Goal: Task Accomplishment & Management: Use online tool/utility

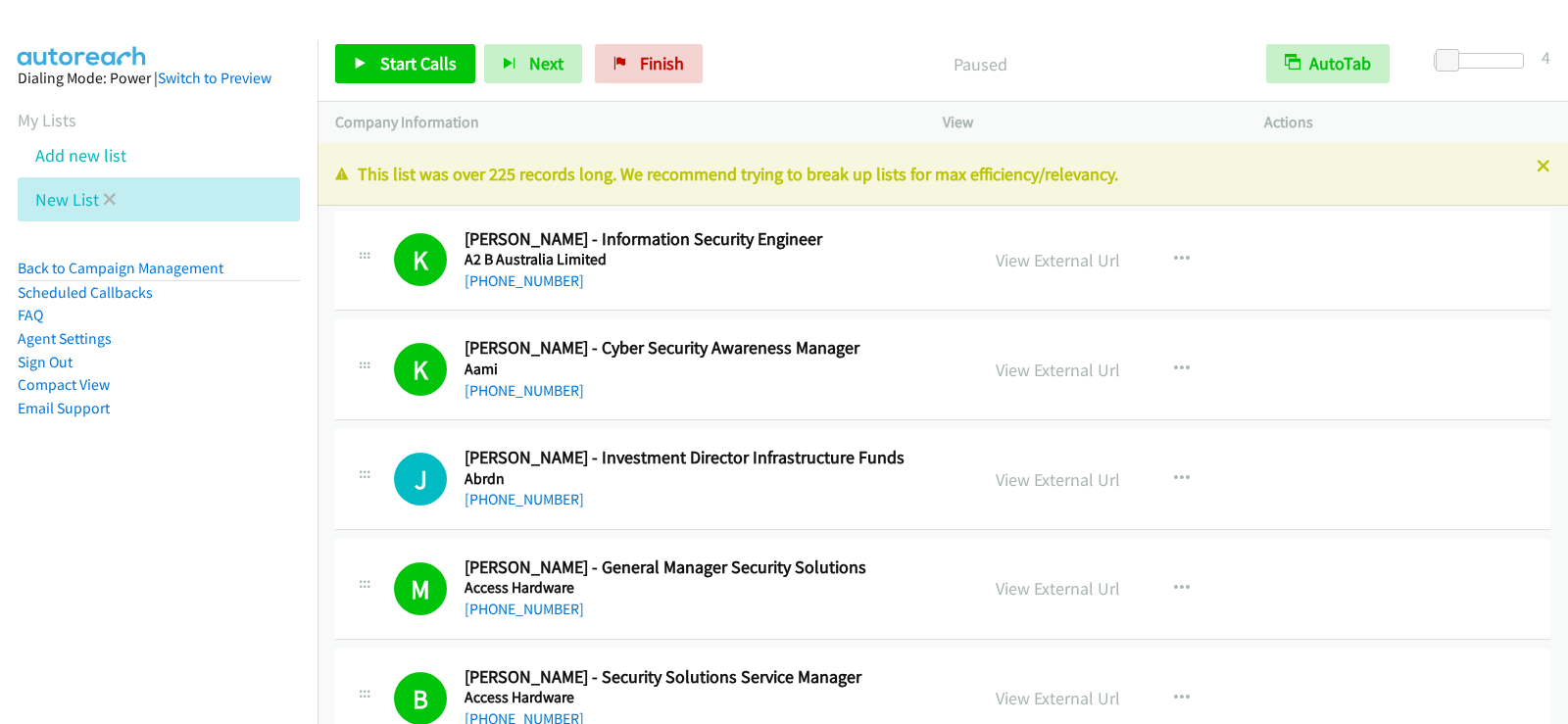
click at [115, 198] on li "New List" at bounding box center [158, 199] width 282 height 44
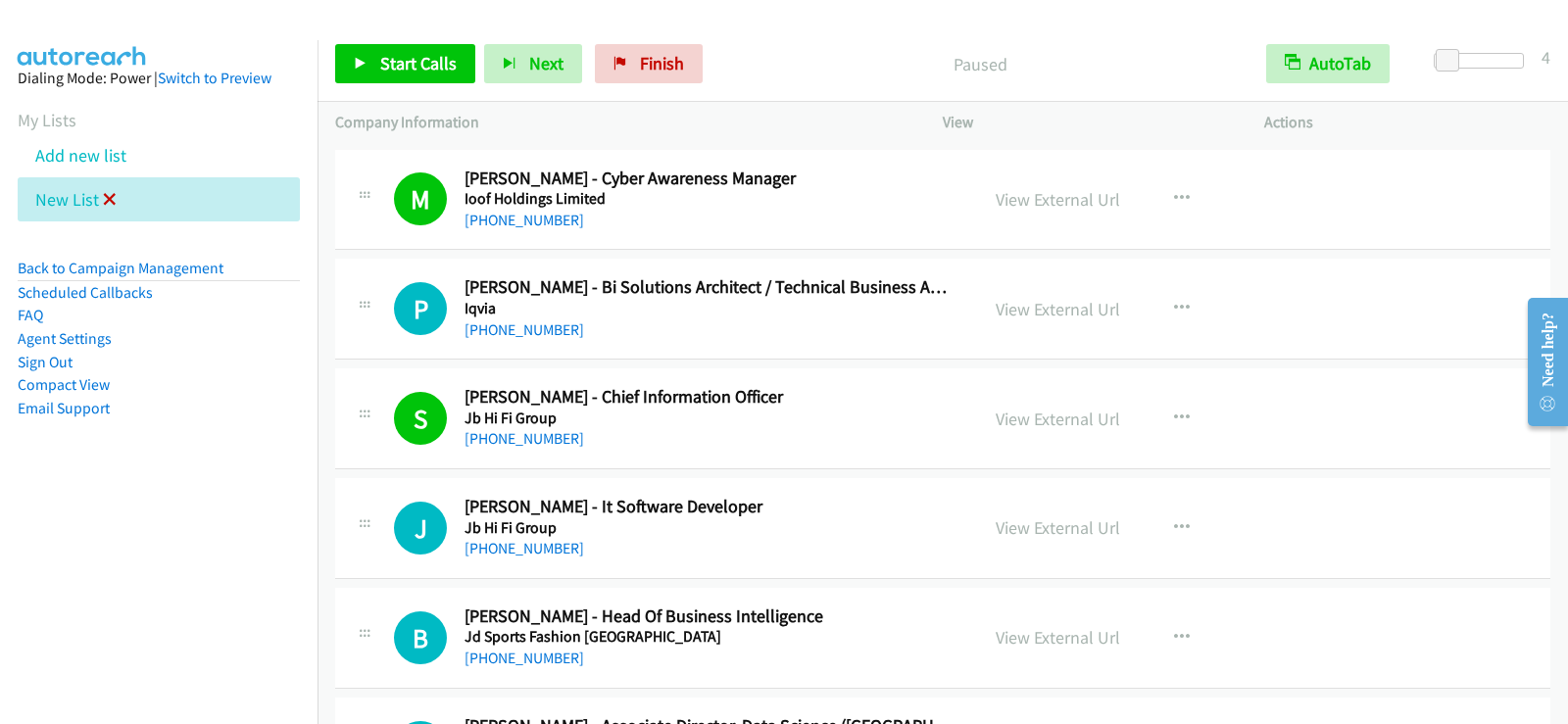
click at [108, 196] on icon at bounding box center [110, 201] width 14 height 14
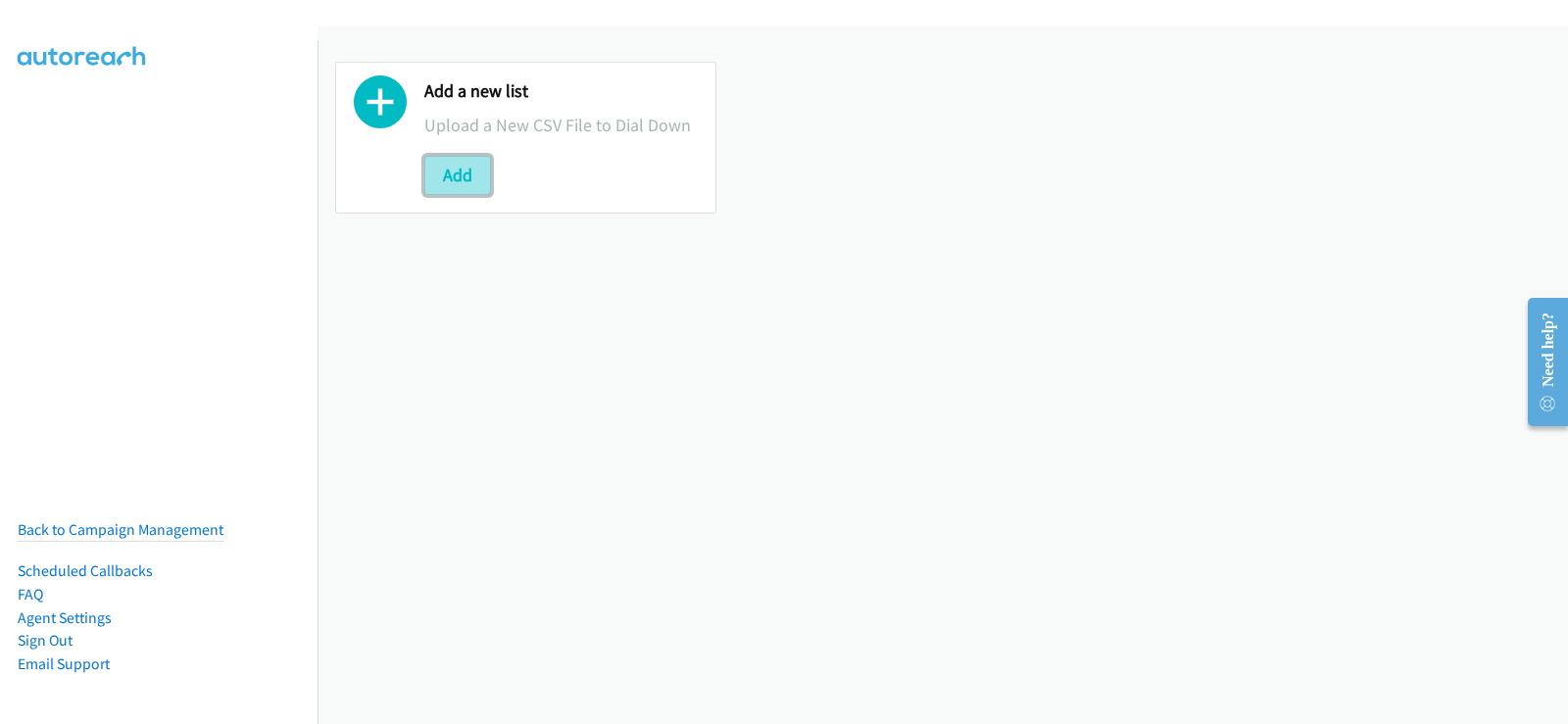
click at [436, 168] on button "Add" at bounding box center [458, 175] width 67 height 39
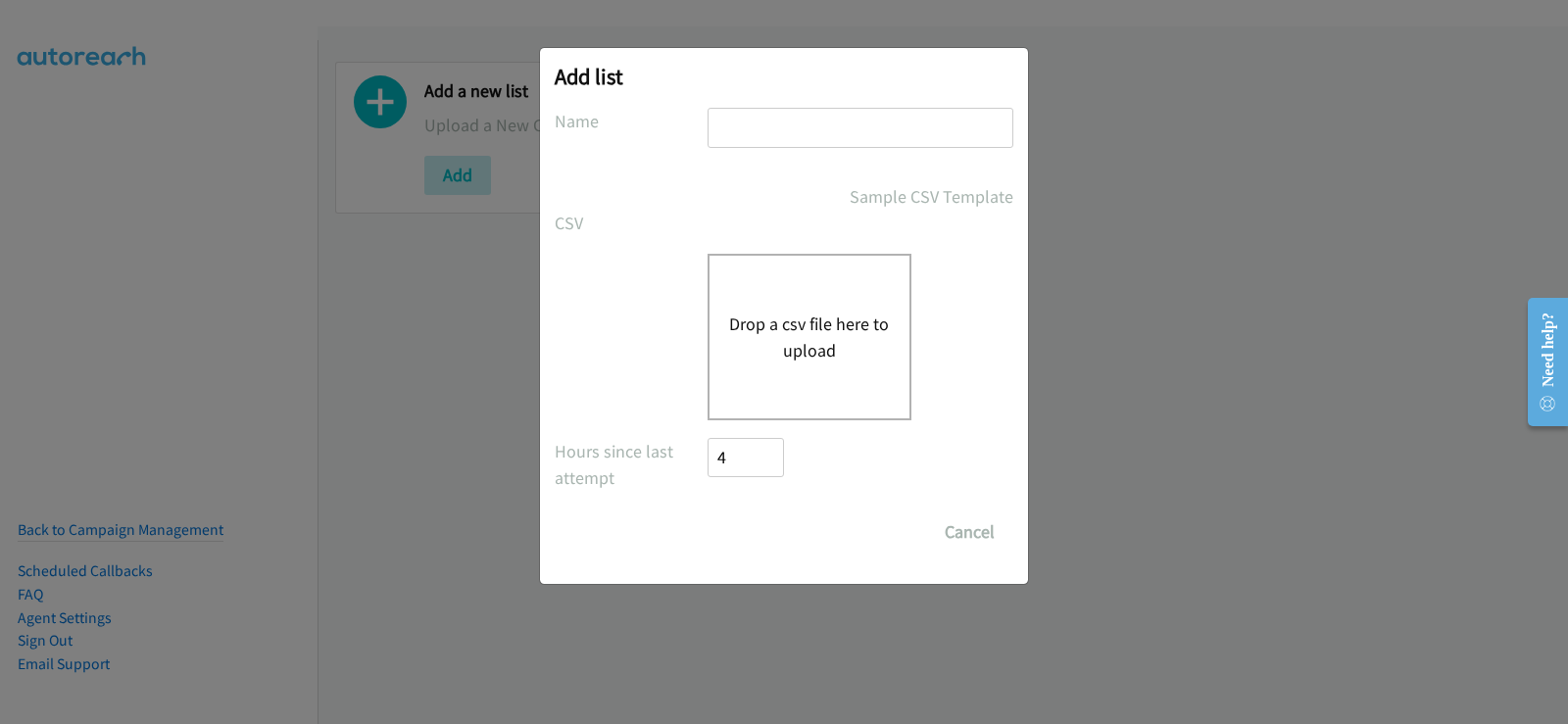
click at [832, 129] on input "text" at bounding box center [860, 127] width 306 height 40
type input "new list"
click at [817, 333] on button "Drop a csv file here to upload" at bounding box center [809, 337] width 160 height 53
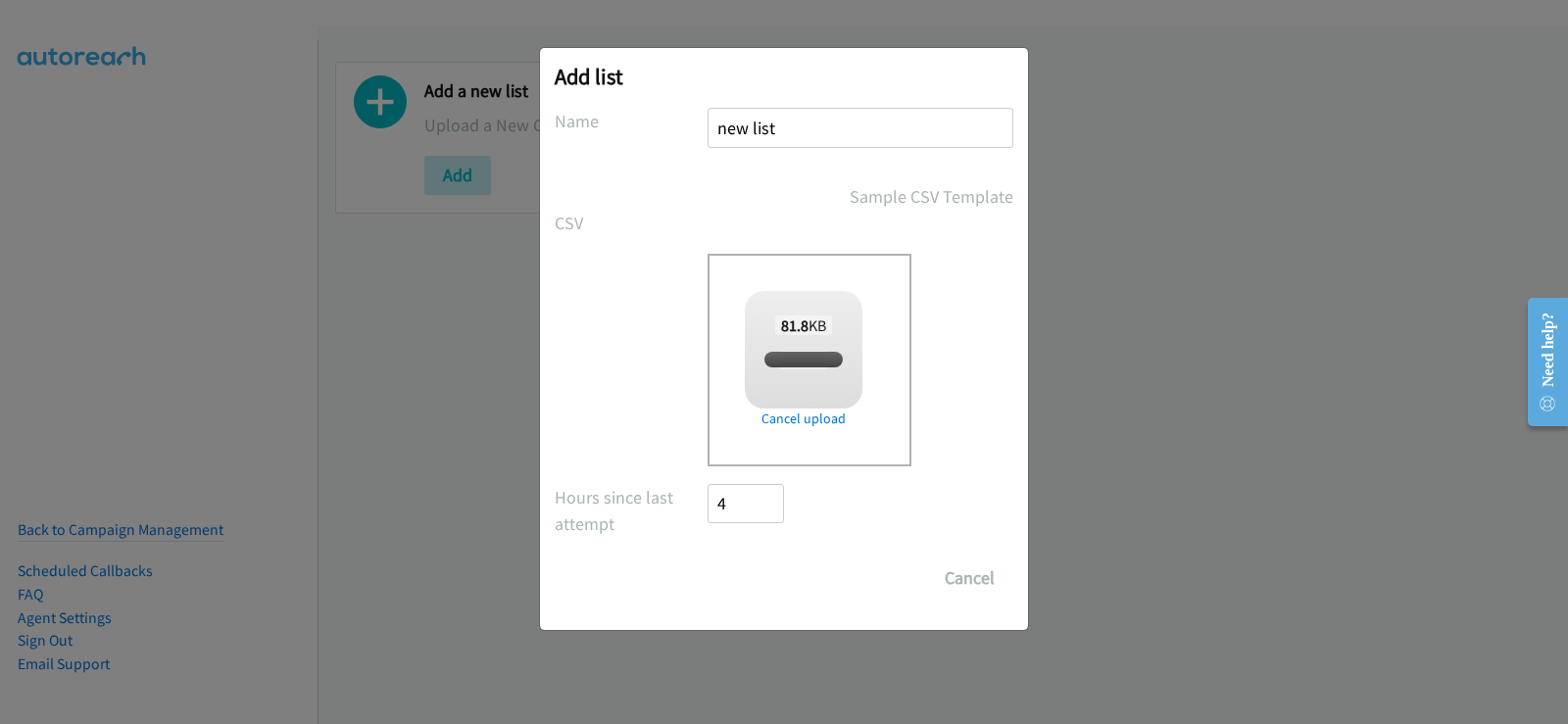
checkbox input "true"
click at [763, 579] on input "Save List" at bounding box center [759, 577] width 103 height 39
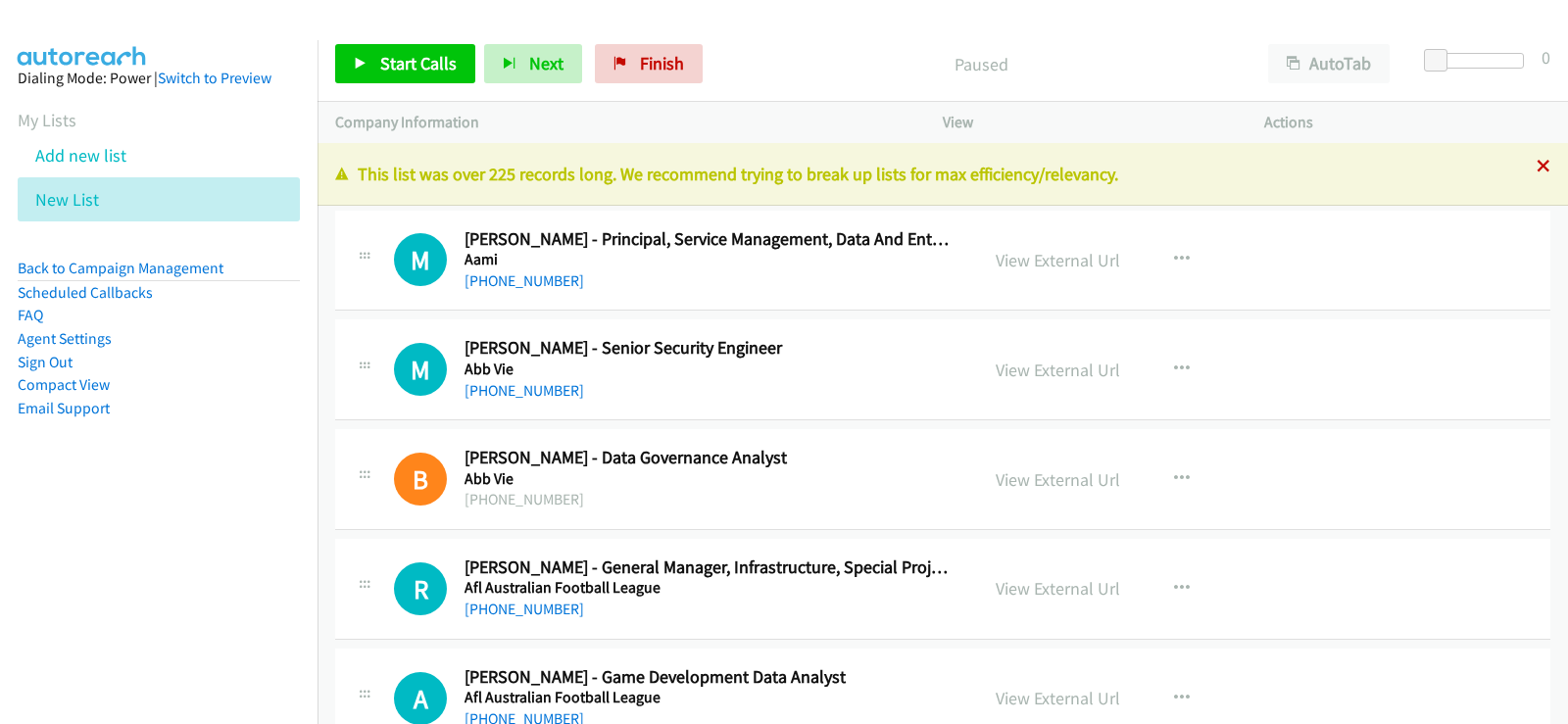
click at [1537, 165] on icon at bounding box center [1543, 167] width 14 height 14
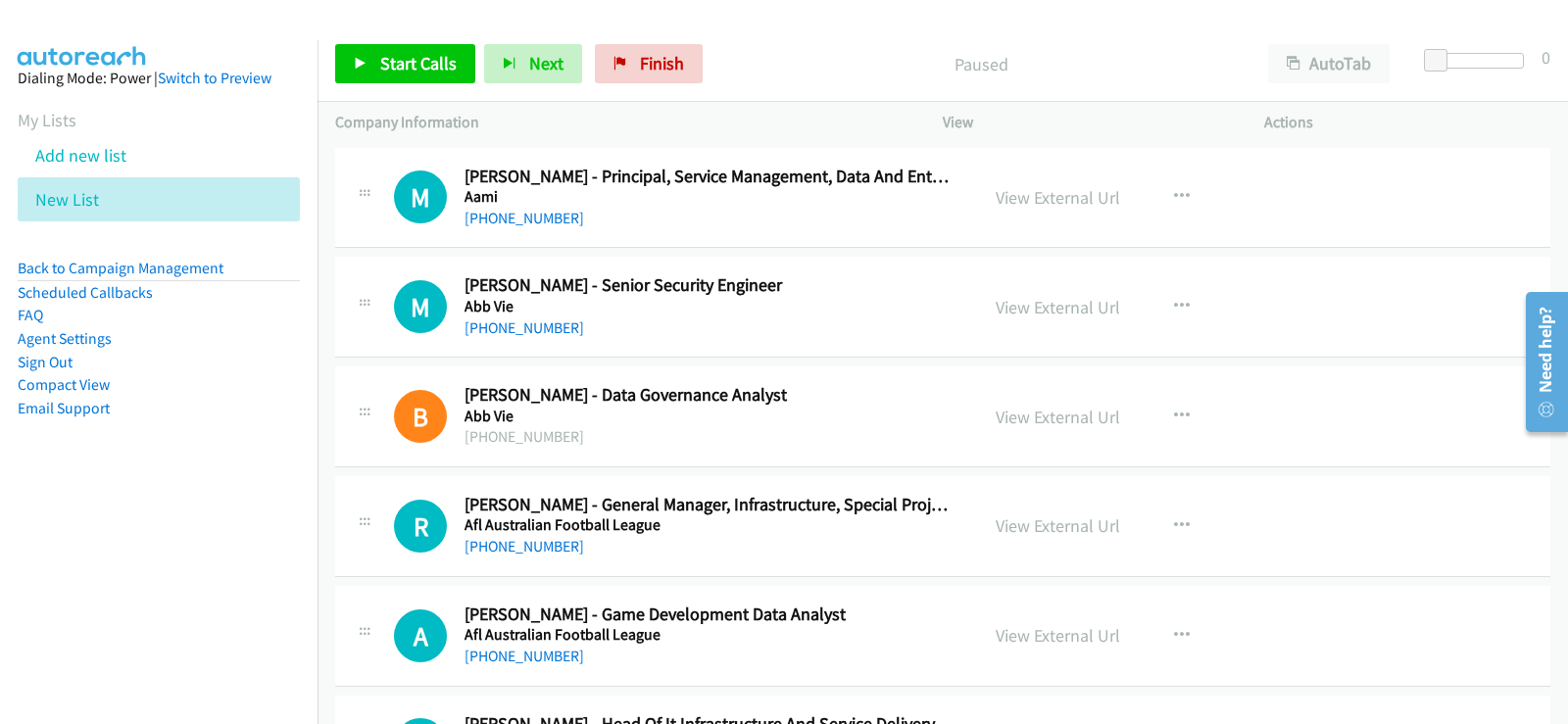
drag, startPoint x: 656, startPoint y: 225, endPoint x: 766, endPoint y: 274, distance: 120.4
click at [656, 225] on div "[PHONE_NUMBER]" at bounding box center [709, 218] width 489 height 24
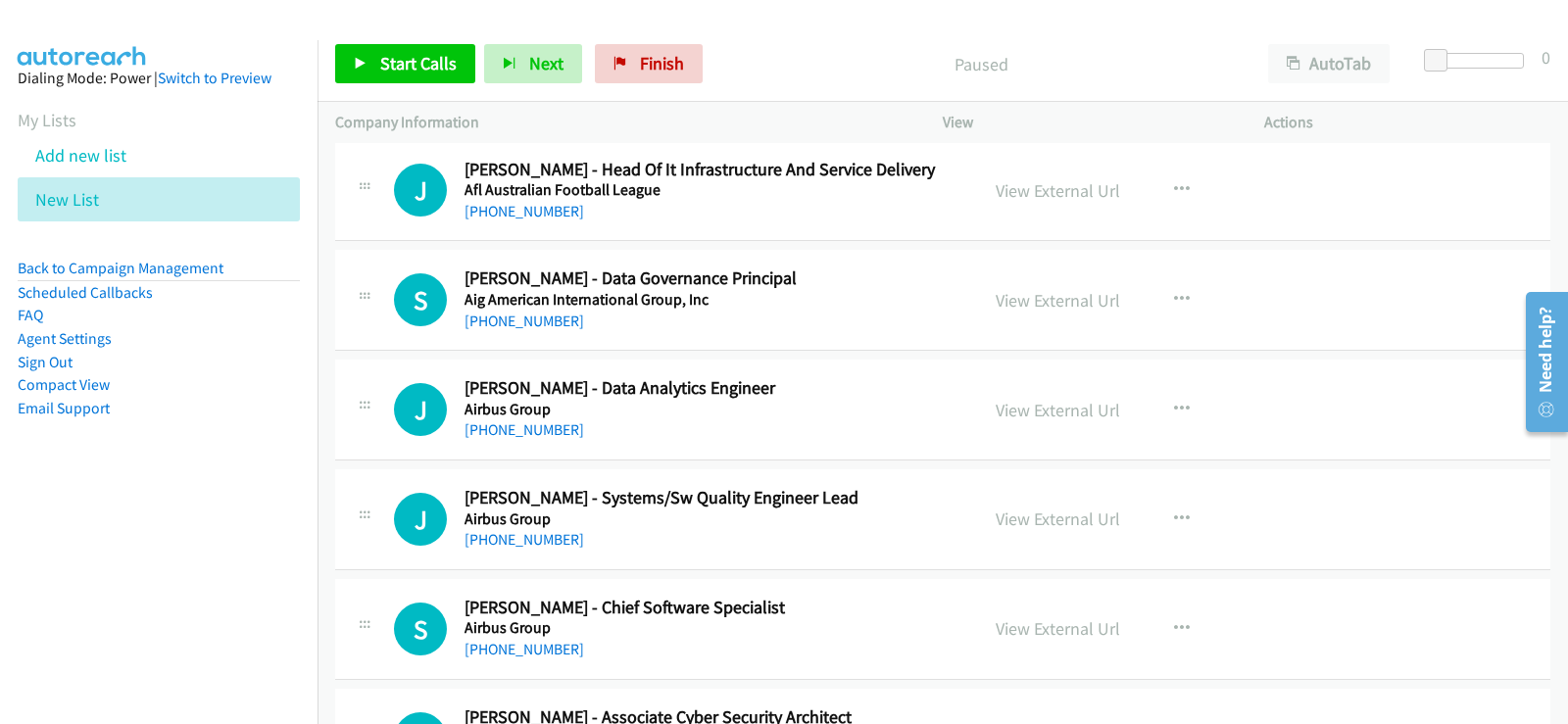
scroll to position [587, 0]
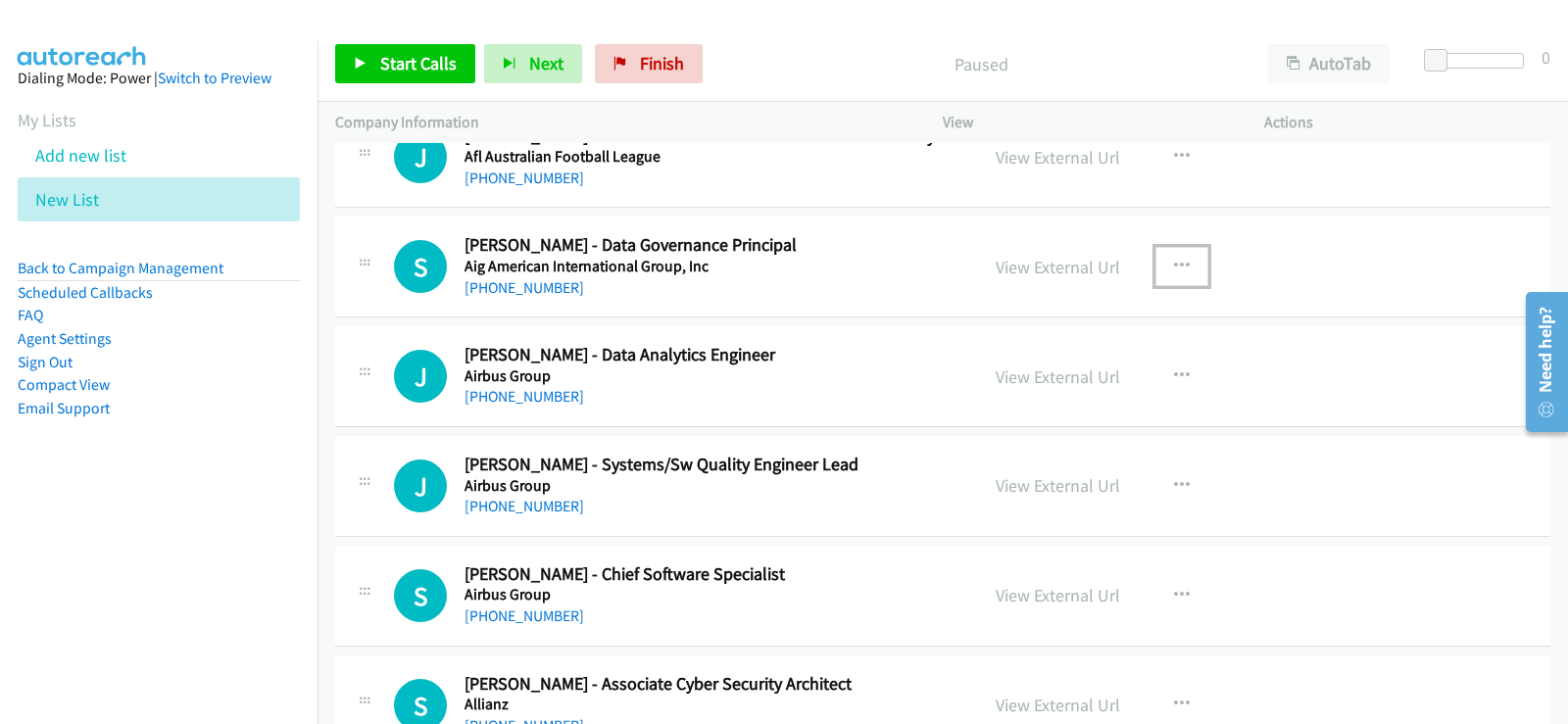
click at [1174, 262] on icon "button" at bounding box center [1181, 267] width 16 height 16
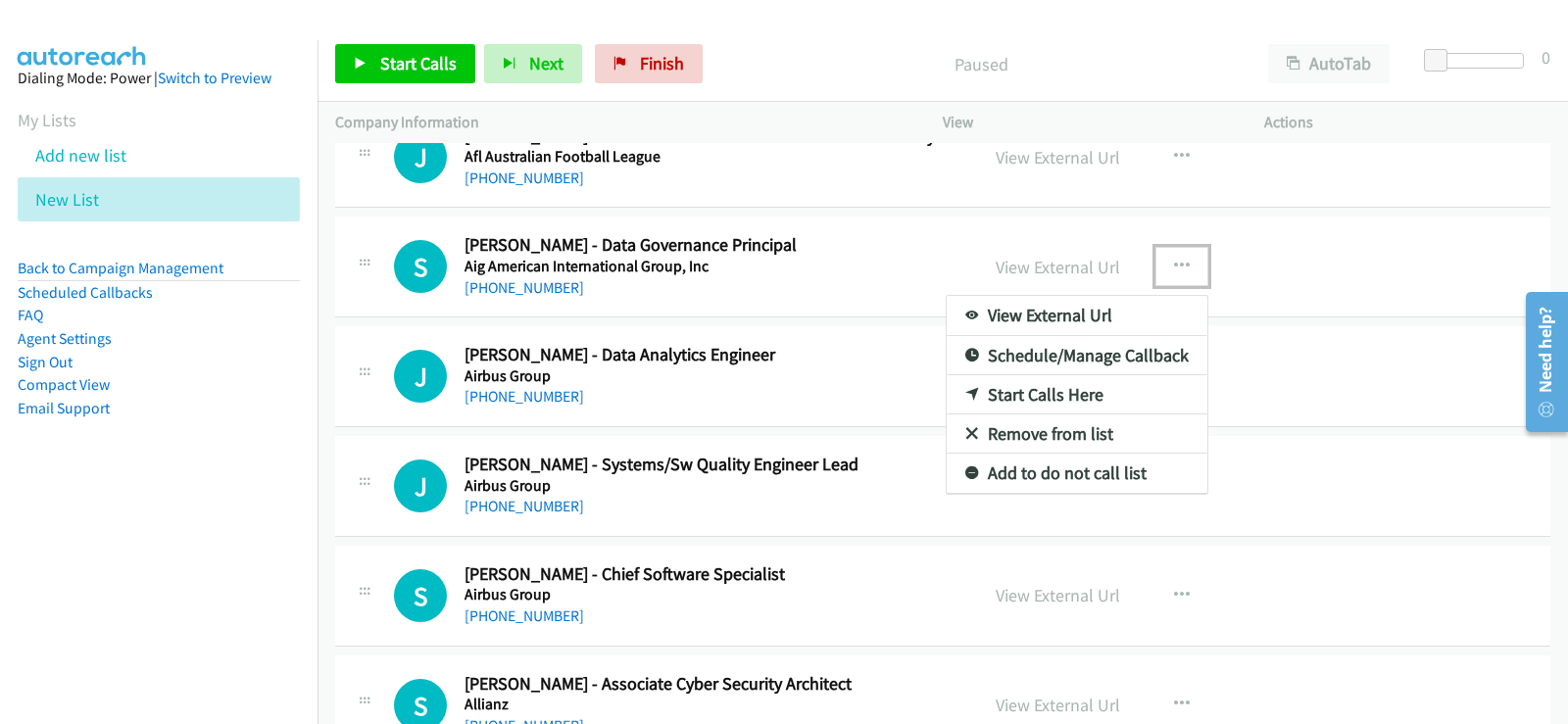
click at [1031, 389] on link "Start Calls Here" at bounding box center [1077, 394] width 261 height 39
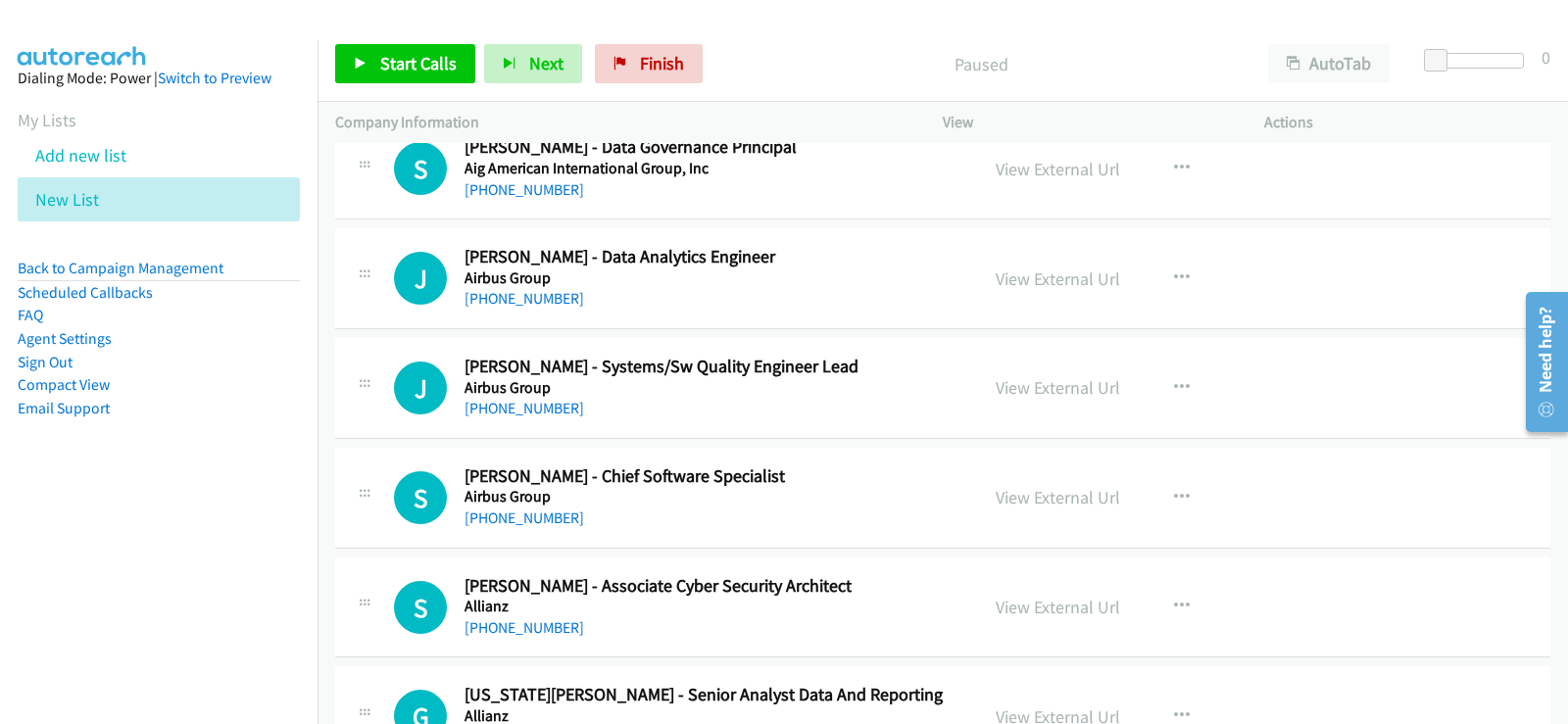
scroll to position [587, 0]
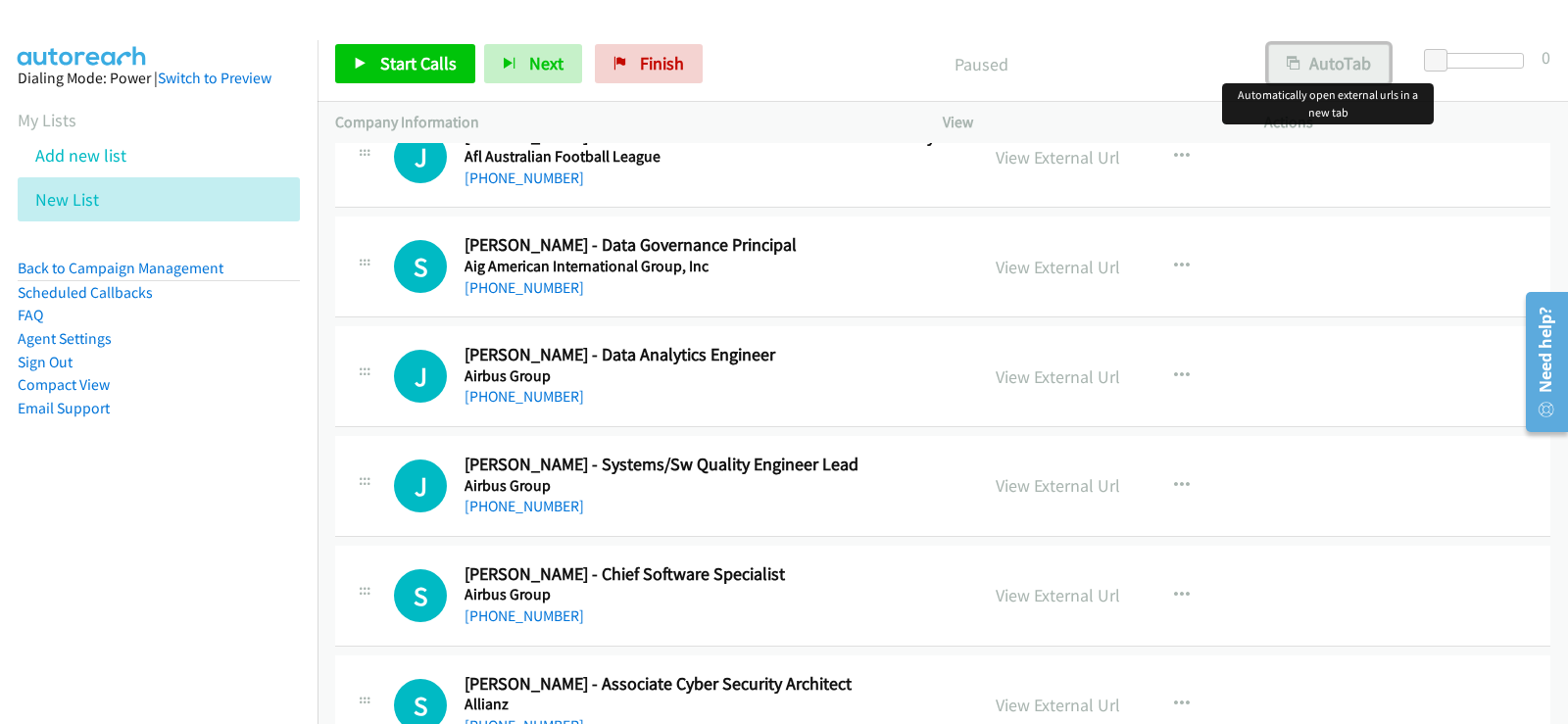
click at [1278, 54] on button "AutoTab" at bounding box center [1328, 64] width 121 height 39
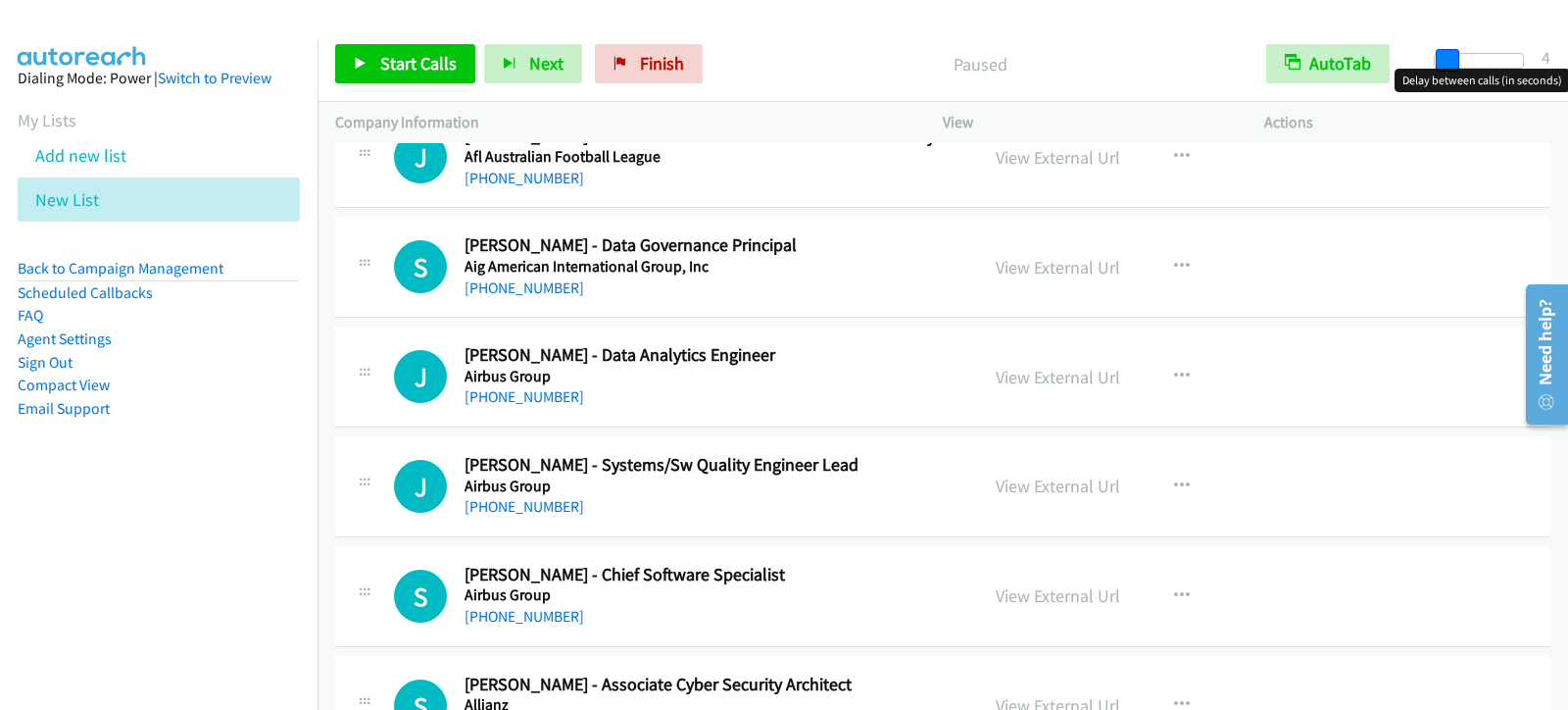
drag, startPoint x: 1438, startPoint y: 53, endPoint x: 1448, endPoint y: 61, distance: 12.8
click at [1448, 61] on span at bounding box center [1447, 61] width 24 height 24
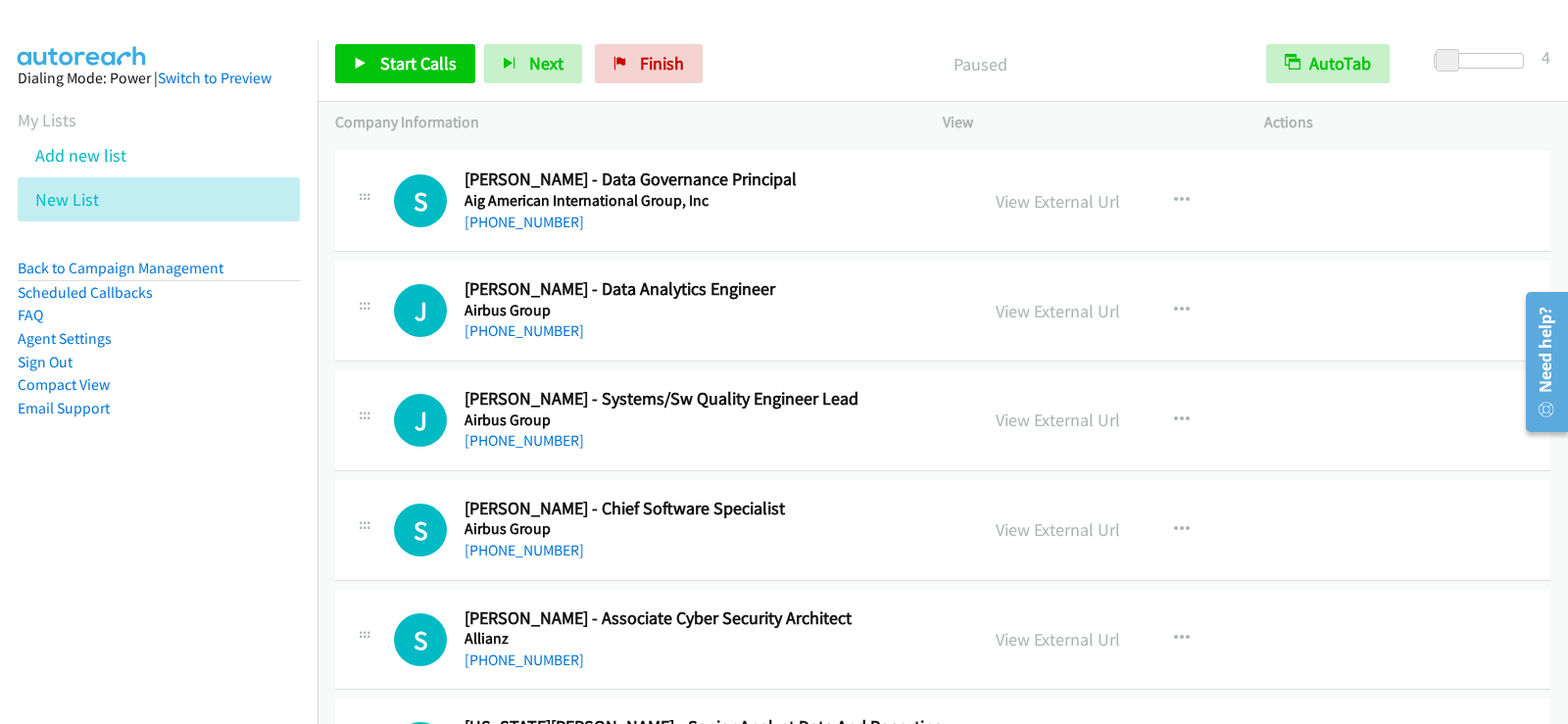
scroll to position [666, 0]
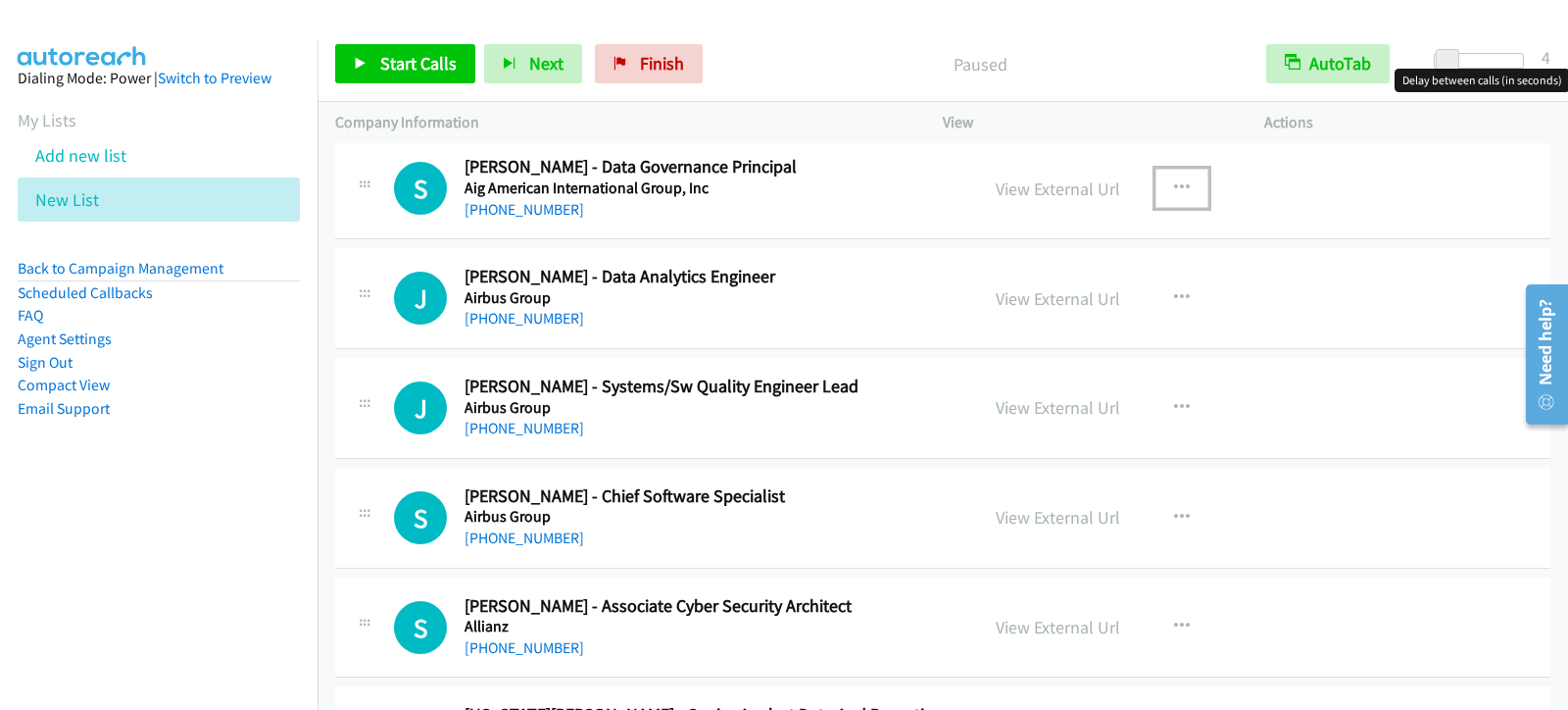
click at [1173, 193] on icon "button" at bounding box center [1181, 188] width 16 height 16
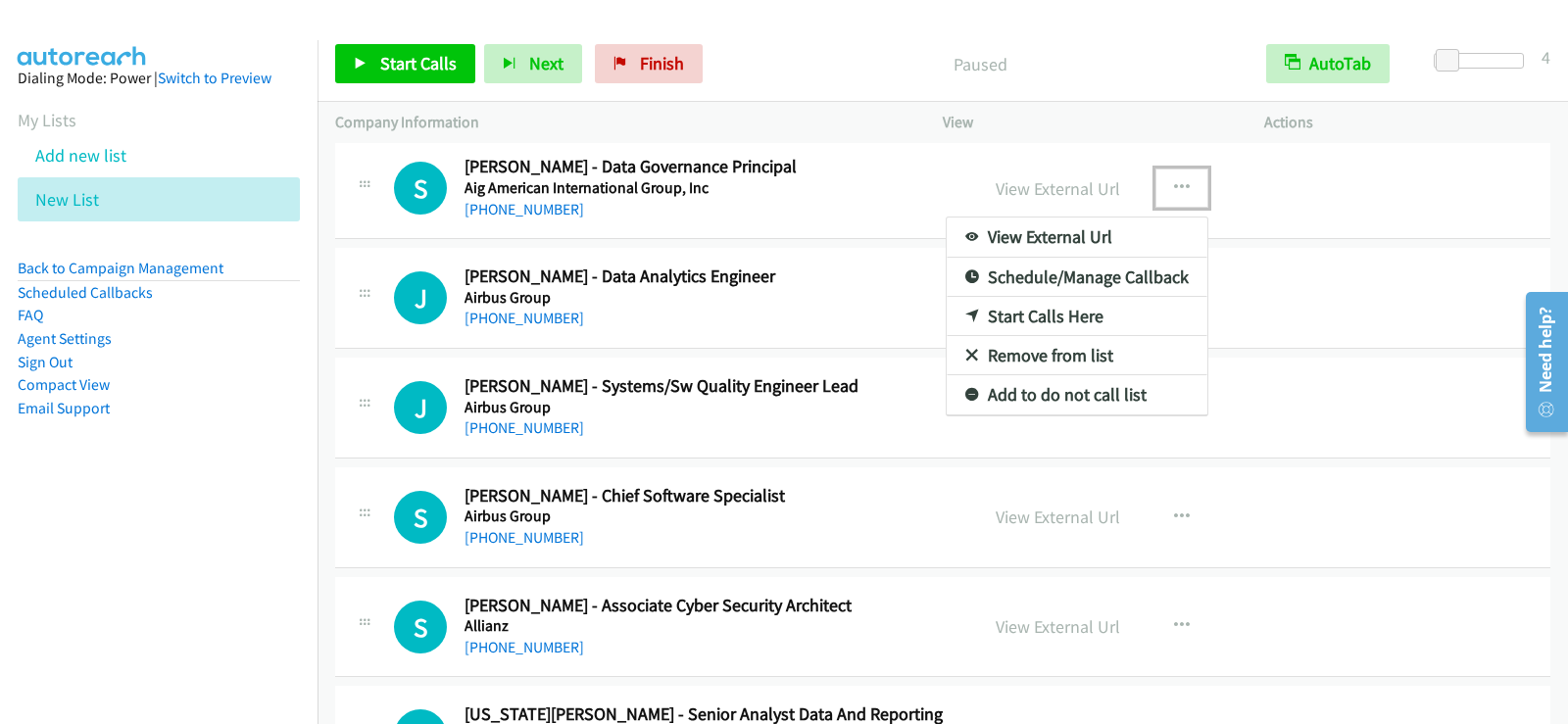
click at [1095, 308] on link "Start Calls Here" at bounding box center [1077, 317] width 261 height 39
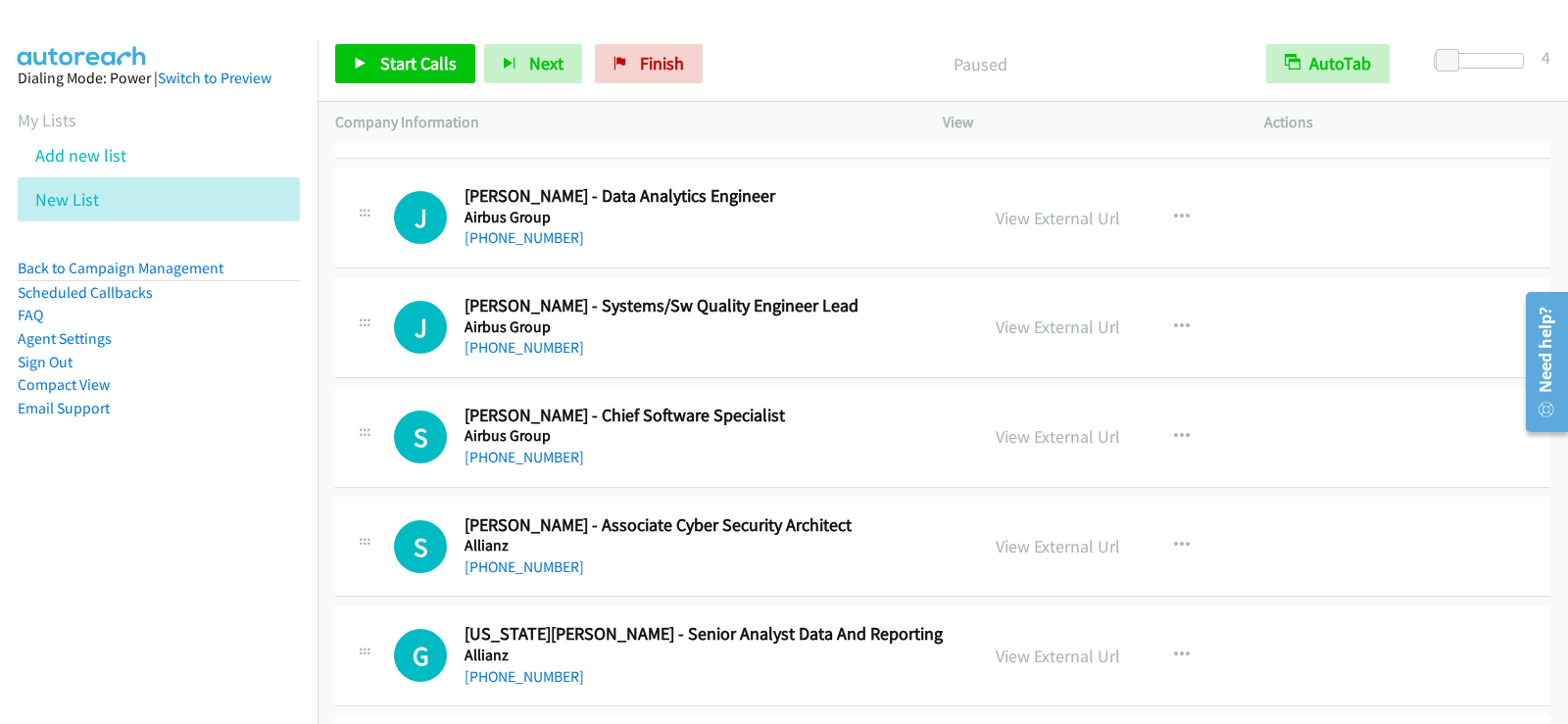
scroll to position [763, 0]
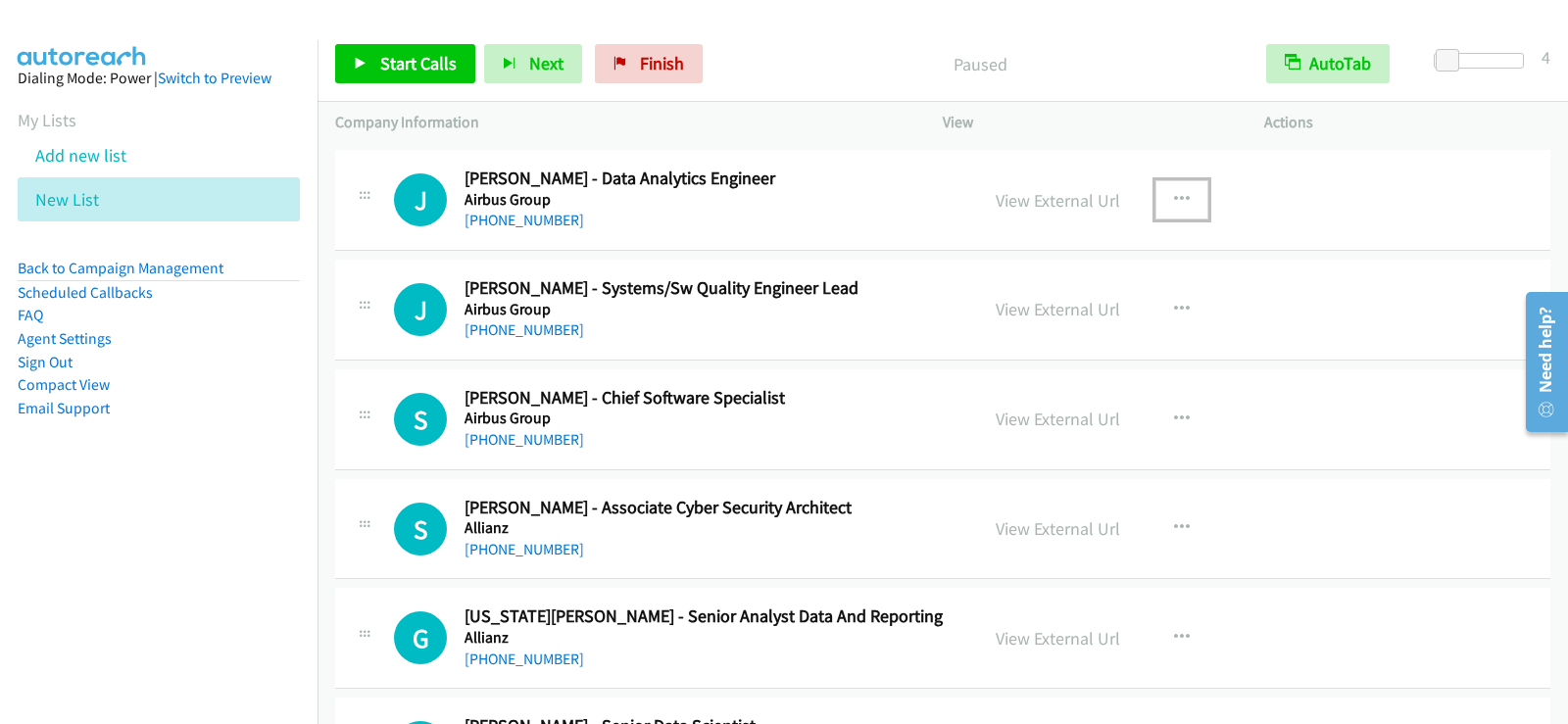
click at [1173, 198] on icon "button" at bounding box center [1181, 200] width 16 height 16
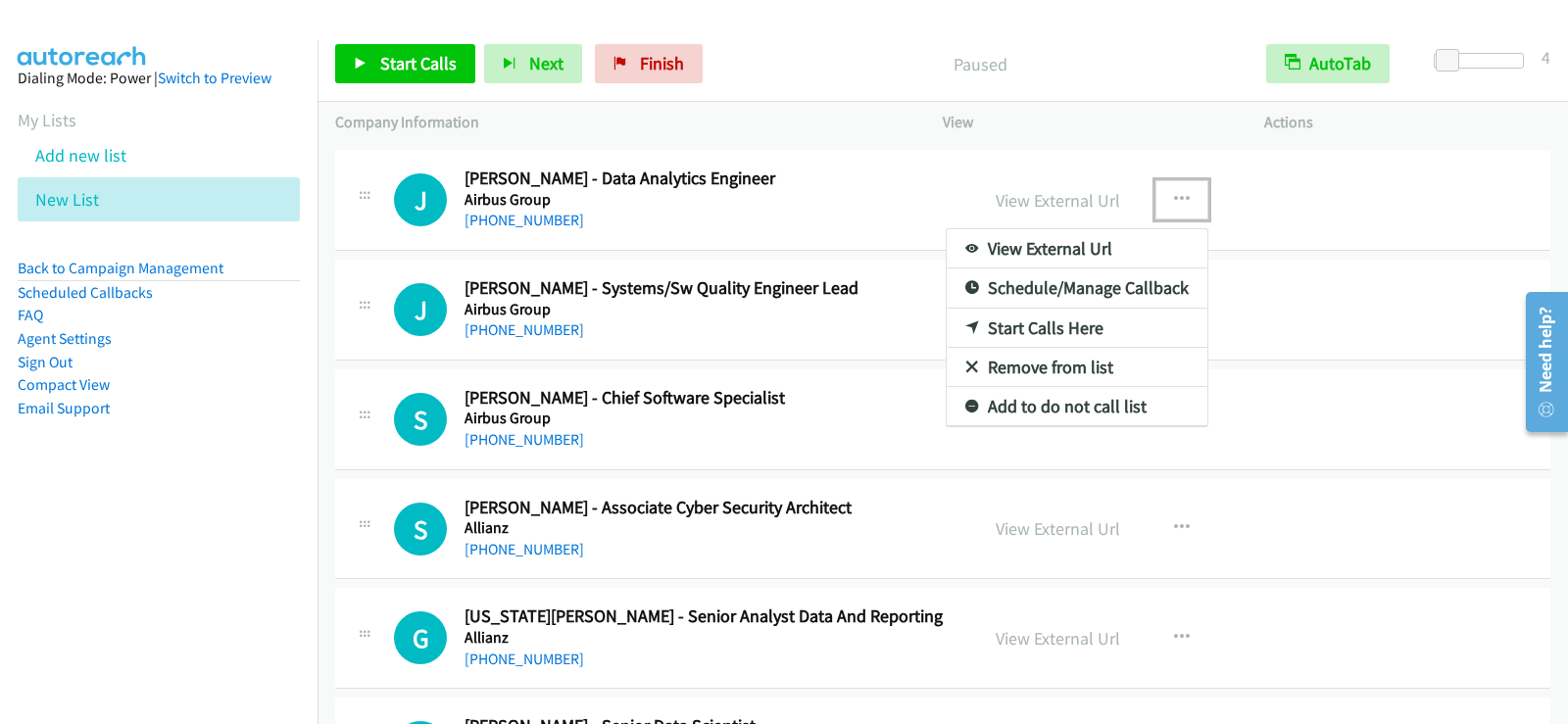
click at [1045, 330] on link "Start Calls Here" at bounding box center [1077, 329] width 261 height 39
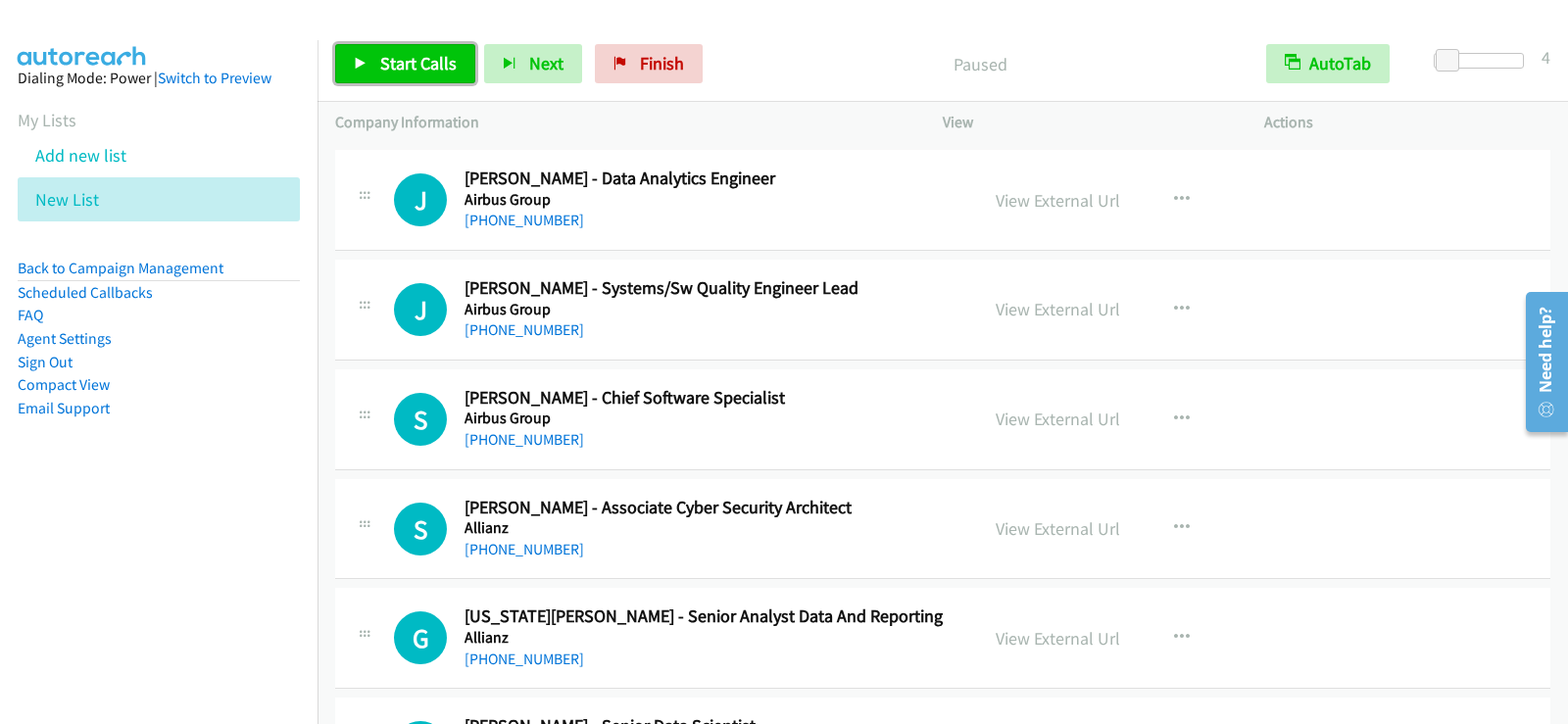
click at [350, 54] on link "Start Calls" at bounding box center [405, 64] width 140 height 39
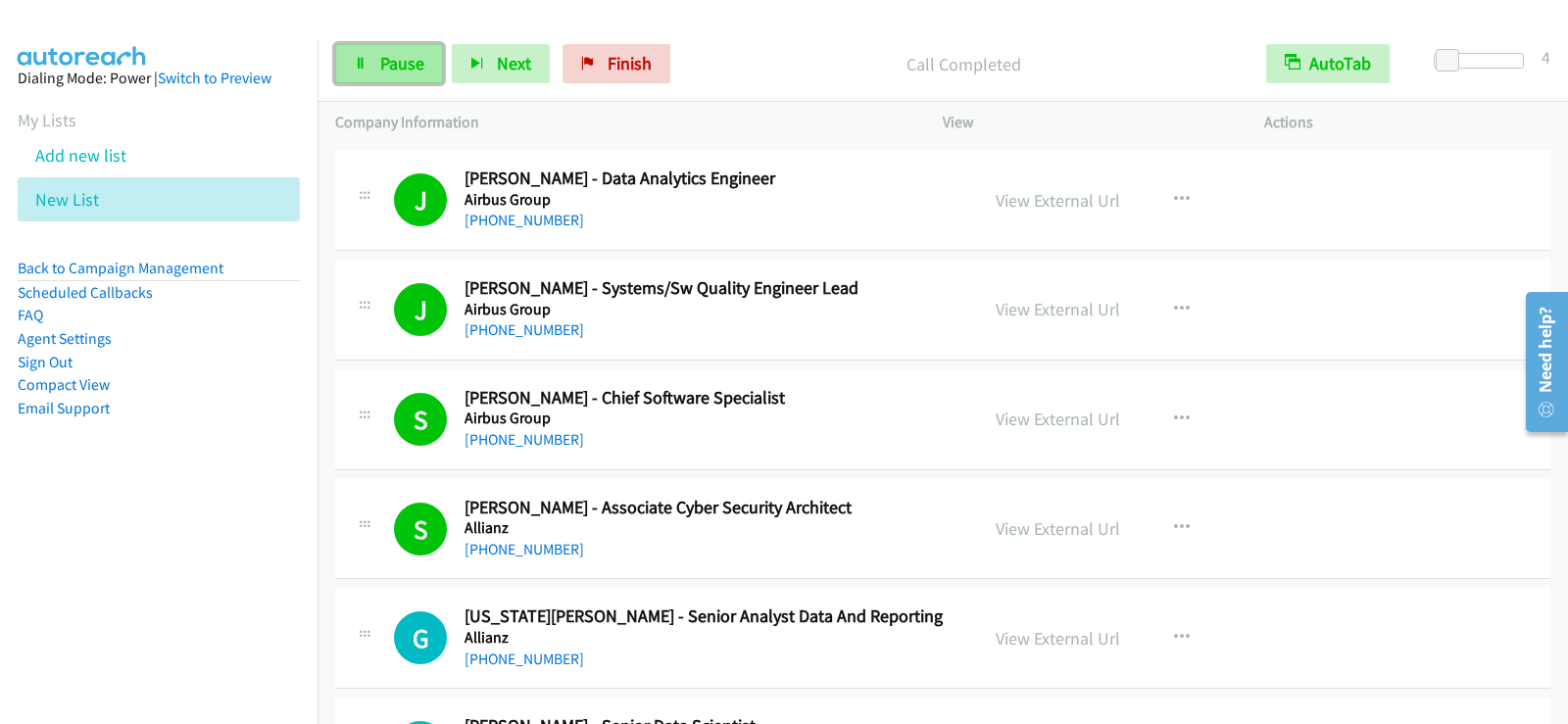
click at [408, 67] on span "Pause" at bounding box center [402, 63] width 44 height 23
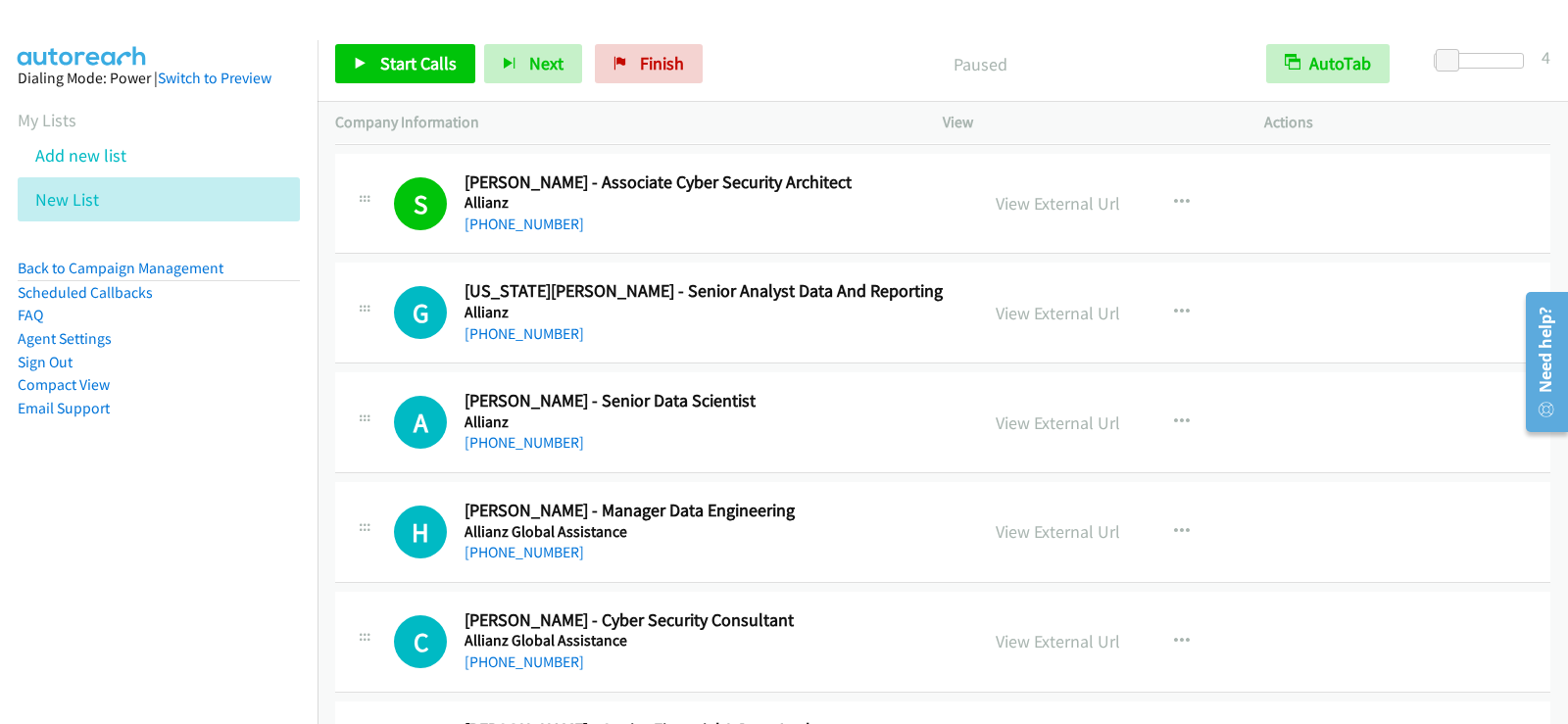
scroll to position [1156, 0]
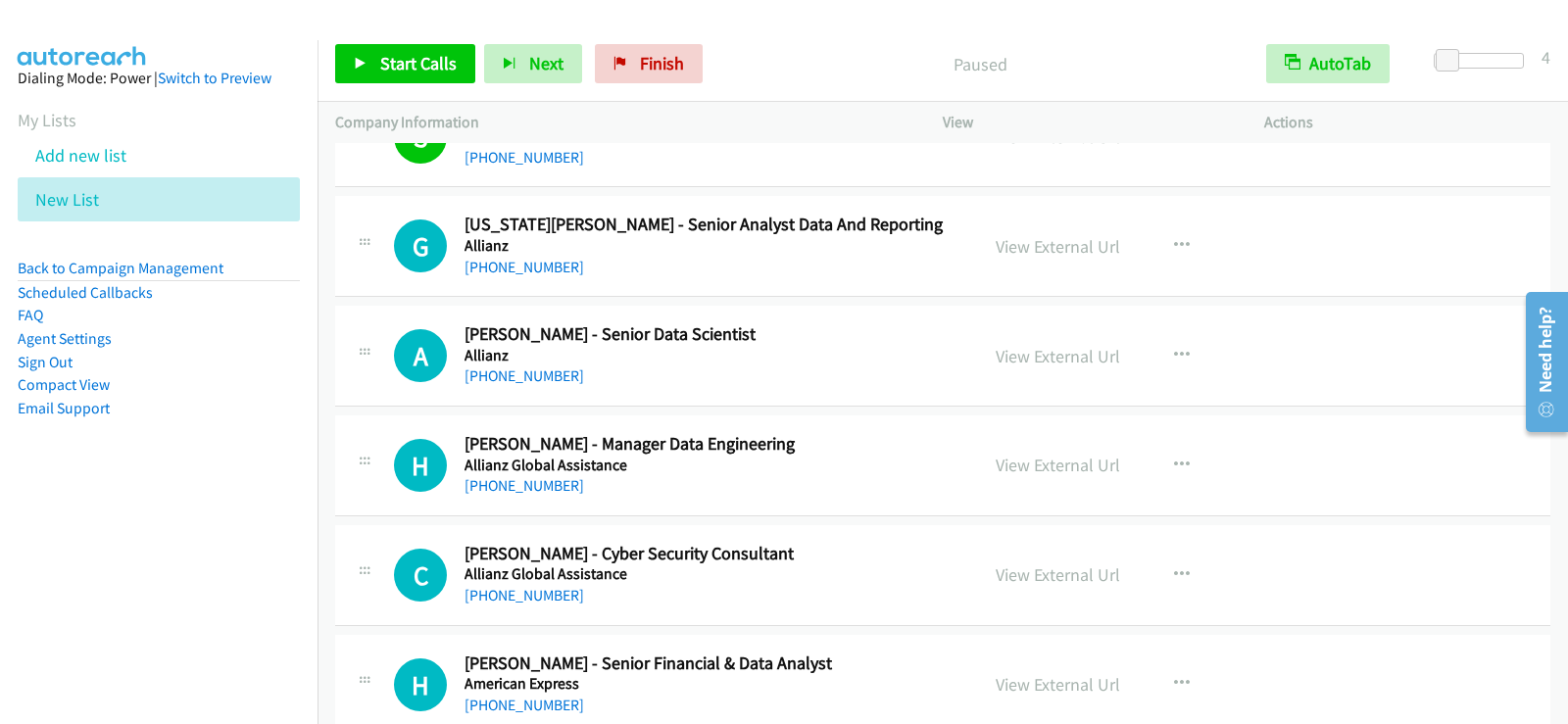
click at [214, 500] on aside "Dialing Mode: Power | Switch to Preview My Lists Add new list New List Back to …" at bounding box center [158, 274] width 317 height 468
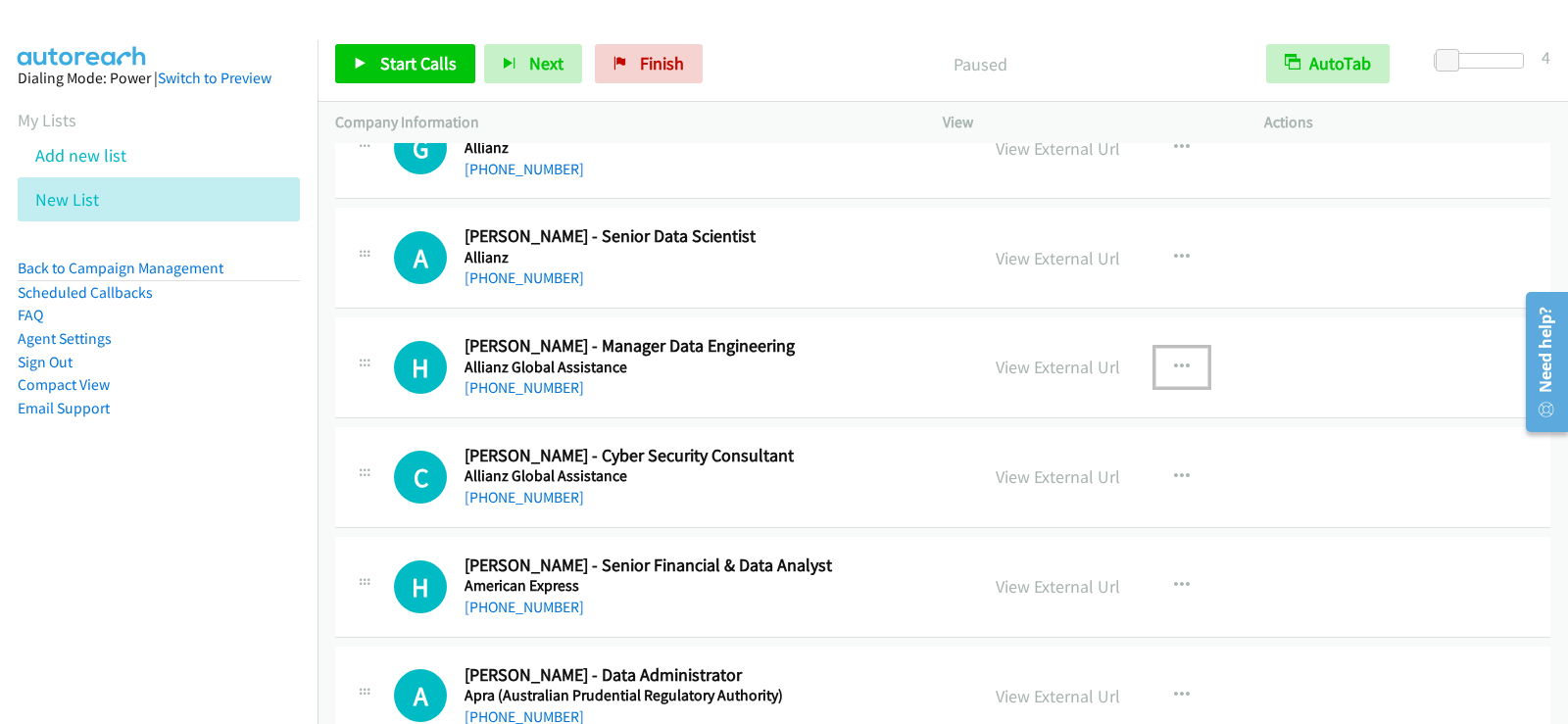
click at [1173, 367] on icon "button" at bounding box center [1181, 367] width 16 height 16
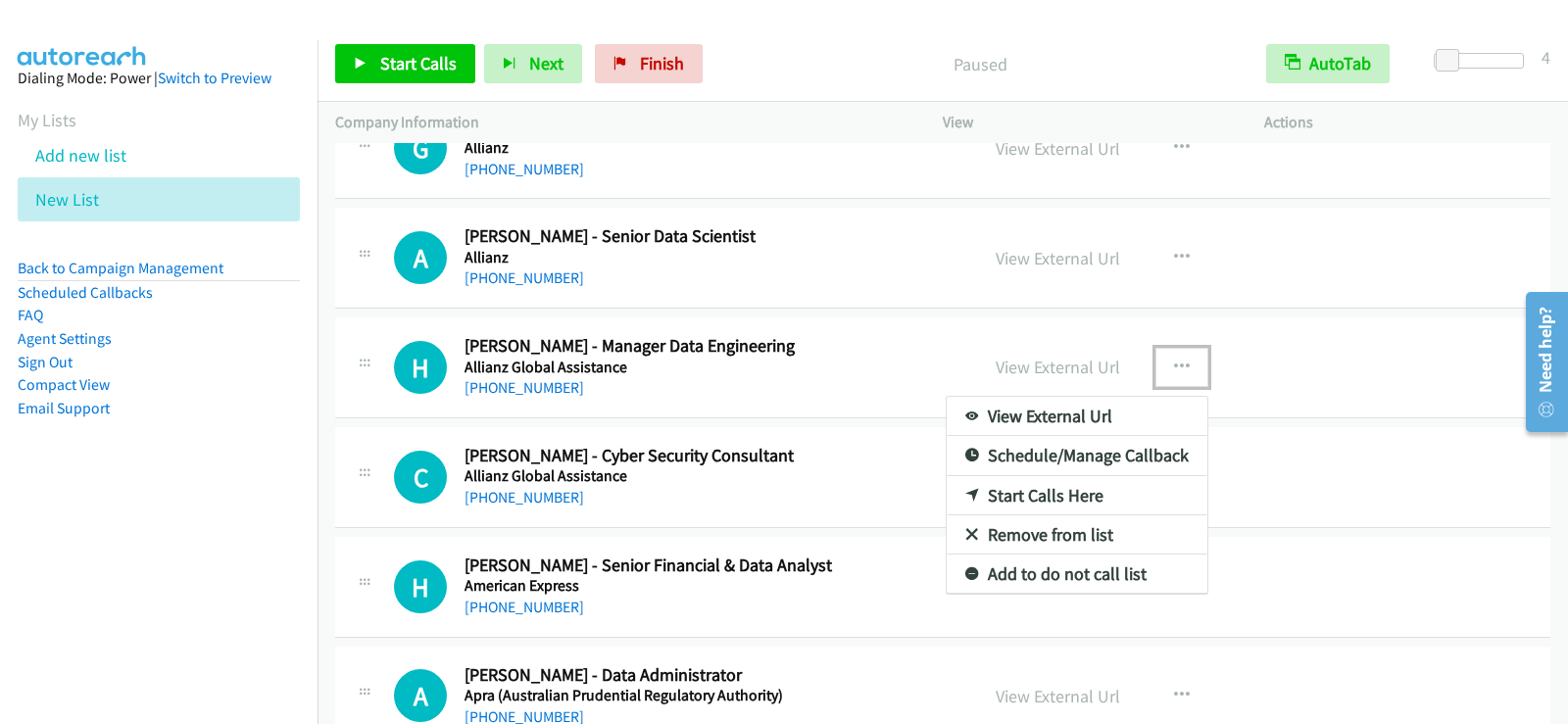
click at [1042, 497] on link "Start Calls Here" at bounding box center [1077, 496] width 261 height 39
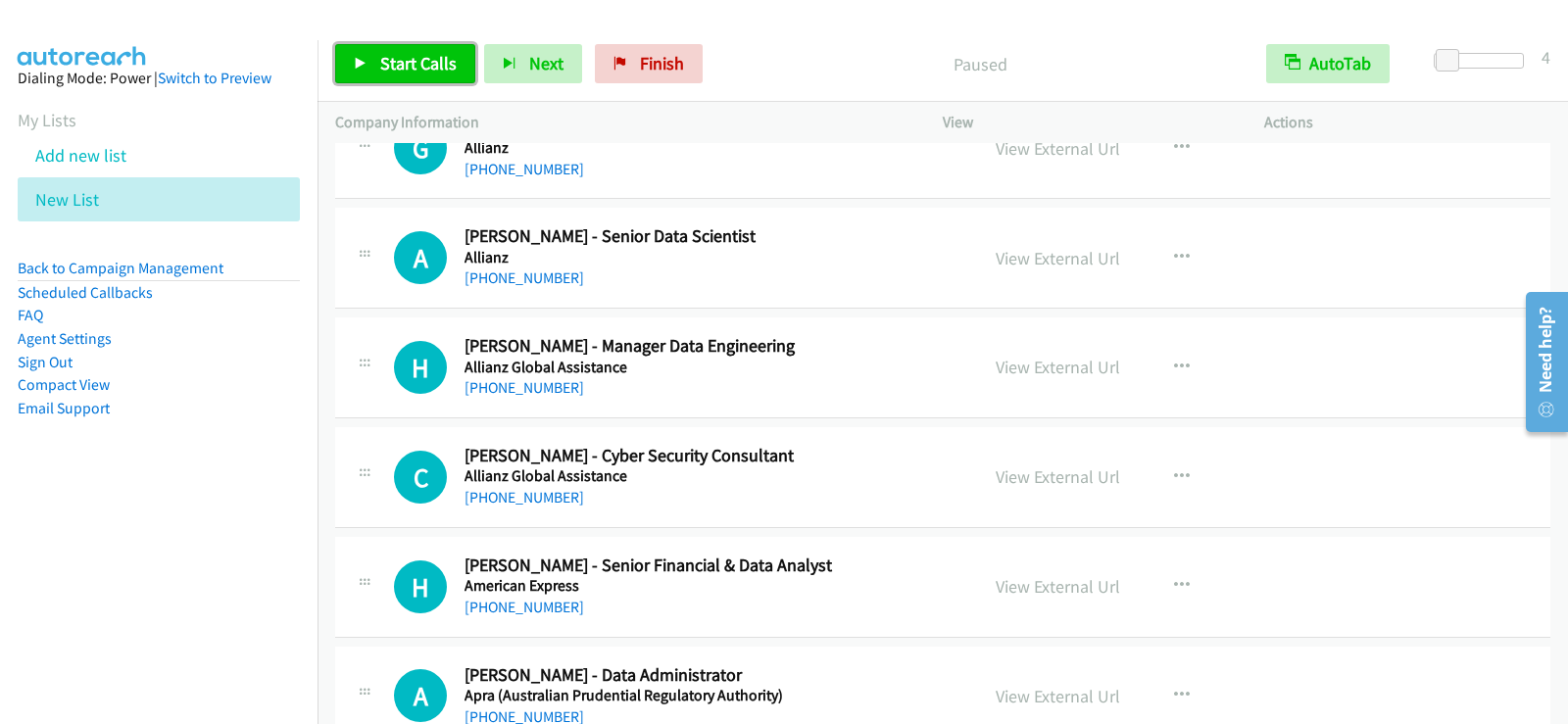
click at [431, 67] on span "Start Calls" at bounding box center [418, 63] width 77 height 23
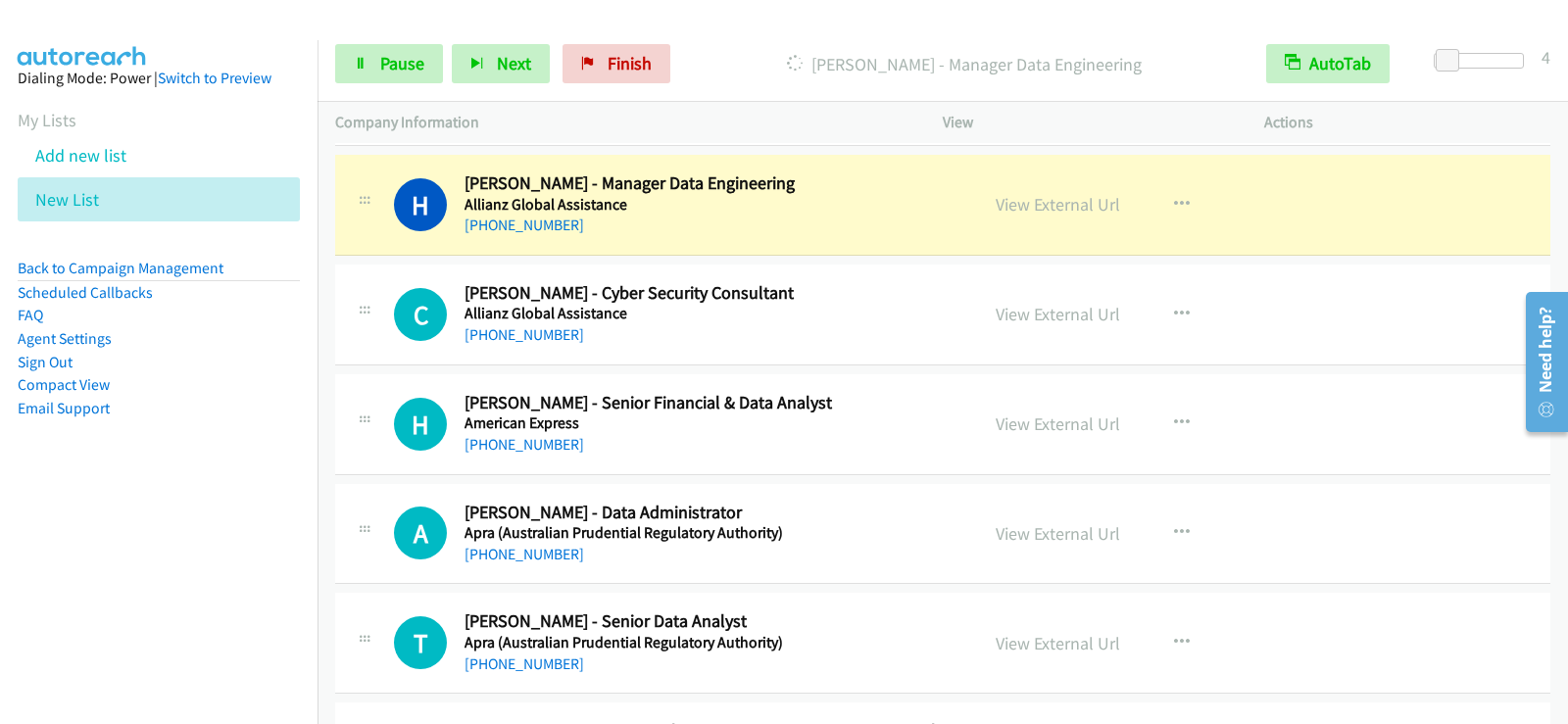
scroll to position [1449, 0]
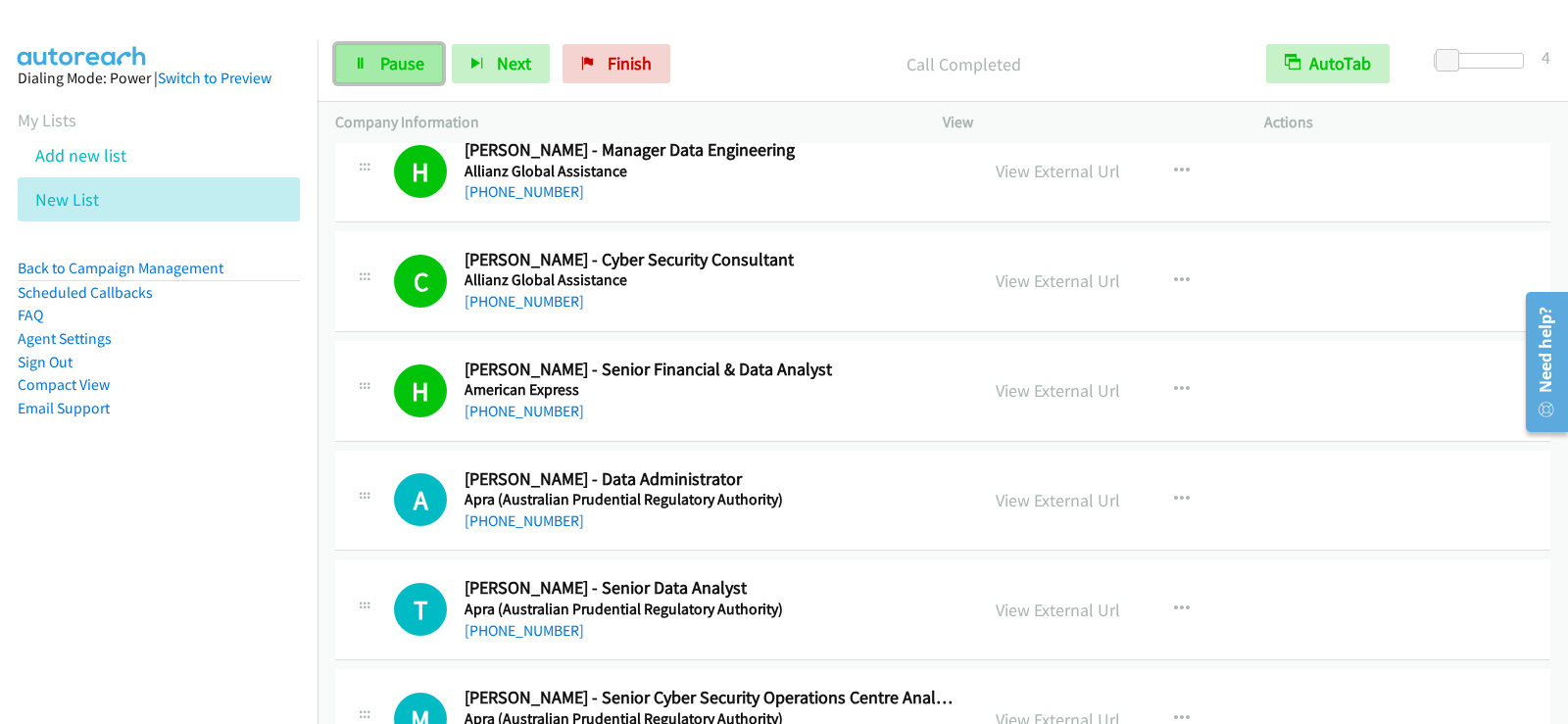
click at [385, 79] on link "Pause" at bounding box center [388, 64] width 107 height 39
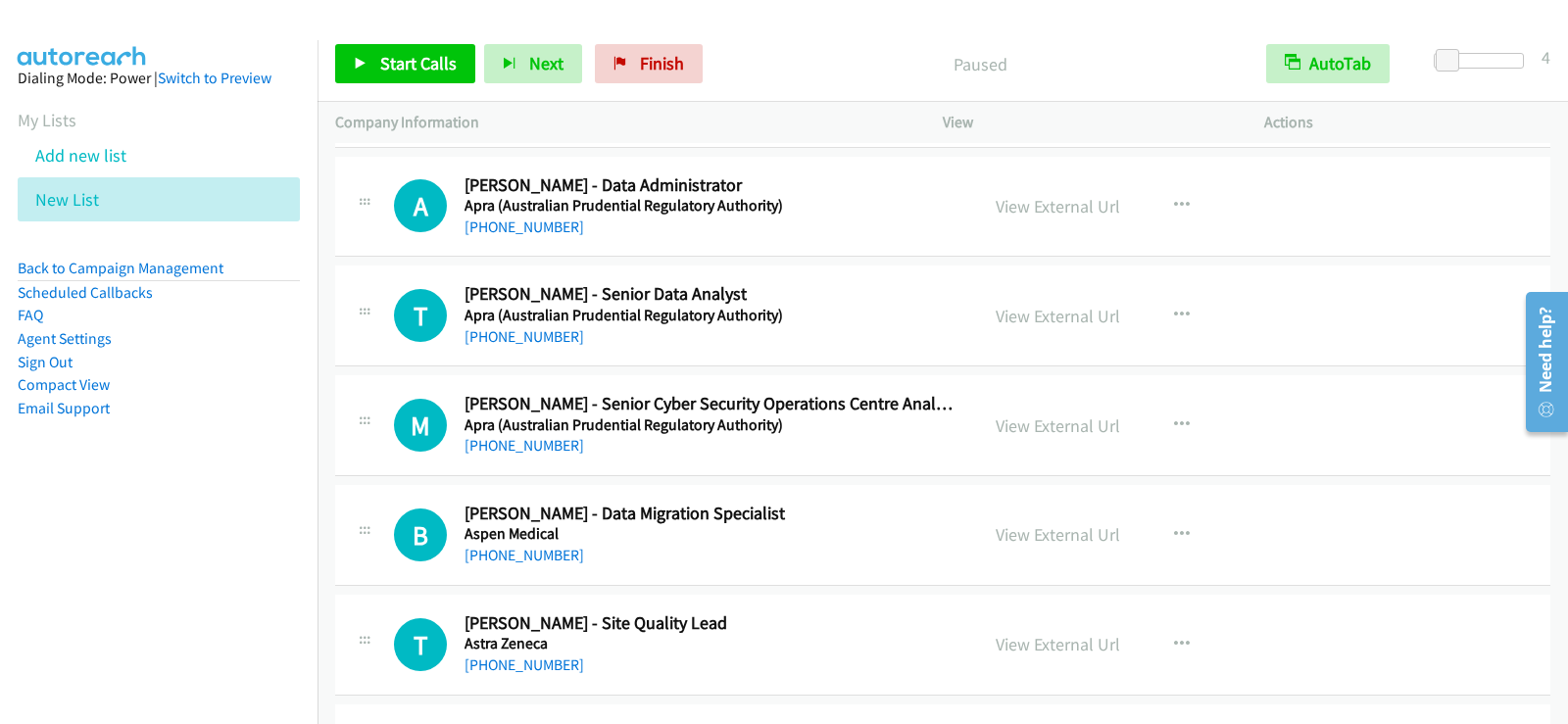
scroll to position [1645, 0]
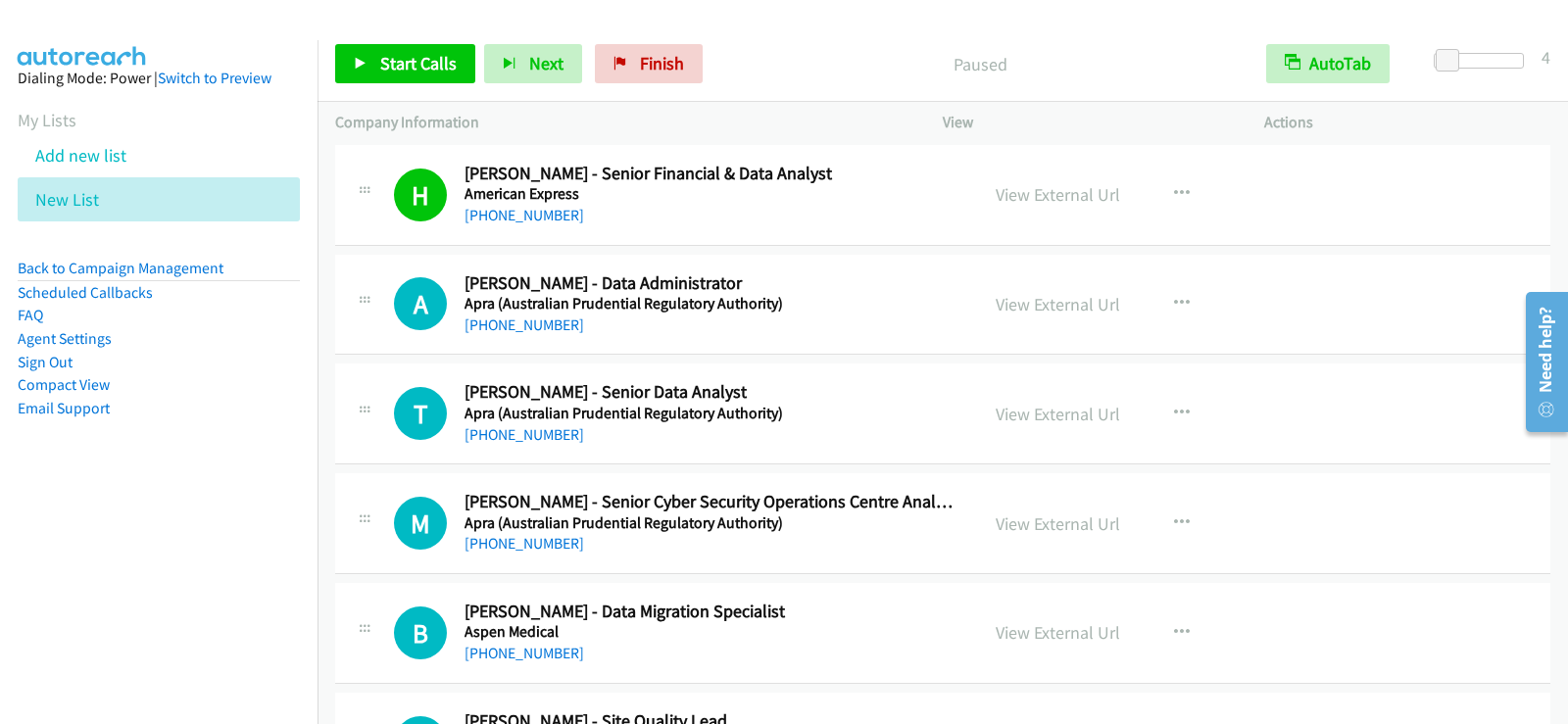
click at [435, 41] on div "Start Calls Pause Next Finish Paused AutoTab AutoTab 4" at bounding box center [942, 64] width 1250 height 76
click at [403, 66] on span "Start Calls" at bounding box center [418, 63] width 77 height 23
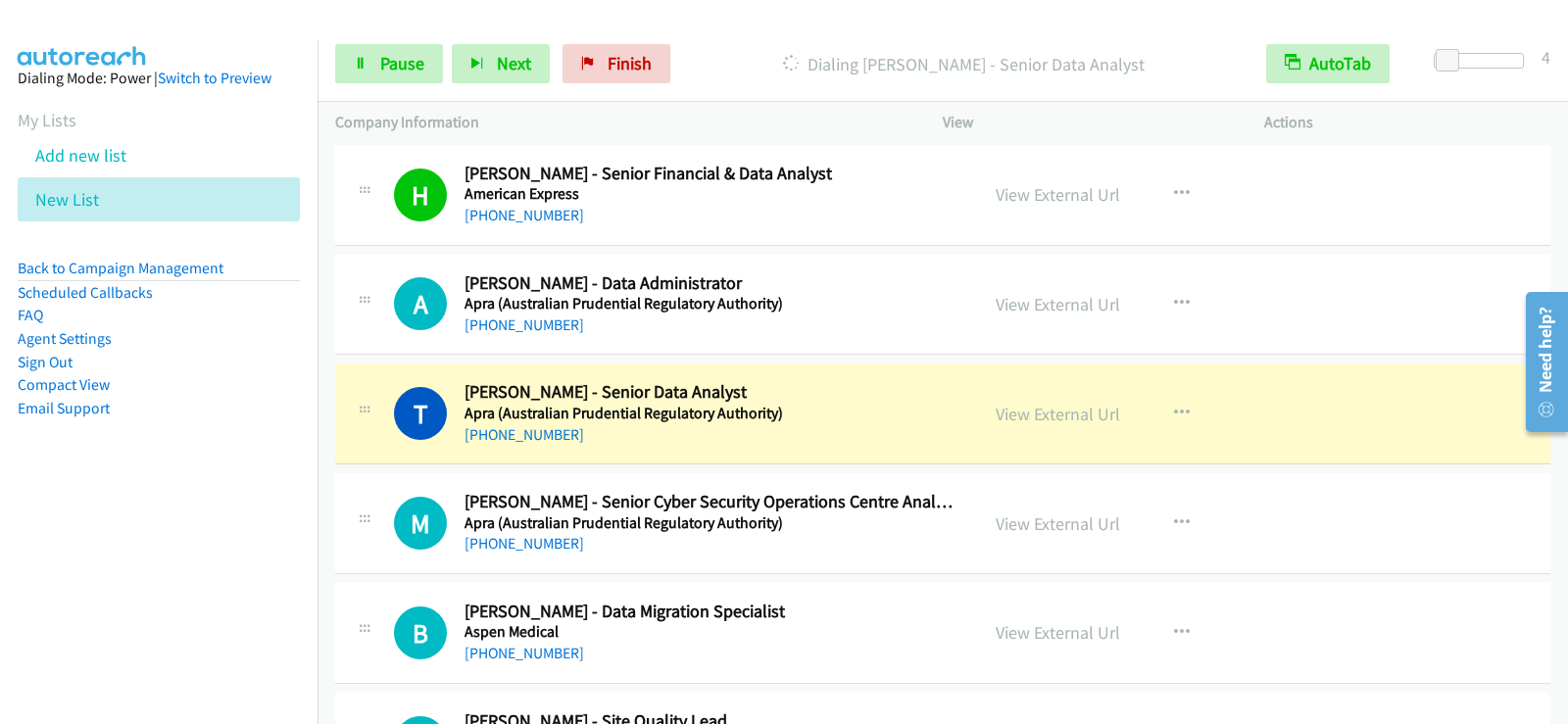
drag, startPoint x: 1038, startPoint y: 414, endPoint x: 795, endPoint y: 8, distance: 473.2
click at [1060, 412] on link "View External Url" at bounding box center [1057, 413] width 124 height 23
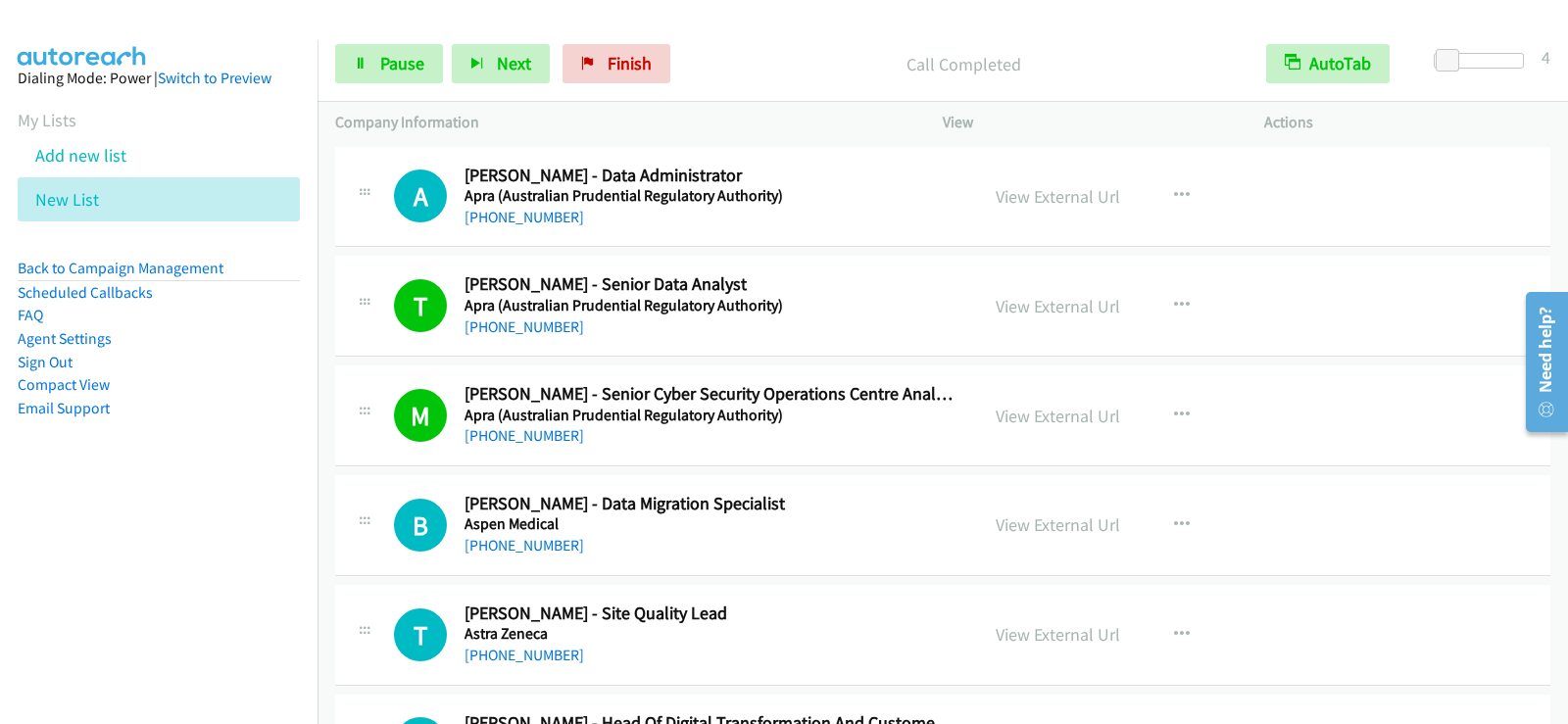
scroll to position [1939, 0]
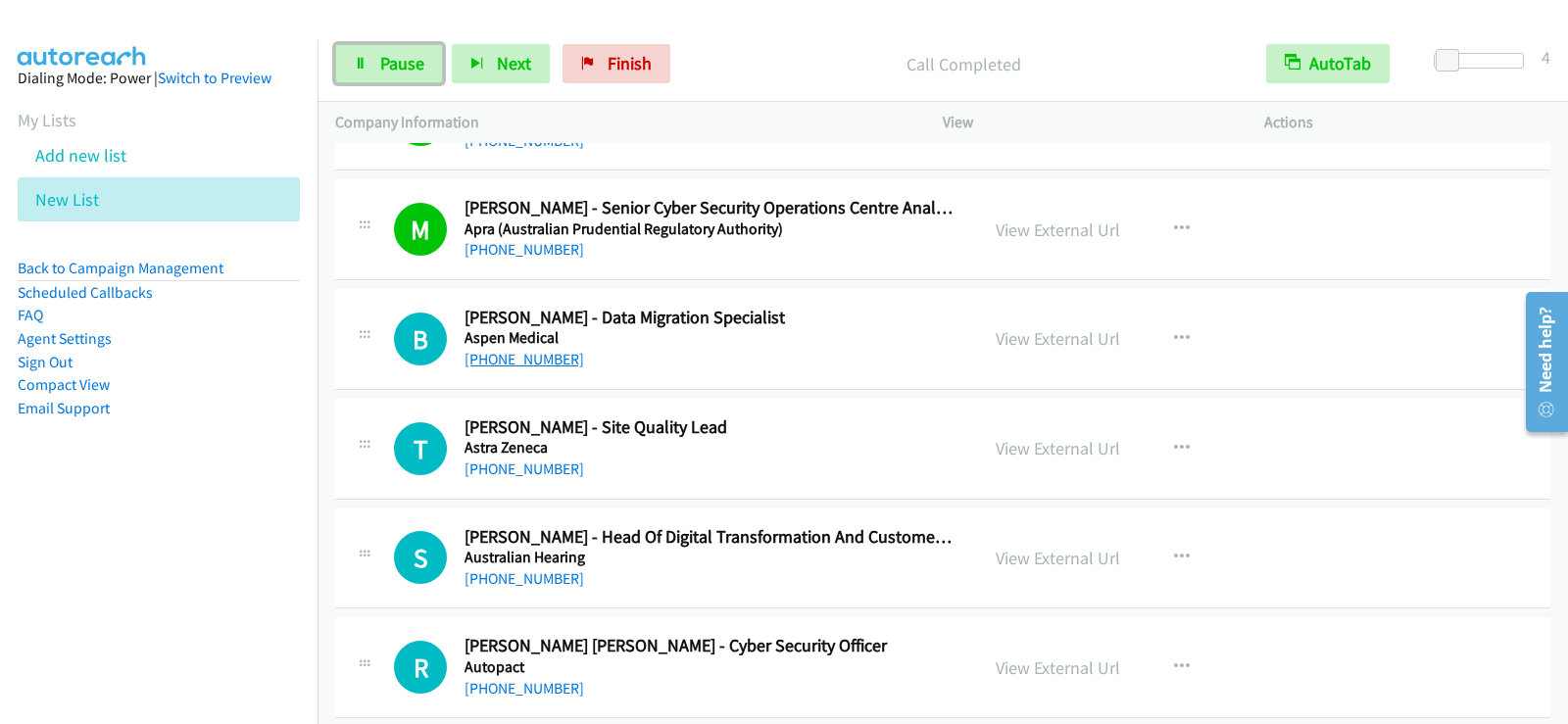
drag, startPoint x: 408, startPoint y: 75, endPoint x: 465, endPoint y: 364, distance: 294.6
click at [408, 75] on link "Pause" at bounding box center [388, 64] width 107 height 39
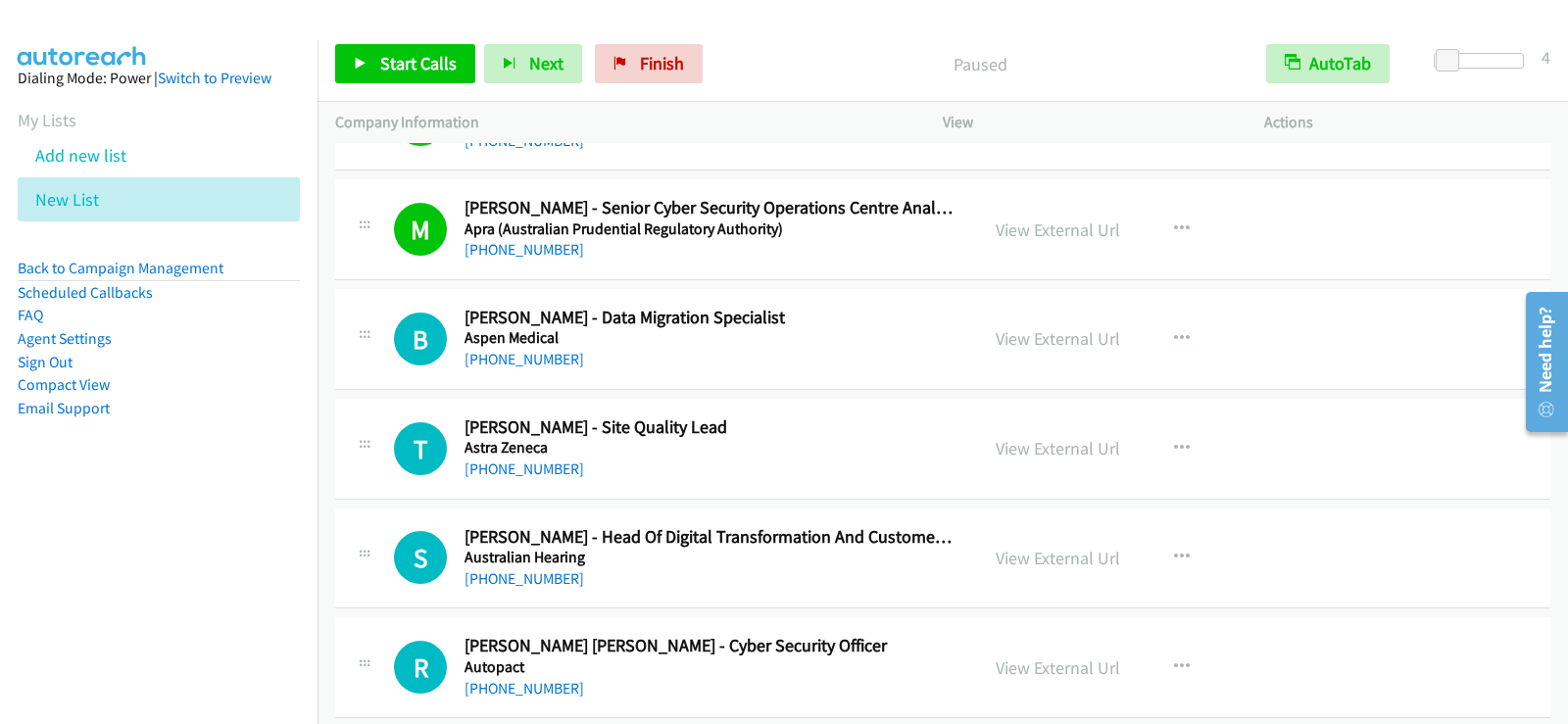
click at [370, 25] on div at bounding box center [775, 37] width 1550 height 76
click at [380, 71] on span "Start Calls" at bounding box center [418, 63] width 77 height 23
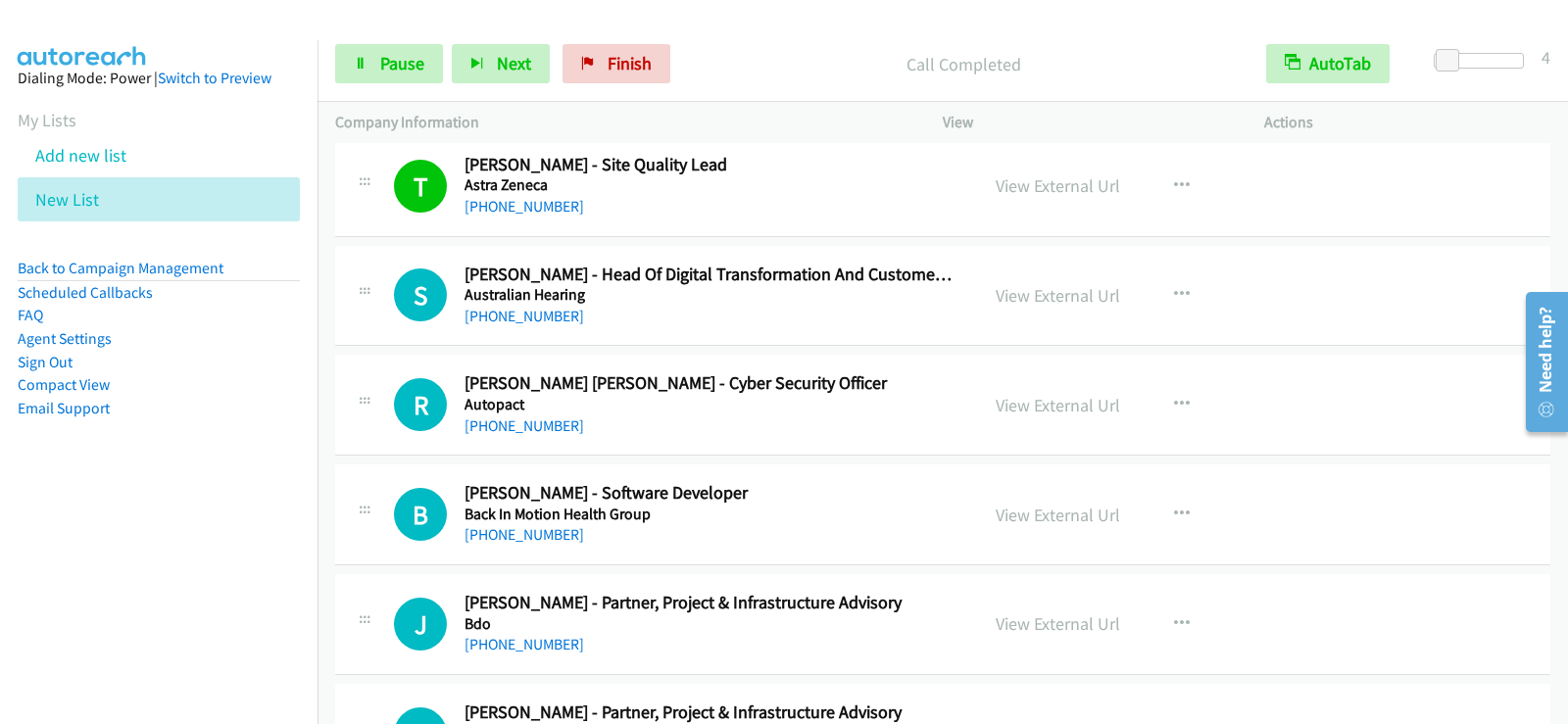
scroll to position [2232, 0]
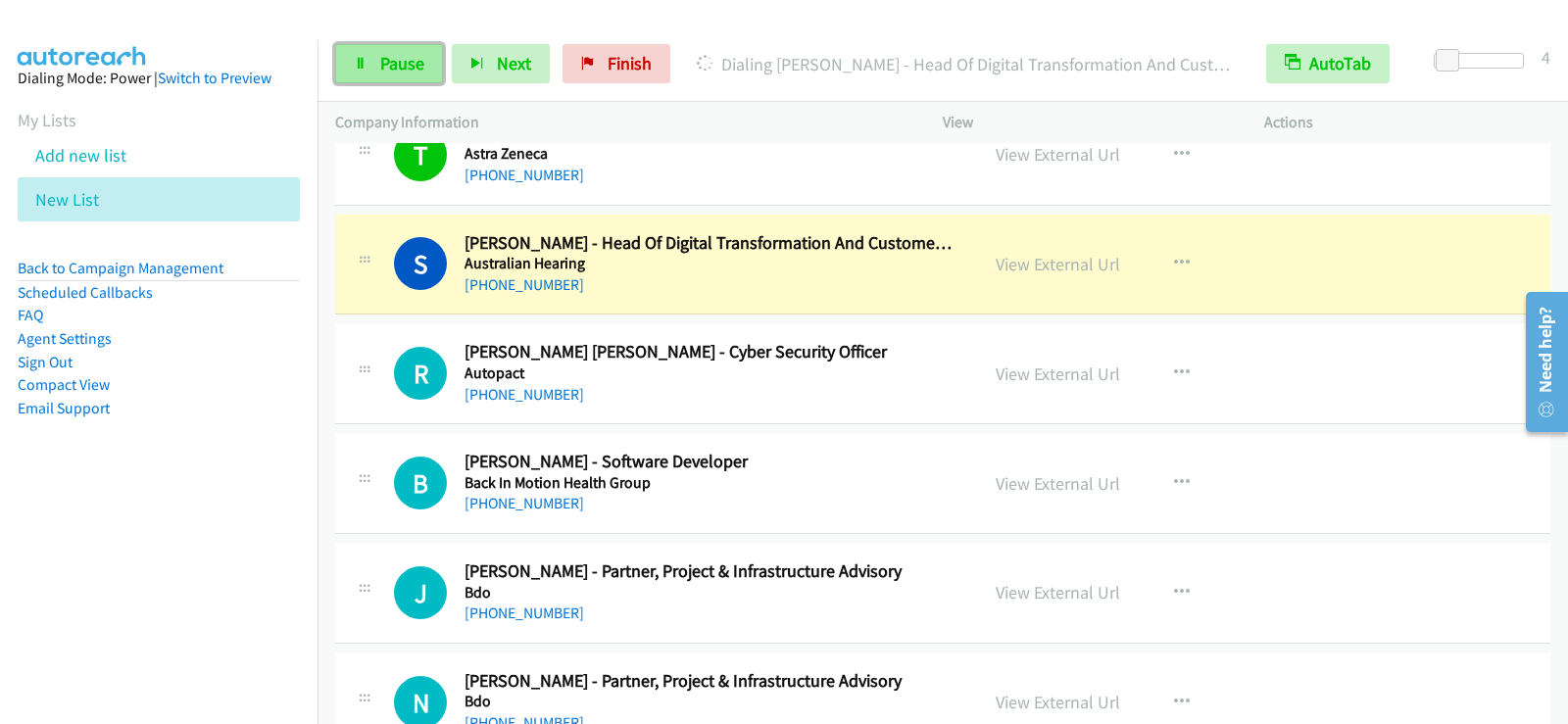
click at [367, 59] on link "Pause" at bounding box center [388, 64] width 107 height 39
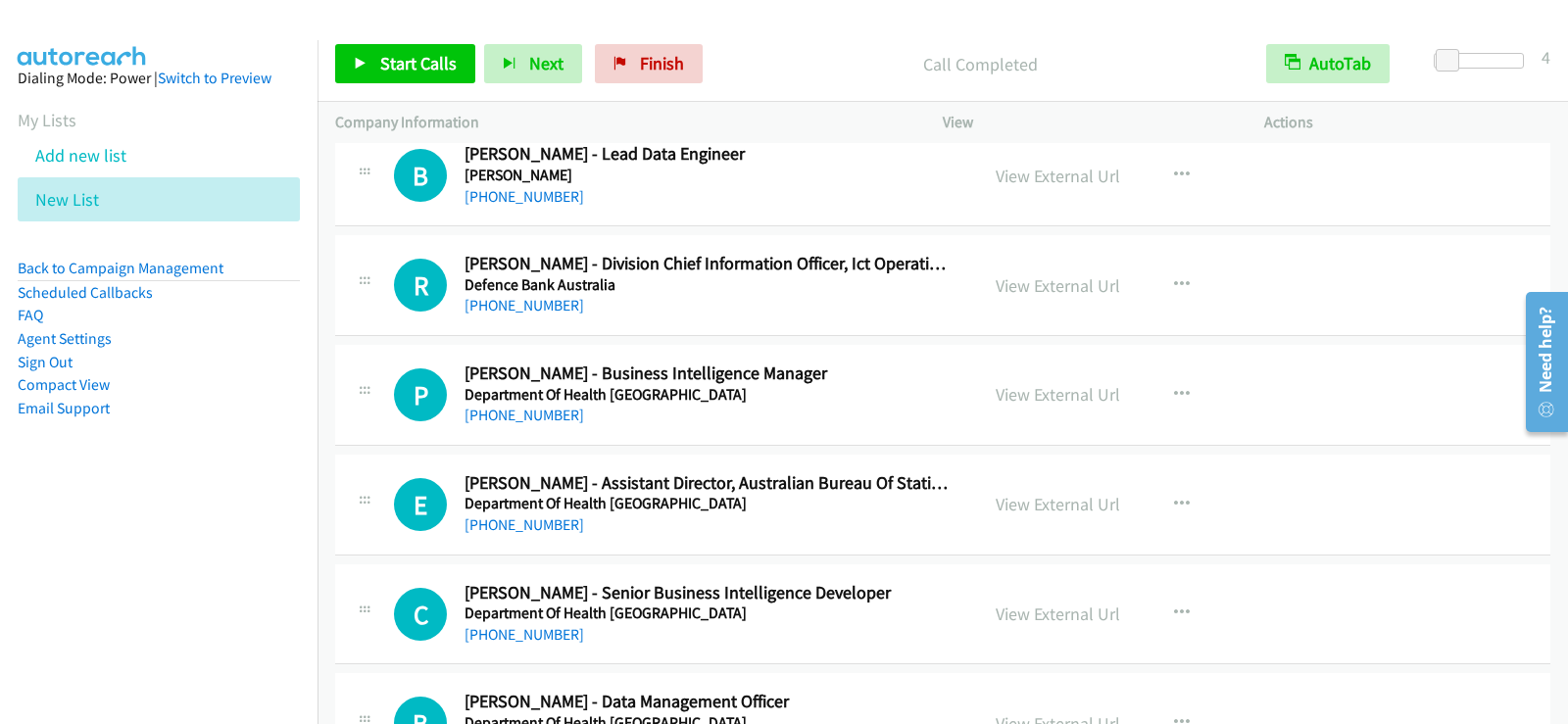
scroll to position [5953, 0]
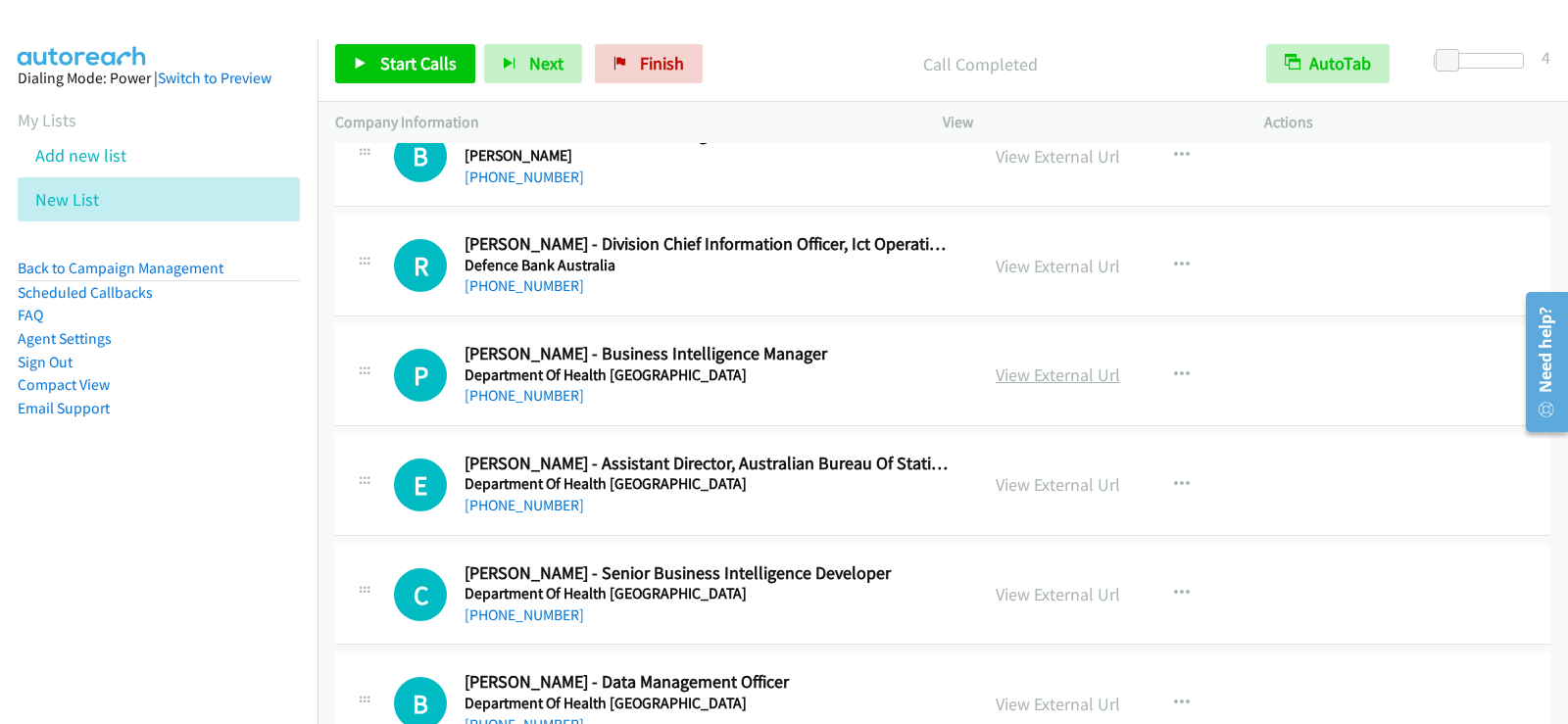
click at [1094, 376] on link "View External Url" at bounding box center [1057, 374] width 124 height 23
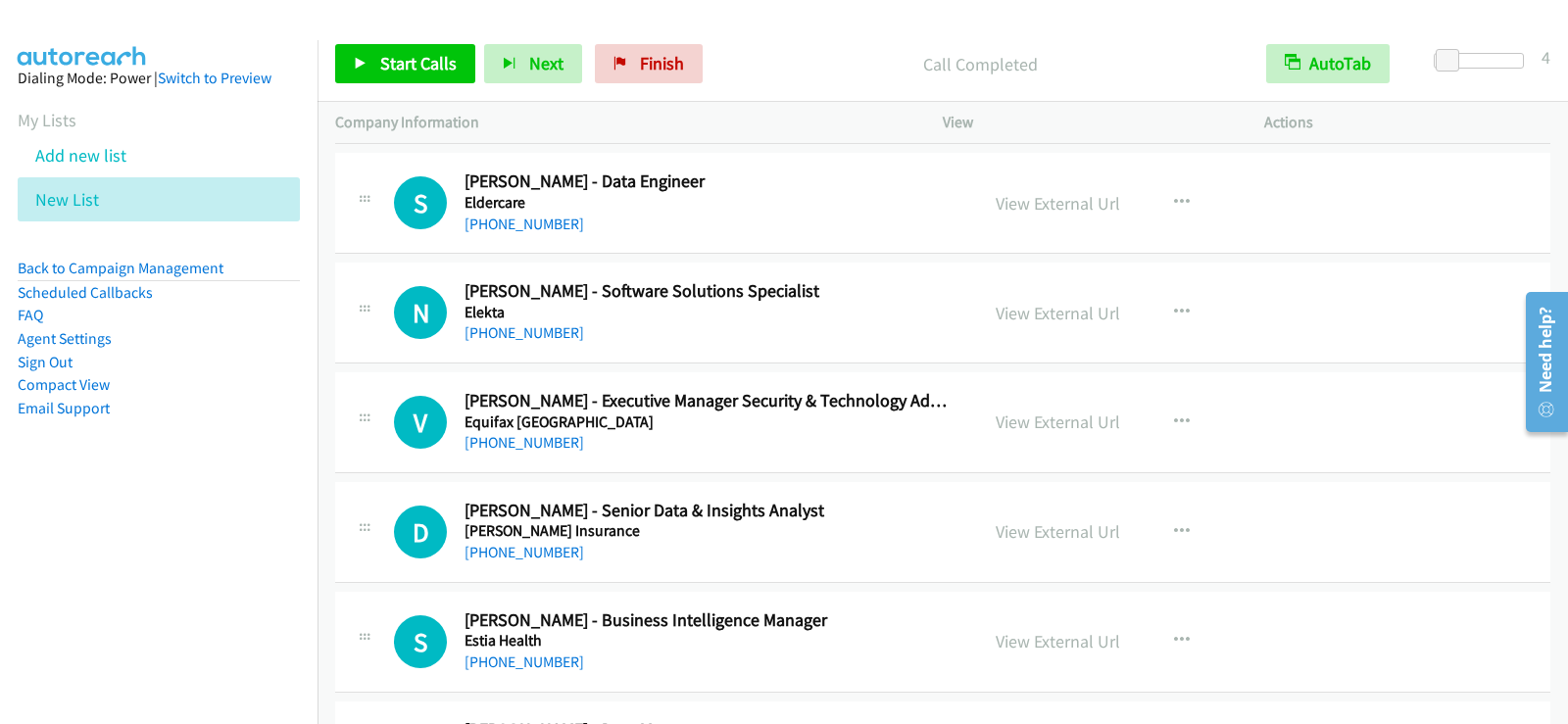
scroll to position [8303, 0]
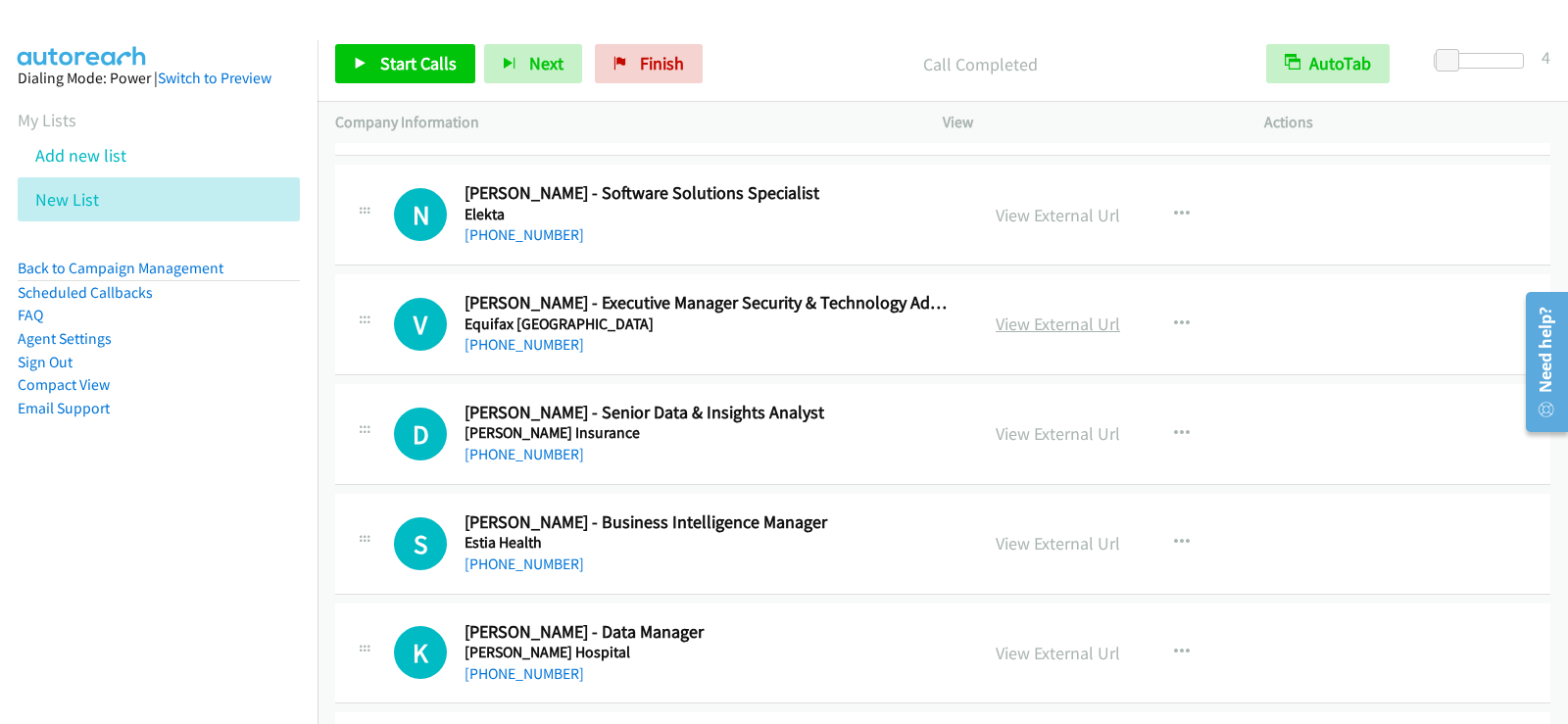
click at [1064, 332] on link "View External Url" at bounding box center [1057, 324] width 124 height 23
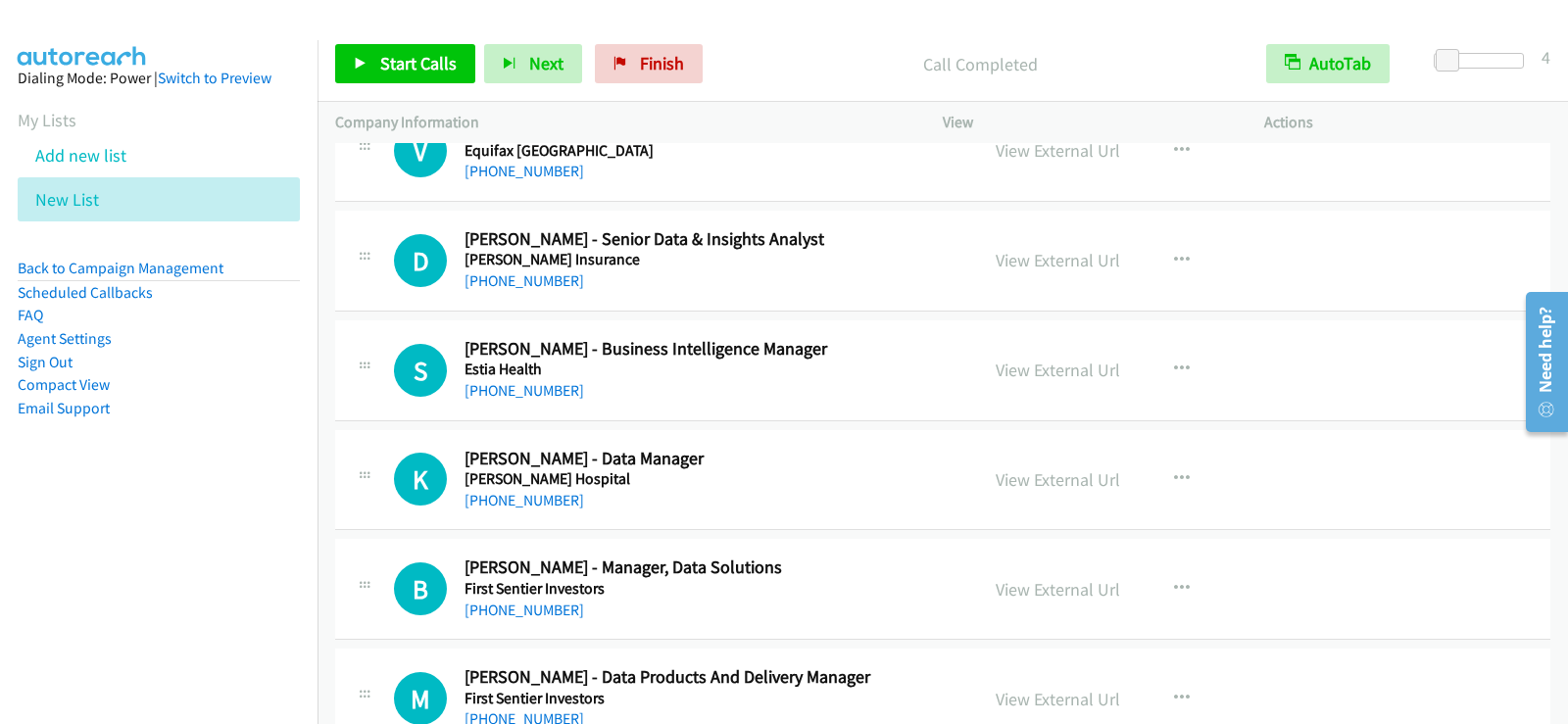
scroll to position [8499, 0]
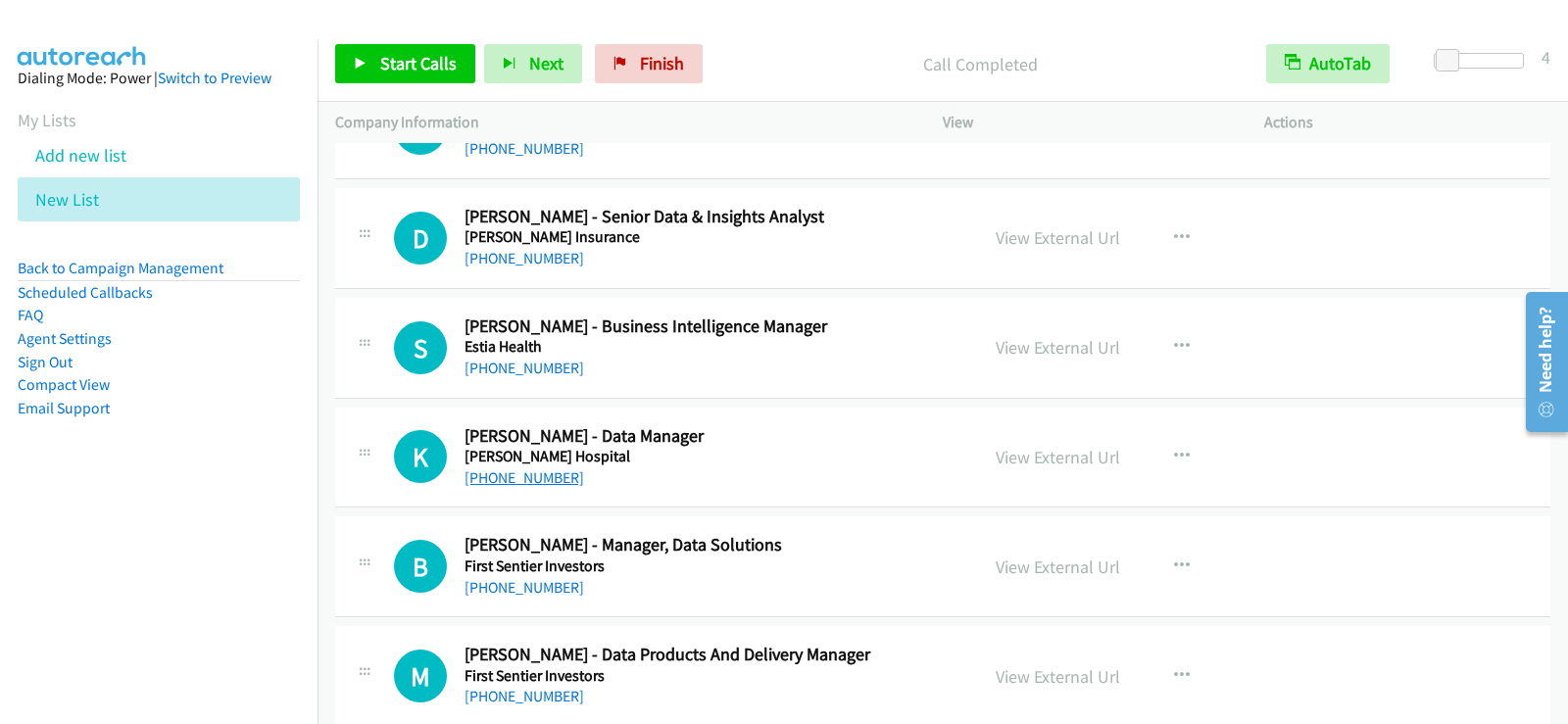
click at [547, 474] on link "[PHONE_NUMBER]" at bounding box center [524, 477] width 119 height 19
drag, startPoint x: 532, startPoint y: 476, endPoint x: 1116, endPoint y: 386, distance: 590.9
click at [529, 480] on link "[PHONE_NUMBER]" at bounding box center [524, 477] width 119 height 19
click at [1035, 462] on link "View External Url" at bounding box center [1057, 456] width 124 height 23
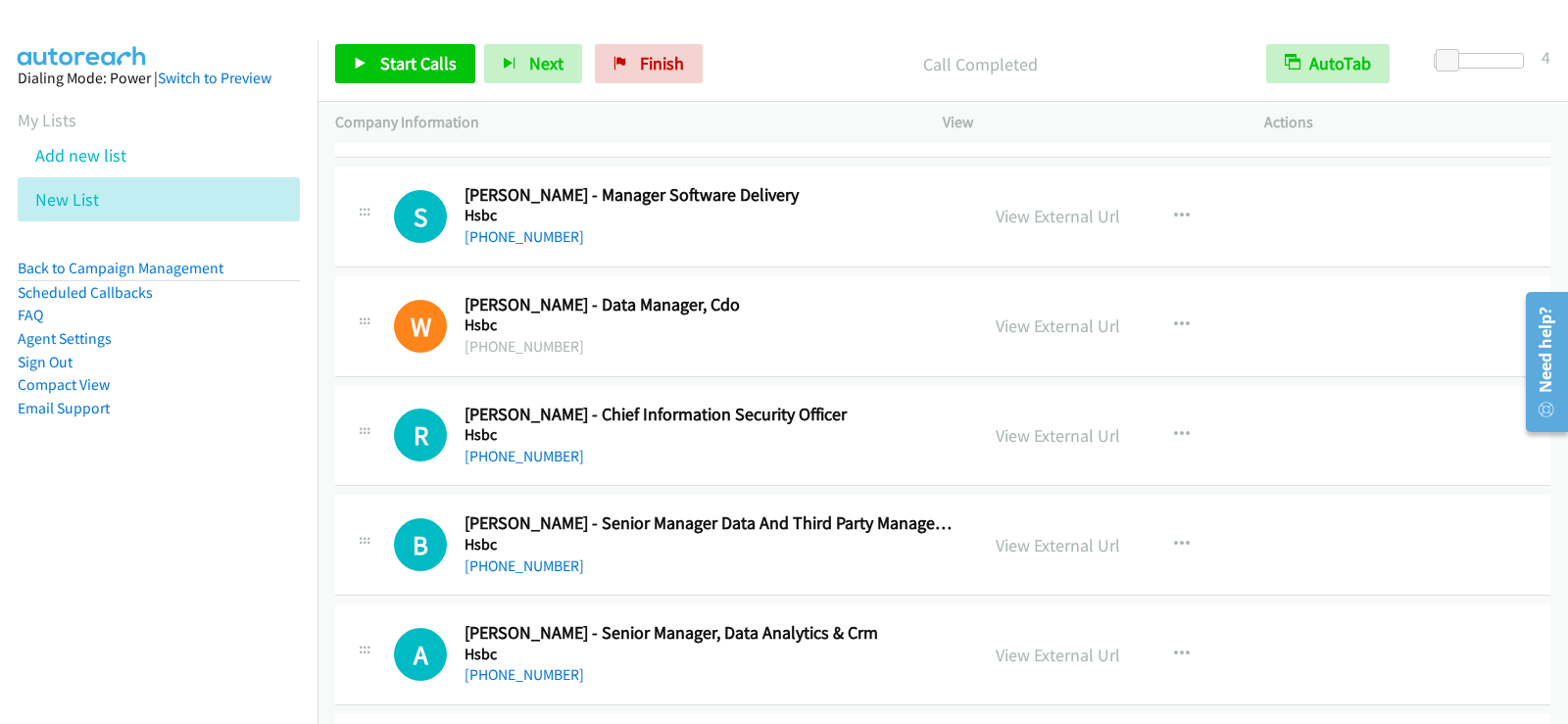
scroll to position [12318, 0]
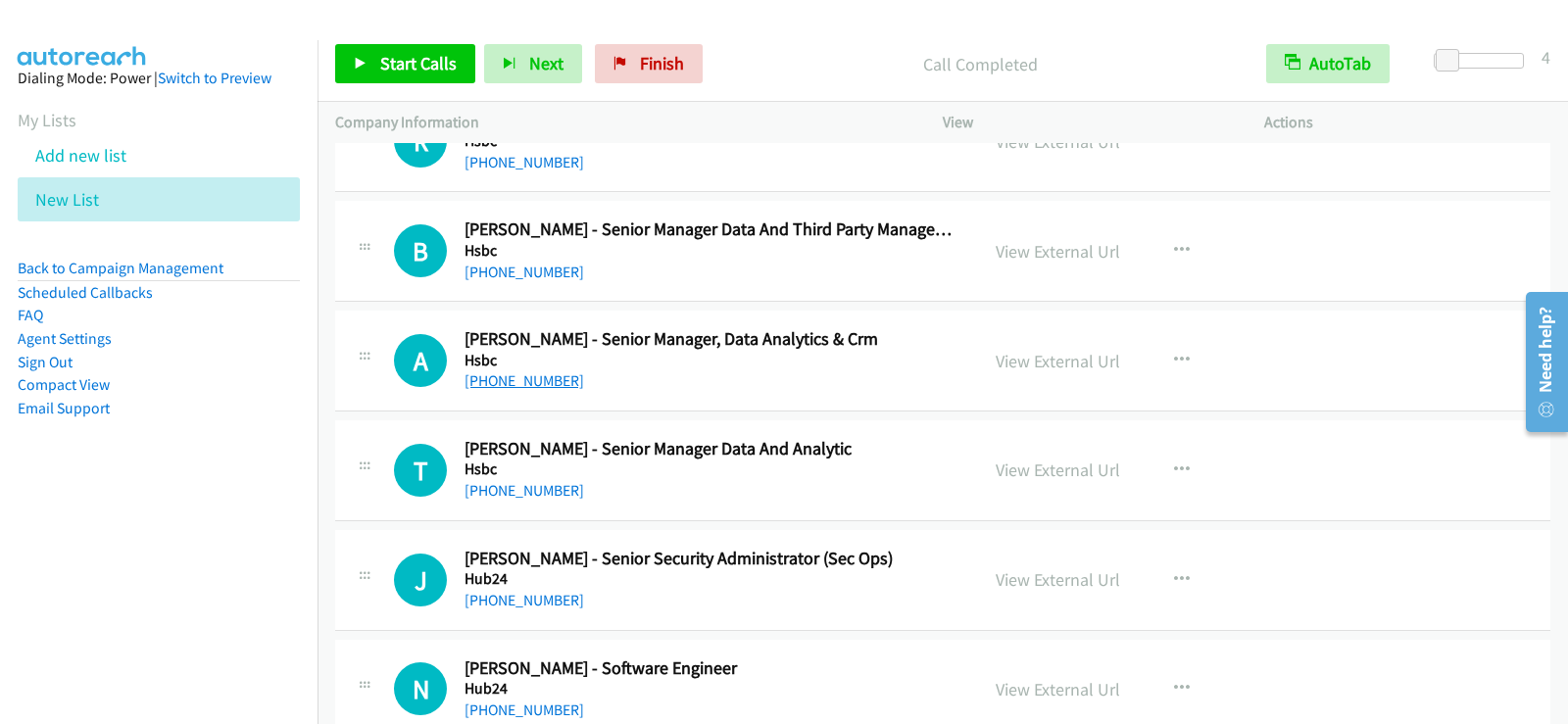
click at [537, 388] on link "[PHONE_NUMBER]" at bounding box center [524, 380] width 119 height 19
click at [1077, 255] on link "View External Url" at bounding box center [1057, 251] width 124 height 23
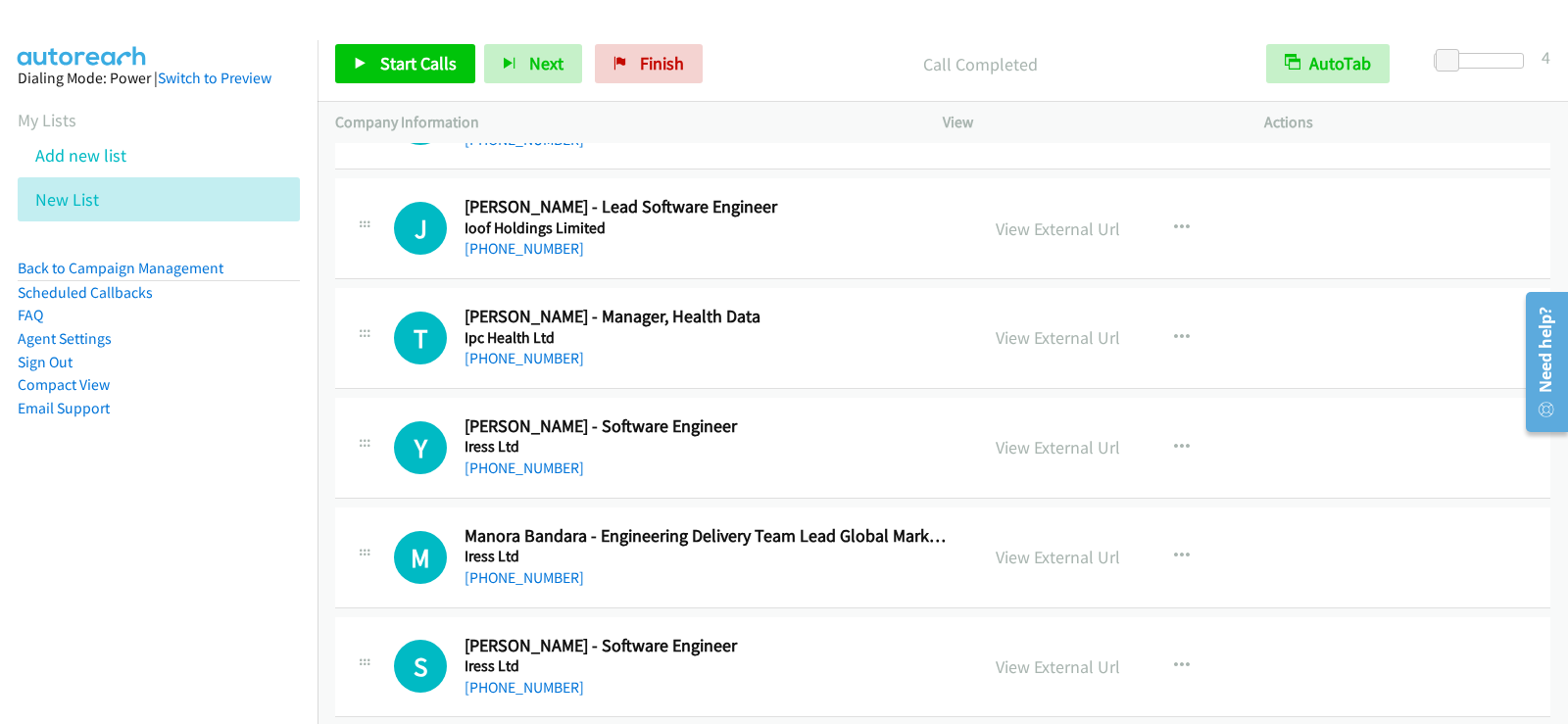
scroll to position [15353, 0]
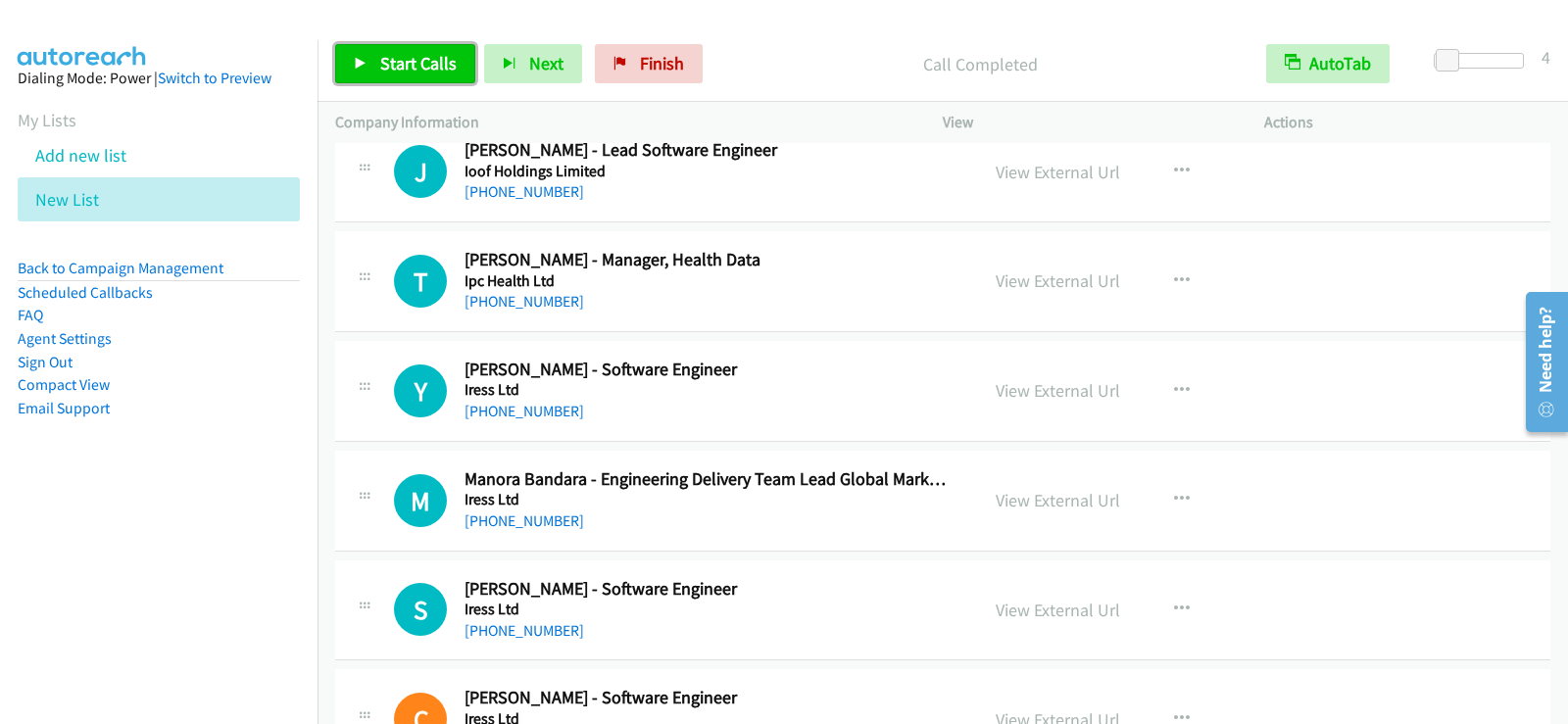
click at [397, 69] on span "Start Calls" at bounding box center [418, 63] width 77 height 23
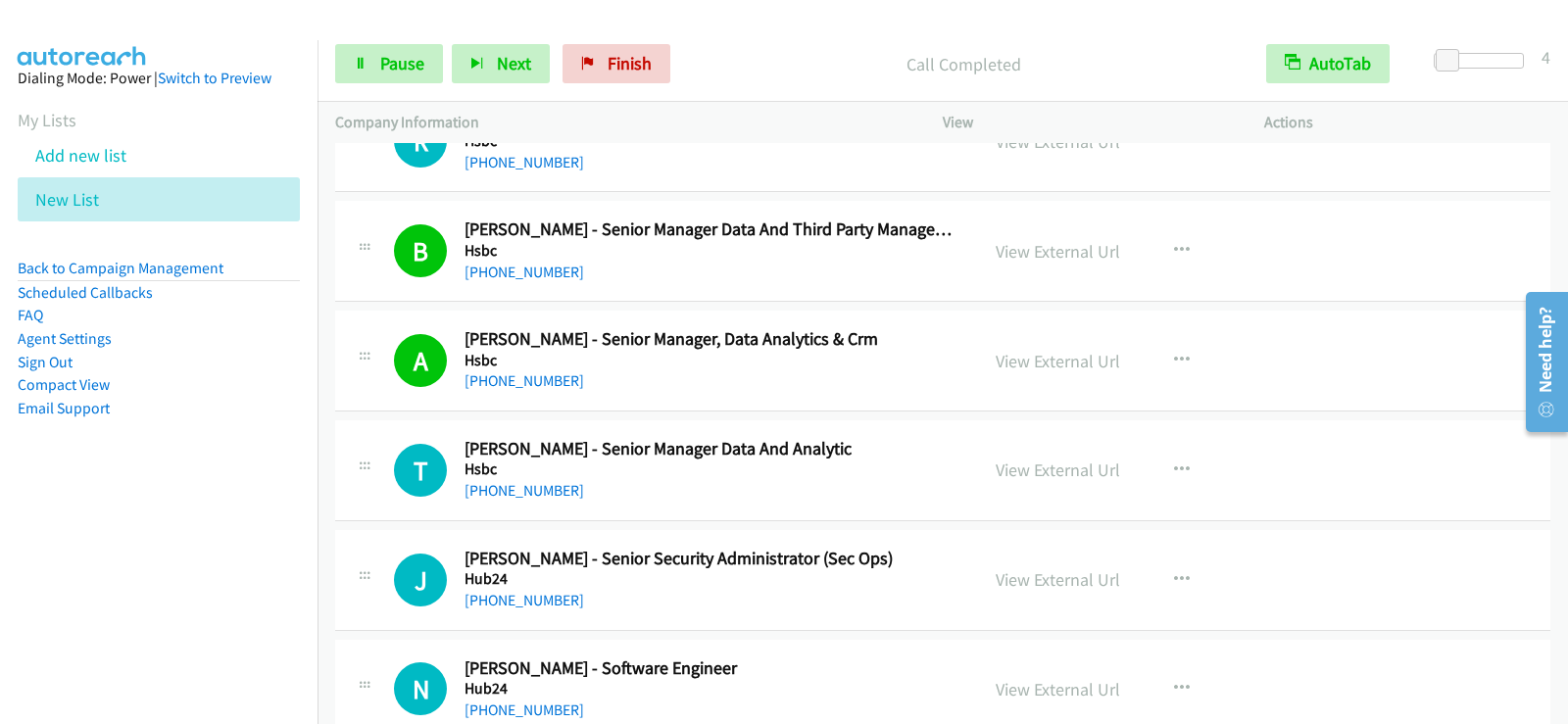
scroll to position [12514, 0]
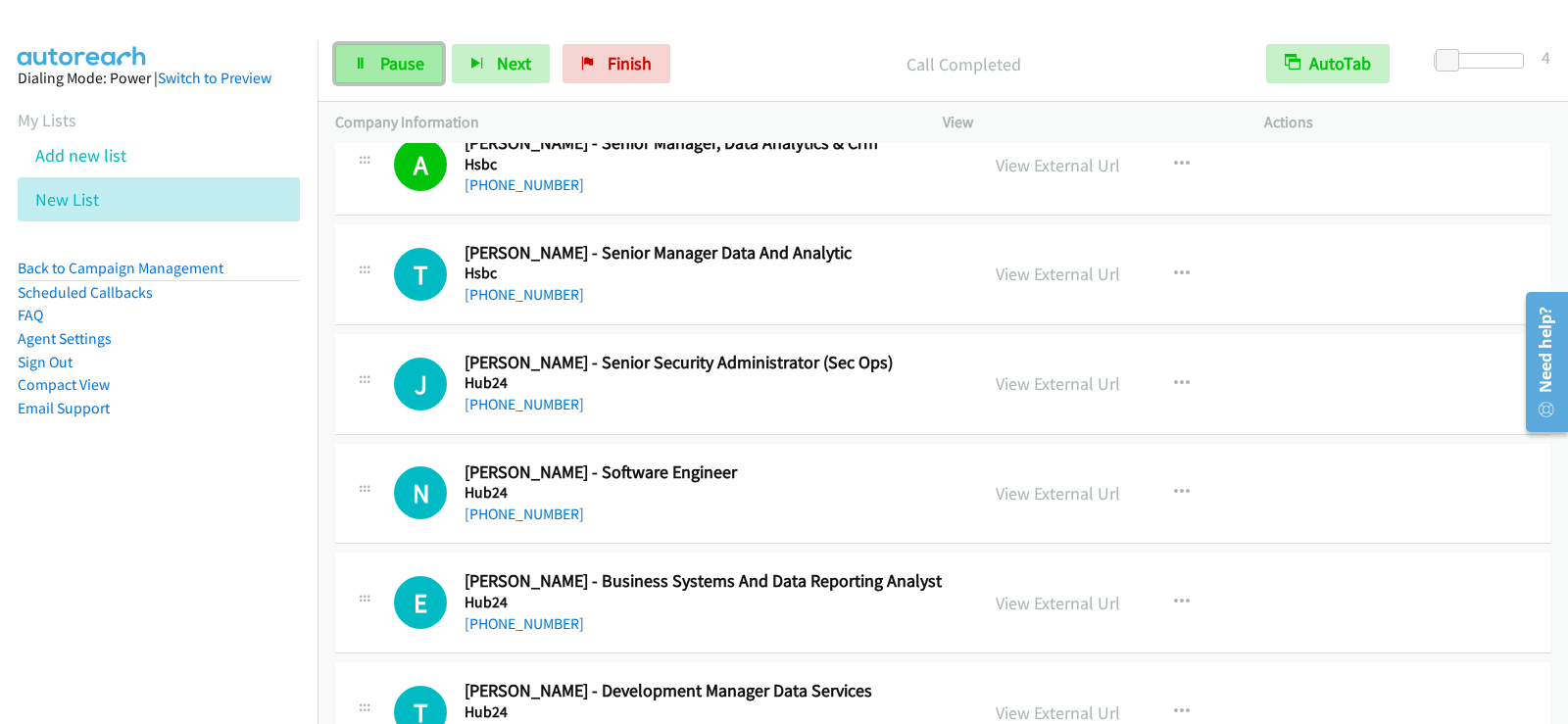
click at [384, 66] on span "Pause" at bounding box center [402, 63] width 44 height 23
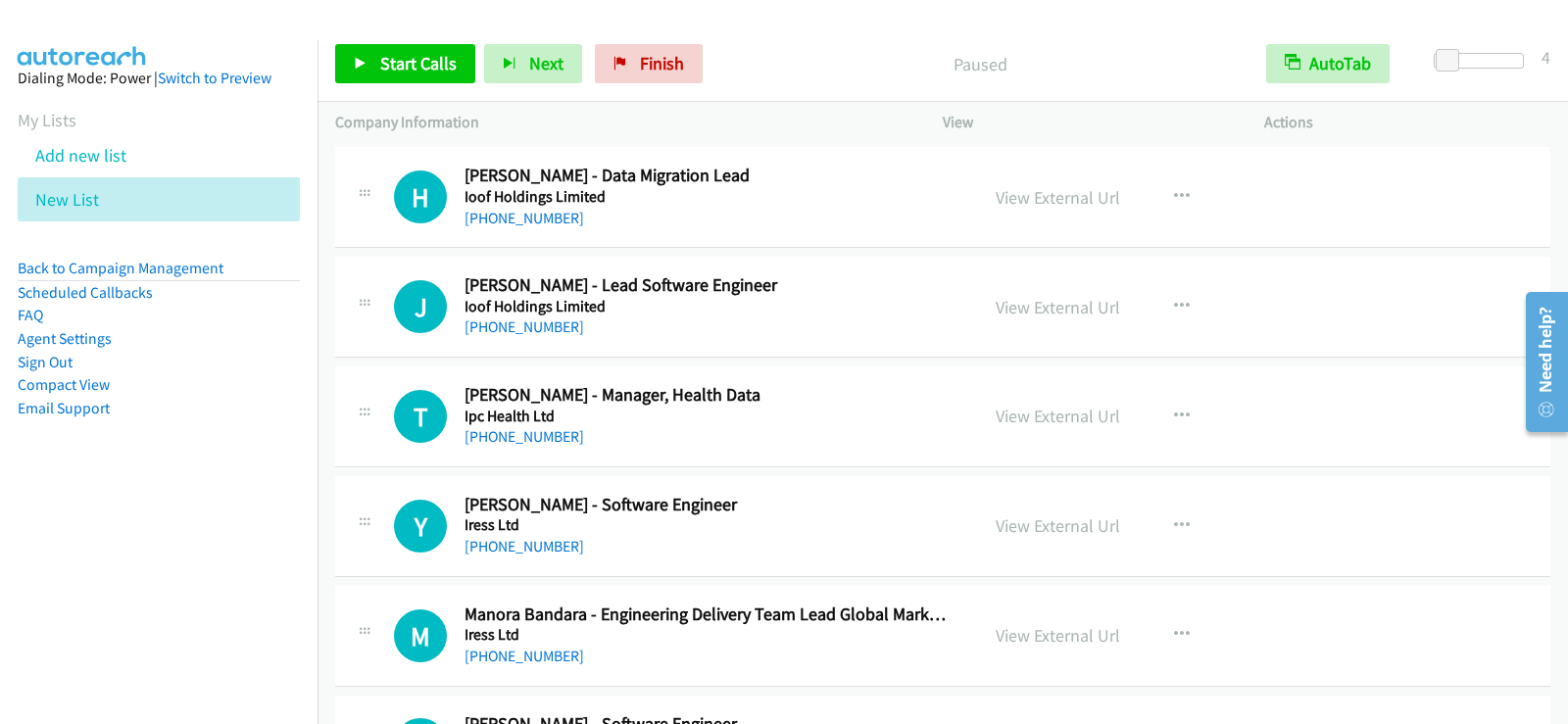
scroll to position [15157, 0]
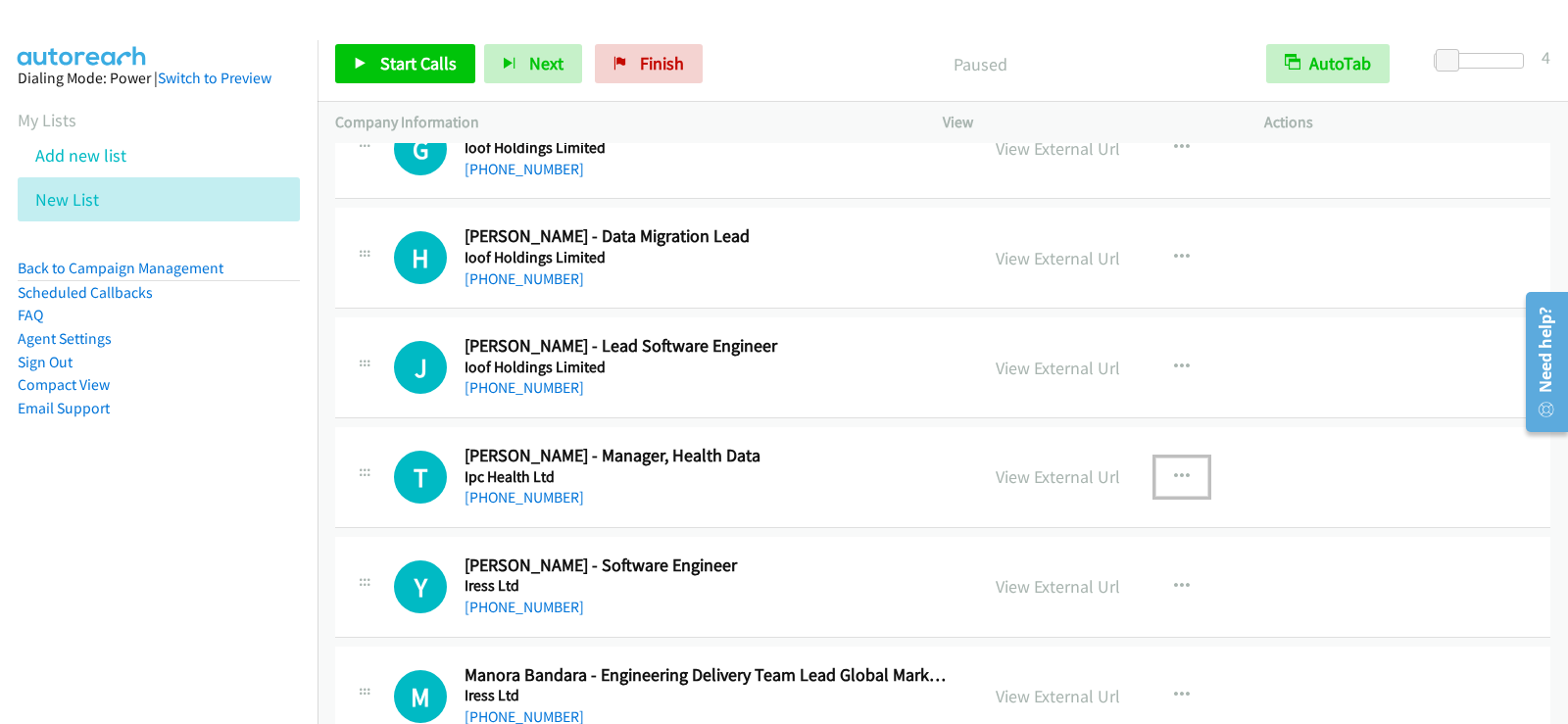
click at [1177, 478] on icon "button" at bounding box center [1181, 477] width 16 height 16
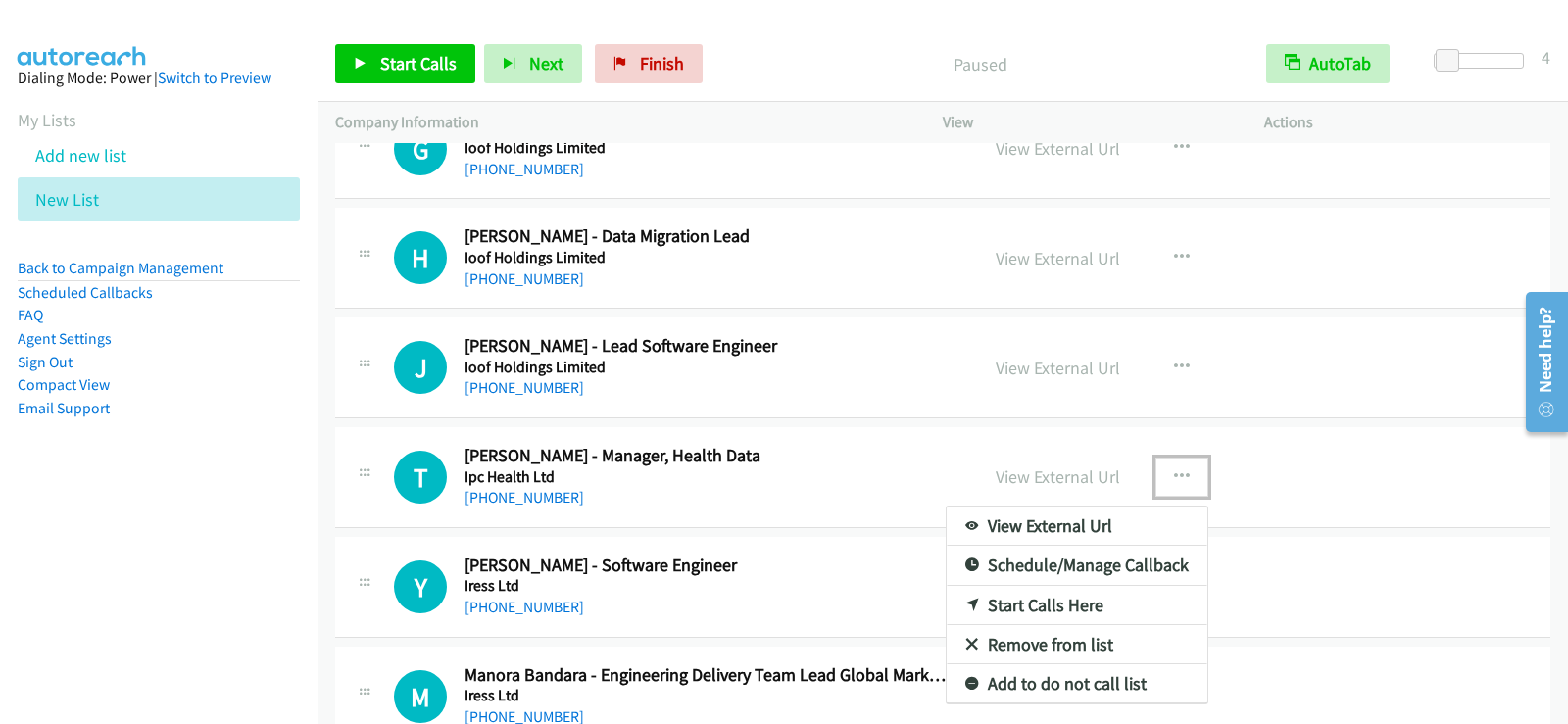
click at [1071, 598] on link "Start Calls Here" at bounding box center [1077, 605] width 261 height 39
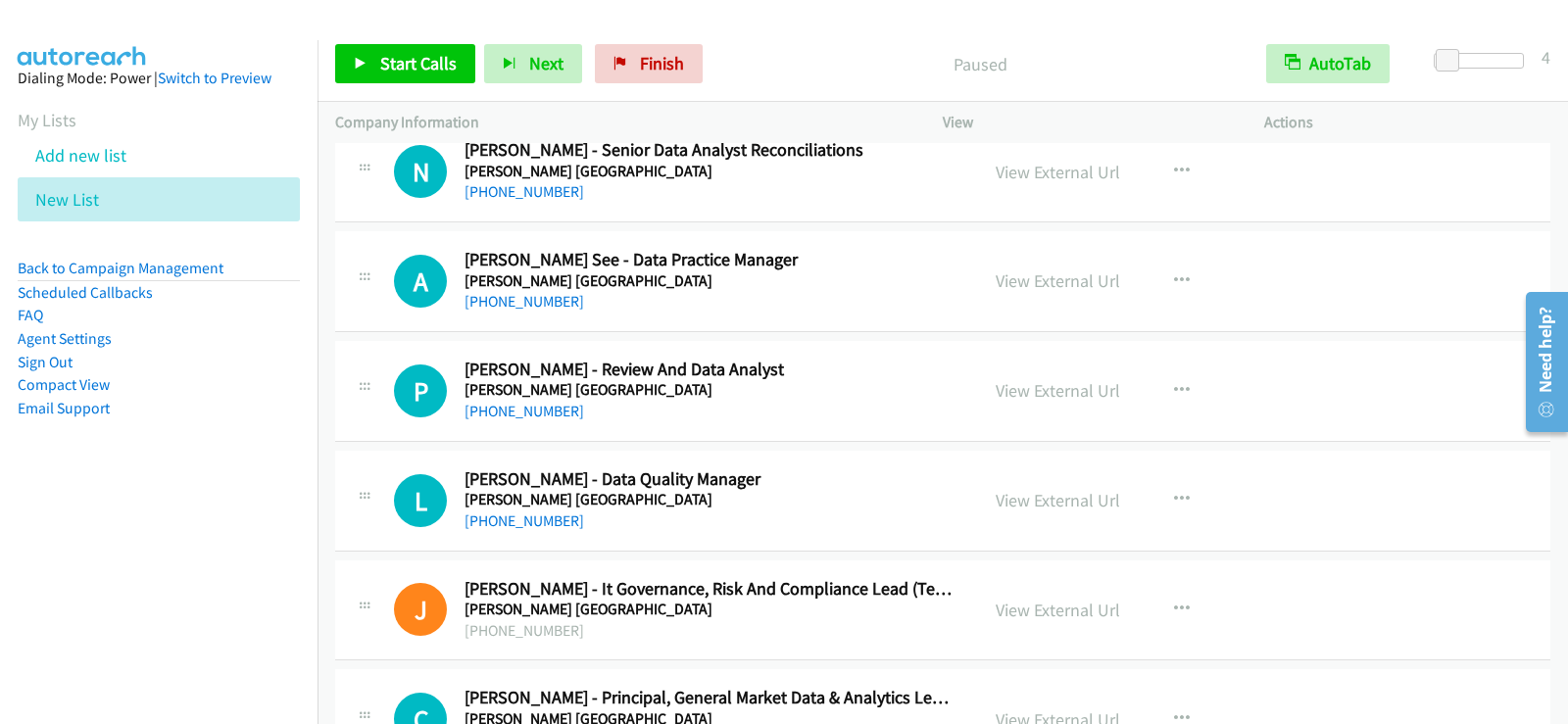
scroll to position [20640, 0]
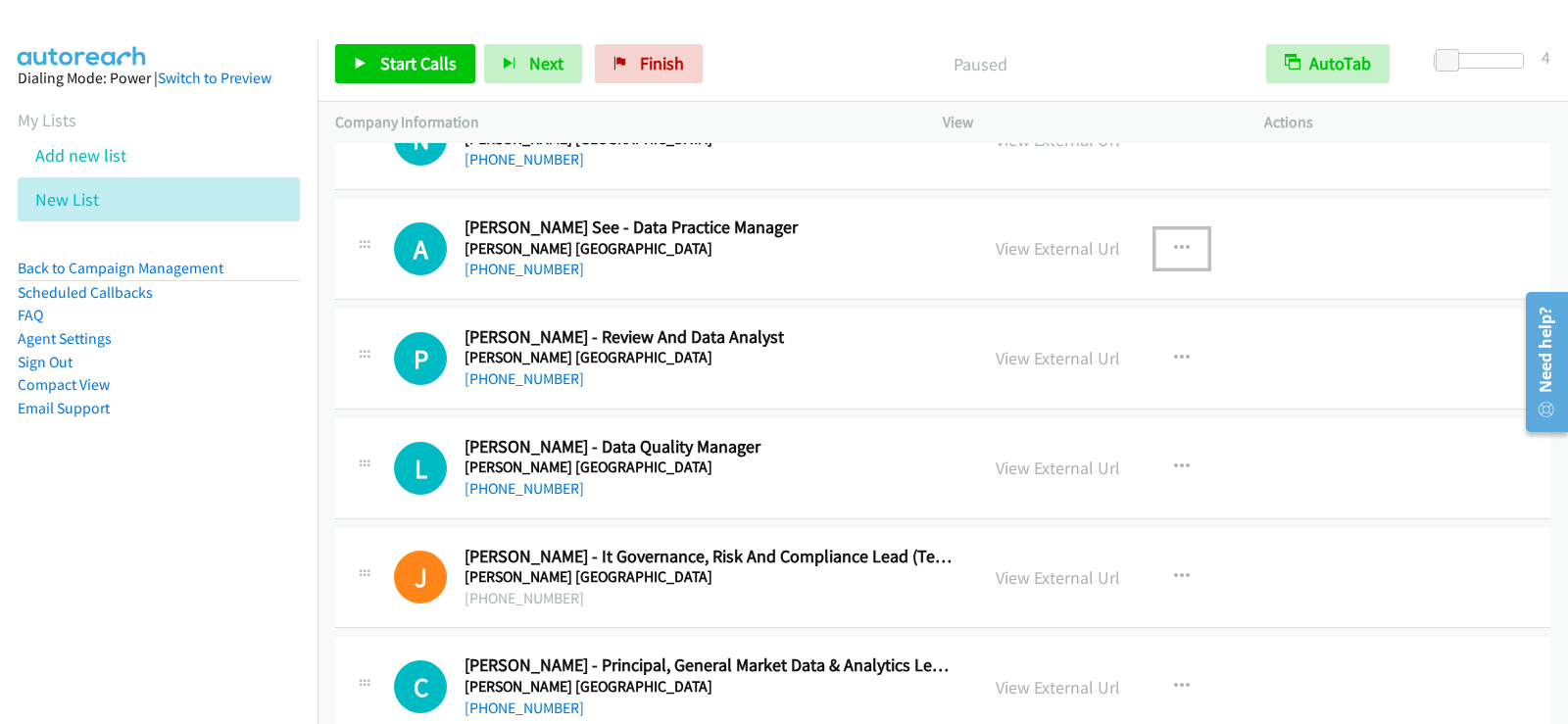
click at [1173, 243] on icon "button" at bounding box center [1181, 249] width 16 height 16
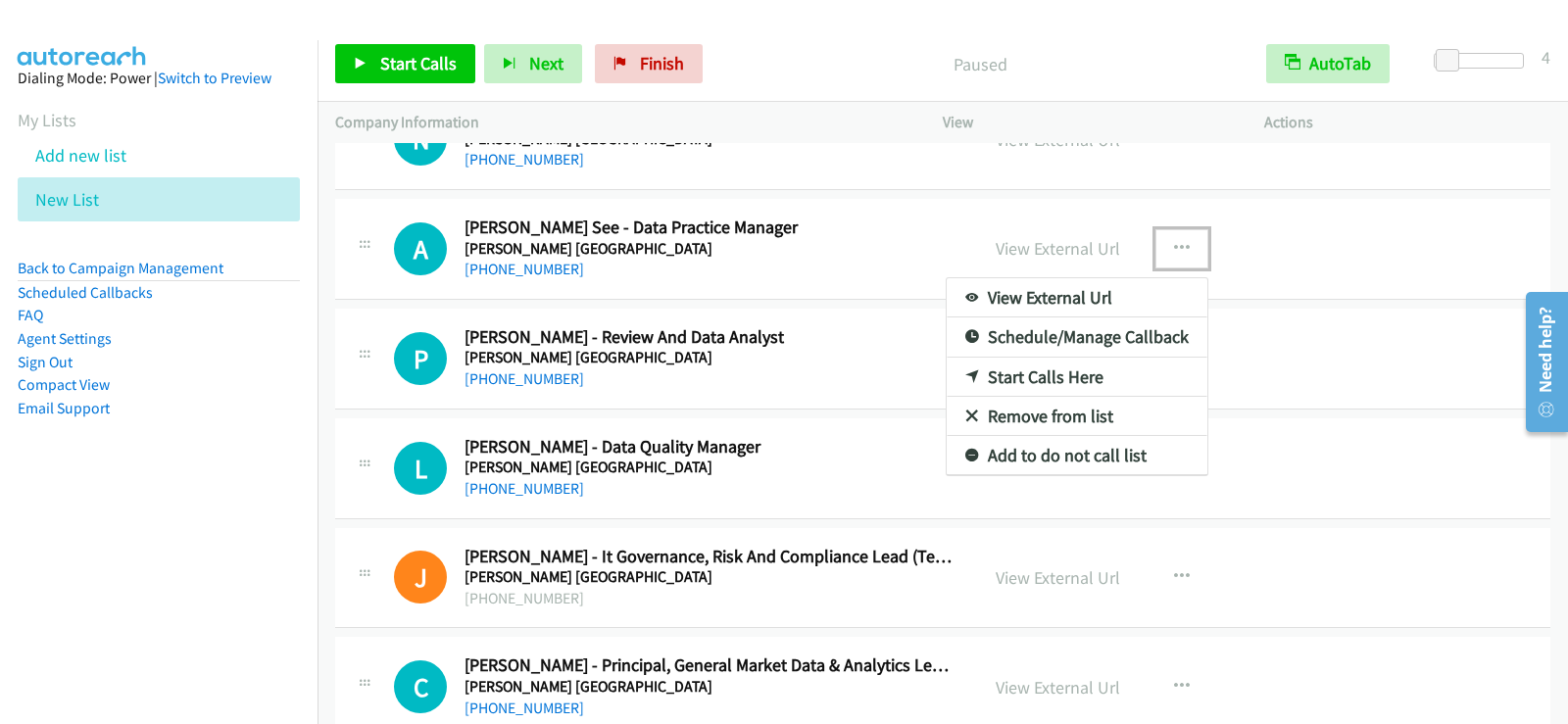
click at [1070, 378] on link "Start Calls Here" at bounding box center [1077, 377] width 261 height 39
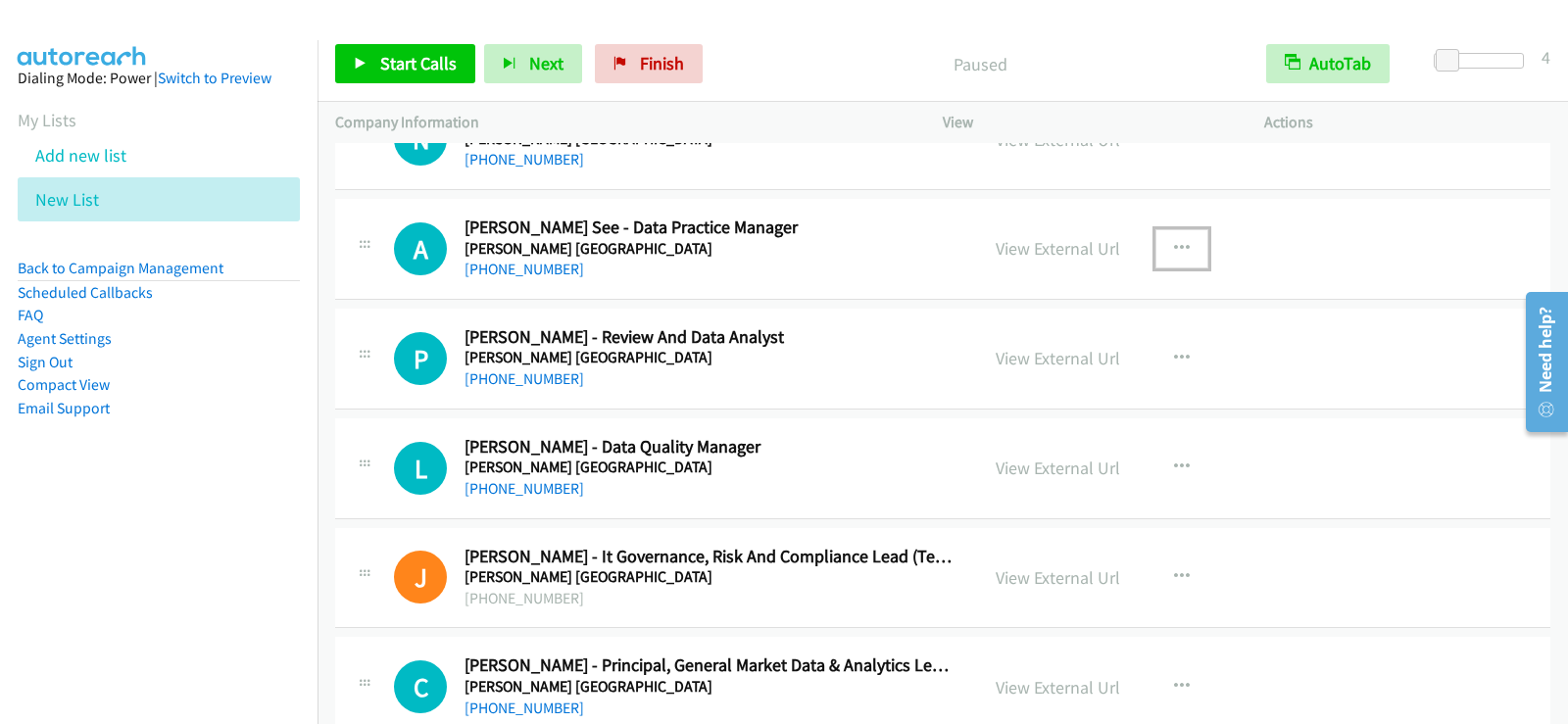
scroll to position [20679, 0]
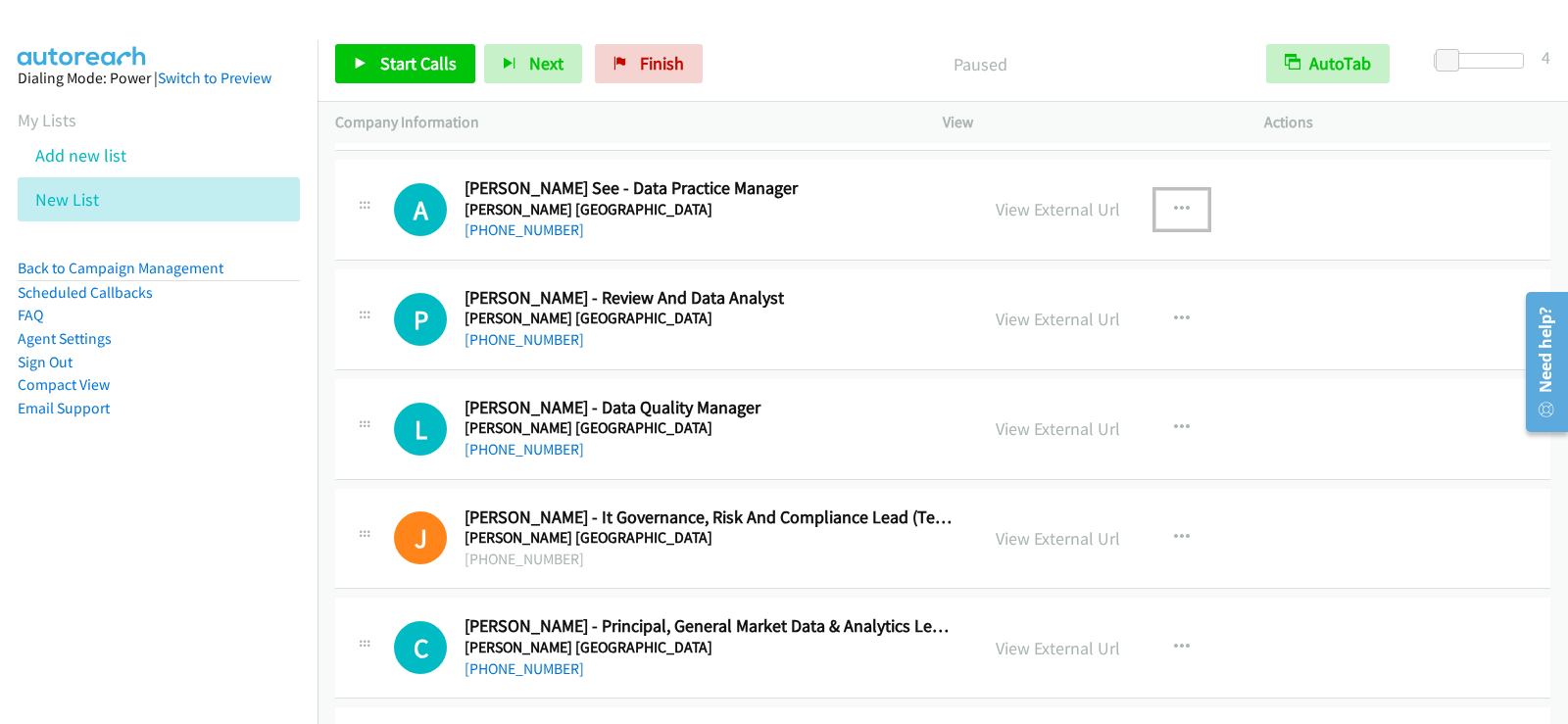
drag, startPoint x: 1055, startPoint y: 207, endPoint x: 906, endPoint y: 174, distance: 152.6
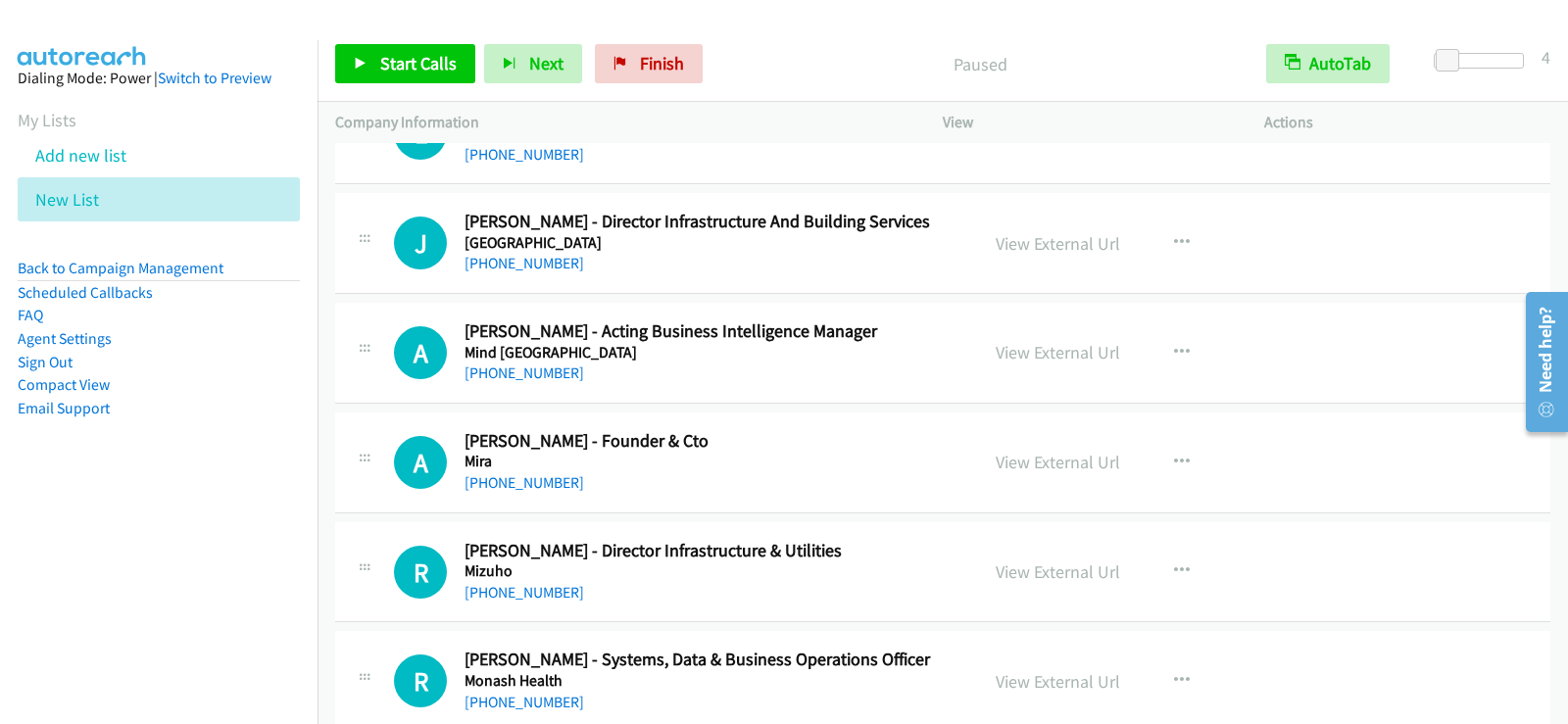
scroll to position [21756, 0]
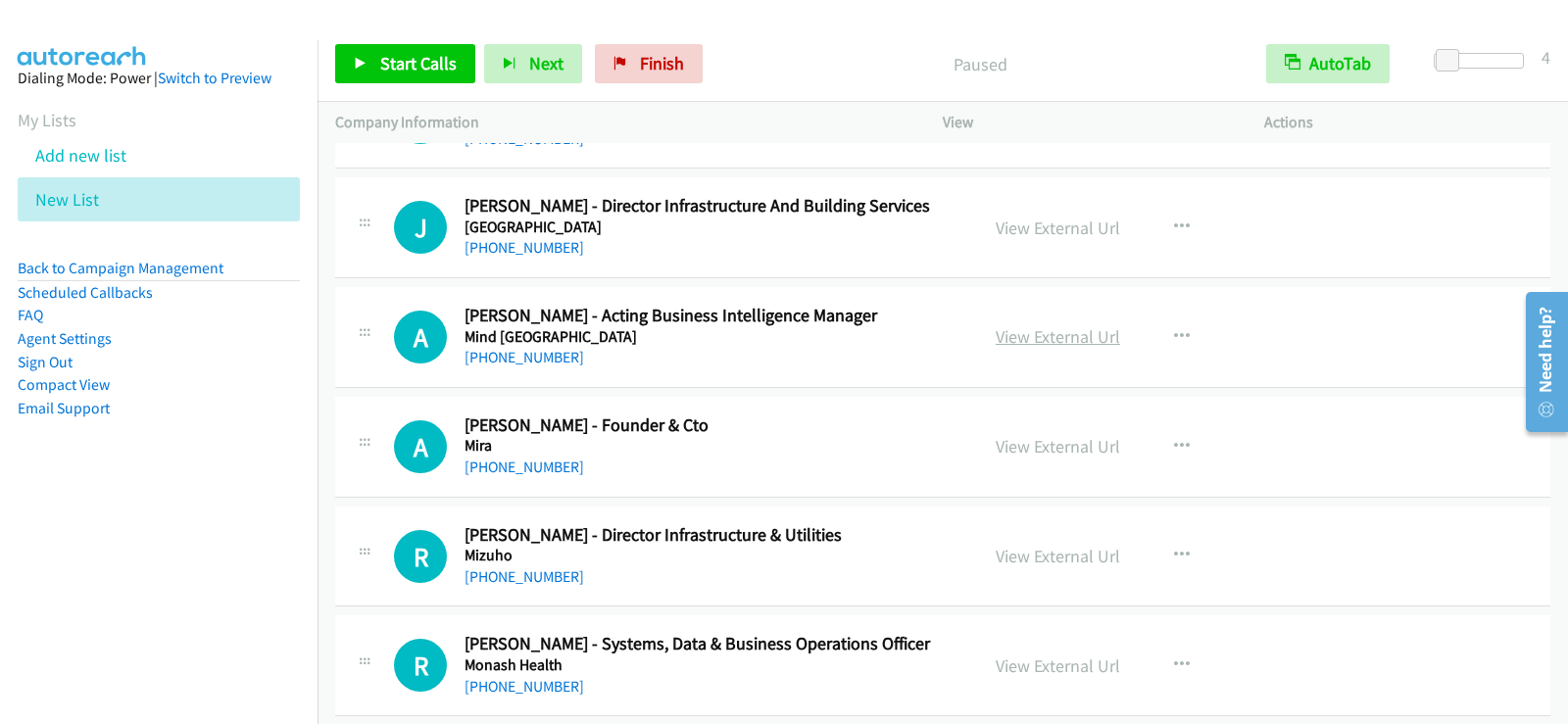
click at [1058, 337] on link "View External Url" at bounding box center [1057, 335] width 124 height 23
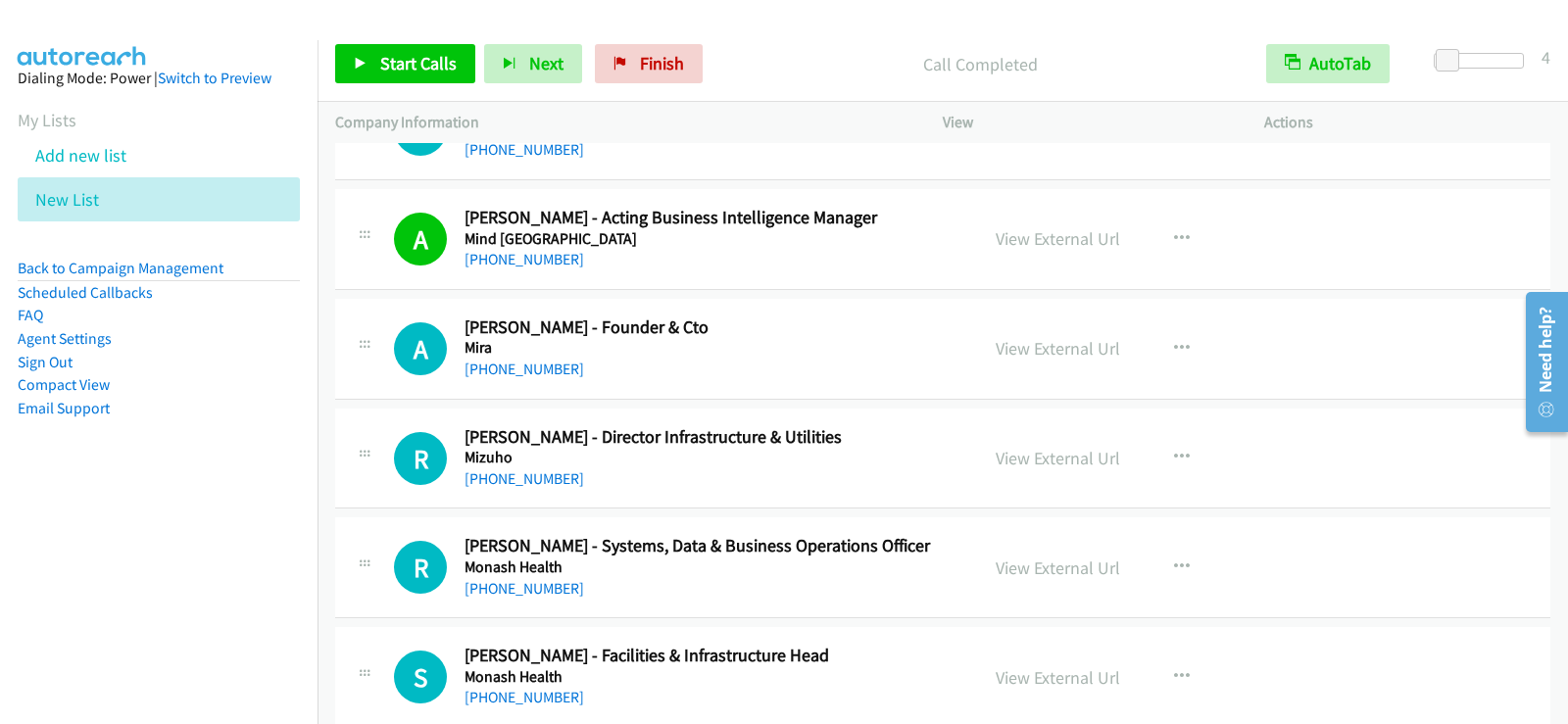
scroll to position [21952, 0]
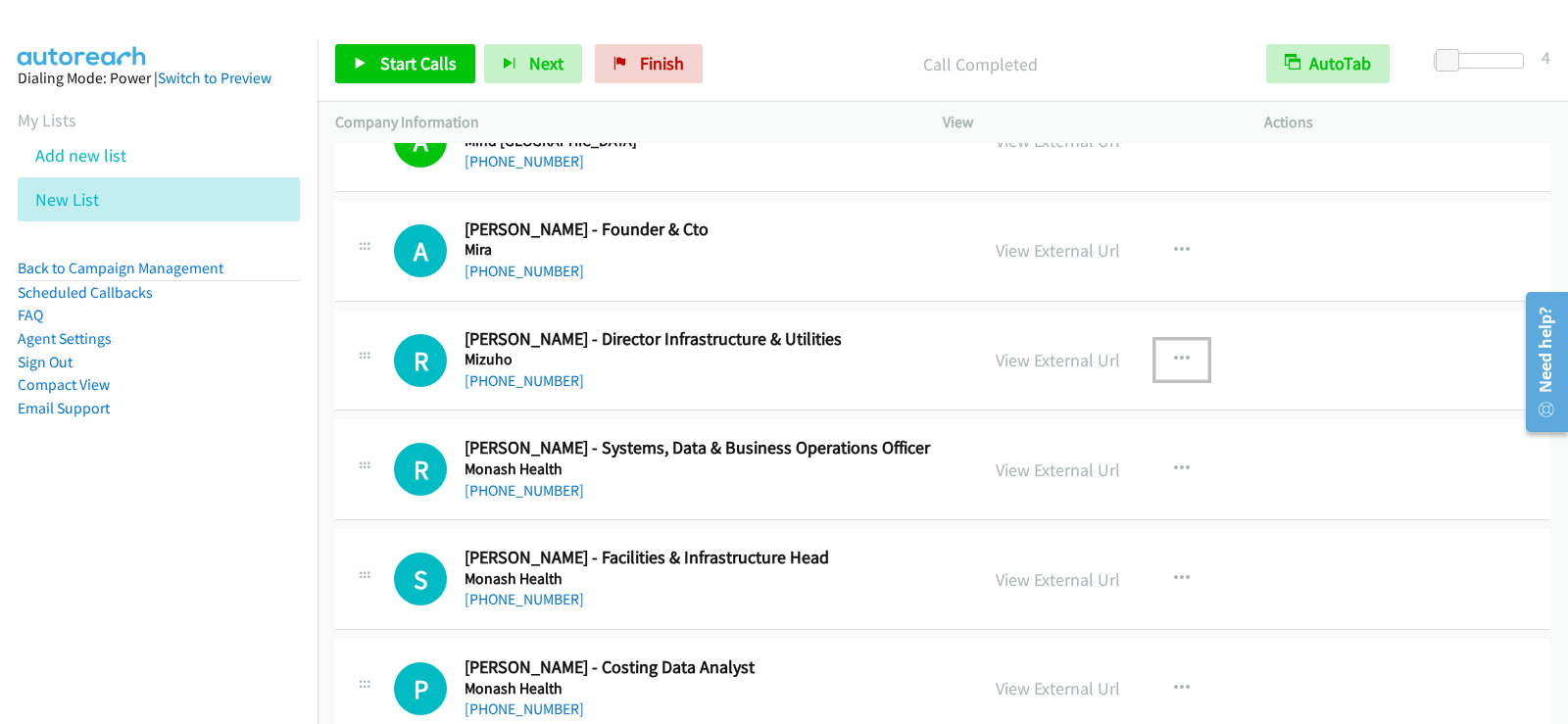
click at [1182, 357] on button "button" at bounding box center [1182, 359] width 53 height 39
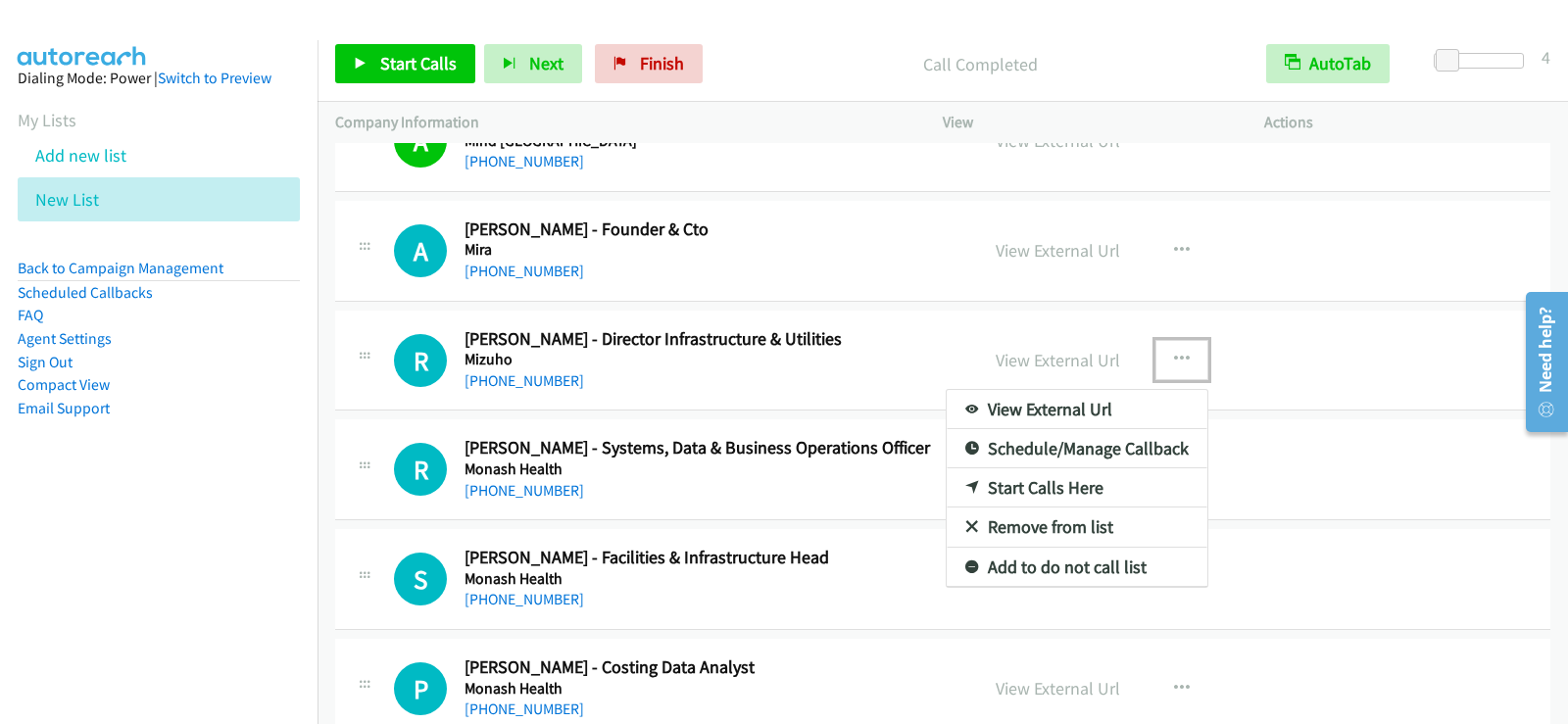
click at [1068, 481] on link "Start Calls Here" at bounding box center [1077, 488] width 261 height 39
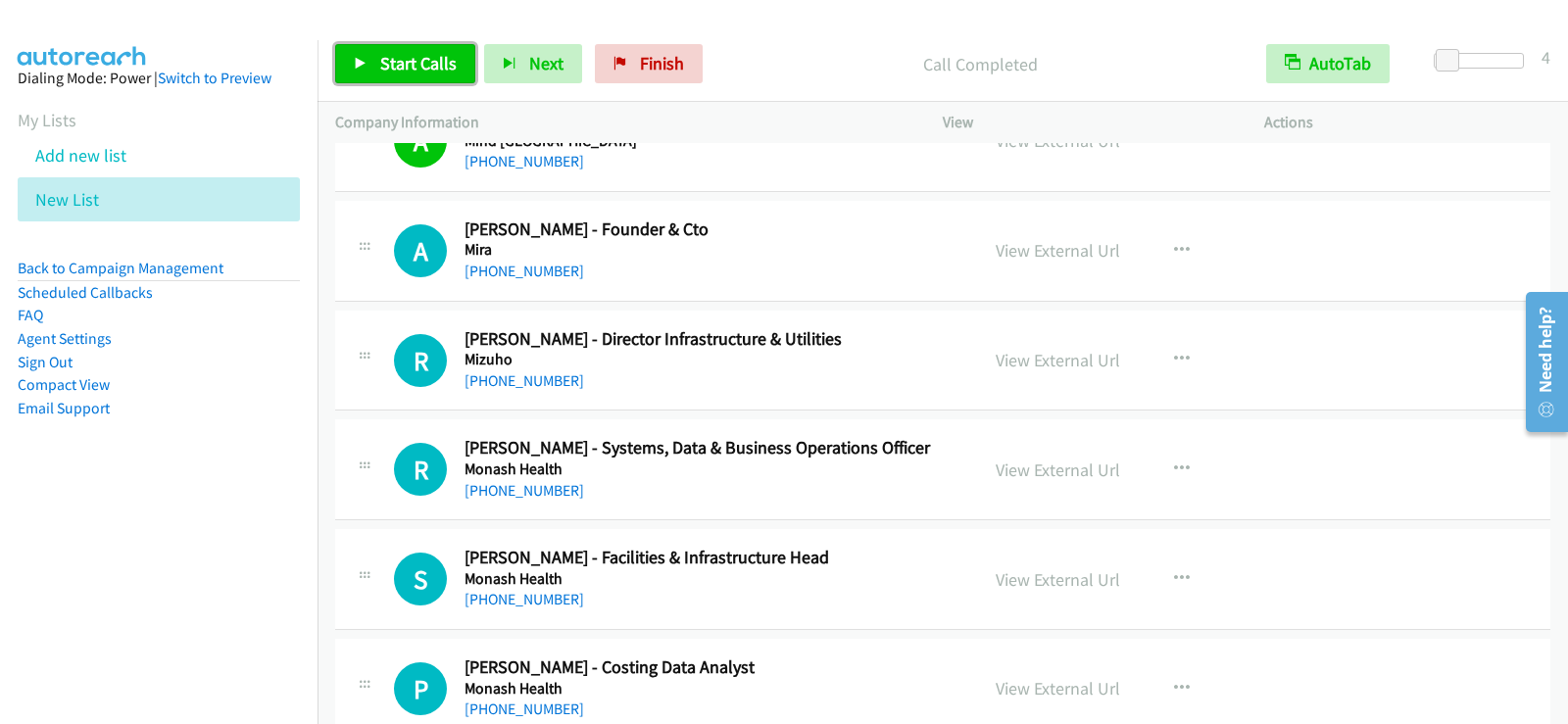
click at [385, 52] on span "Start Calls" at bounding box center [418, 63] width 77 height 23
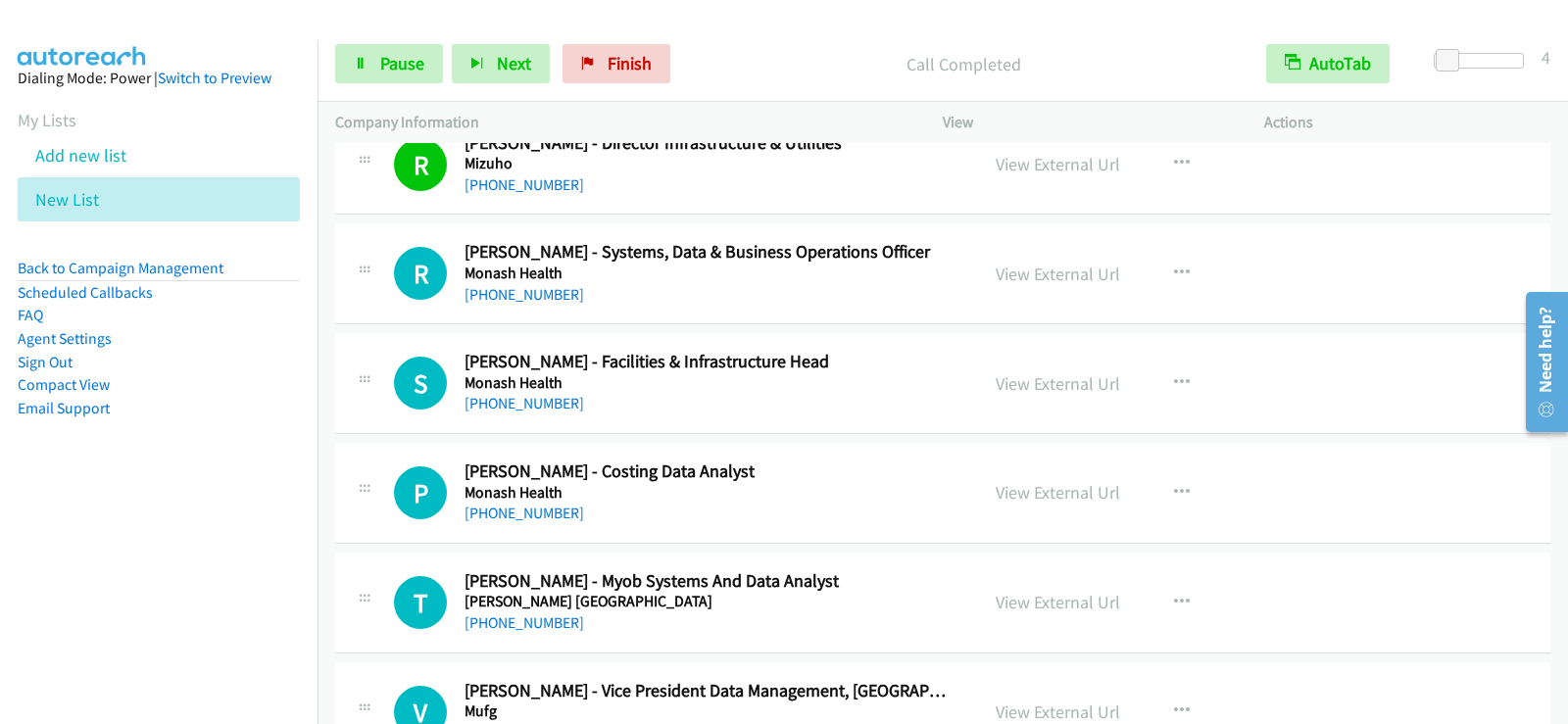
scroll to position [22246, 0]
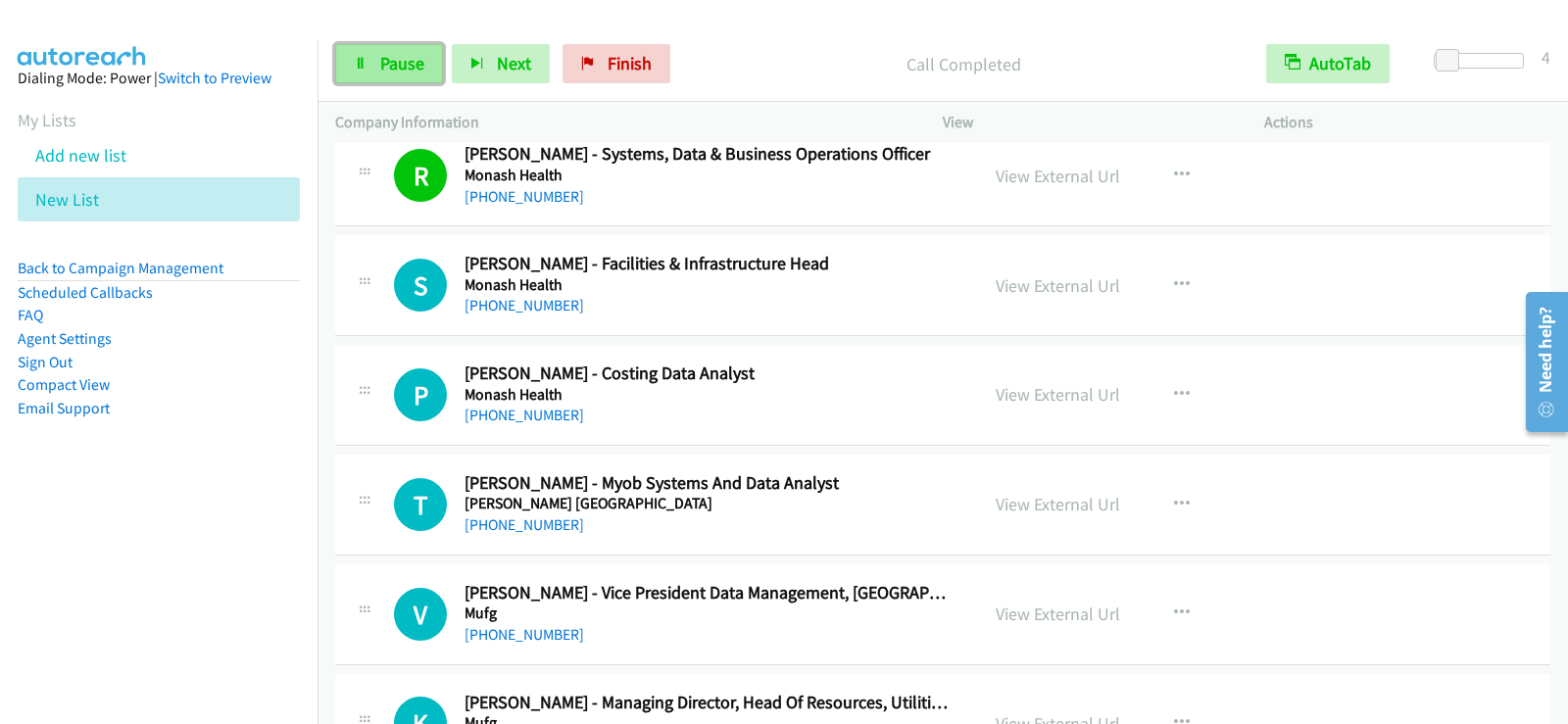
click at [358, 63] on icon at bounding box center [360, 65] width 14 height 14
click at [386, 83] on link "Start Calls" at bounding box center [405, 64] width 140 height 39
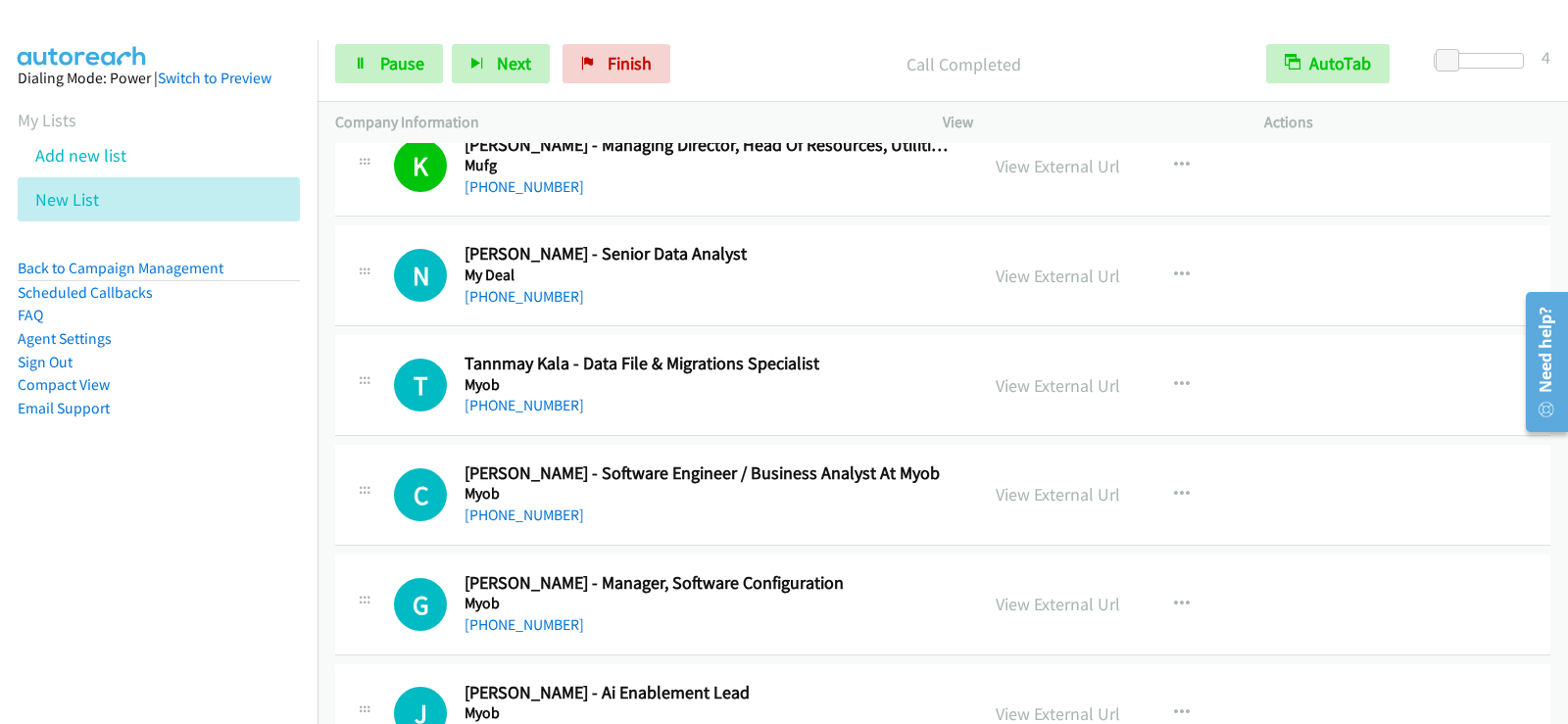
scroll to position [22834, 0]
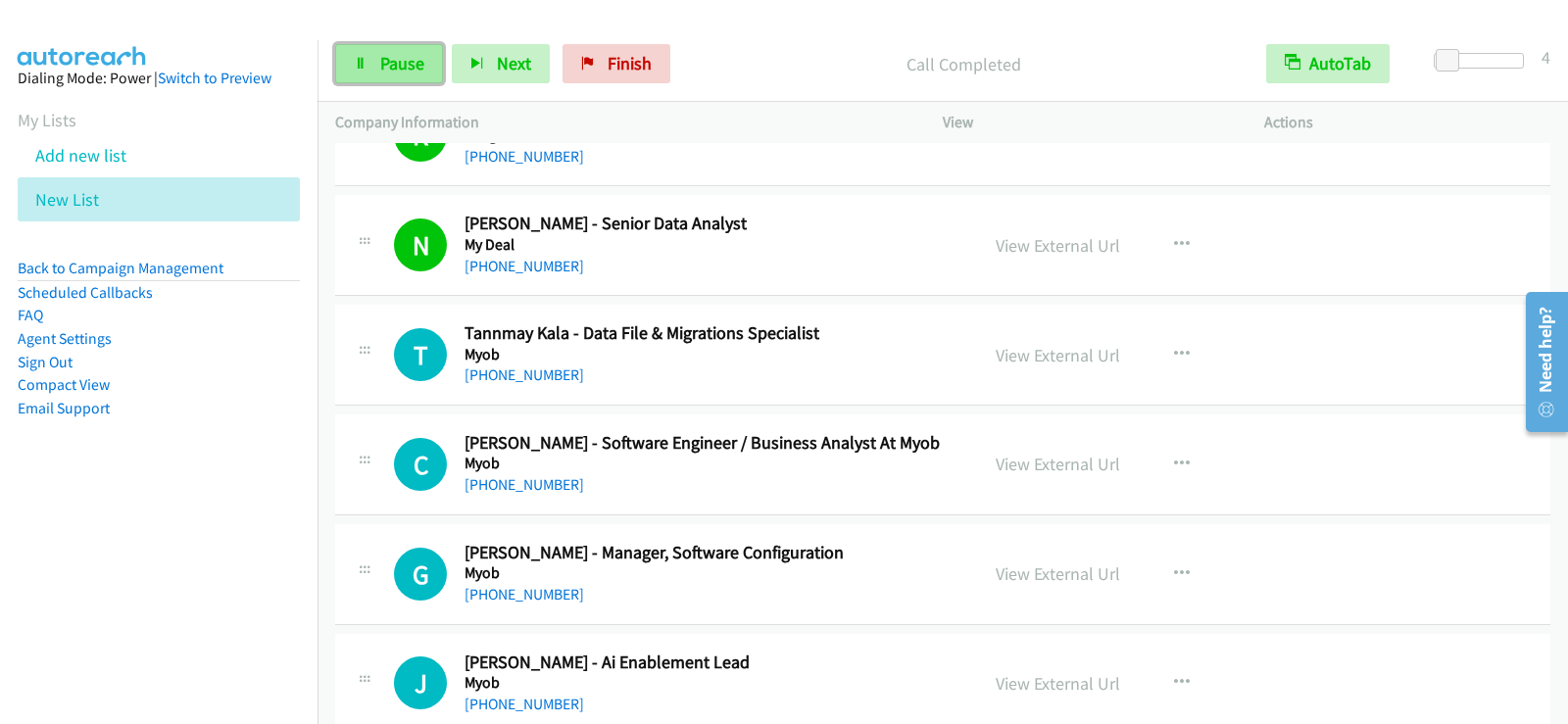
click at [409, 67] on span "Pause" at bounding box center [402, 63] width 44 height 23
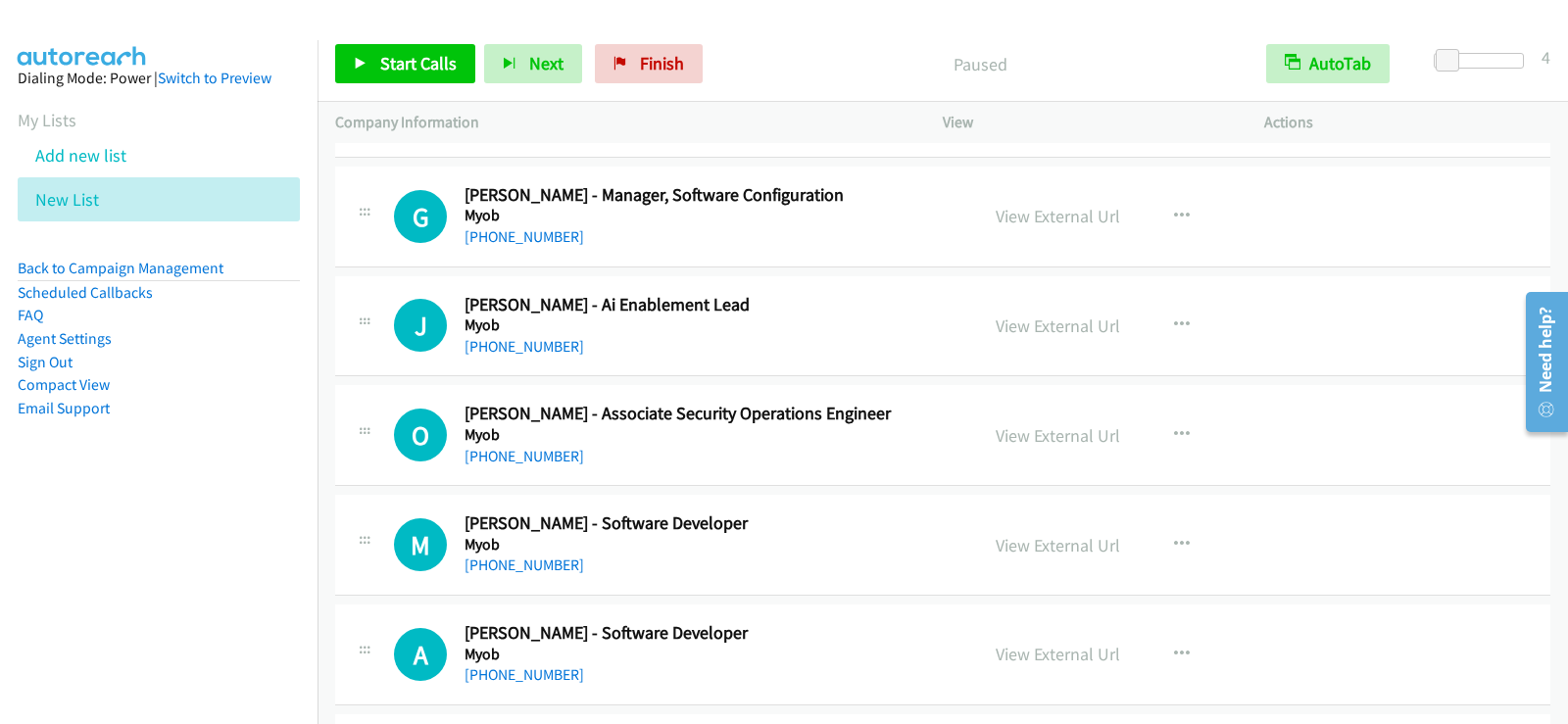
scroll to position [23225, 0]
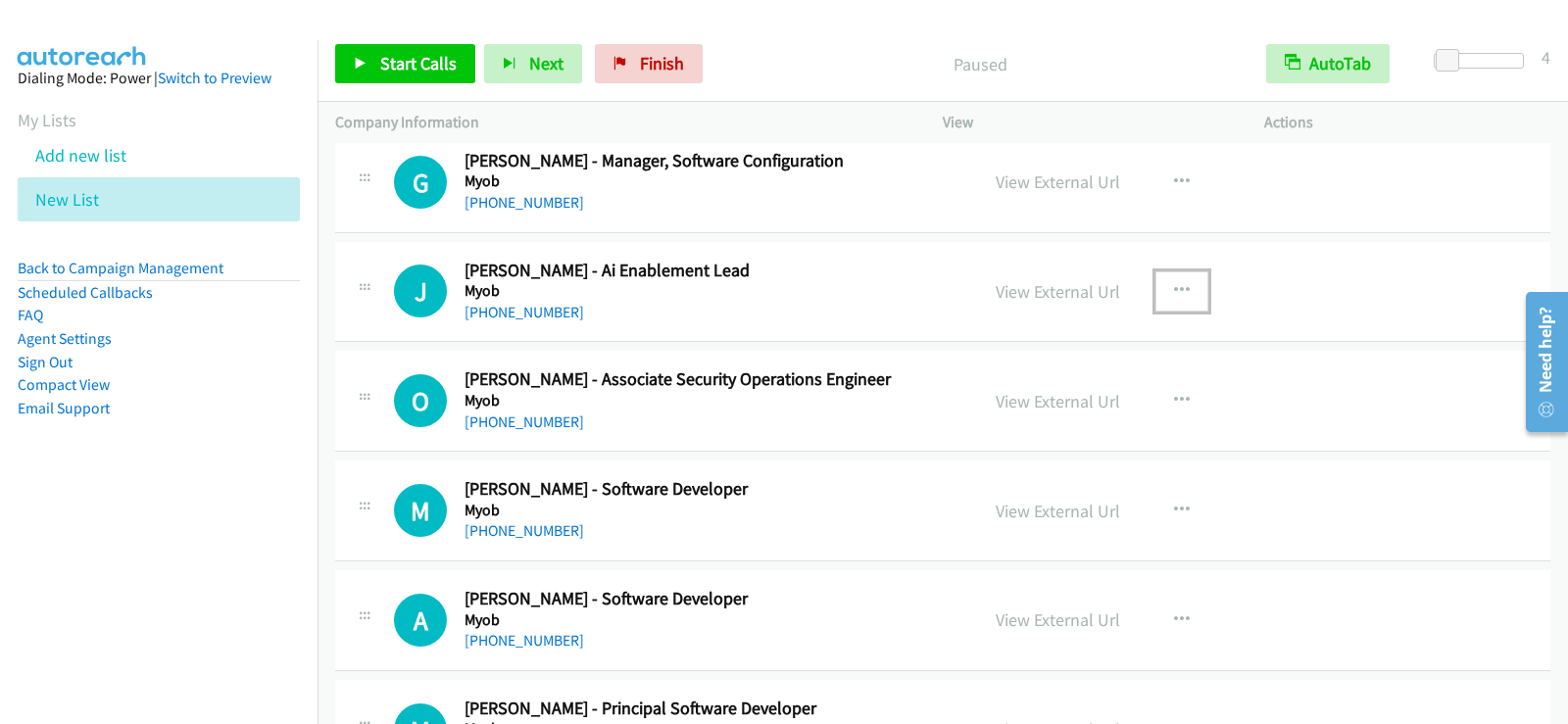
click at [1173, 293] on icon "button" at bounding box center [1181, 291] width 16 height 16
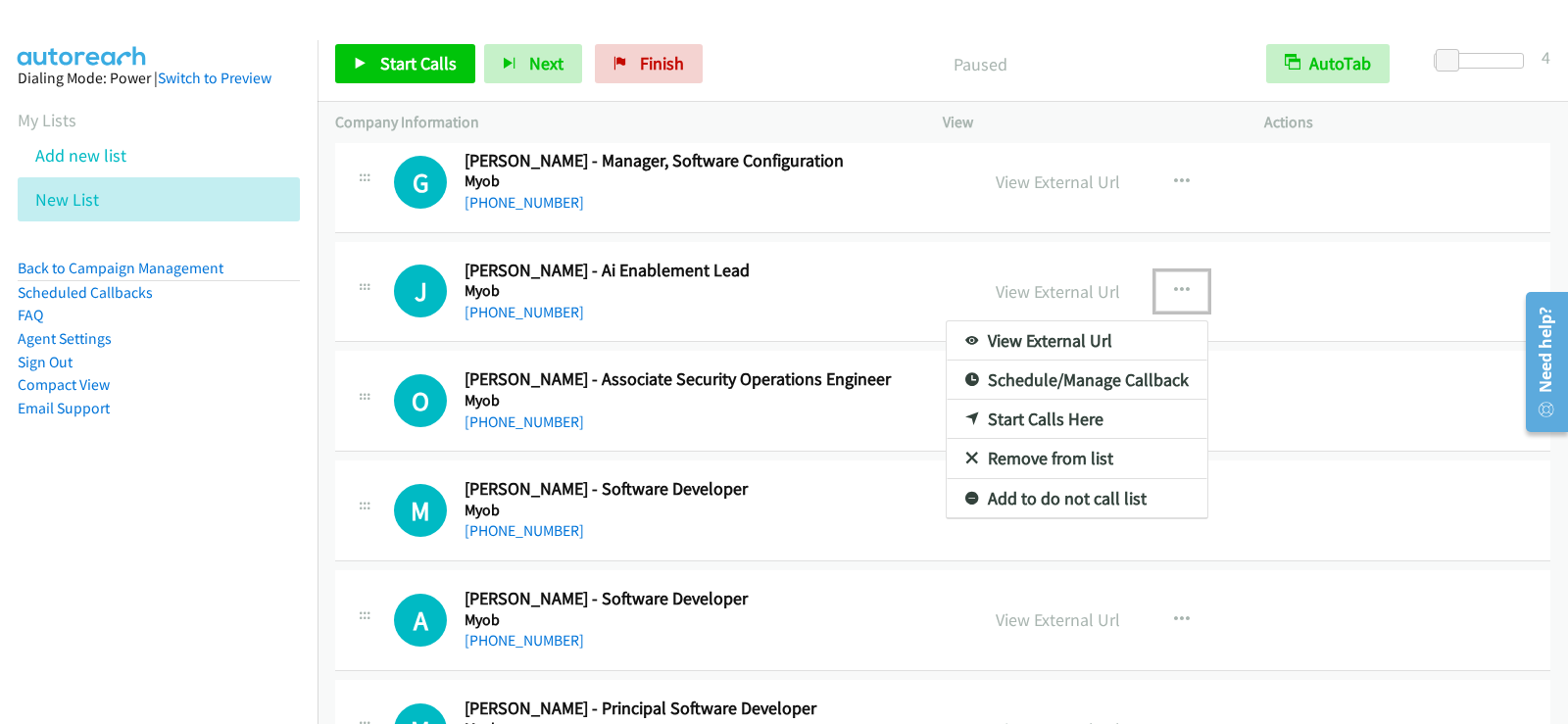
click at [1045, 422] on link "Start Calls Here" at bounding box center [1077, 419] width 261 height 39
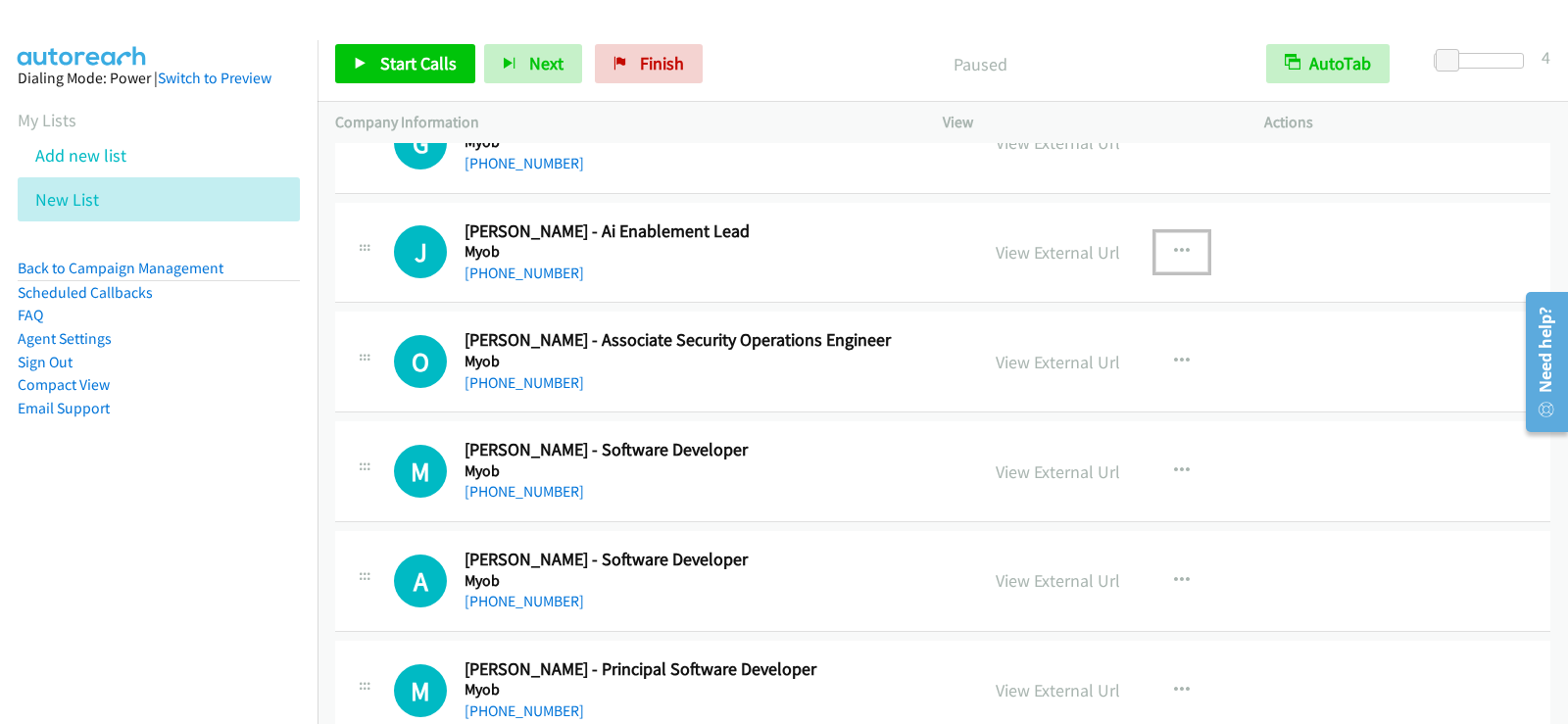
scroll to position [23304, 0]
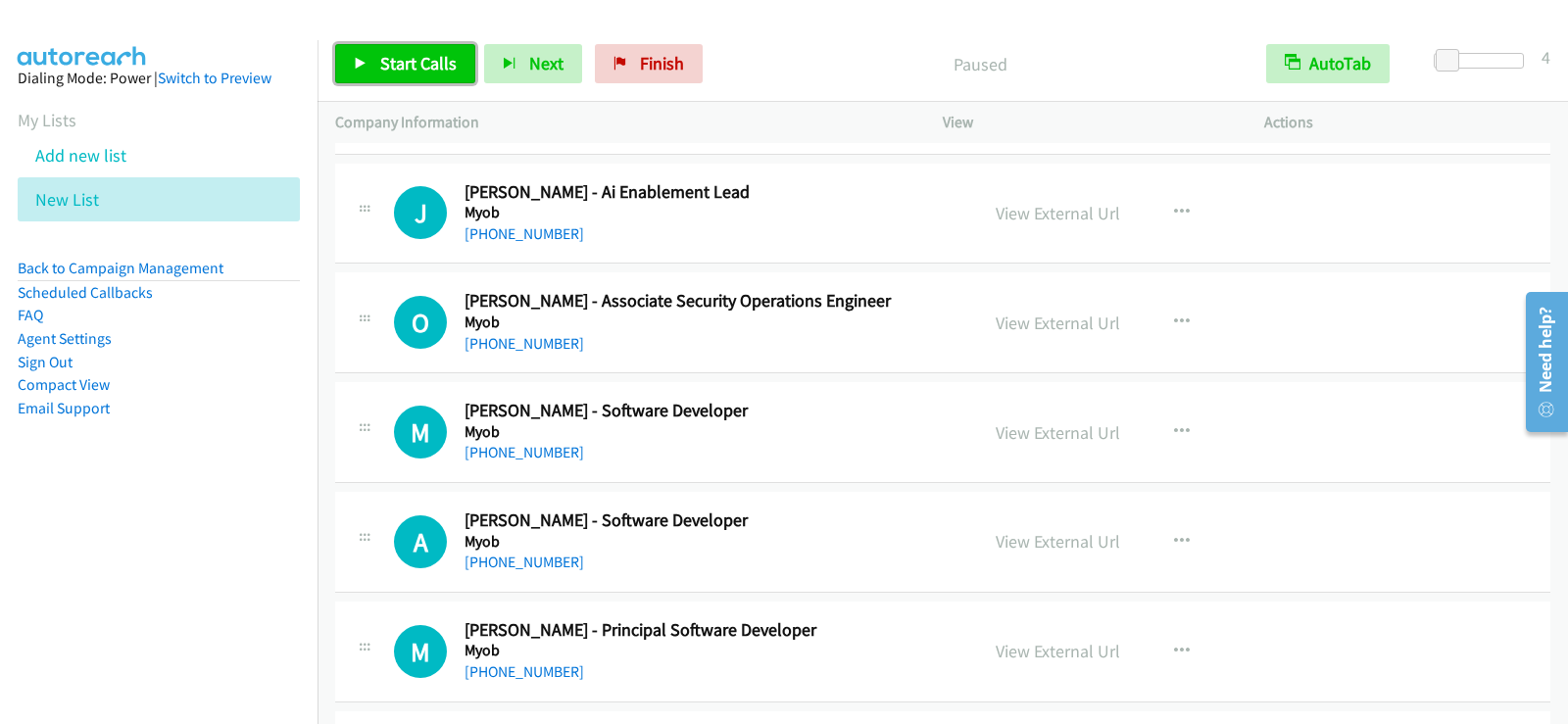
click at [353, 62] on icon at bounding box center [360, 65] width 14 height 14
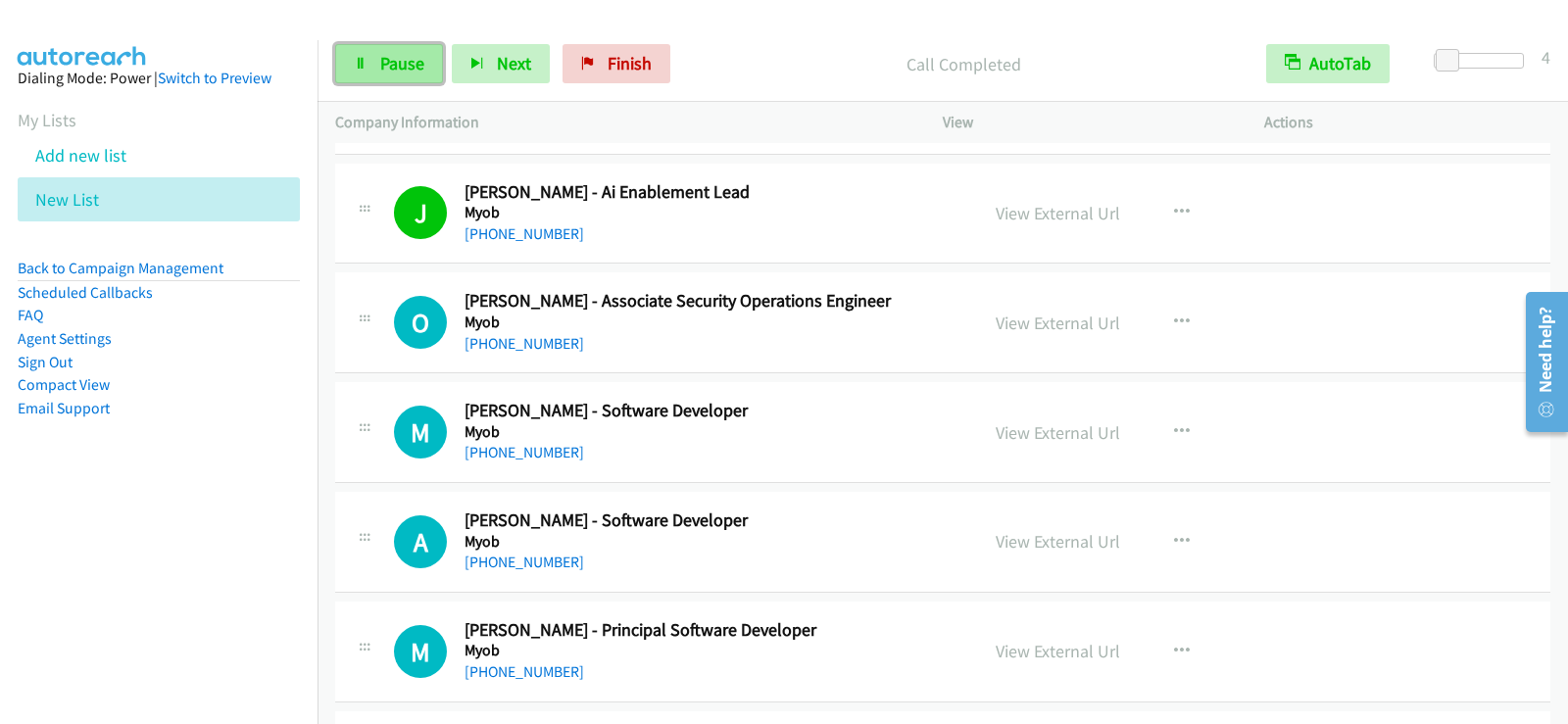
click at [401, 76] on link "Pause" at bounding box center [388, 64] width 107 height 39
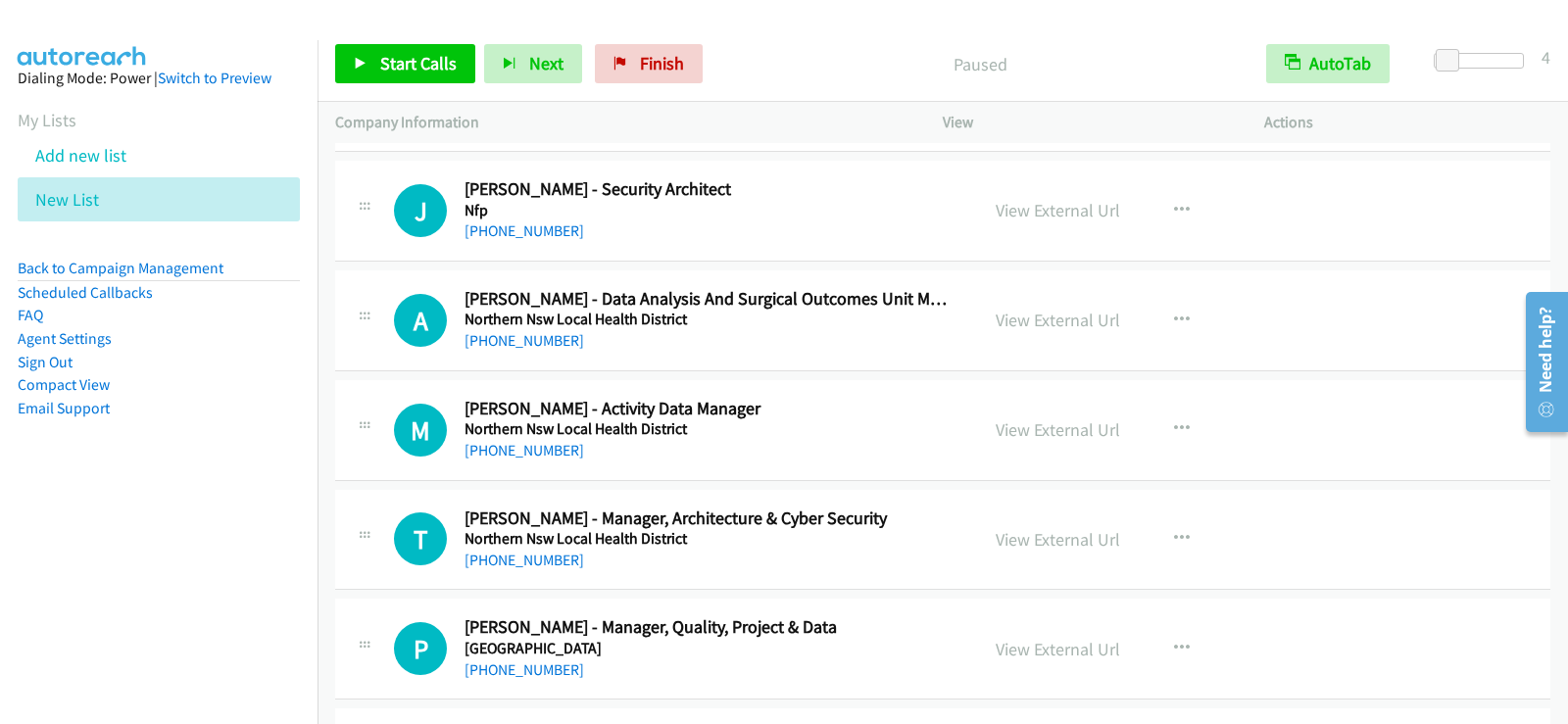
scroll to position [24185, 0]
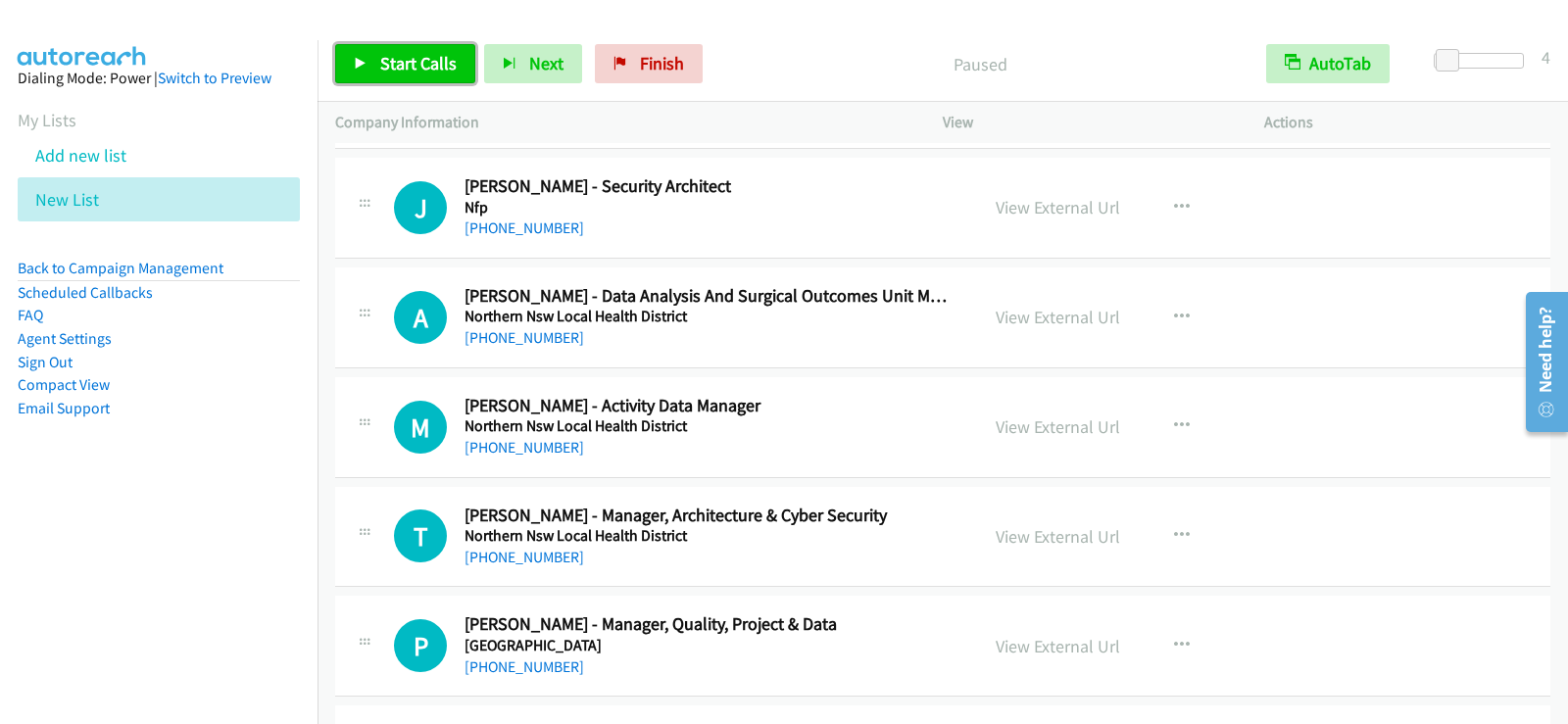
click at [411, 51] on link "Start Calls" at bounding box center [405, 64] width 140 height 39
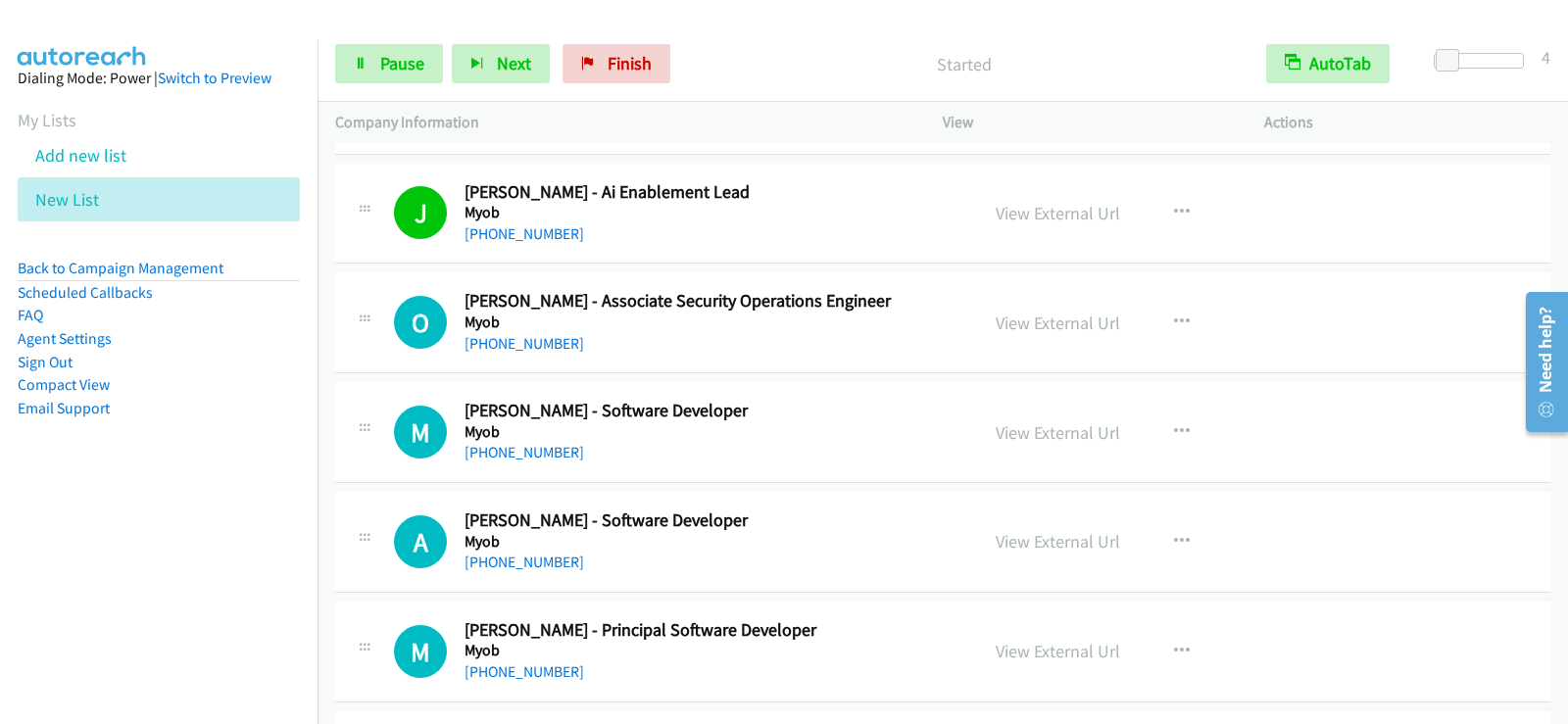
scroll to position [23205, 0]
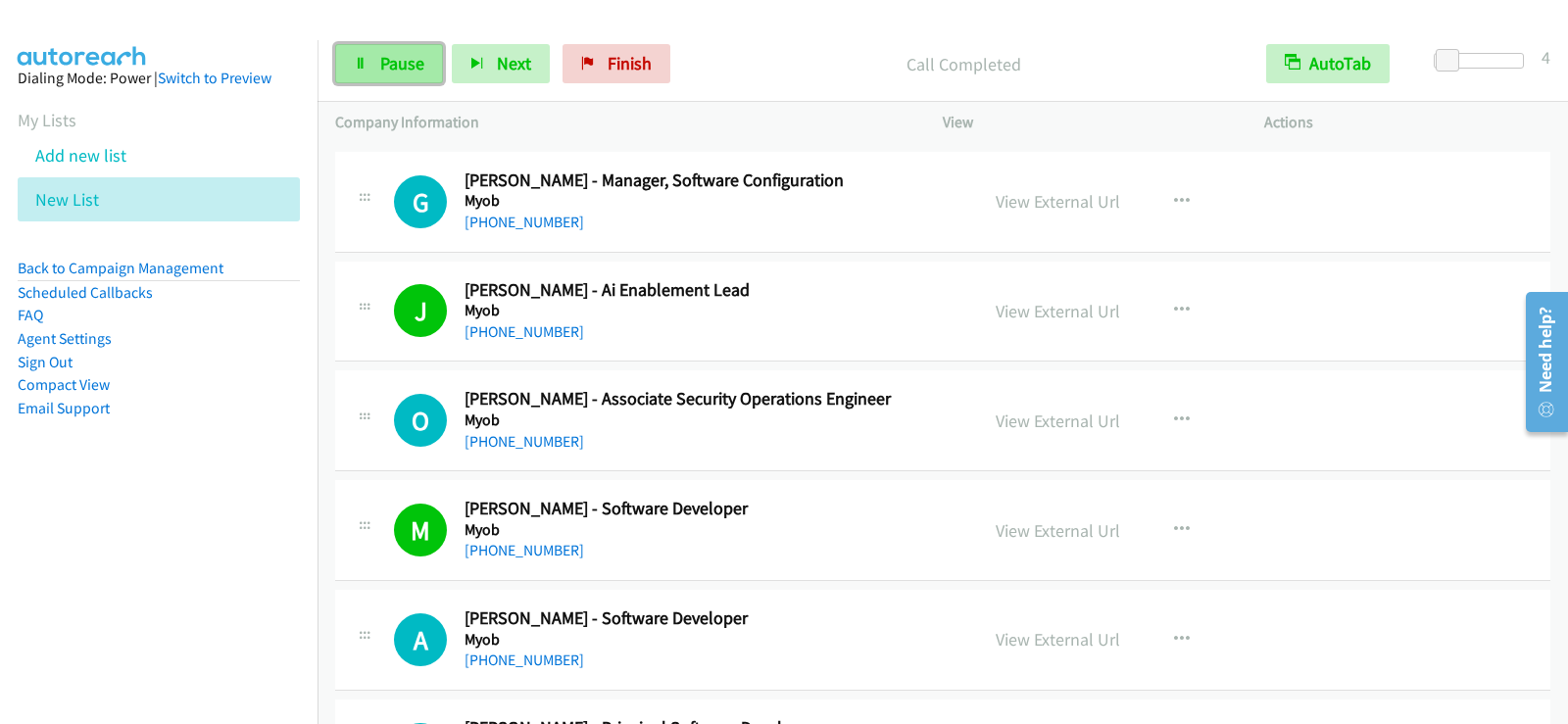
click at [382, 62] on span "Pause" at bounding box center [402, 63] width 44 height 23
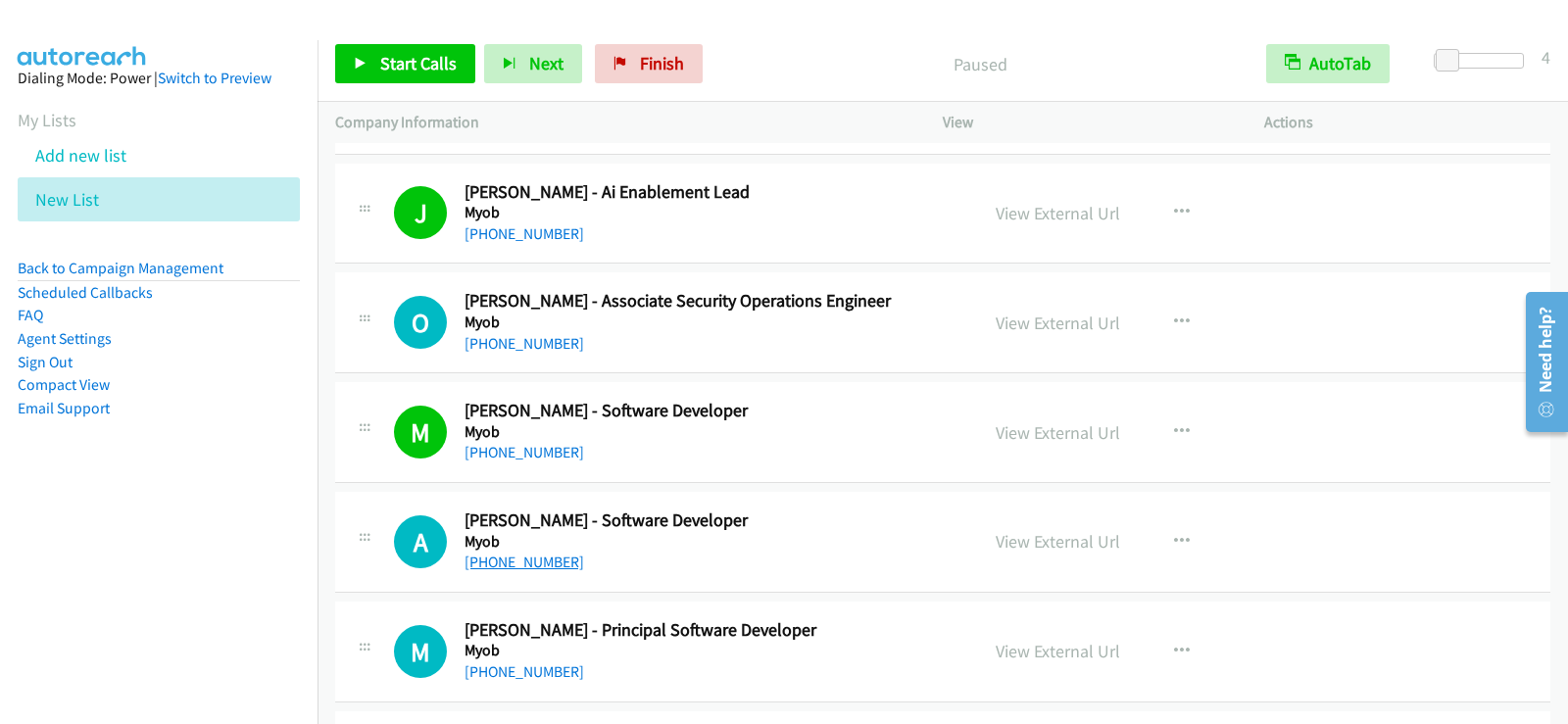
scroll to position [23401, 0]
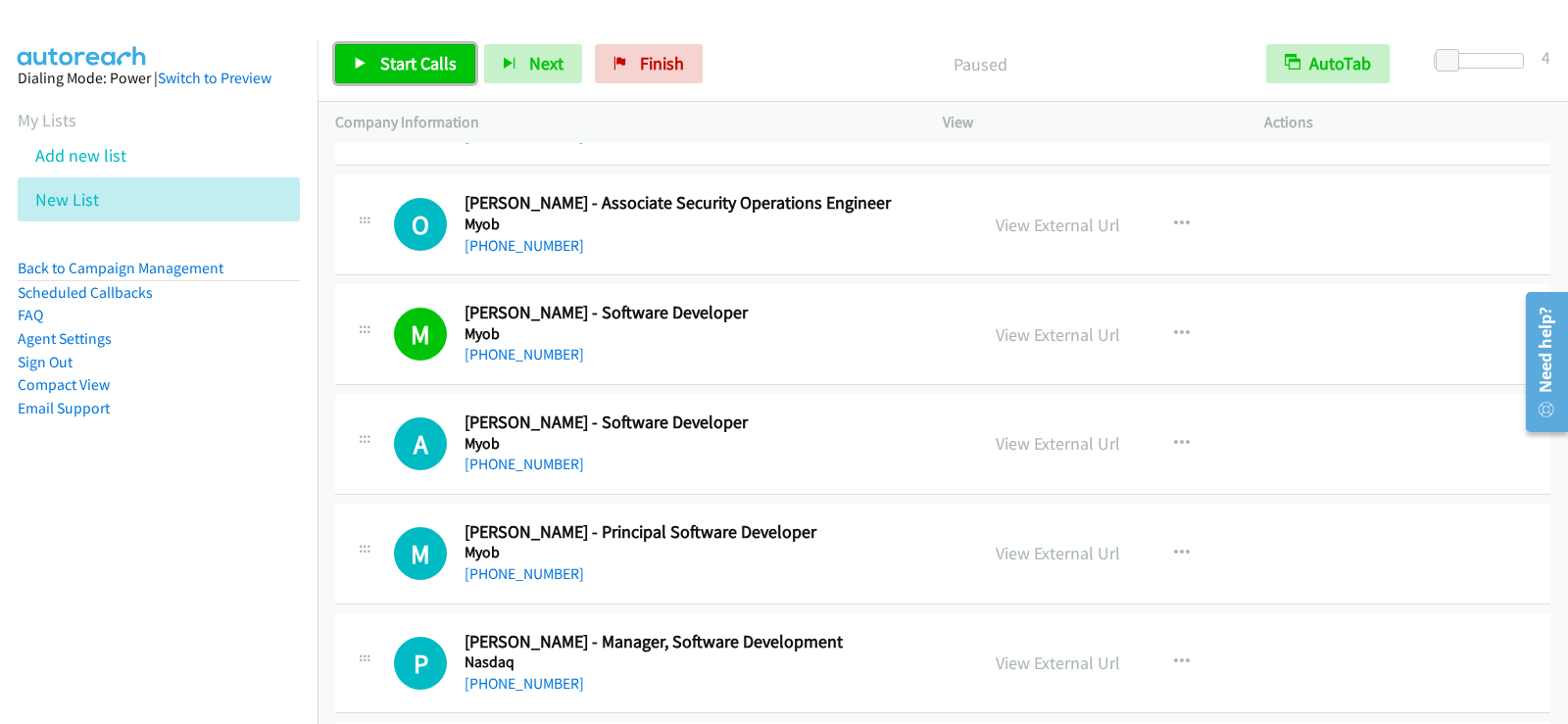
click at [450, 76] on link "Start Calls" at bounding box center [405, 64] width 140 height 39
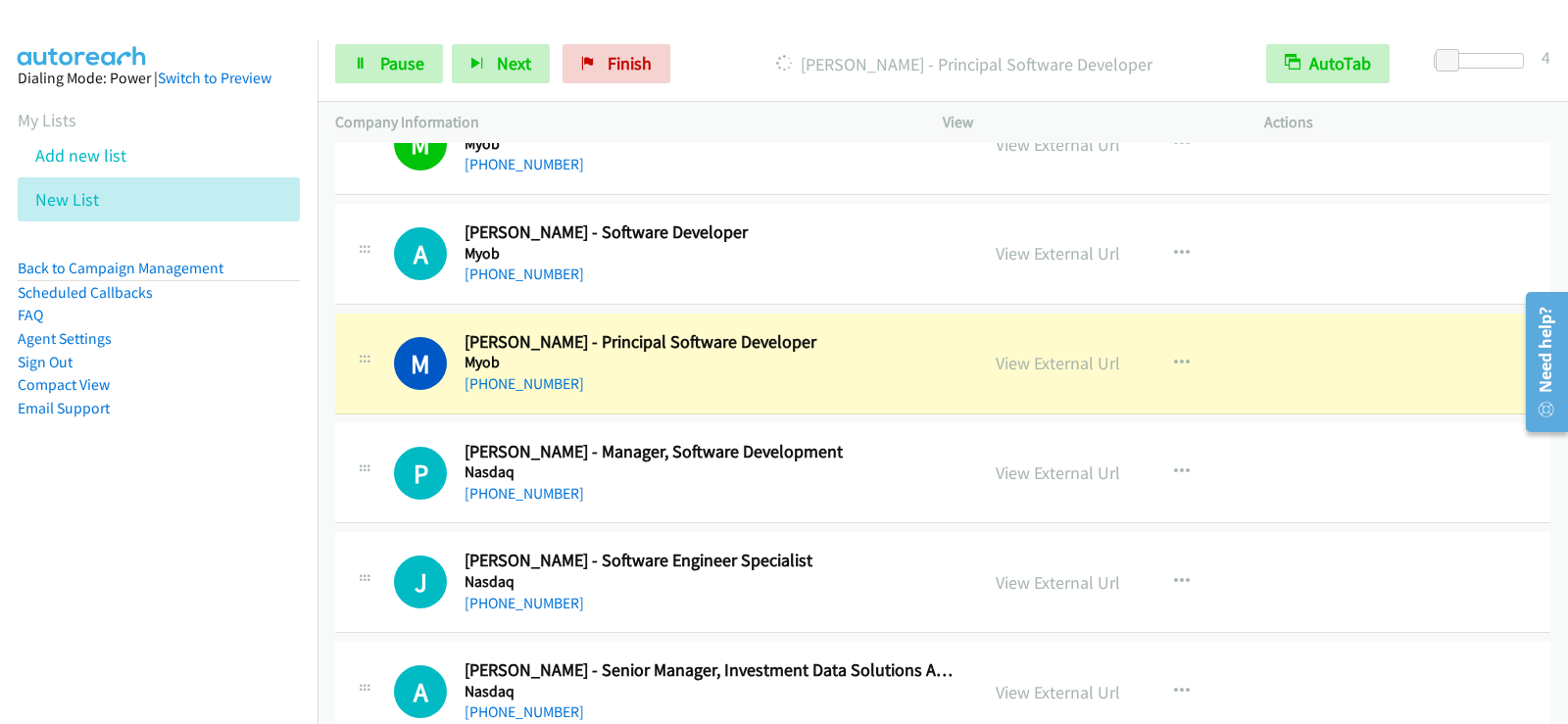
scroll to position [23597, 0]
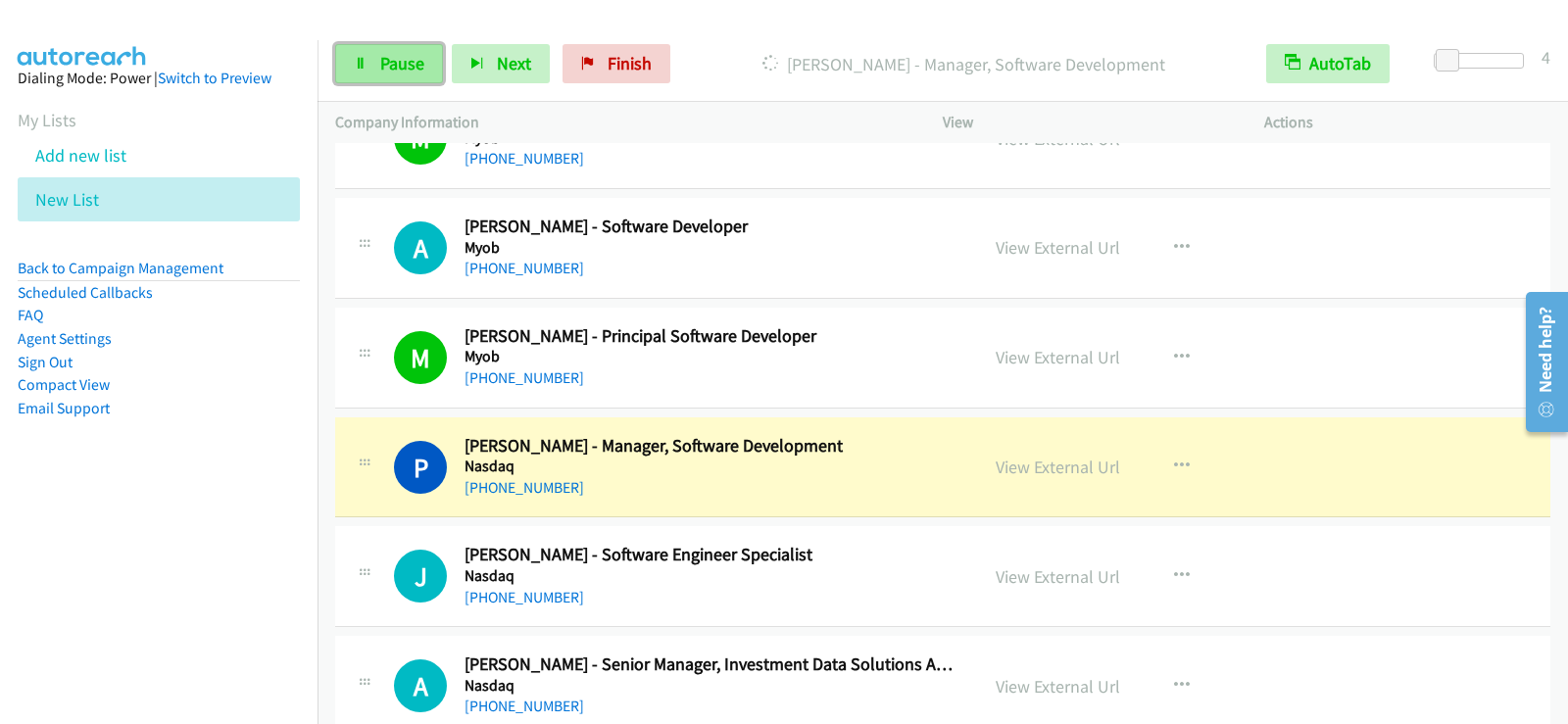
click at [406, 48] on link "Pause" at bounding box center [388, 64] width 107 height 39
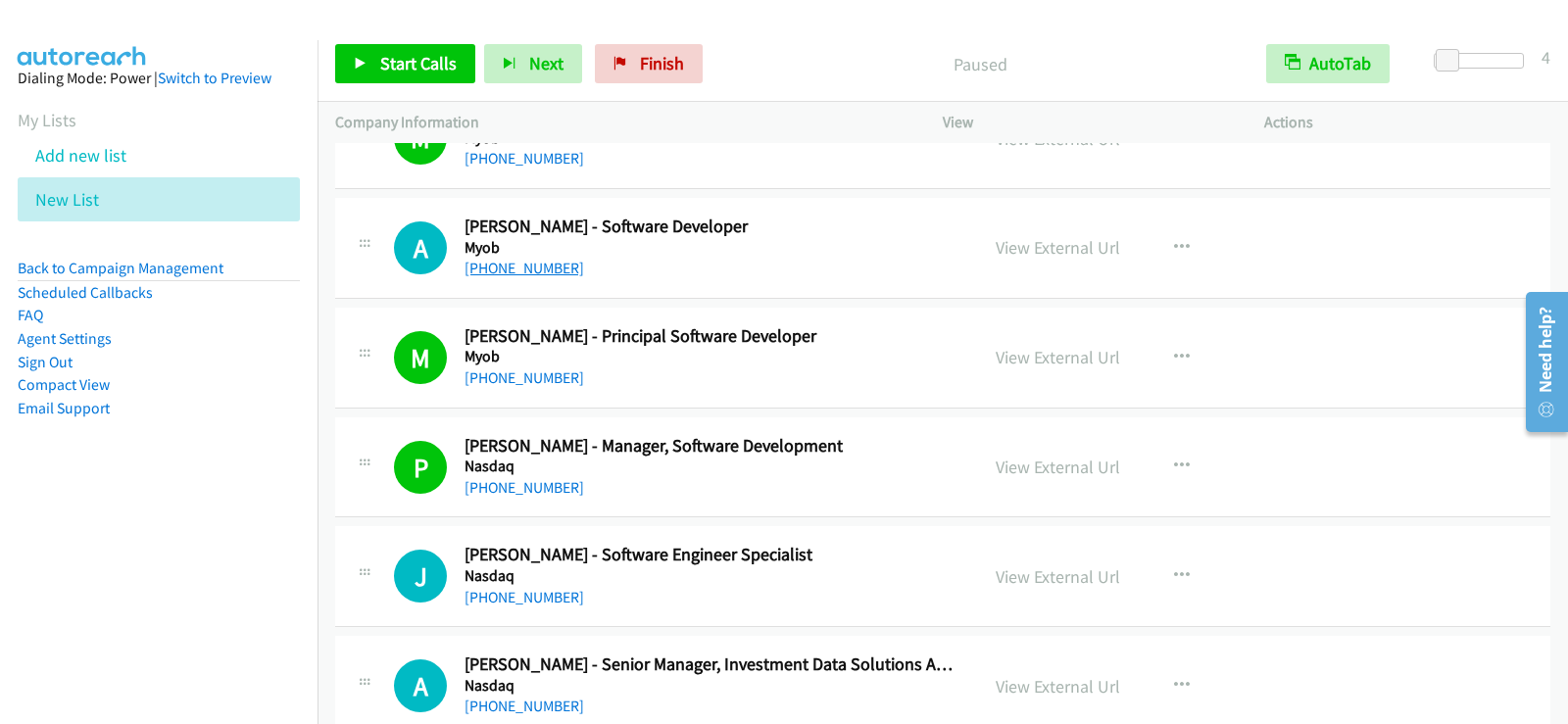
click at [536, 263] on link "[PHONE_NUMBER]" at bounding box center [524, 268] width 119 height 19
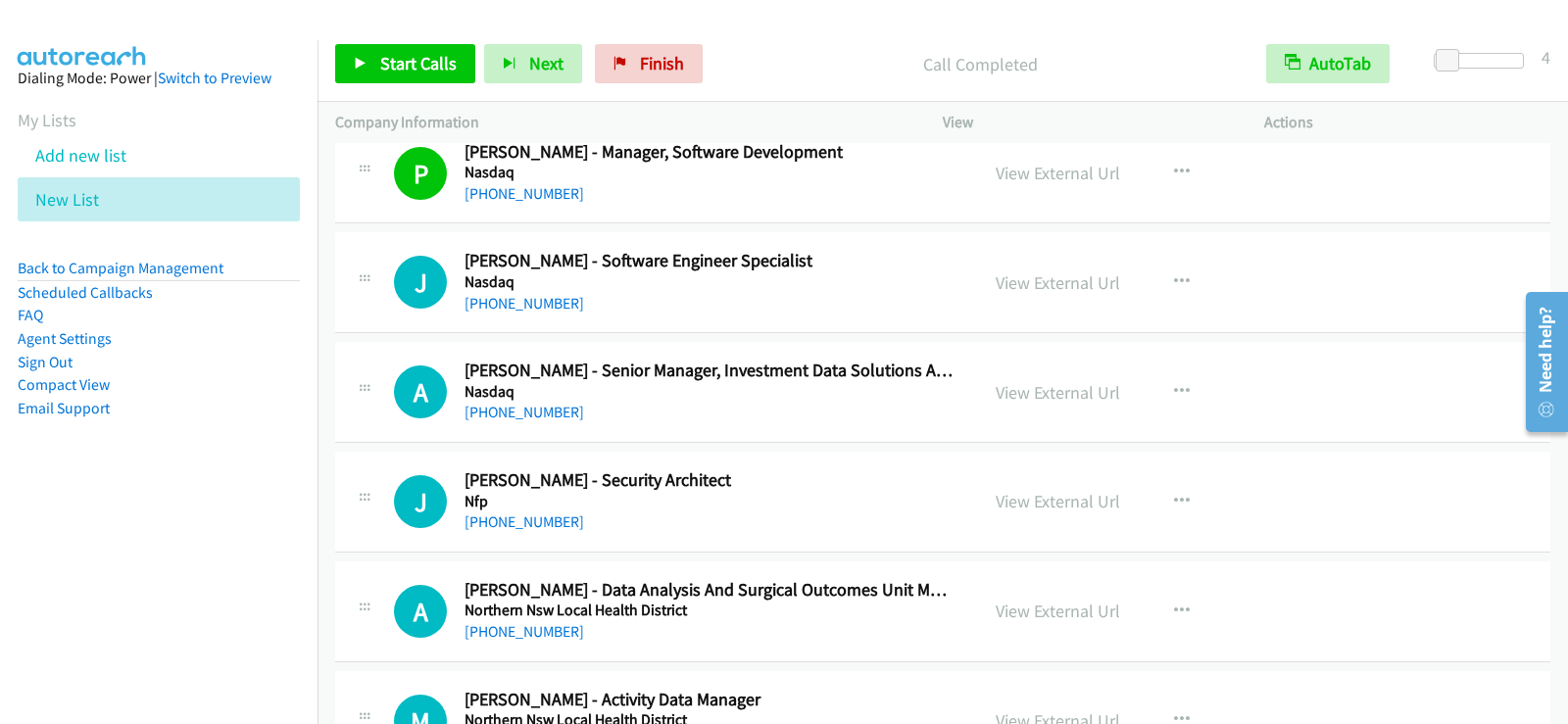
scroll to position [23988, 0]
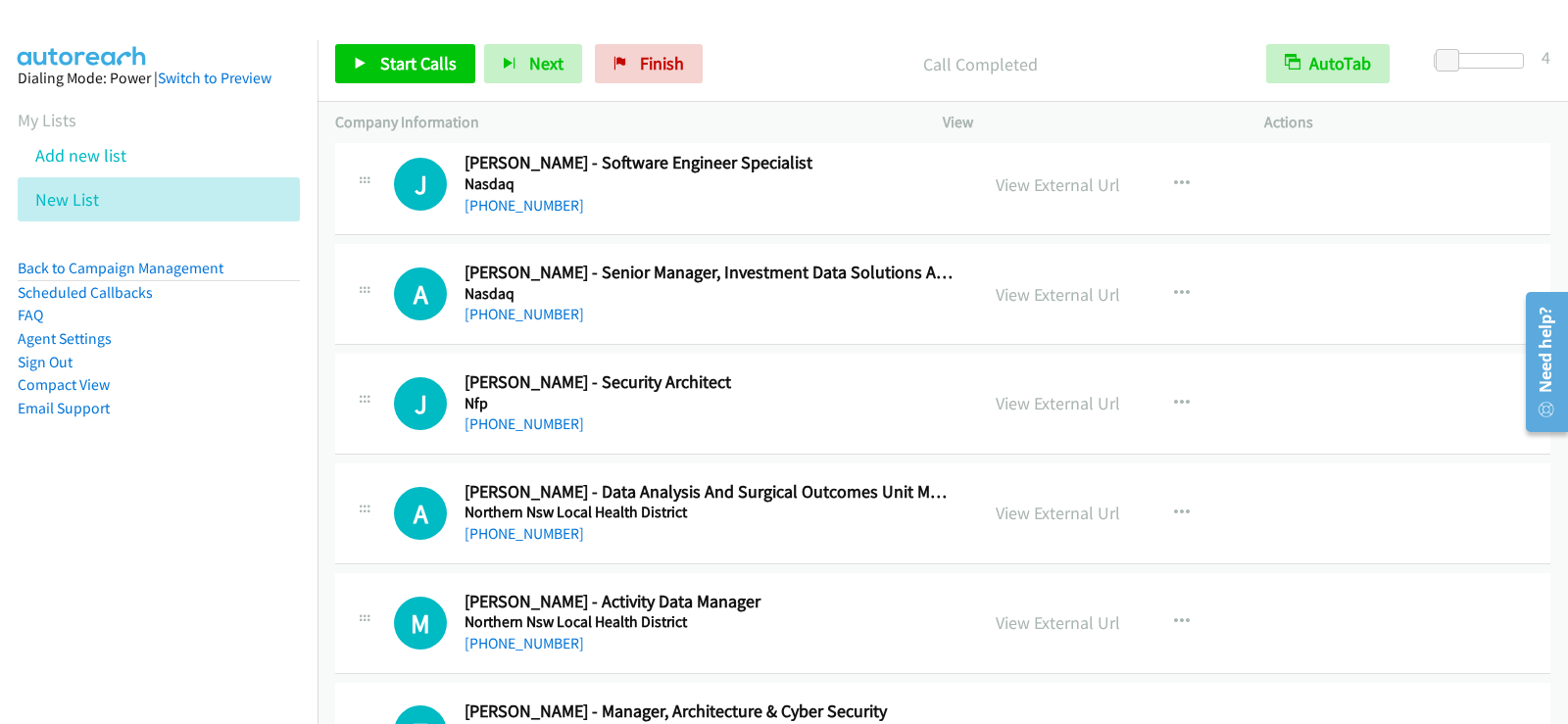
drag, startPoint x: 895, startPoint y: 225, endPoint x: 909, endPoint y: 225, distance: 14.0
click at [895, 225] on div "J Callback Scheduled Jonathan Charles - Software Engineer Specialist Nasdaq Aus…" at bounding box center [942, 184] width 1215 height 101
click at [1173, 176] on icon "button" at bounding box center [1181, 184] width 16 height 16
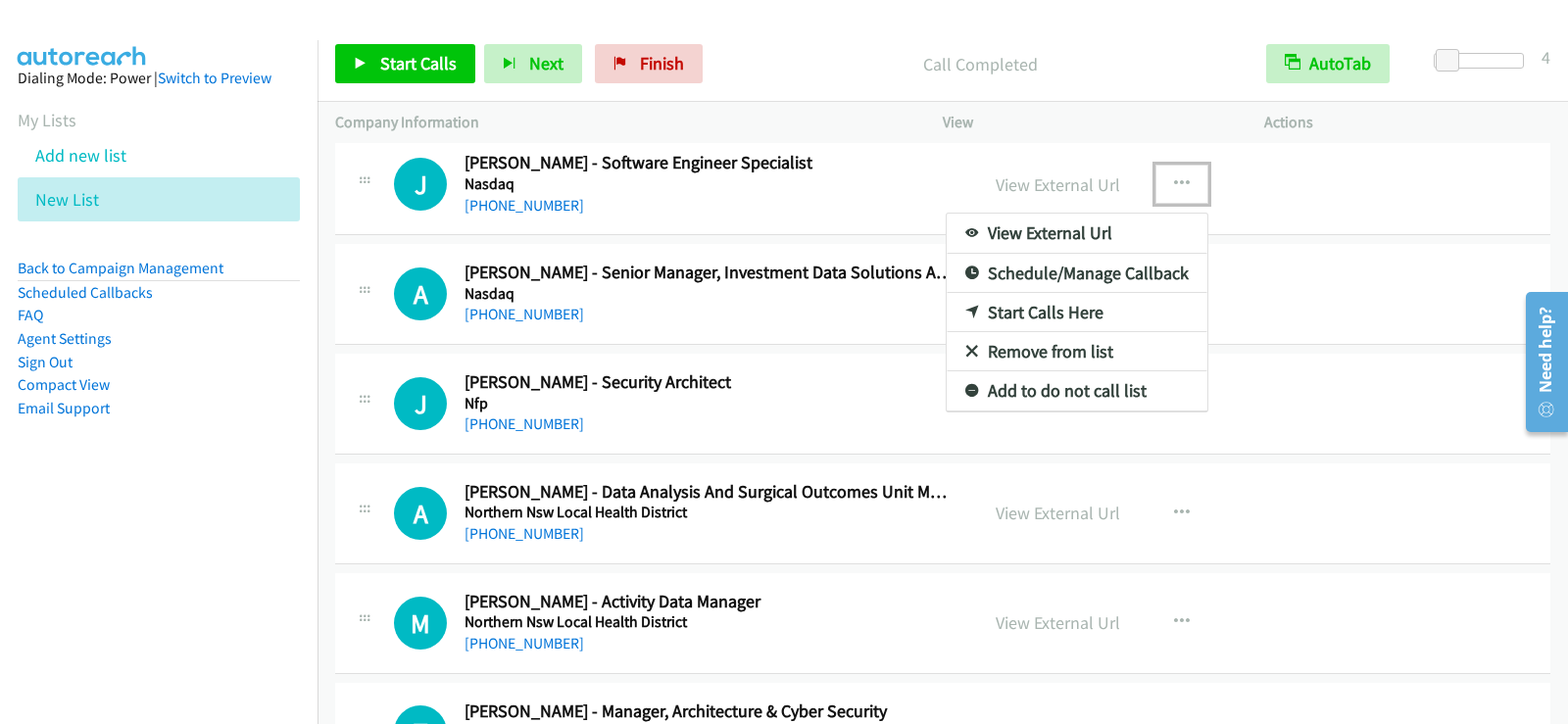
click at [1070, 317] on link "Start Calls Here" at bounding box center [1077, 313] width 261 height 39
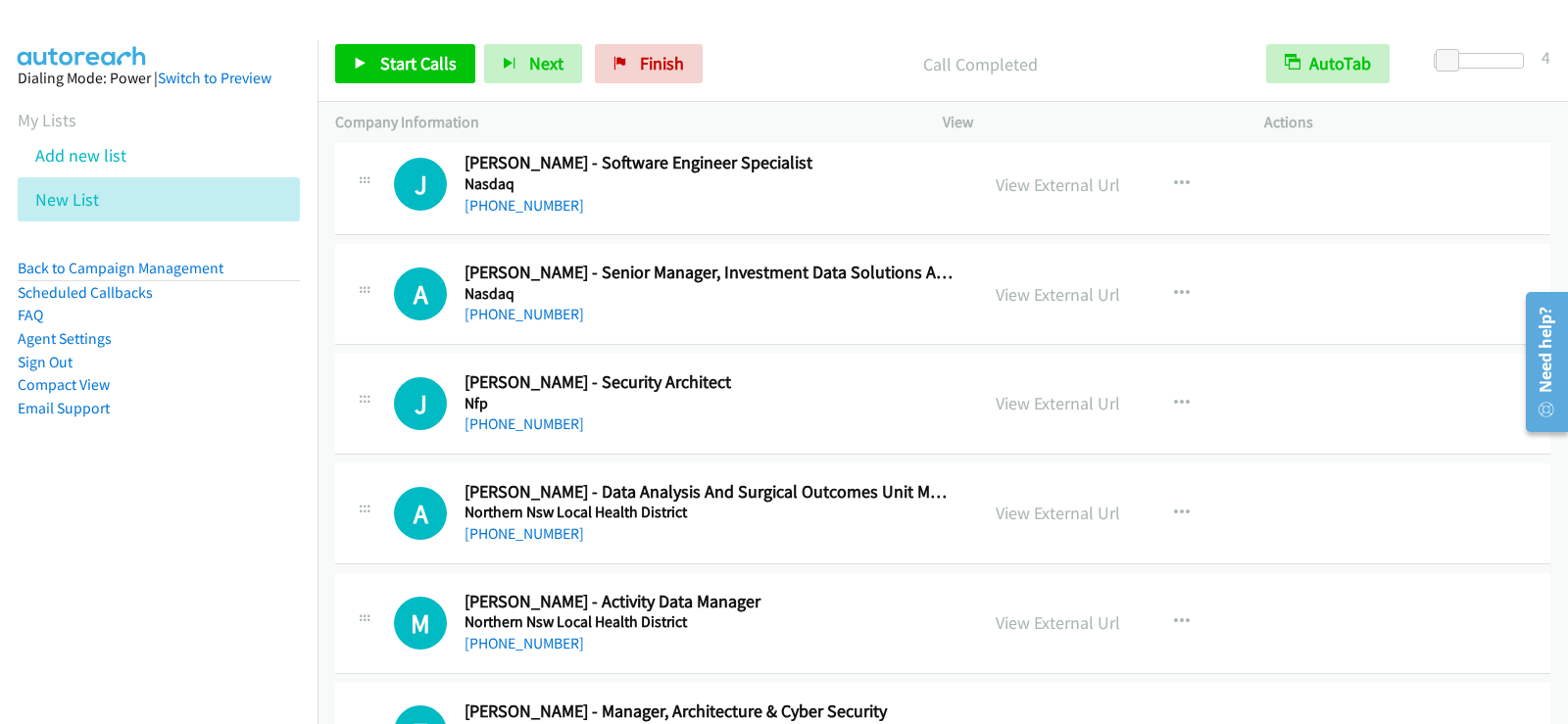
click at [384, 41] on div "Start Calls Pause Next Finish Call Completed AutoTab AutoTab 4" at bounding box center [942, 64] width 1250 height 76
click at [384, 57] on span "Start Calls" at bounding box center [418, 63] width 77 height 23
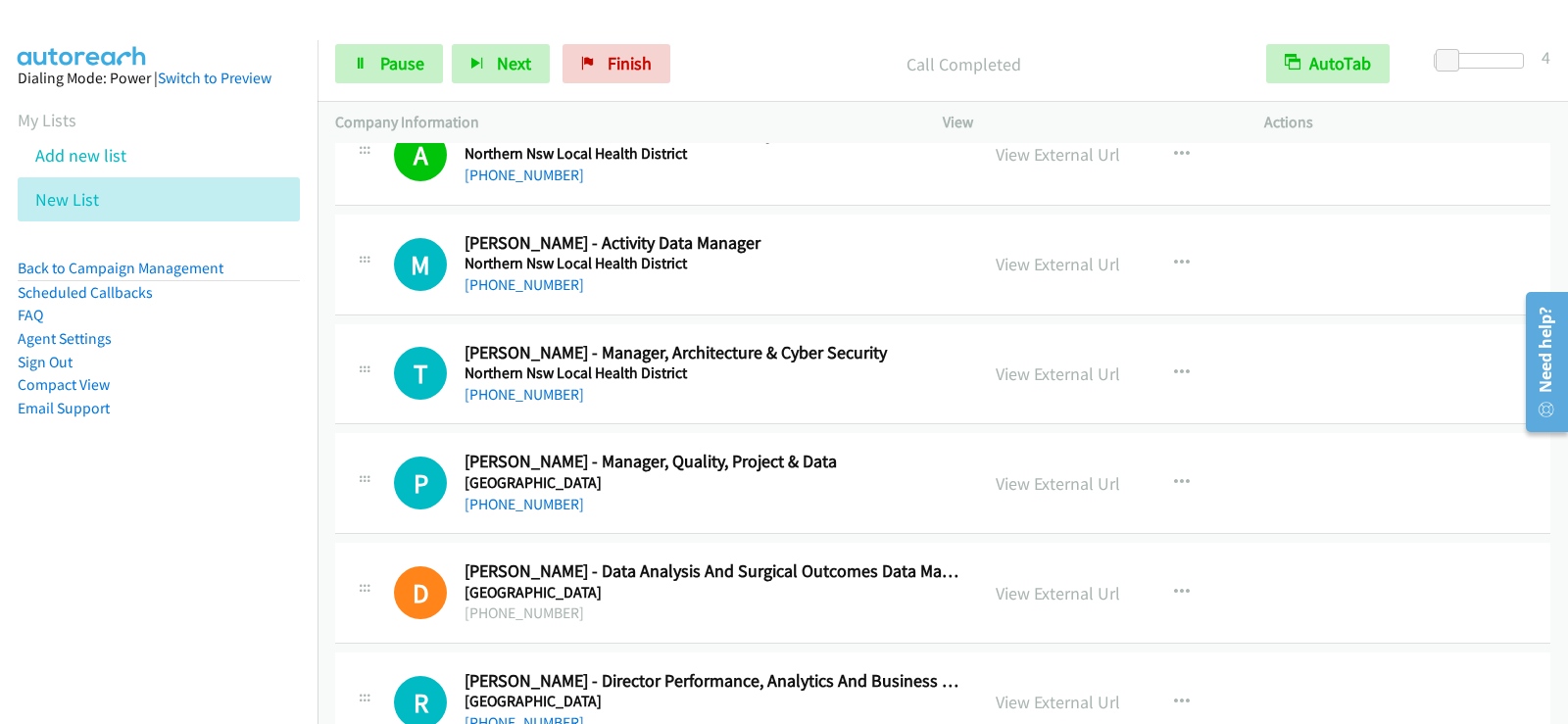
scroll to position [24381, 0]
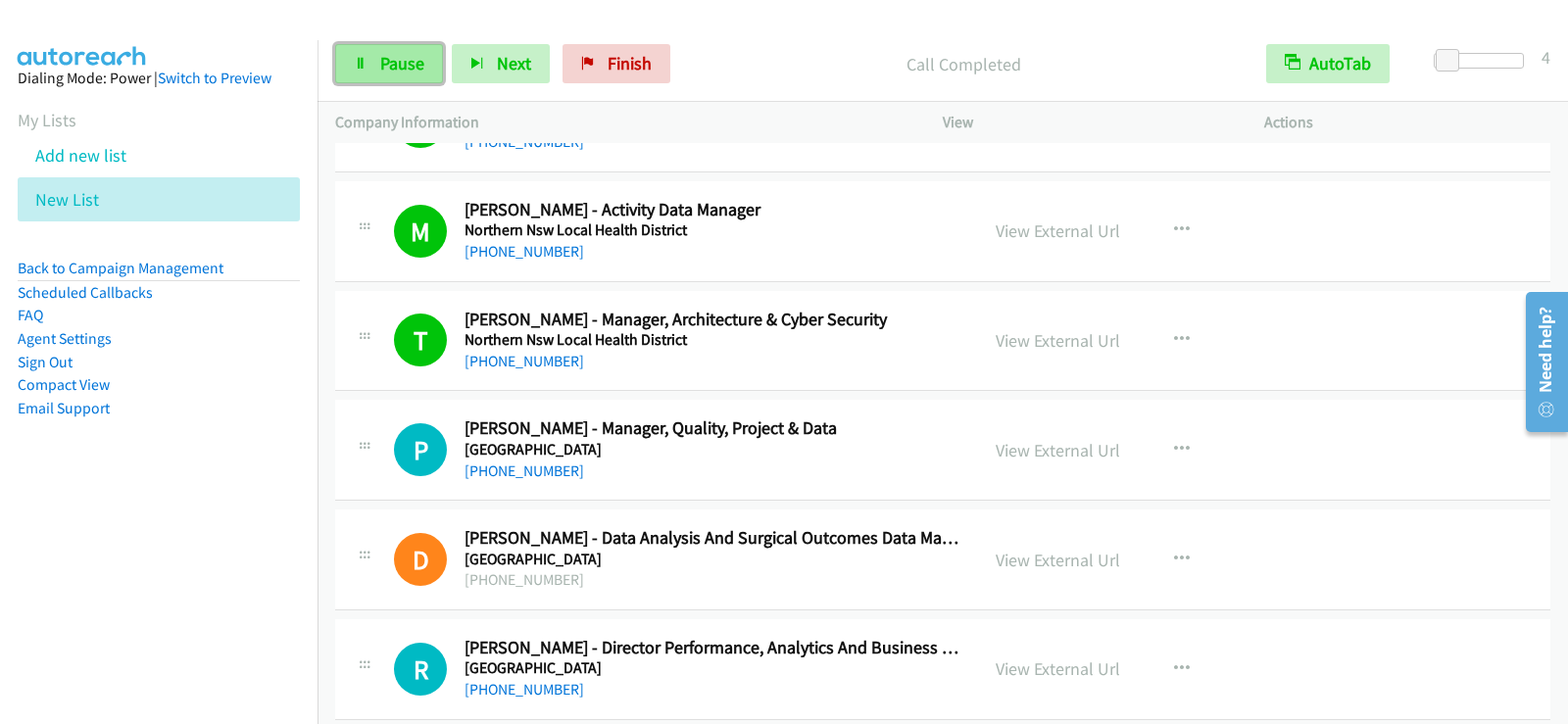
click at [350, 55] on link "Pause" at bounding box center [388, 64] width 107 height 39
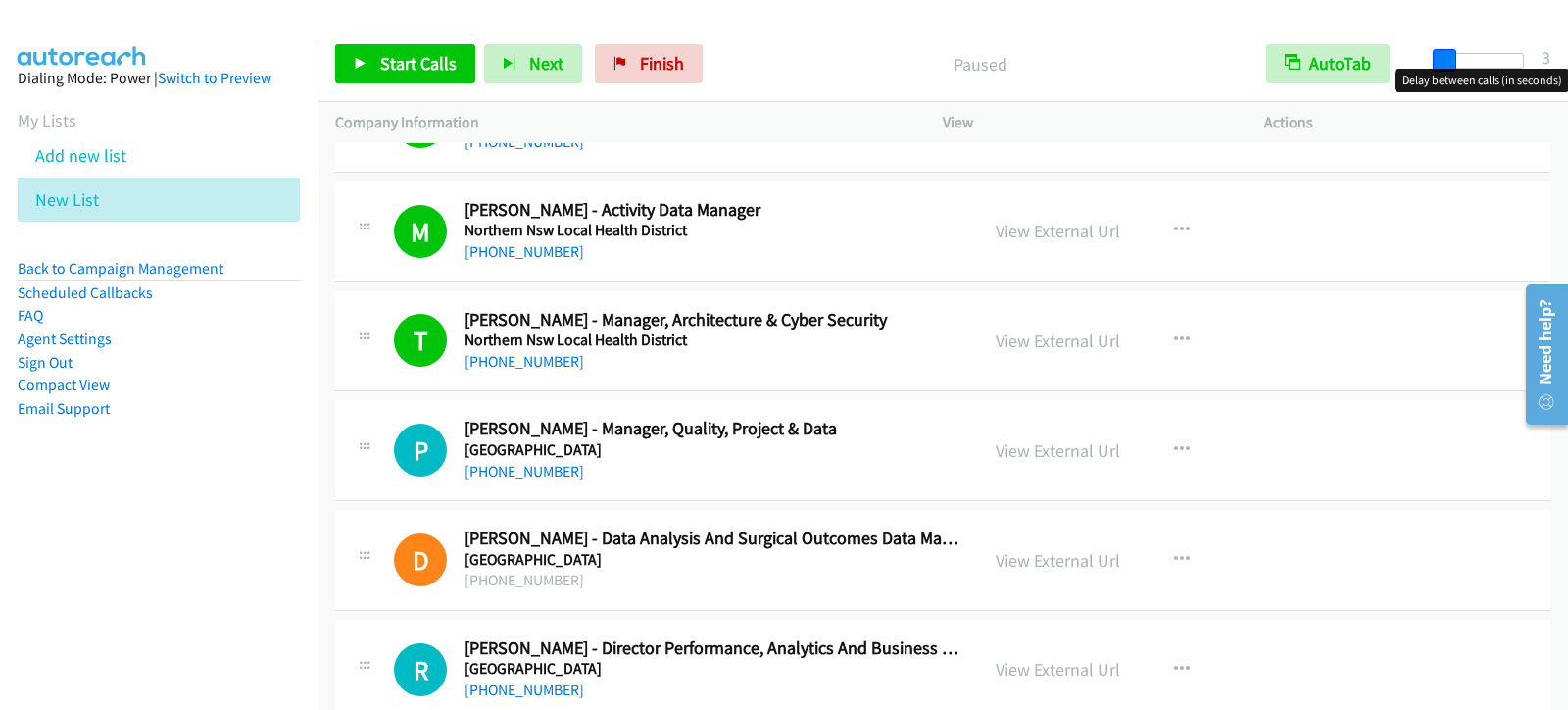
click at [1436, 62] on span at bounding box center [1444, 61] width 24 height 24
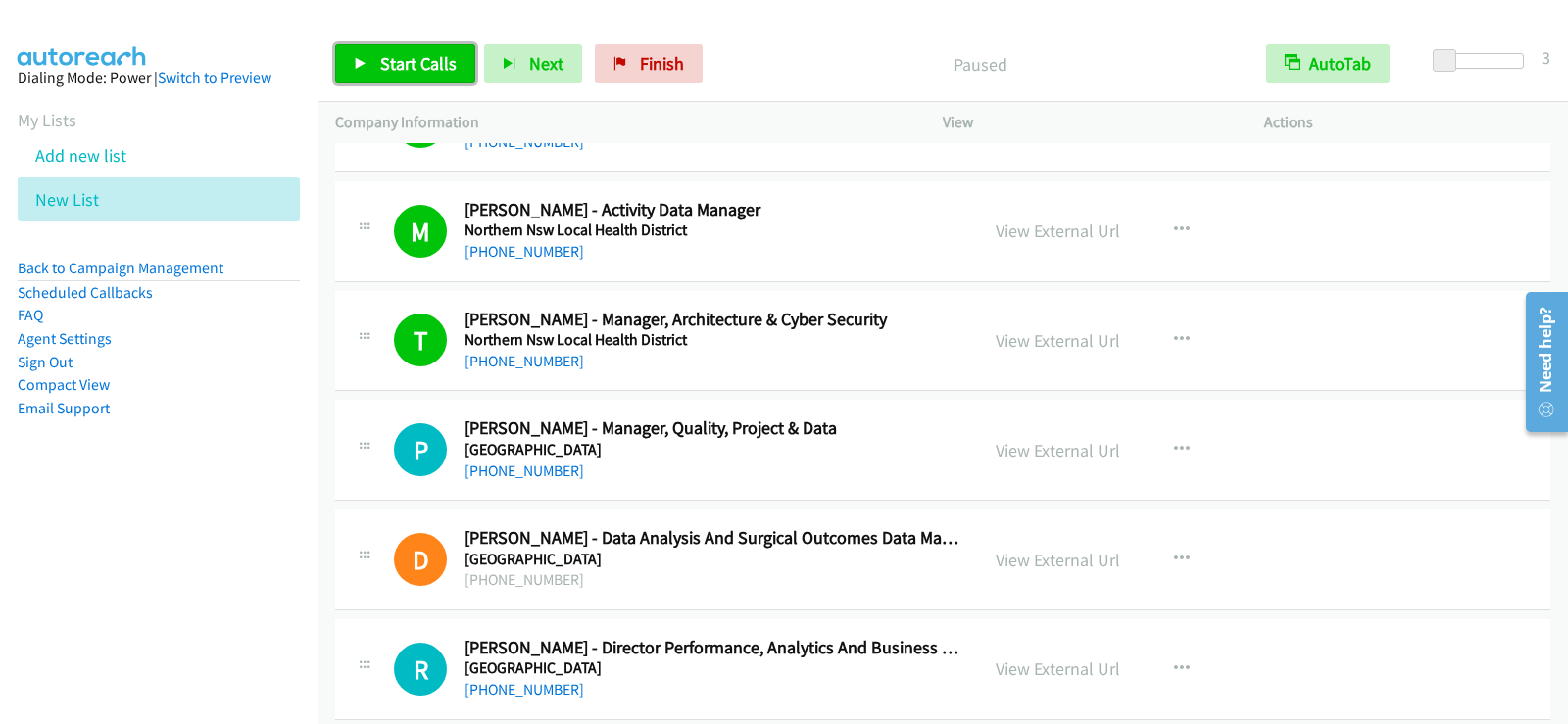
click at [384, 71] on span "Start Calls" at bounding box center [418, 63] width 77 height 23
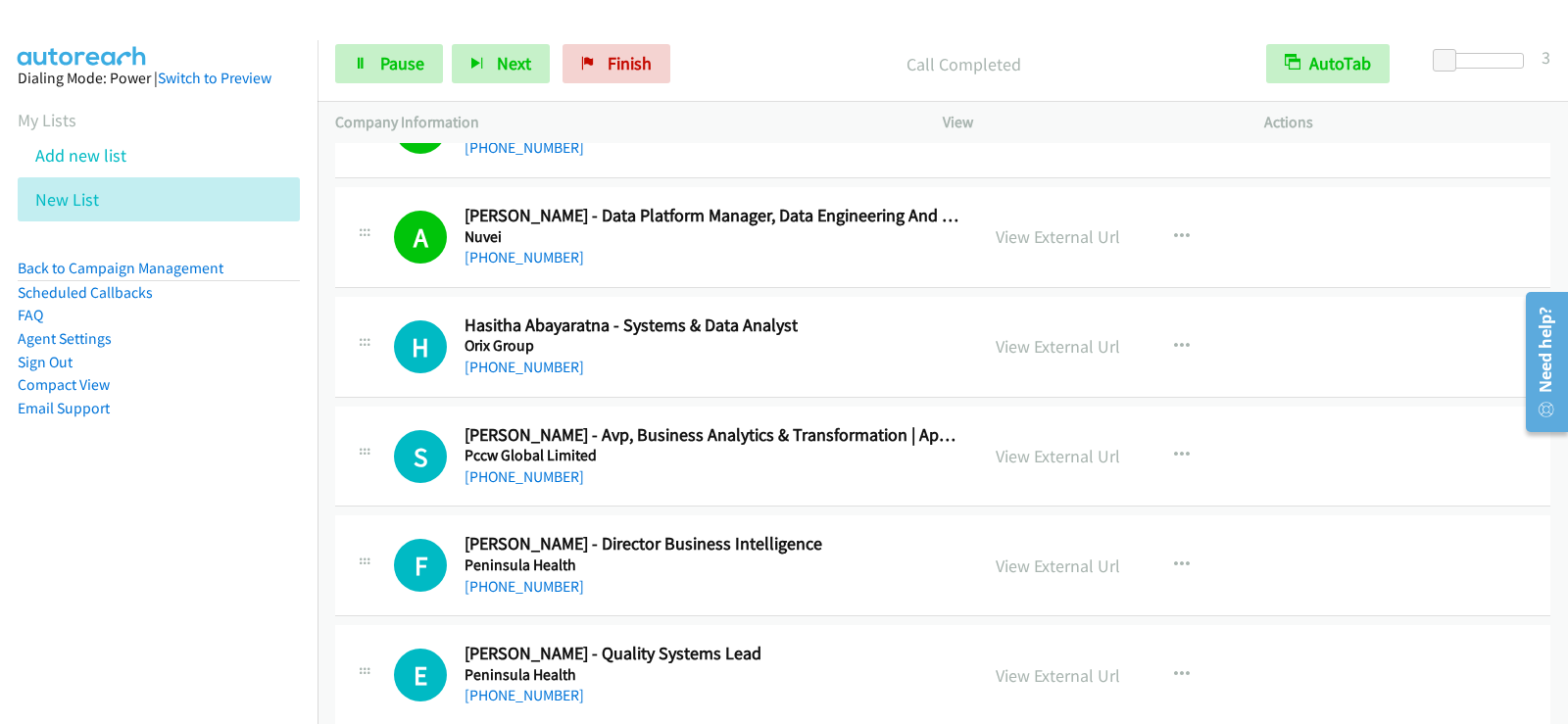
scroll to position [25458, 0]
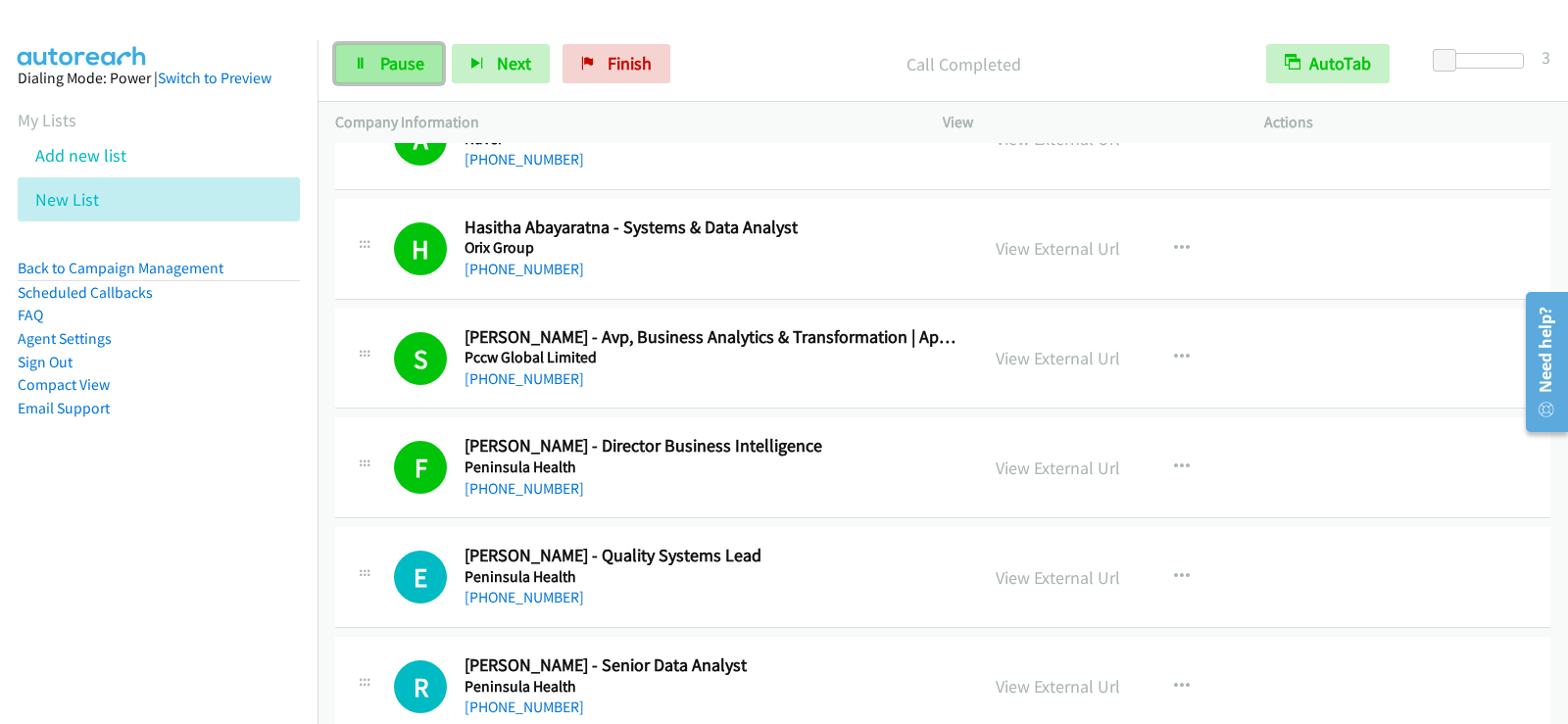
click at [423, 63] on link "Pause" at bounding box center [388, 64] width 107 height 39
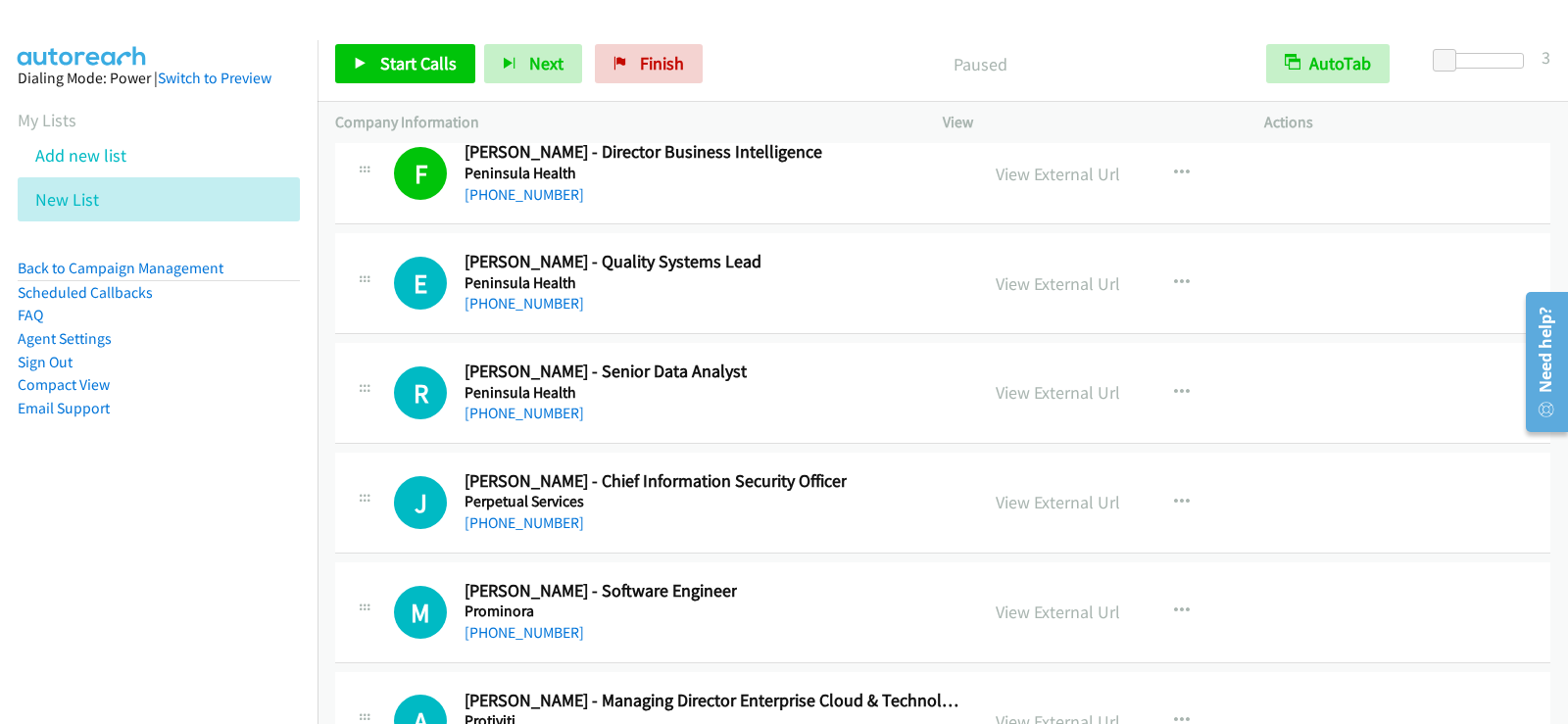
scroll to position [25850, 0]
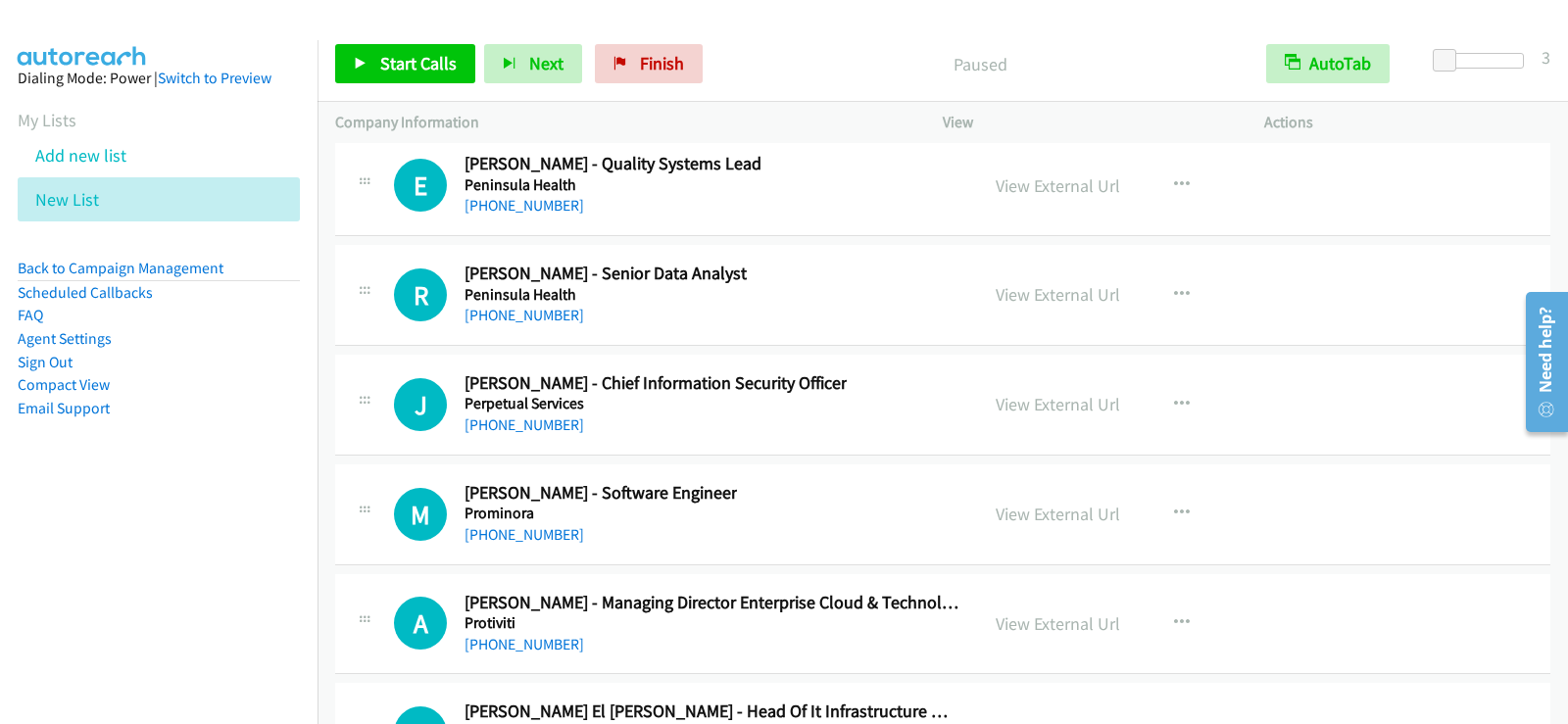
click at [852, 182] on div "E Callback Scheduled Emma Wakeling - Quality Systems Lead Peninsula Health Aust…" at bounding box center [676, 185] width 566 height 65
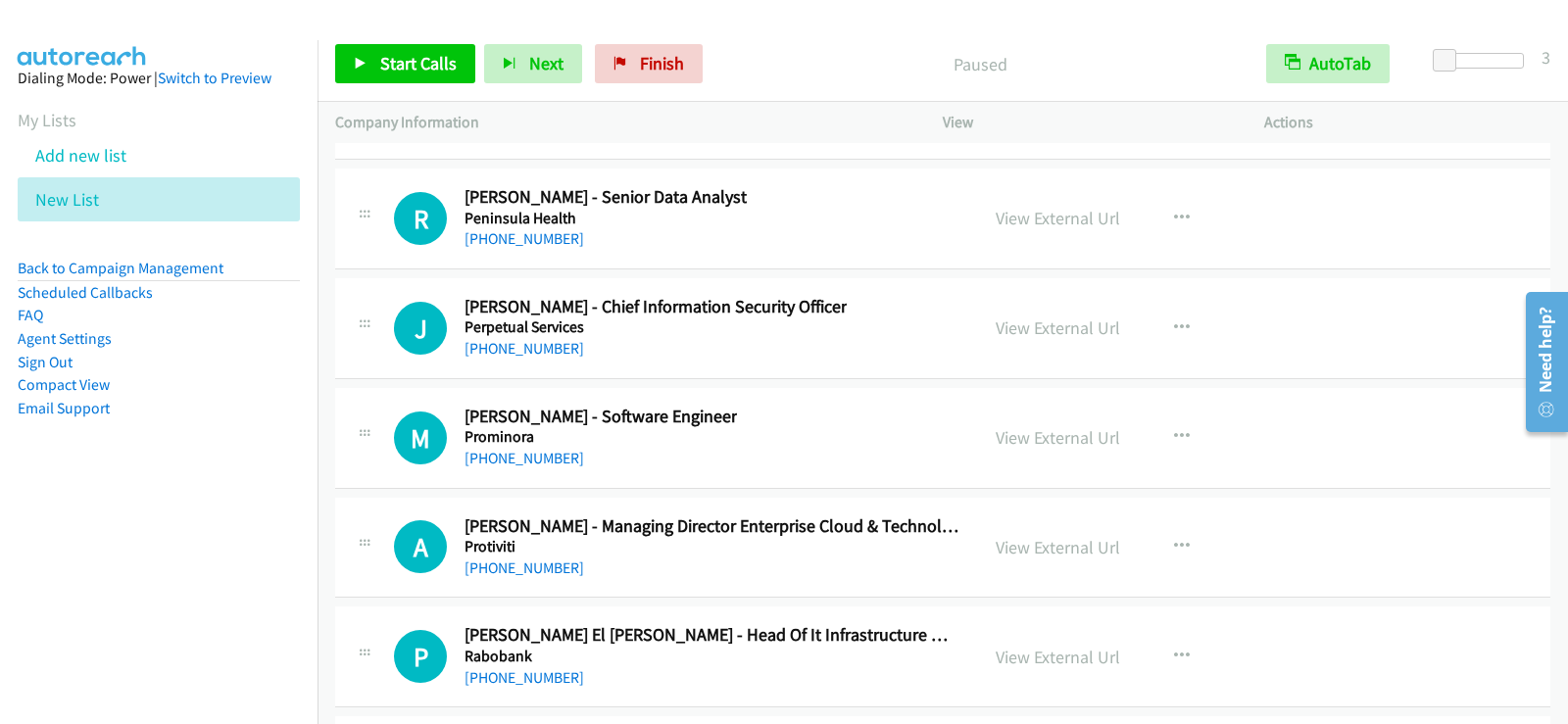
scroll to position [25947, 0]
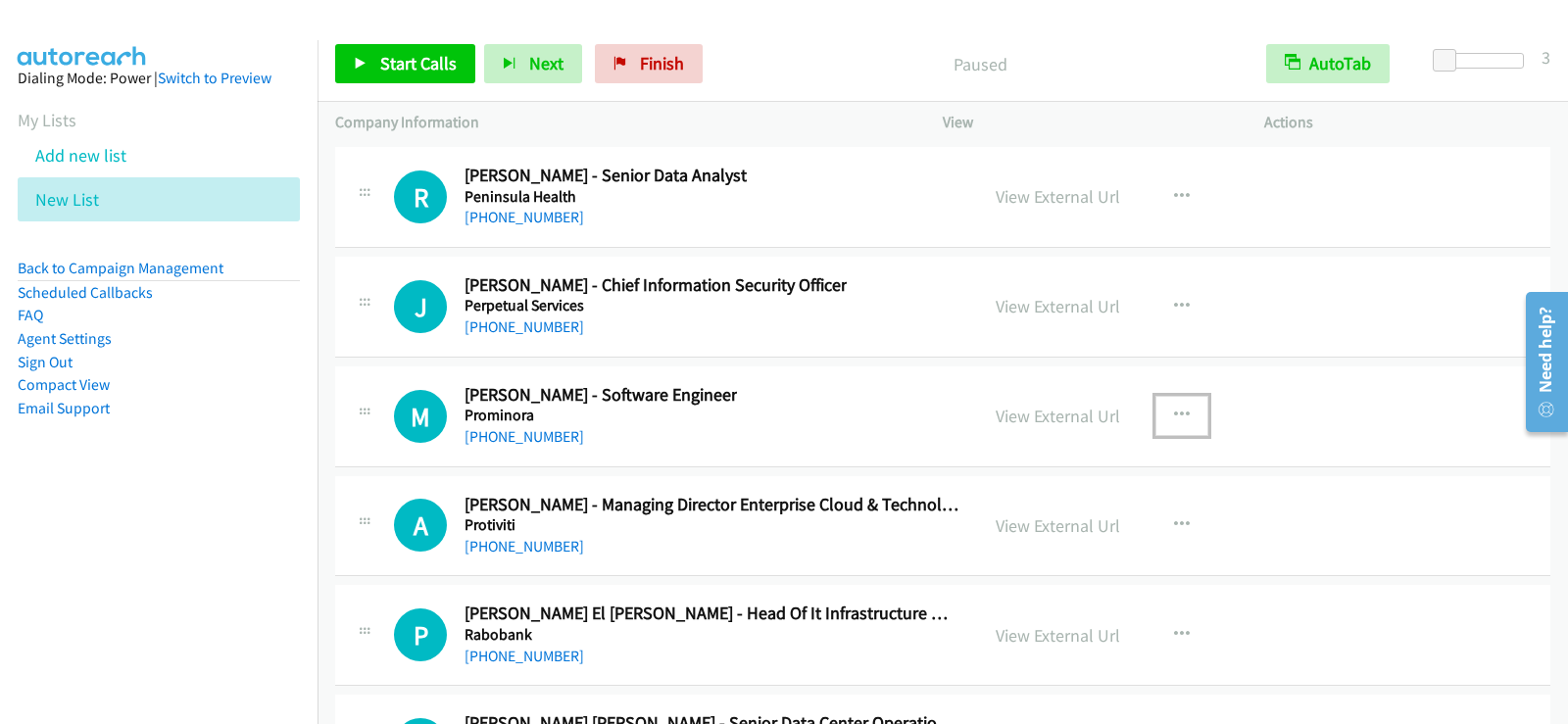
click at [1167, 402] on button "button" at bounding box center [1182, 415] width 53 height 39
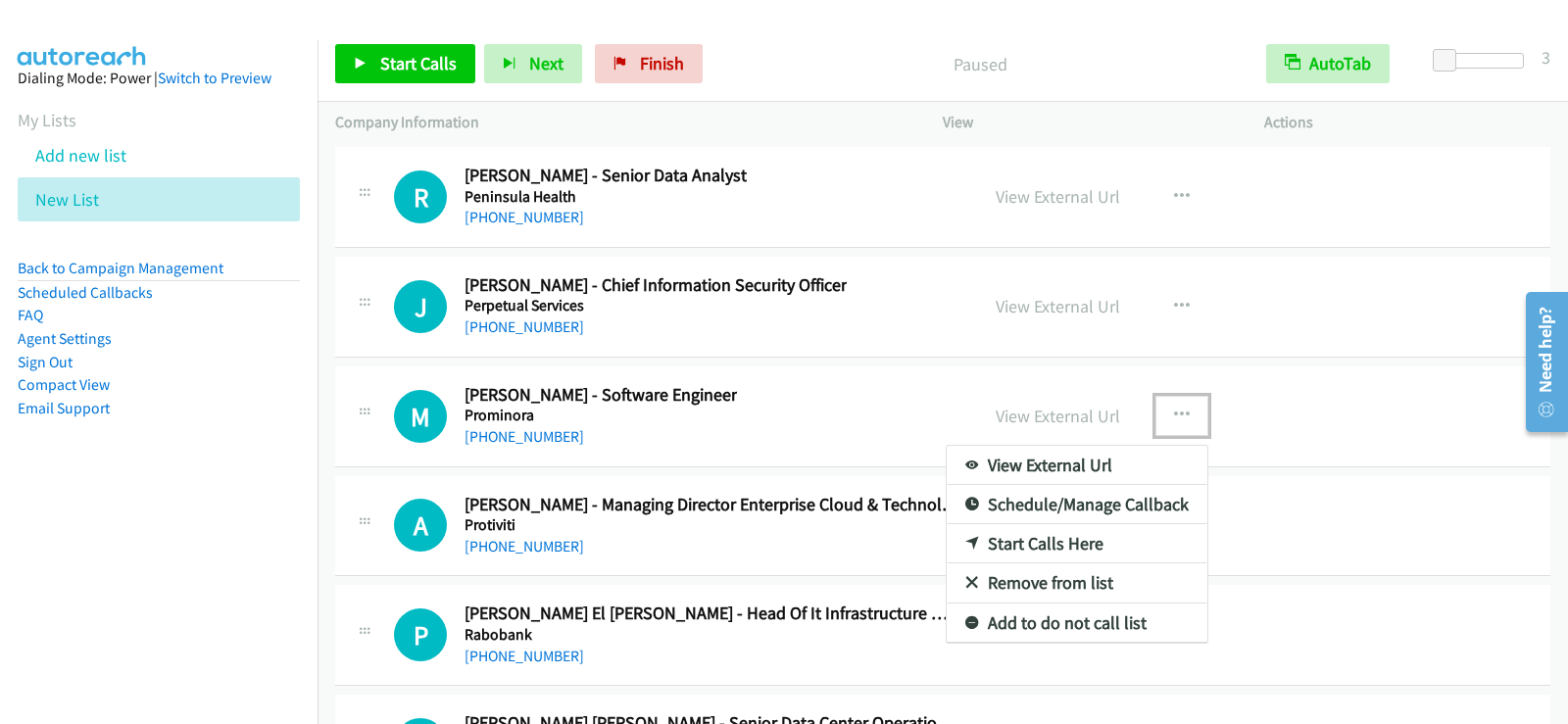
click at [1012, 529] on link "Start Calls Here" at bounding box center [1077, 544] width 261 height 39
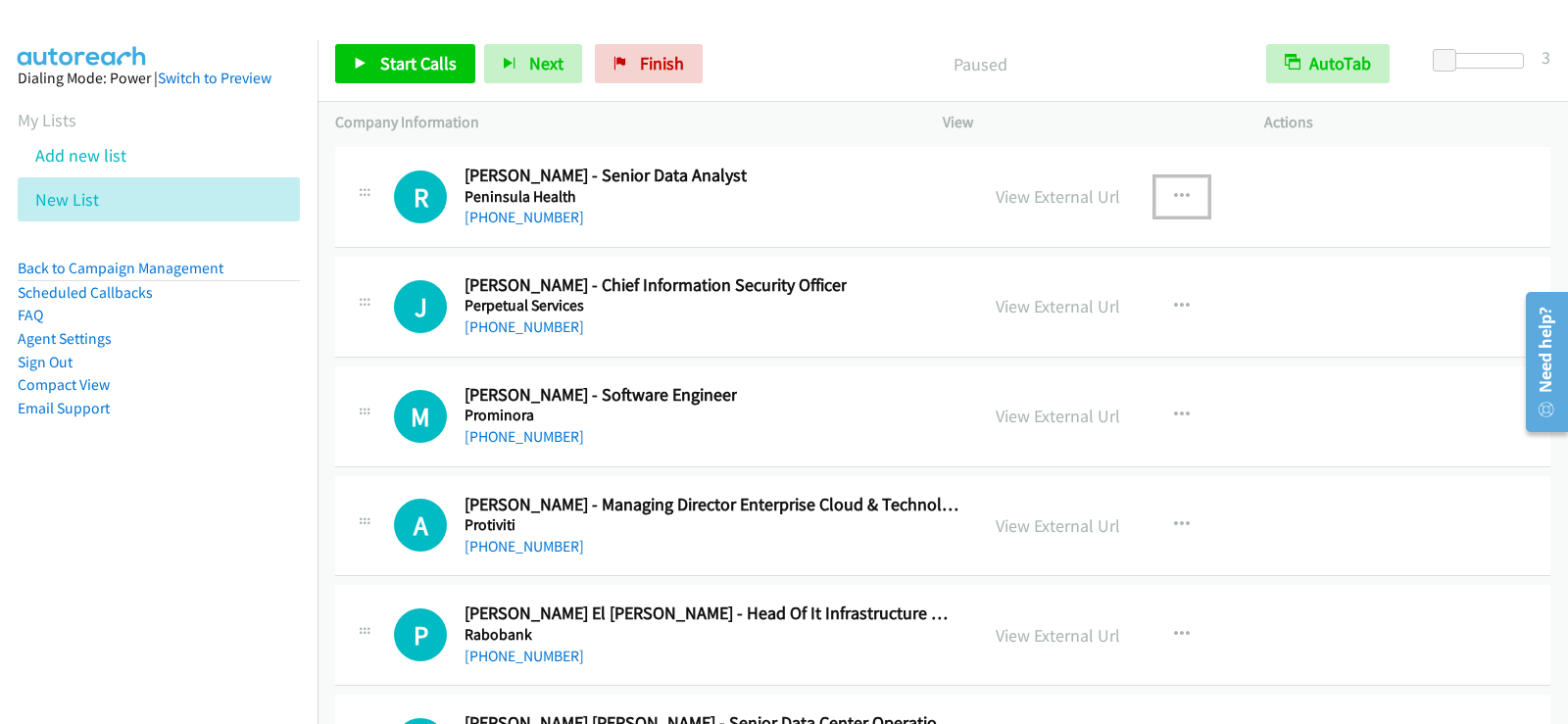
click at [1173, 199] on icon "button" at bounding box center [1181, 197] width 16 height 16
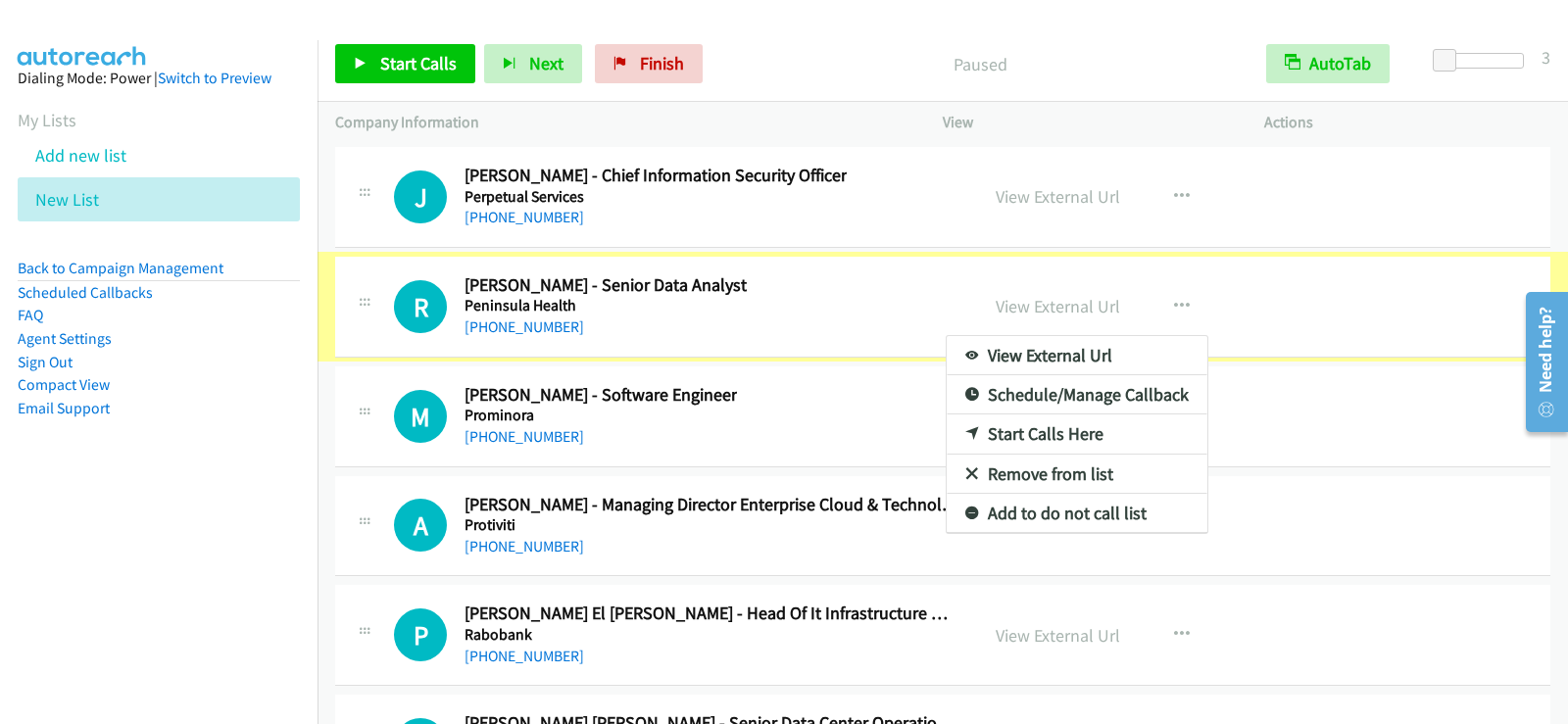
scroll to position [25839, 0]
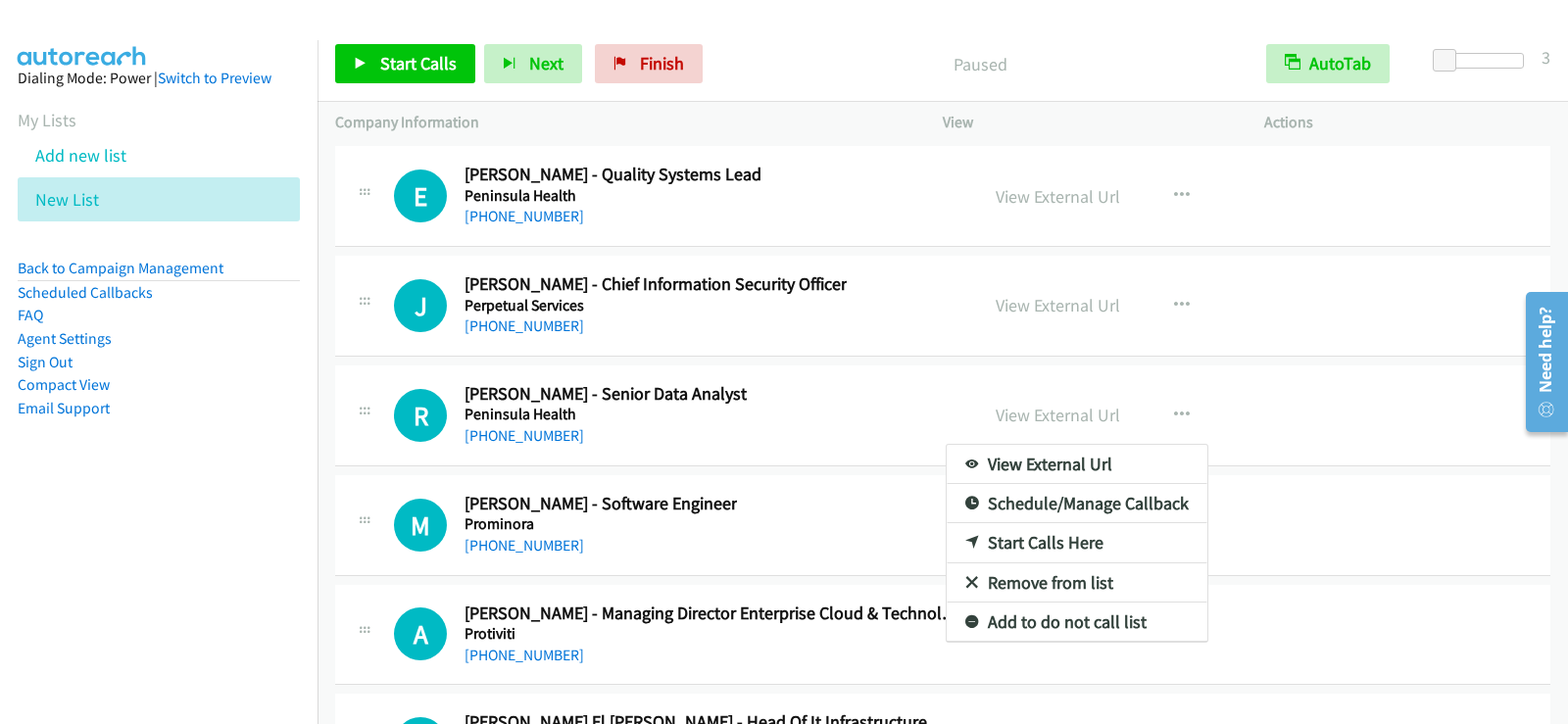
click at [1177, 416] on div at bounding box center [784, 362] width 1568 height 724
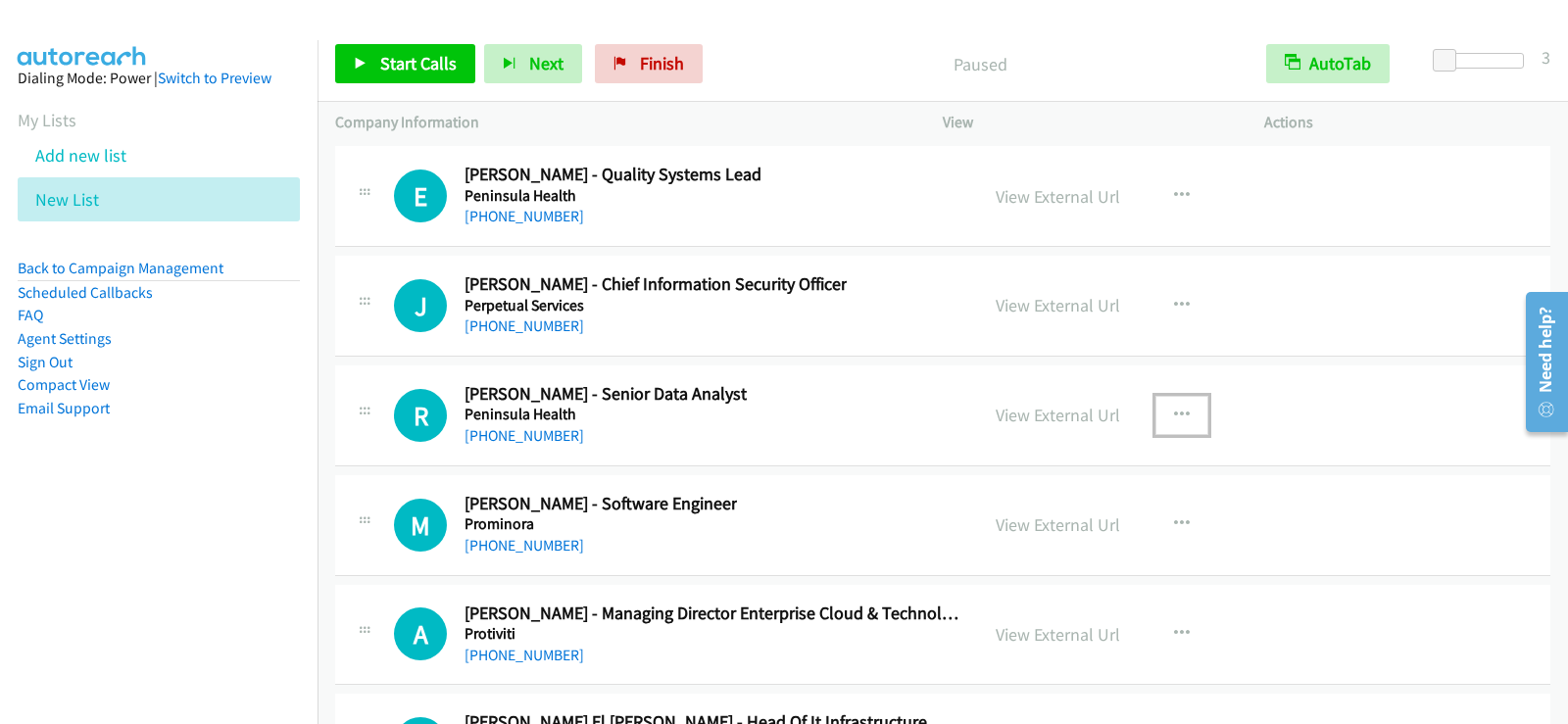
click at [1177, 416] on icon "button" at bounding box center [1181, 415] width 16 height 16
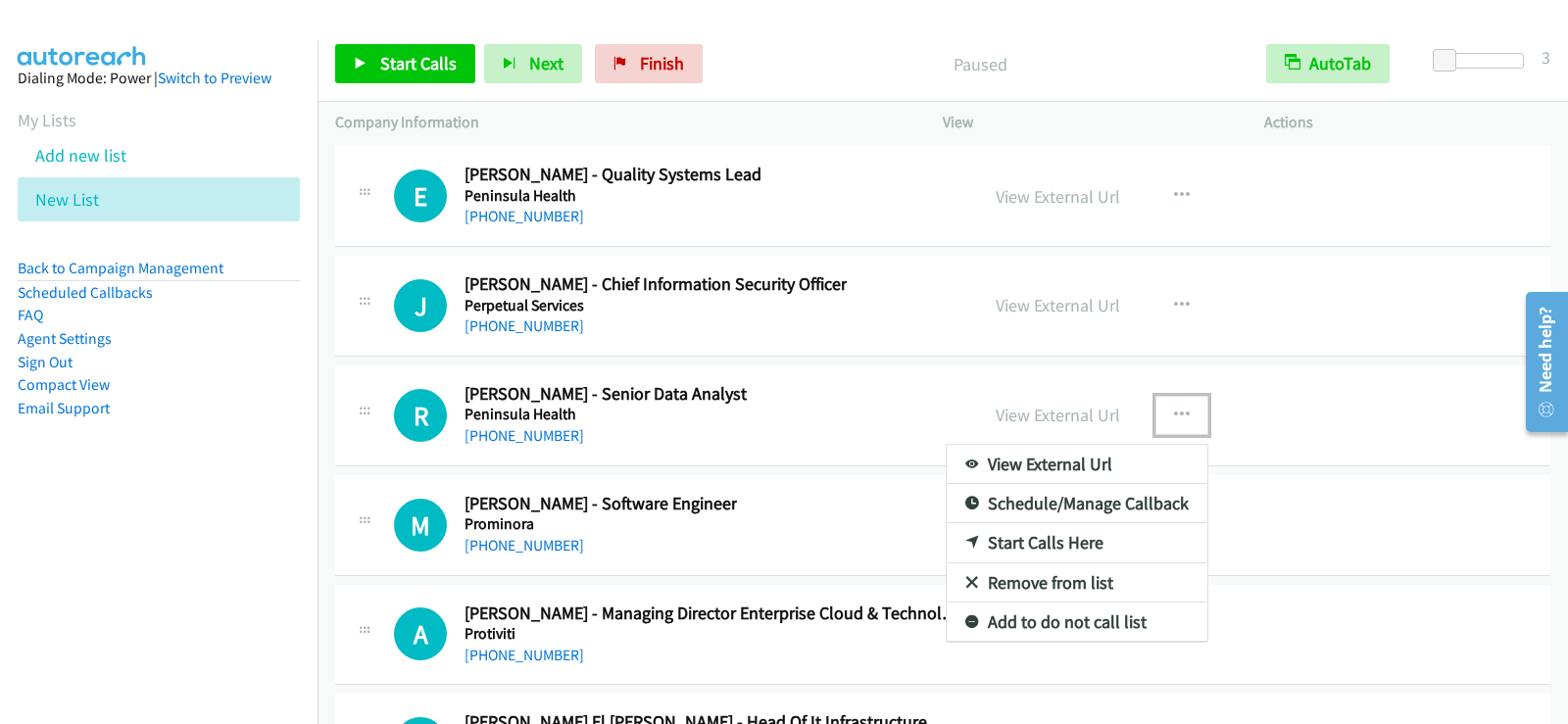
click at [1050, 543] on link "Start Calls Here" at bounding box center [1077, 543] width 261 height 39
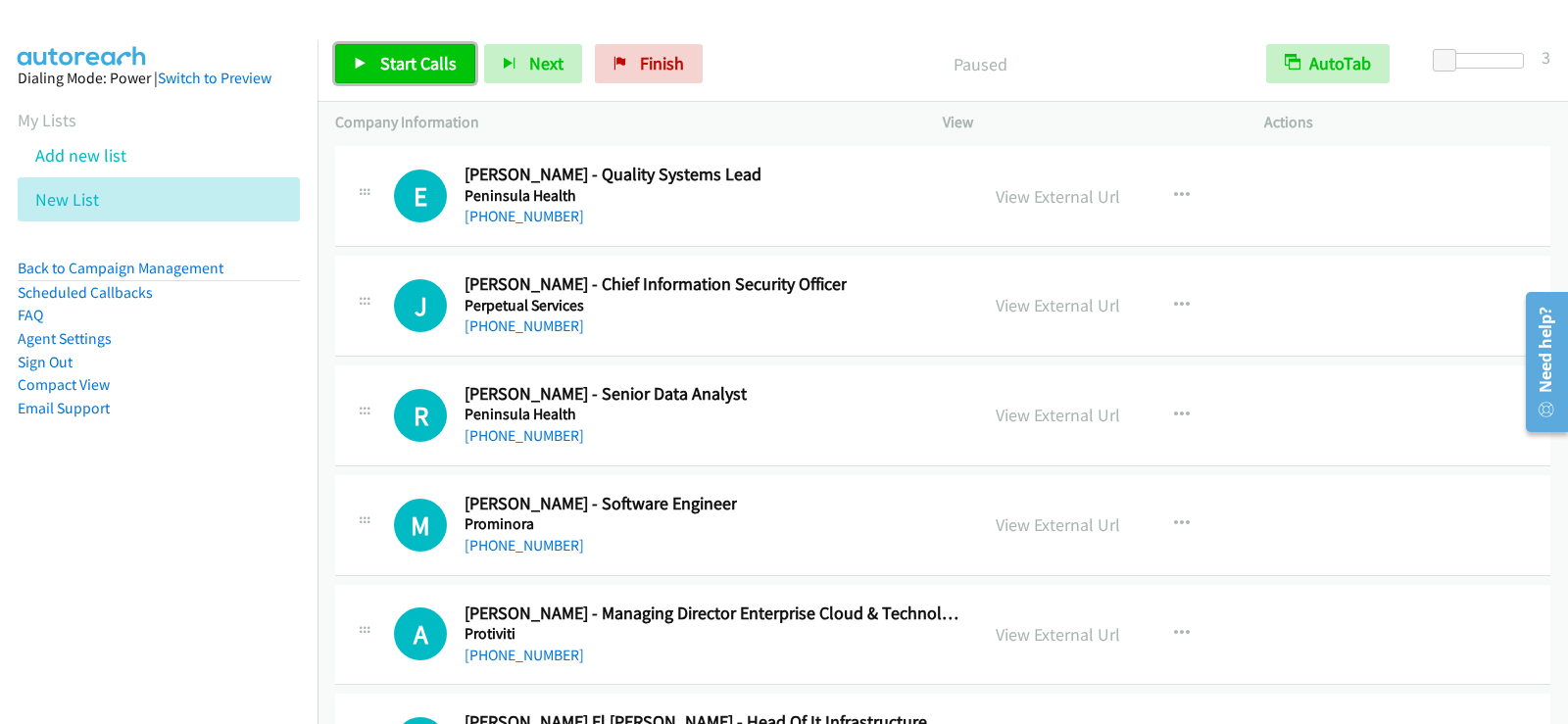
click at [425, 63] on span "Start Calls" at bounding box center [418, 63] width 77 height 23
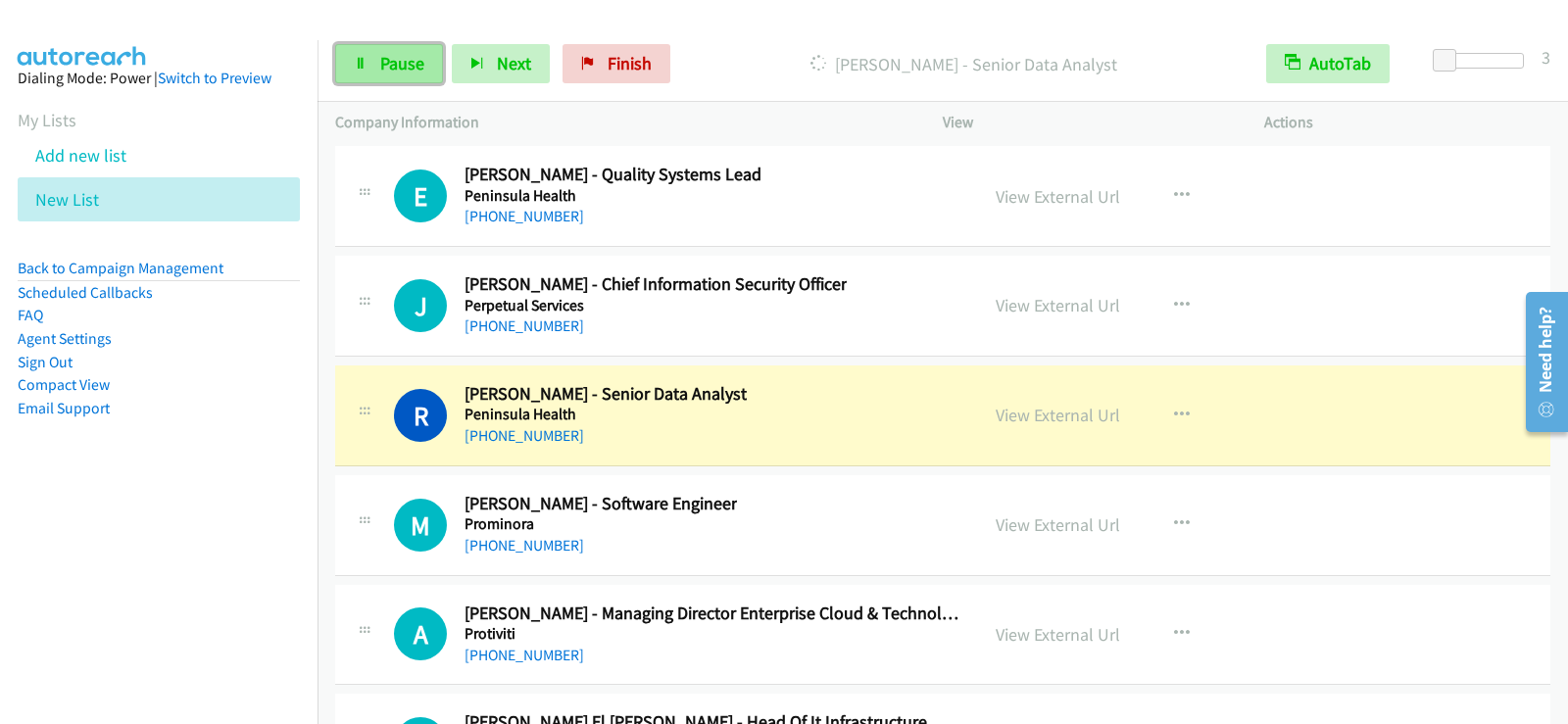
click at [360, 72] on link "Pause" at bounding box center [388, 64] width 107 height 39
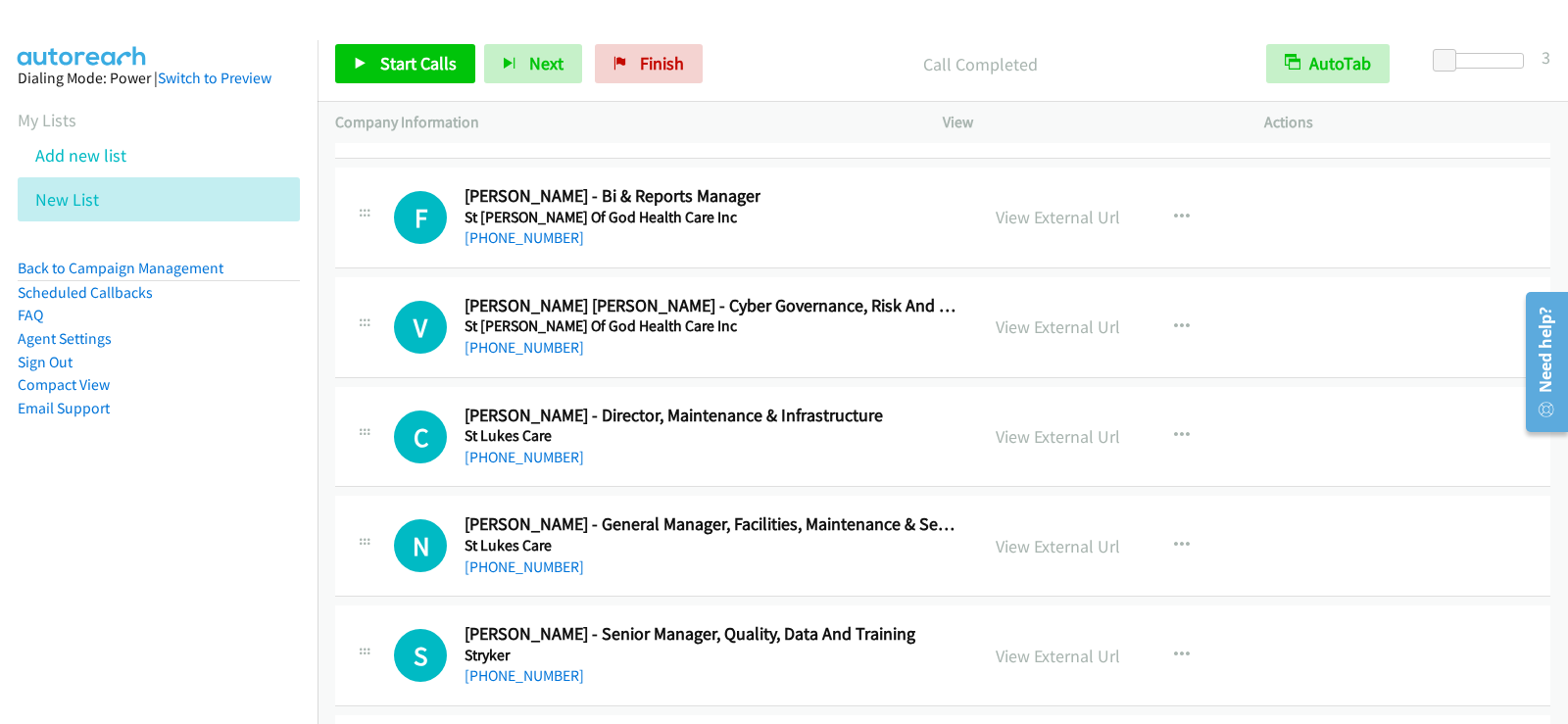
scroll to position [30636, 0]
click at [1201, 225] on div "View External Url View External Url Schedule/Manage Callback Start Calls Here R…" at bounding box center [1147, 215] width 339 height 65
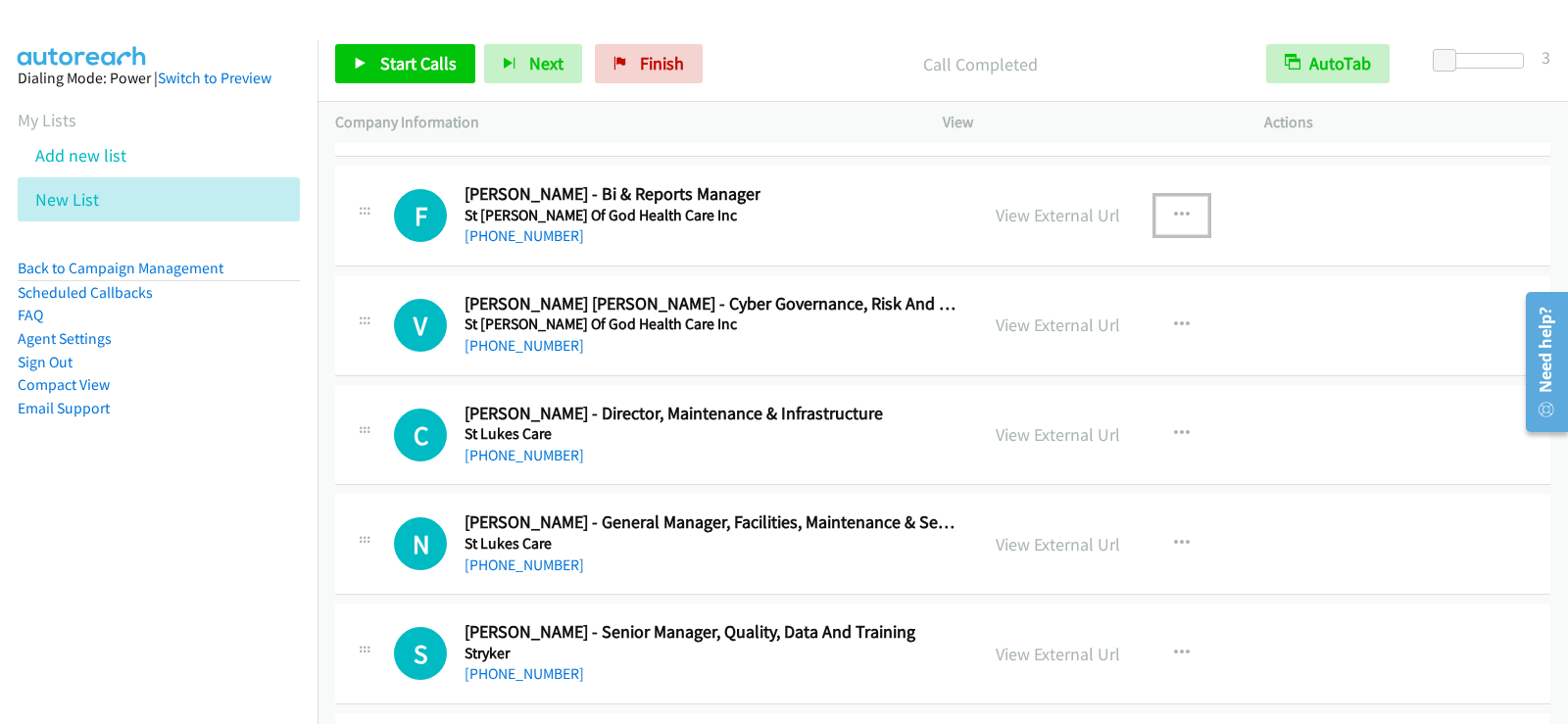
click at [1176, 212] on icon "button" at bounding box center [1181, 215] width 16 height 16
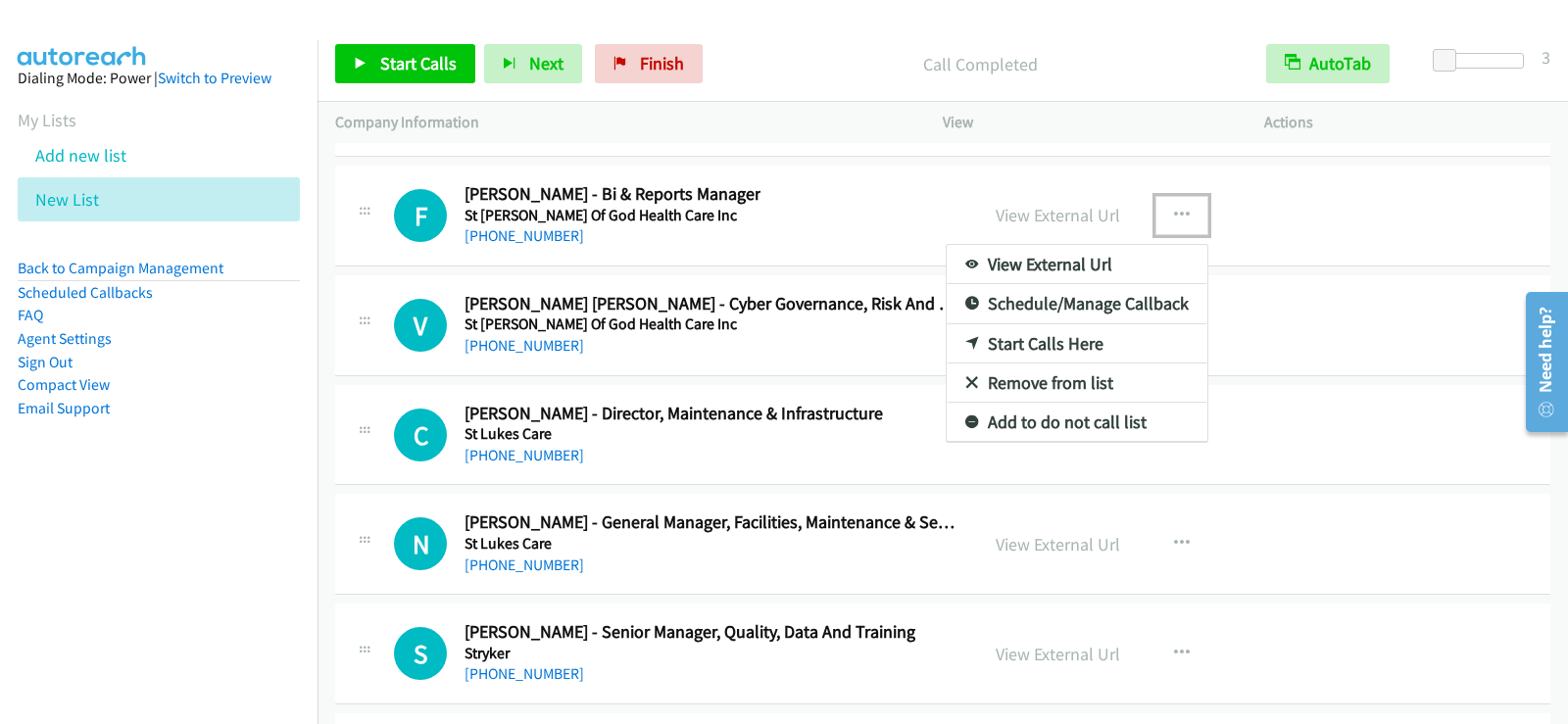
click at [1001, 336] on link "Start Calls Here" at bounding box center [1077, 343] width 261 height 39
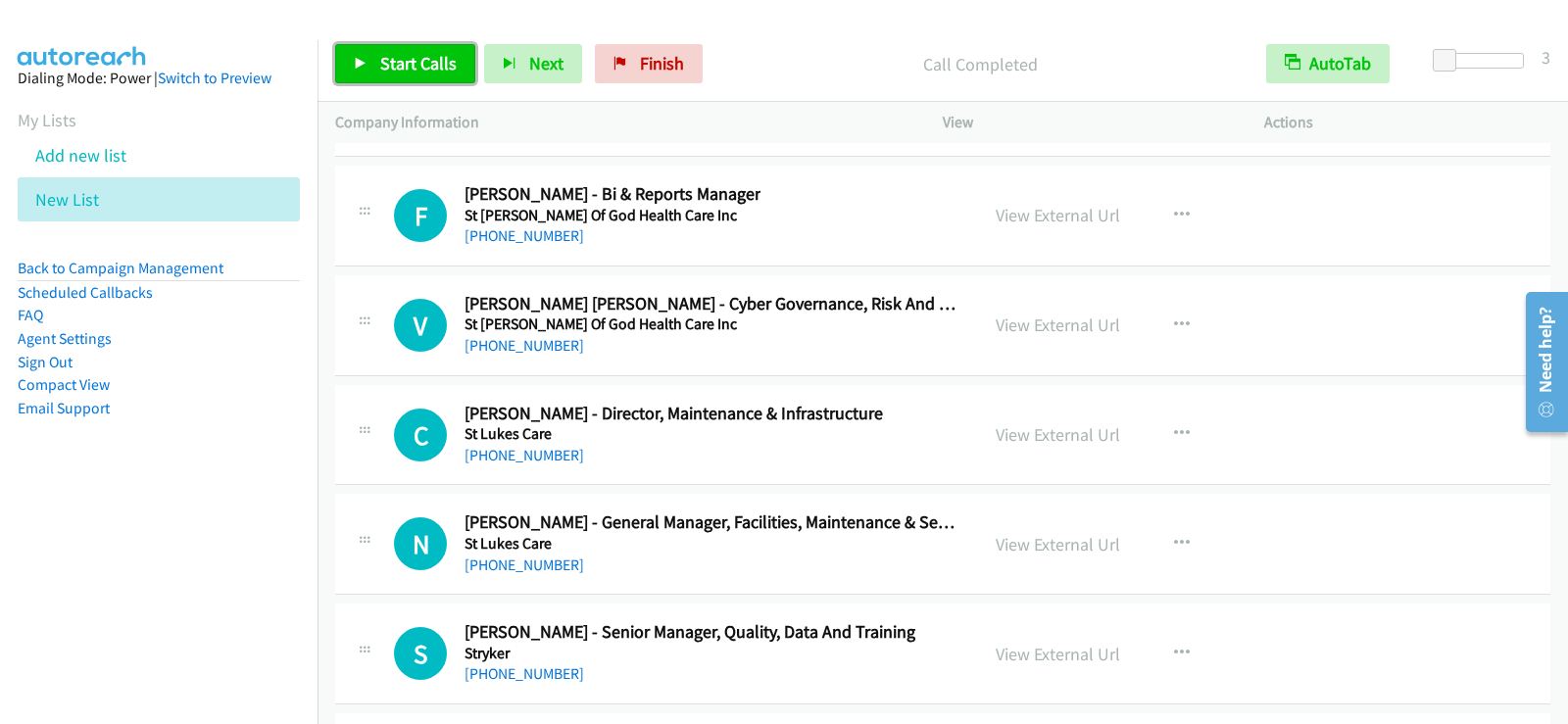
click at [436, 68] on span "Start Calls" at bounding box center [418, 63] width 77 height 23
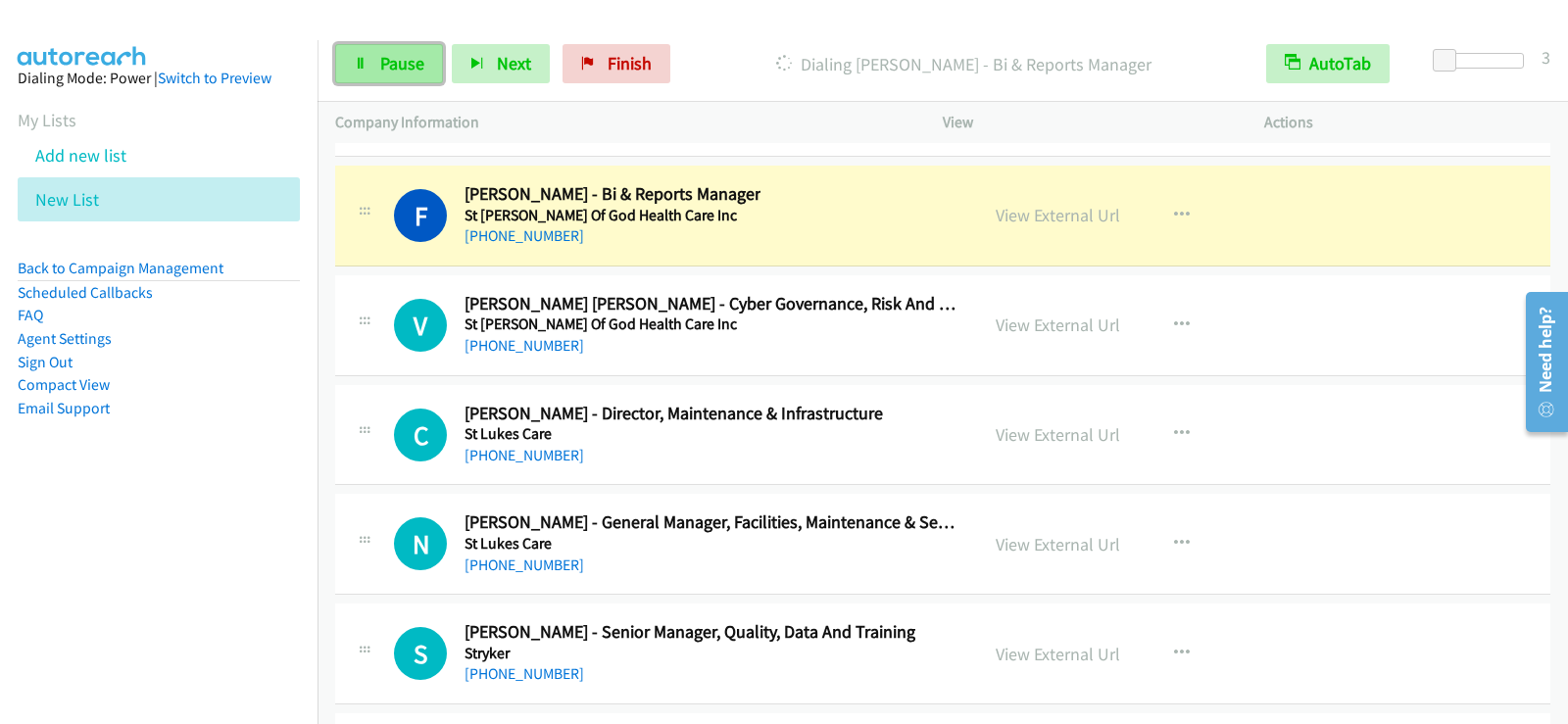
click at [370, 51] on link "Pause" at bounding box center [388, 64] width 107 height 39
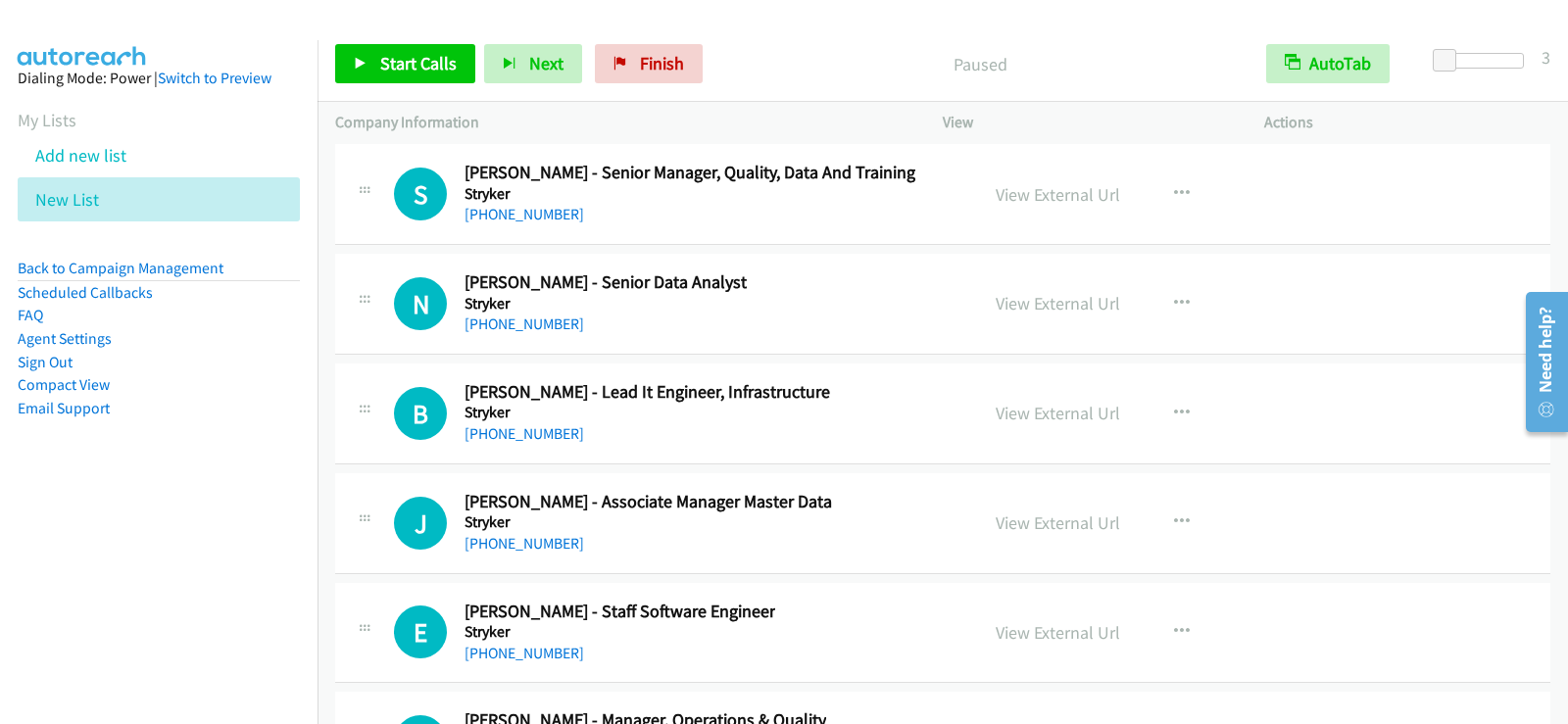
scroll to position [31126, 0]
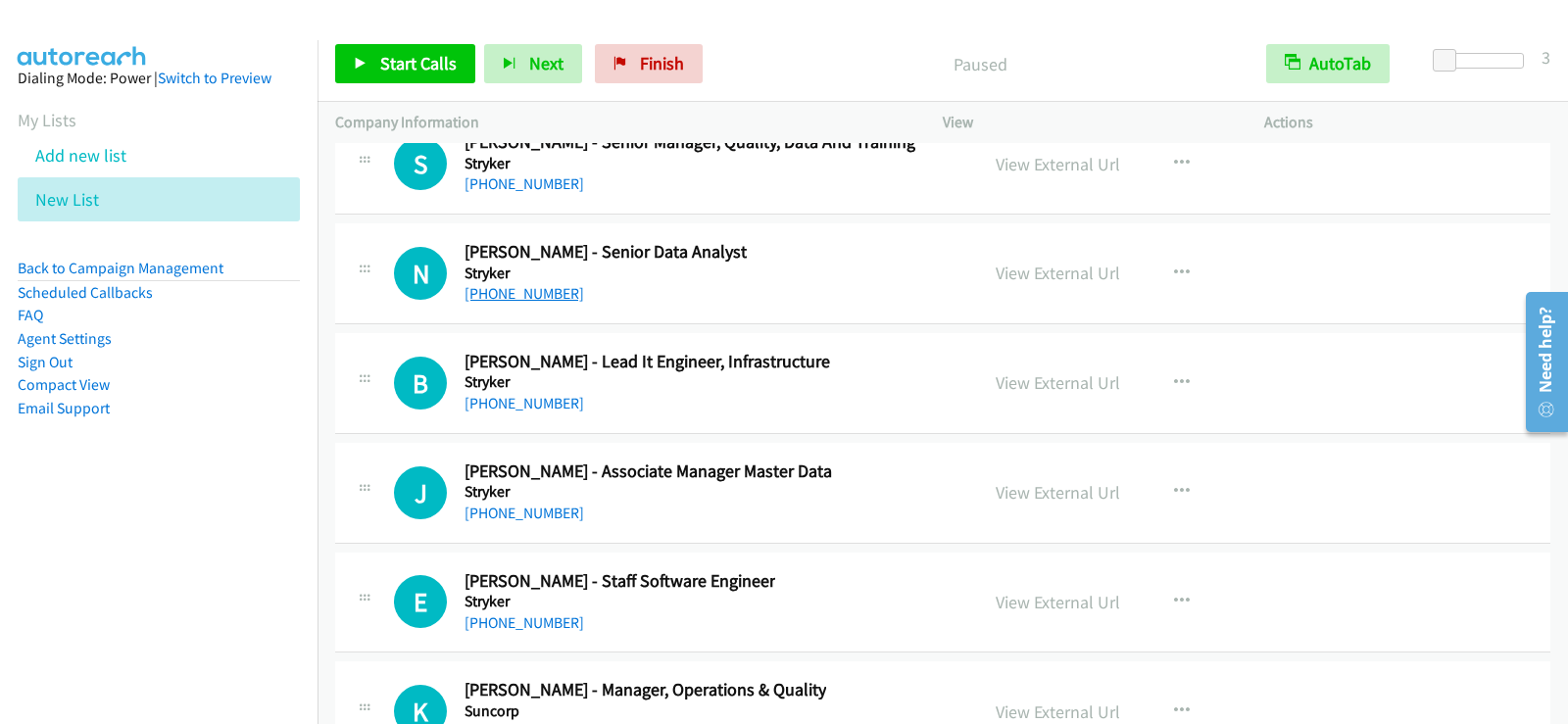
click at [552, 298] on link "[PHONE_NUMBER]" at bounding box center [524, 293] width 119 height 19
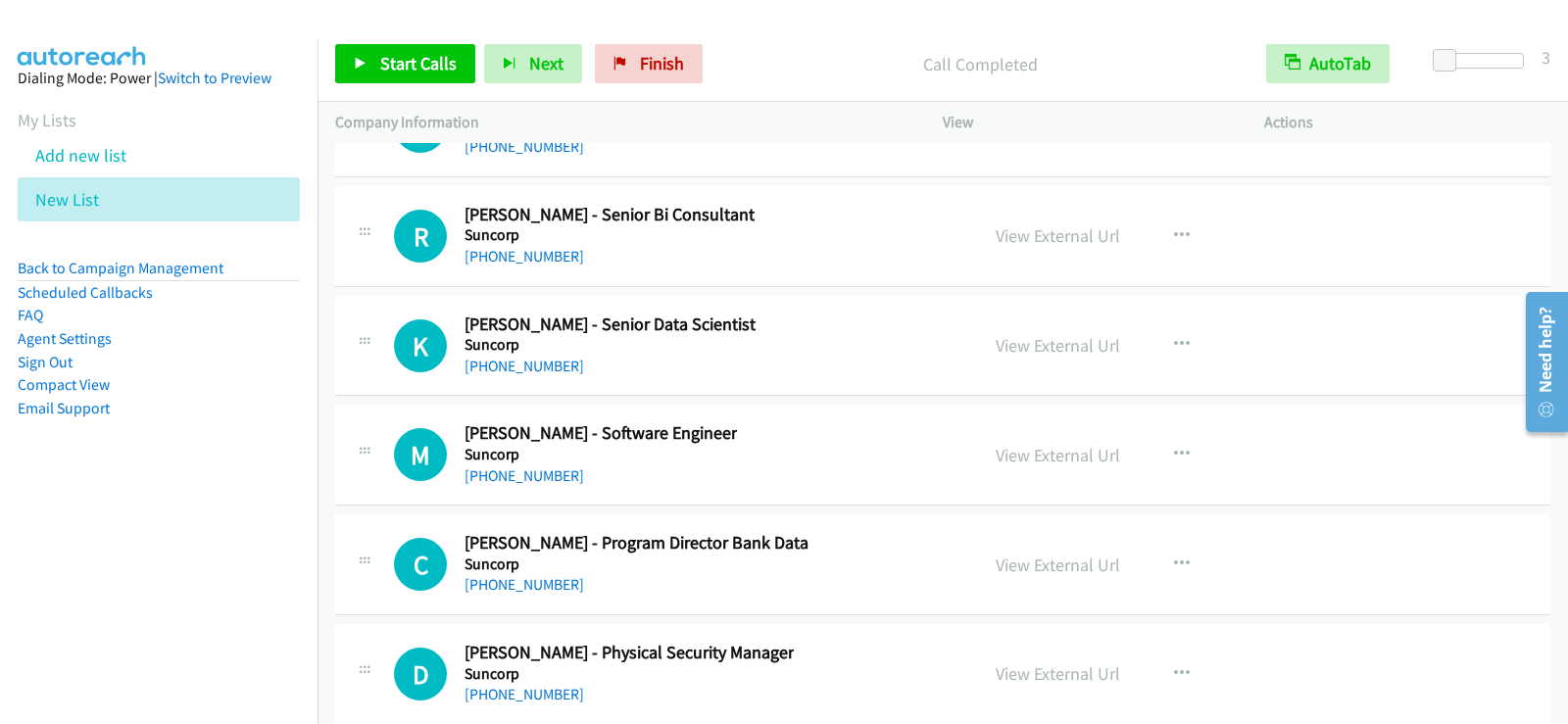
scroll to position [32496, 0]
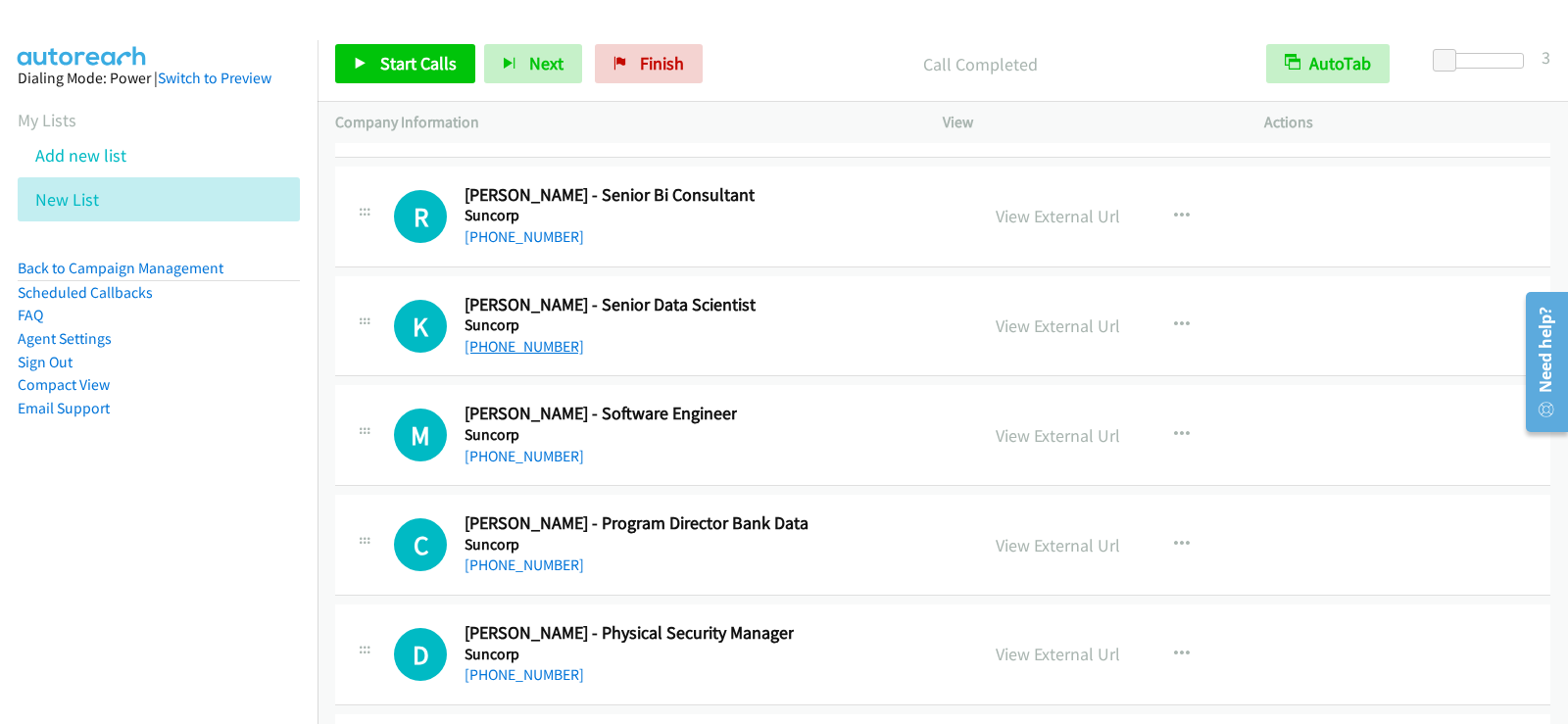
click at [524, 340] on link "[PHONE_NUMBER]" at bounding box center [524, 345] width 119 height 19
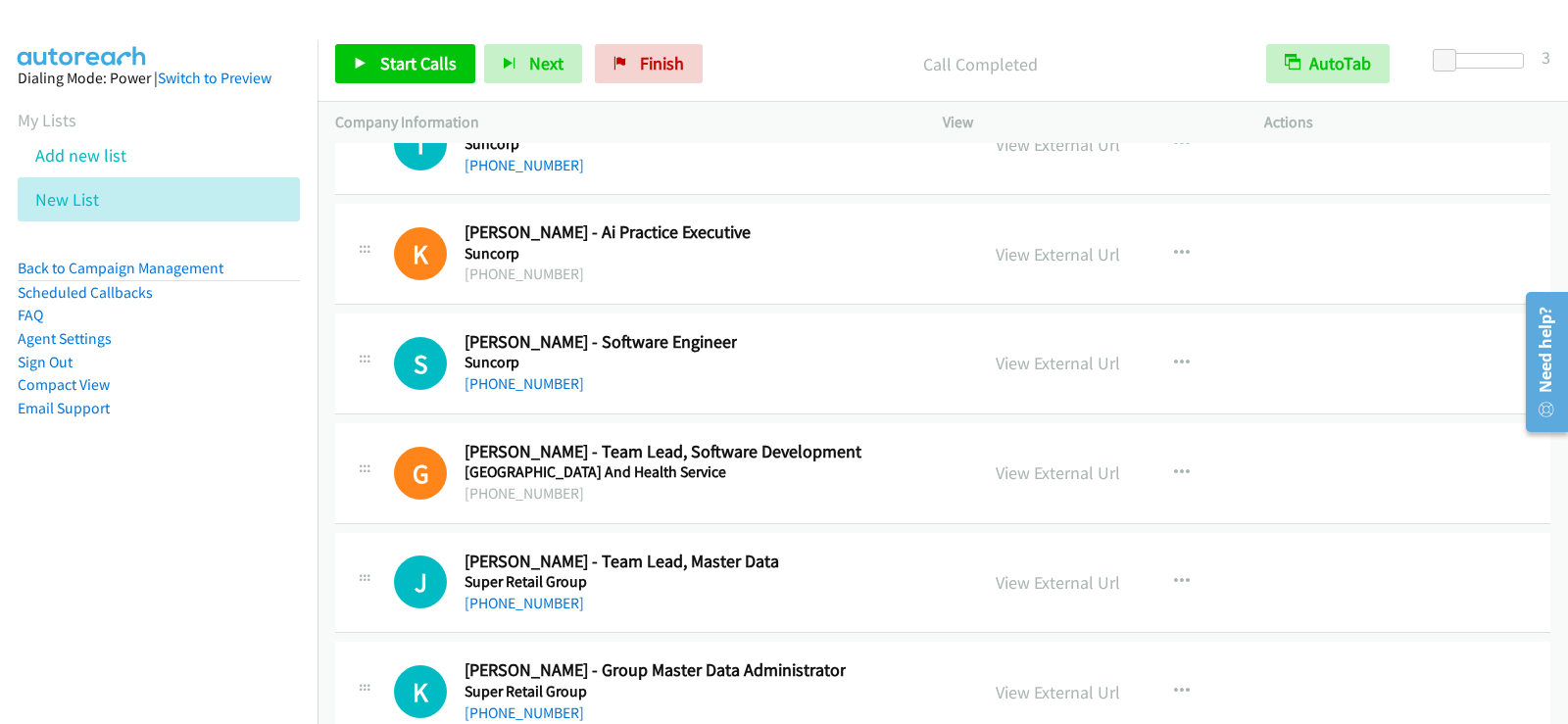
scroll to position [33476, 0]
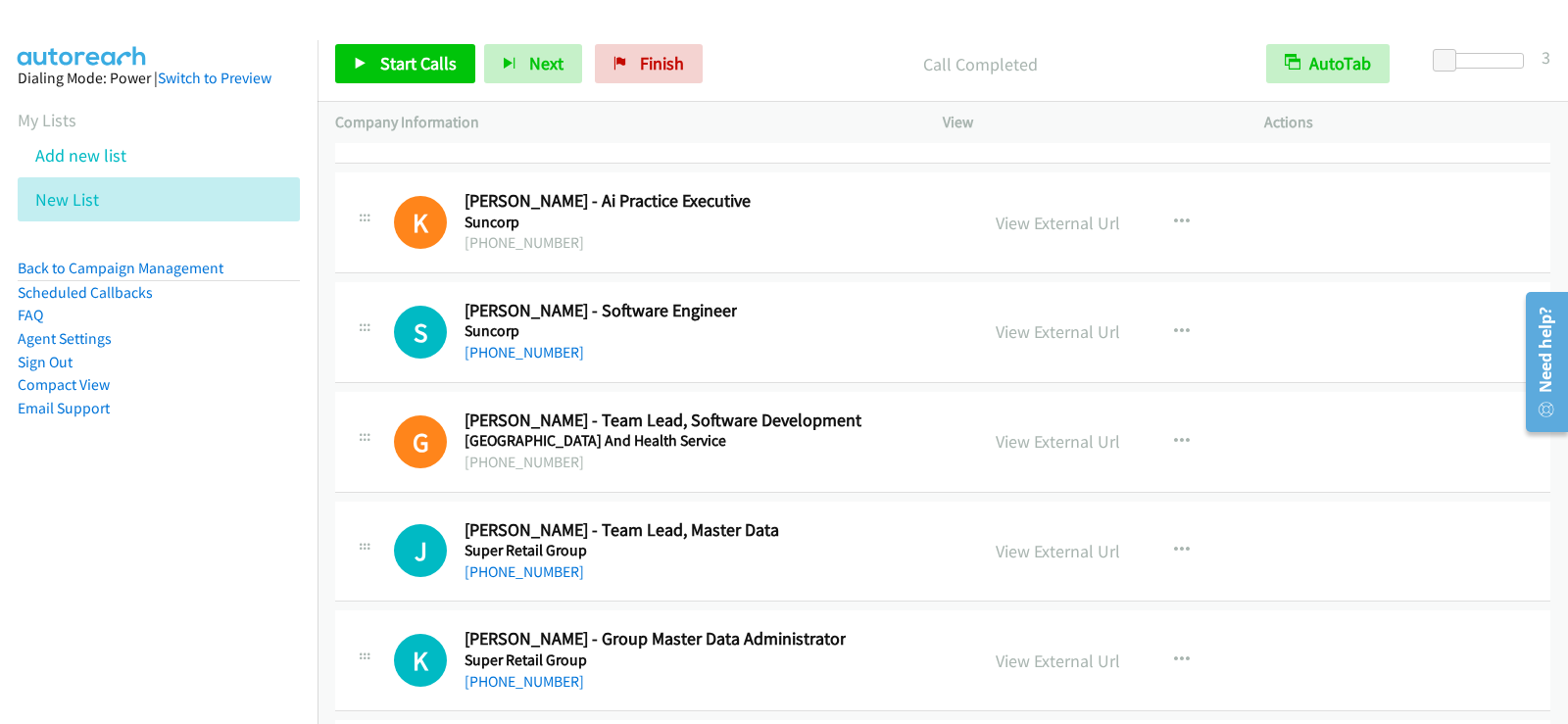
click at [516, 356] on link "[PHONE_NUMBER]" at bounding box center [524, 351] width 119 height 19
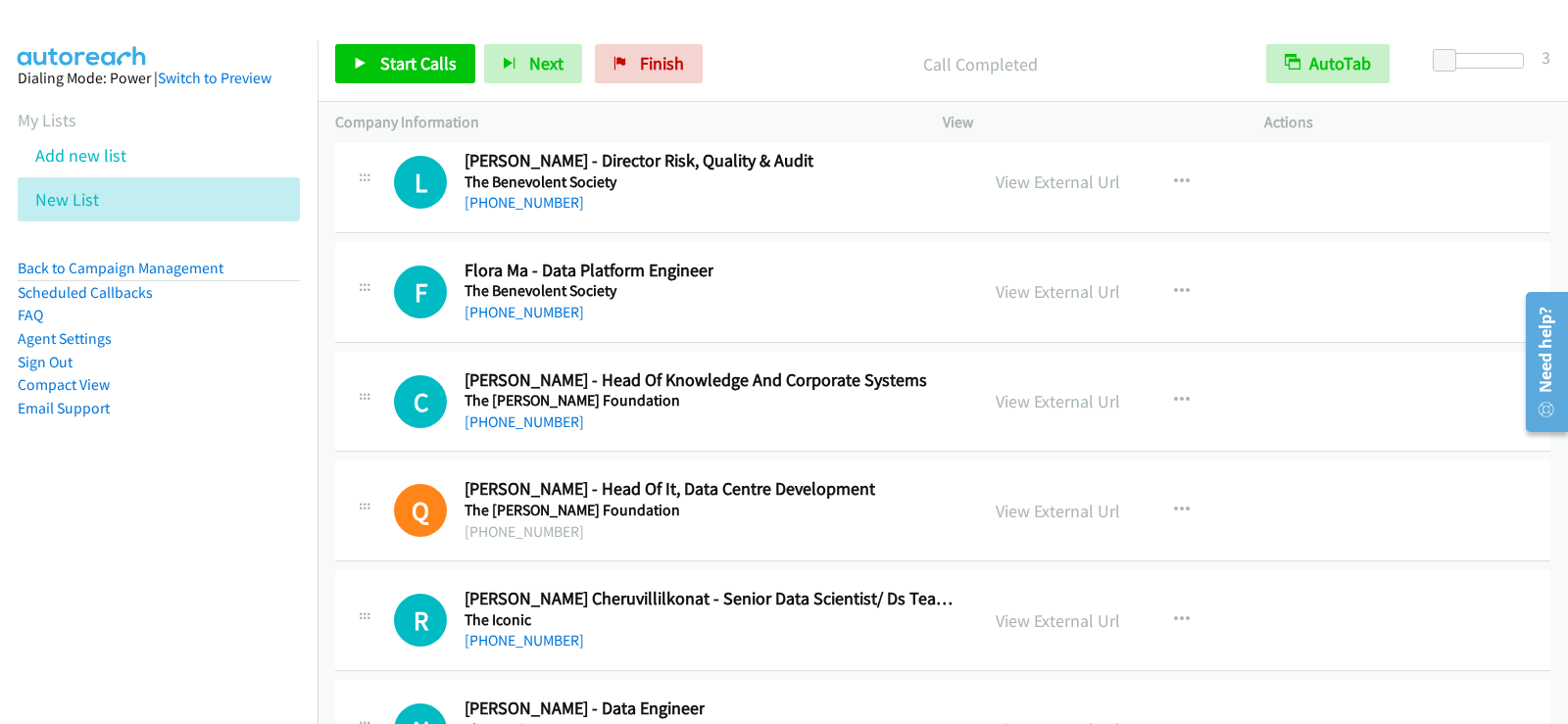
scroll to position [36022, 0]
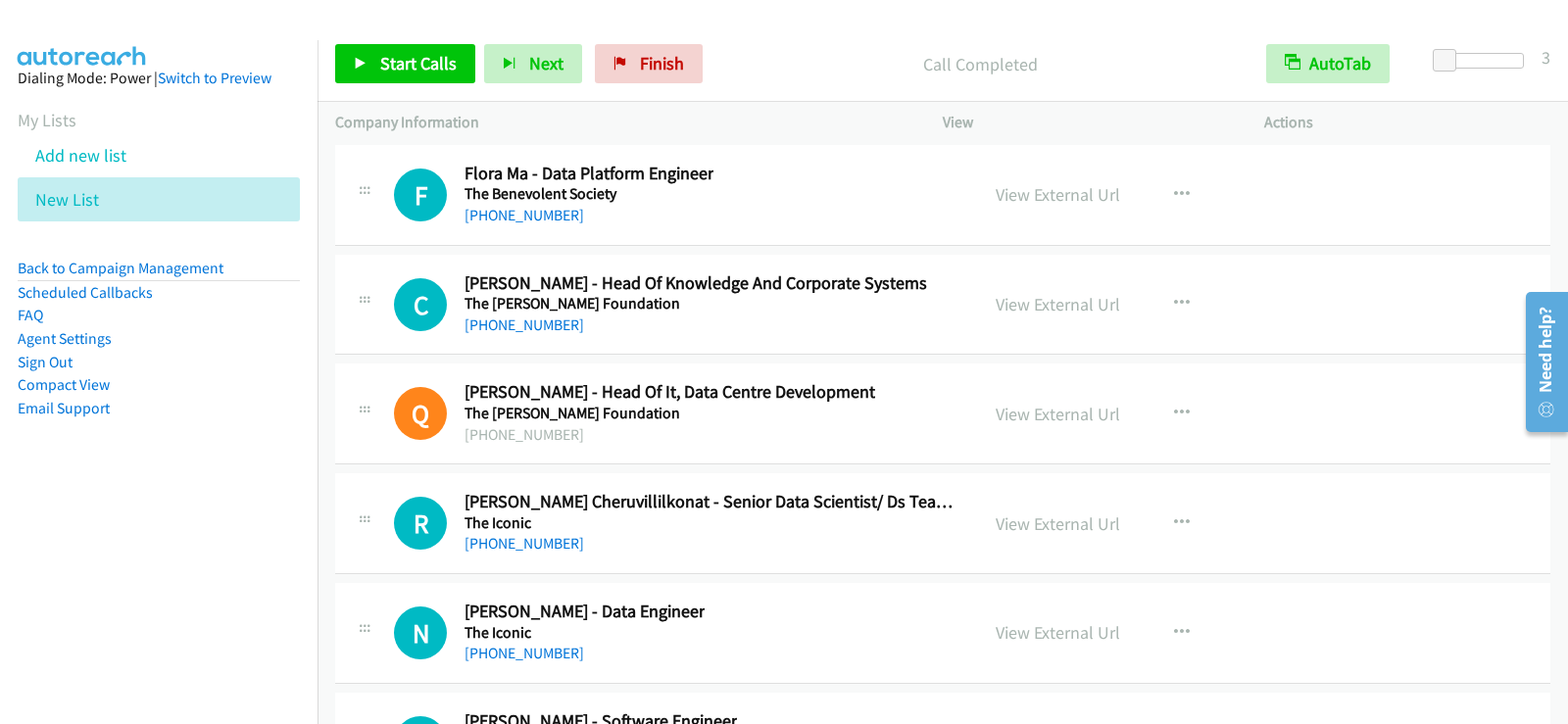
click at [789, 195] on div "F Callback Scheduled Flora Ma - Data Platform Engineer The Benevolent Society A…" at bounding box center [676, 195] width 566 height 65
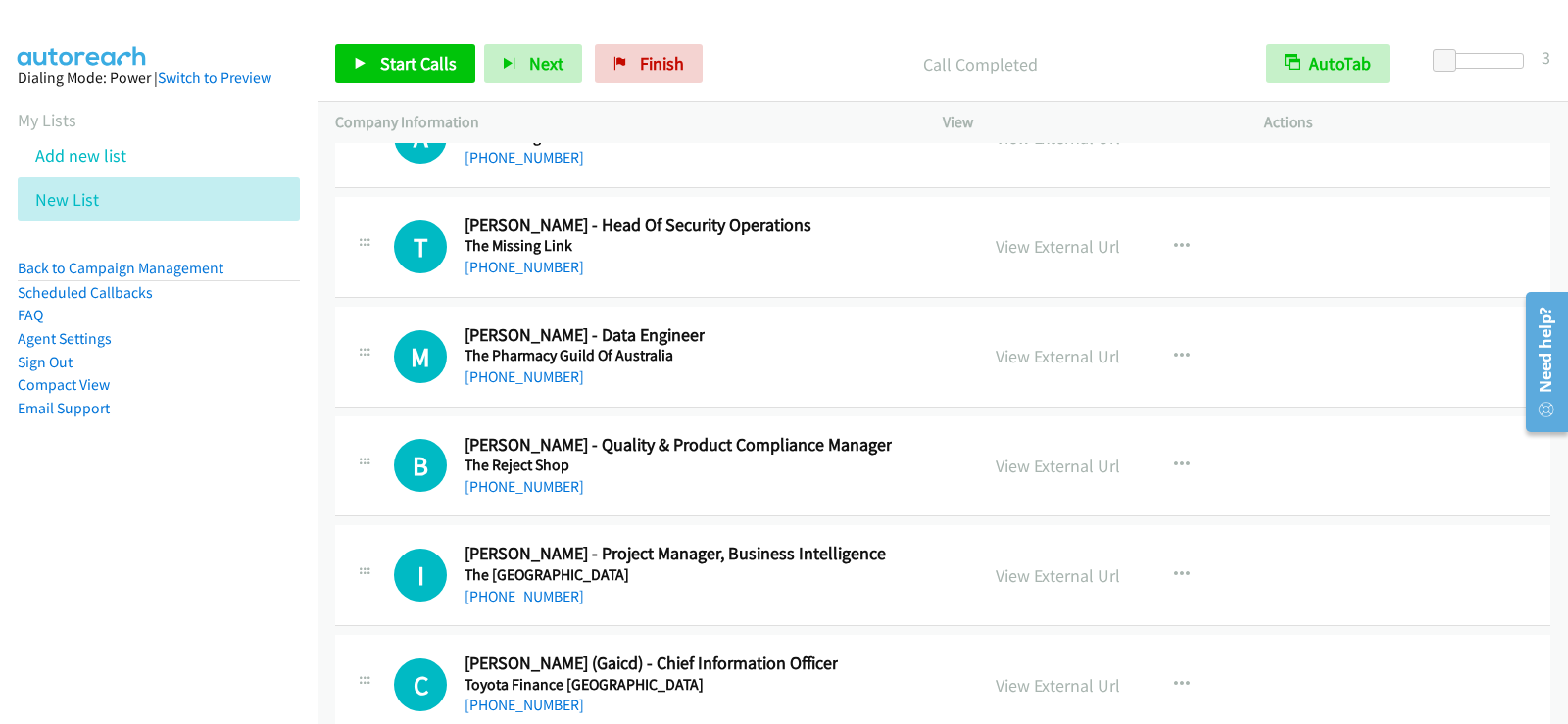
scroll to position [37098, 0]
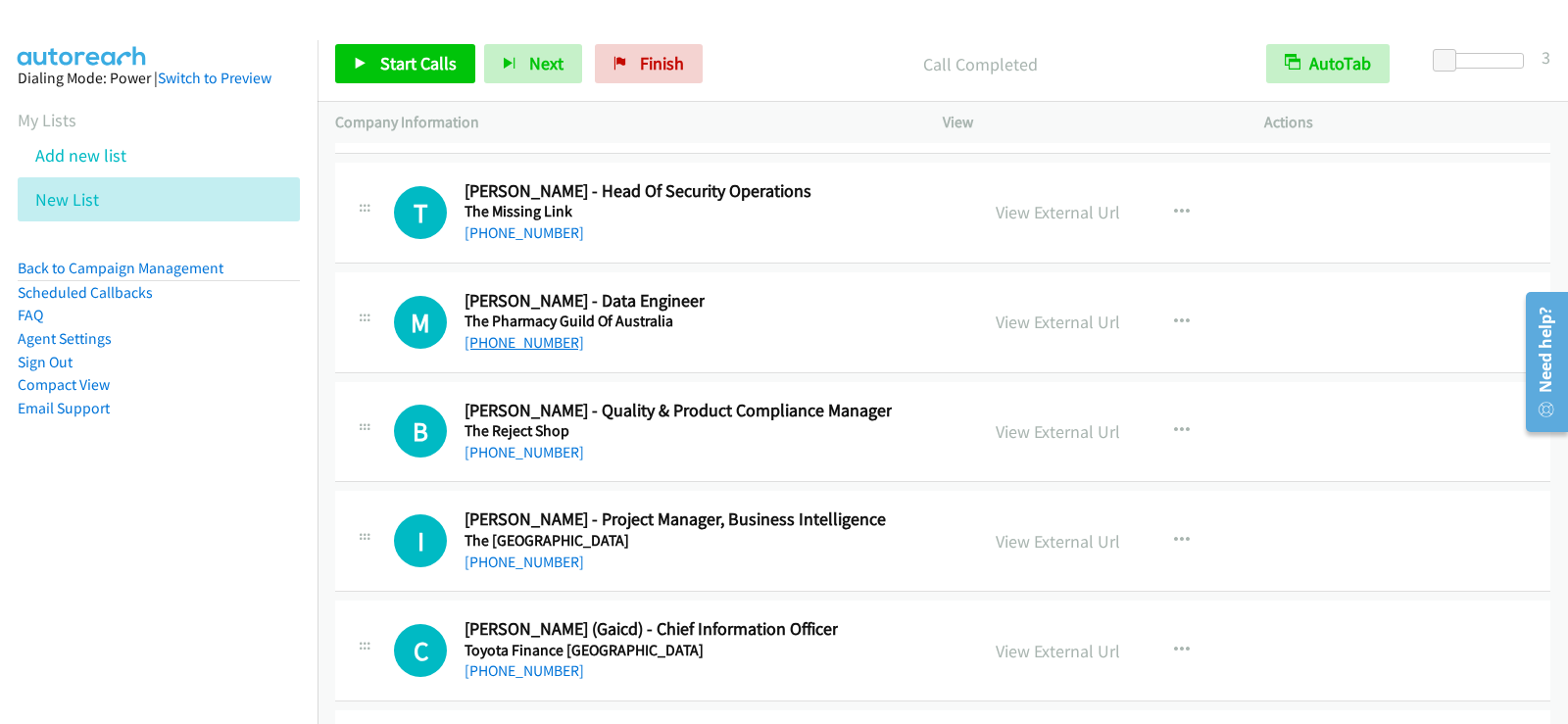
click at [543, 347] on link "[PHONE_NUMBER]" at bounding box center [524, 341] width 119 height 19
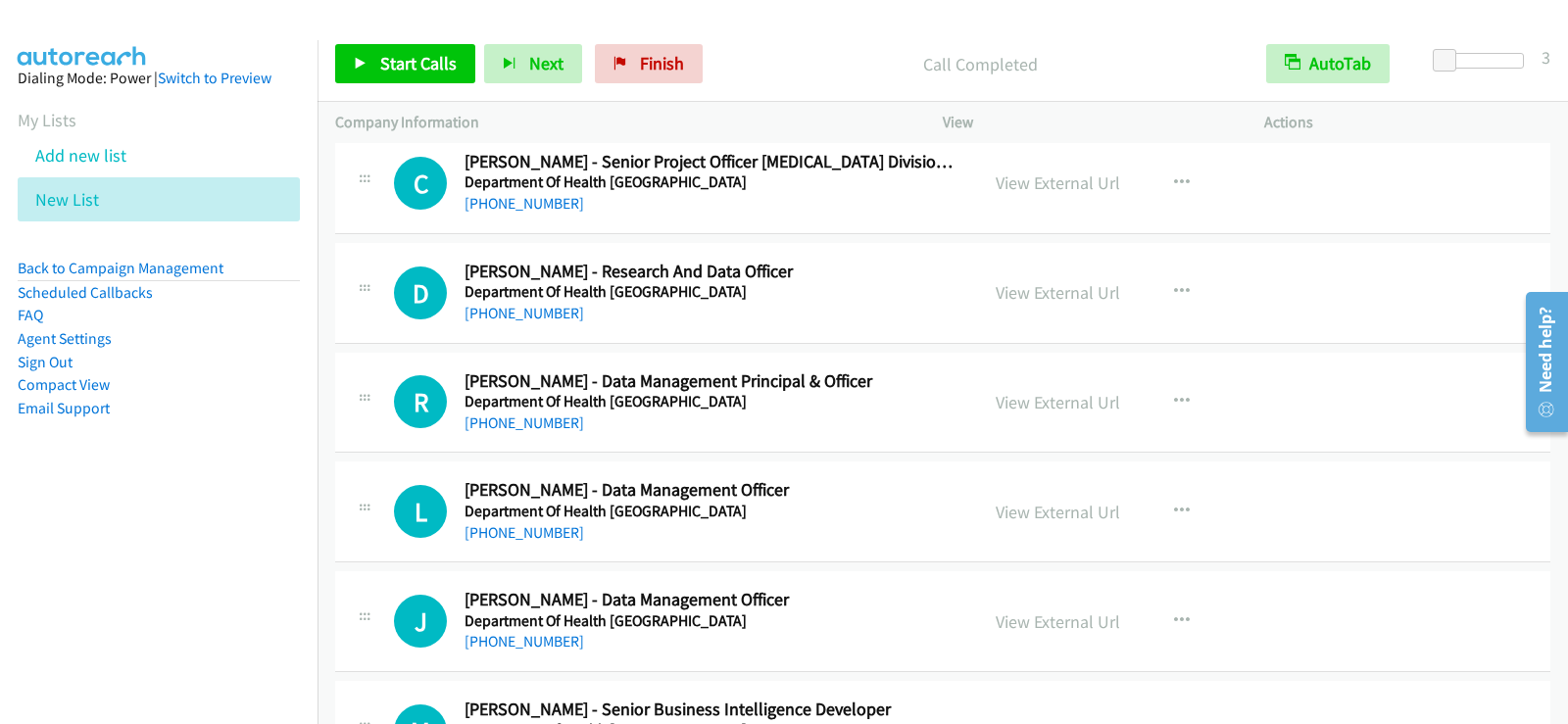
scroll to position [0, 0]
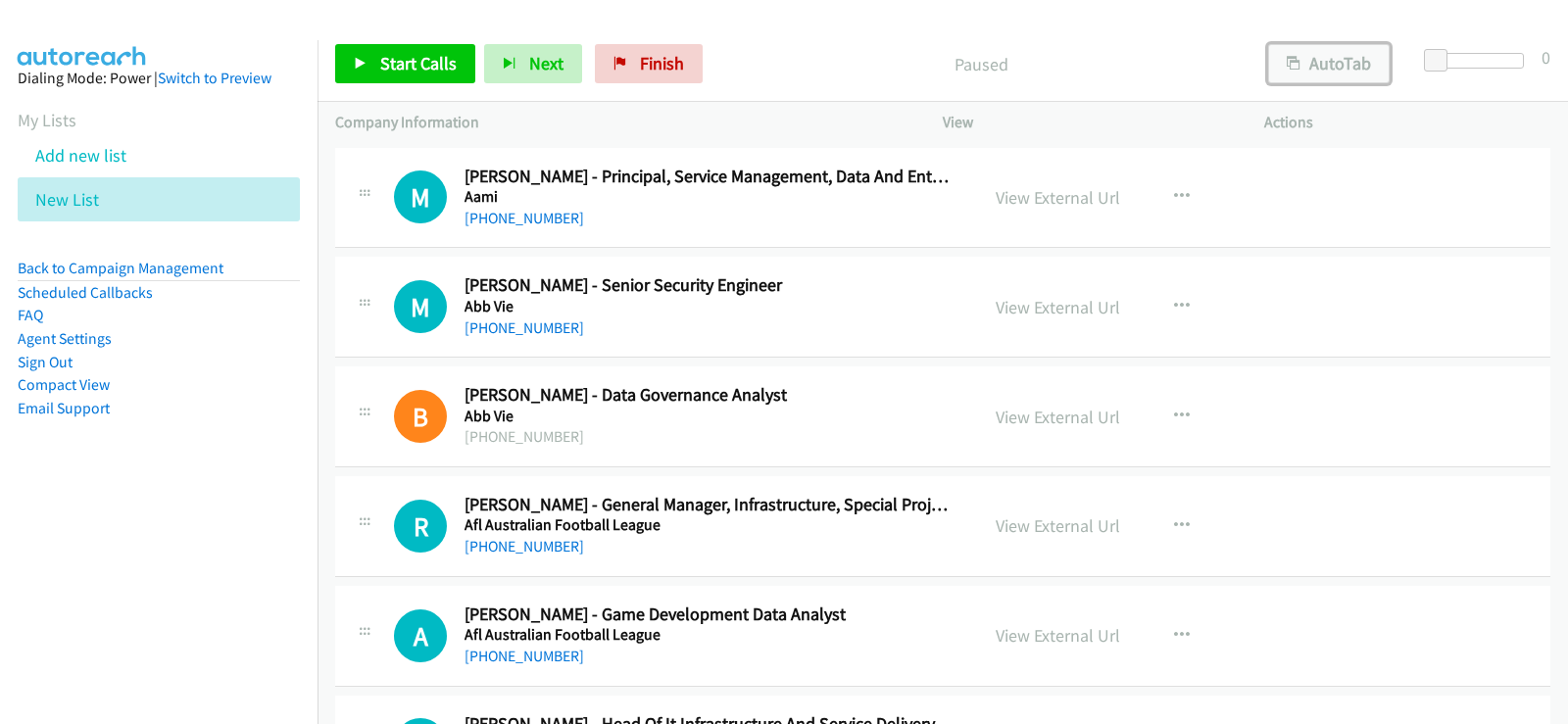
click at [1330, 68] on button "AutoTab" at bounding box center [1328, 64] width 121 height 39
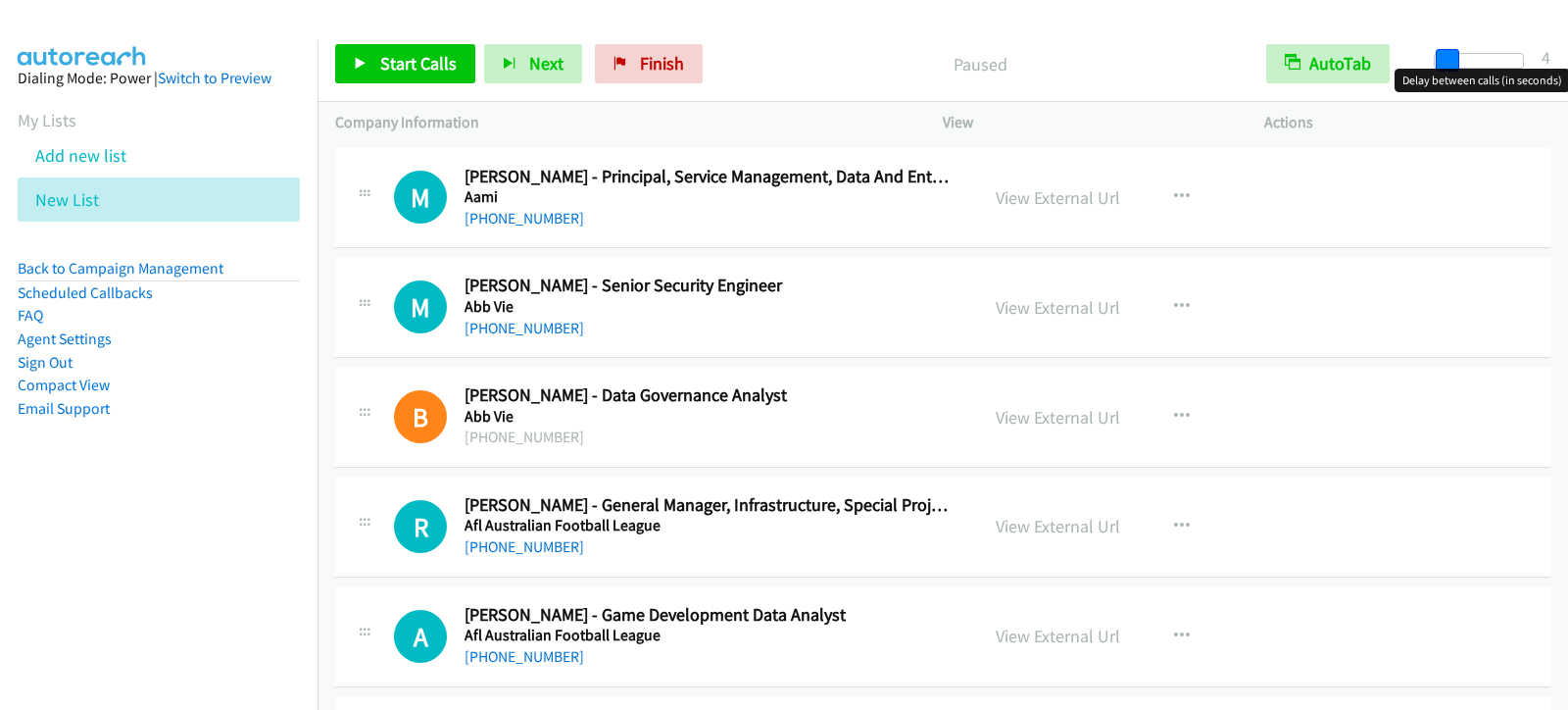
click at [1446, 62] on span at bounding box center [1447, 61] width 24 height 24
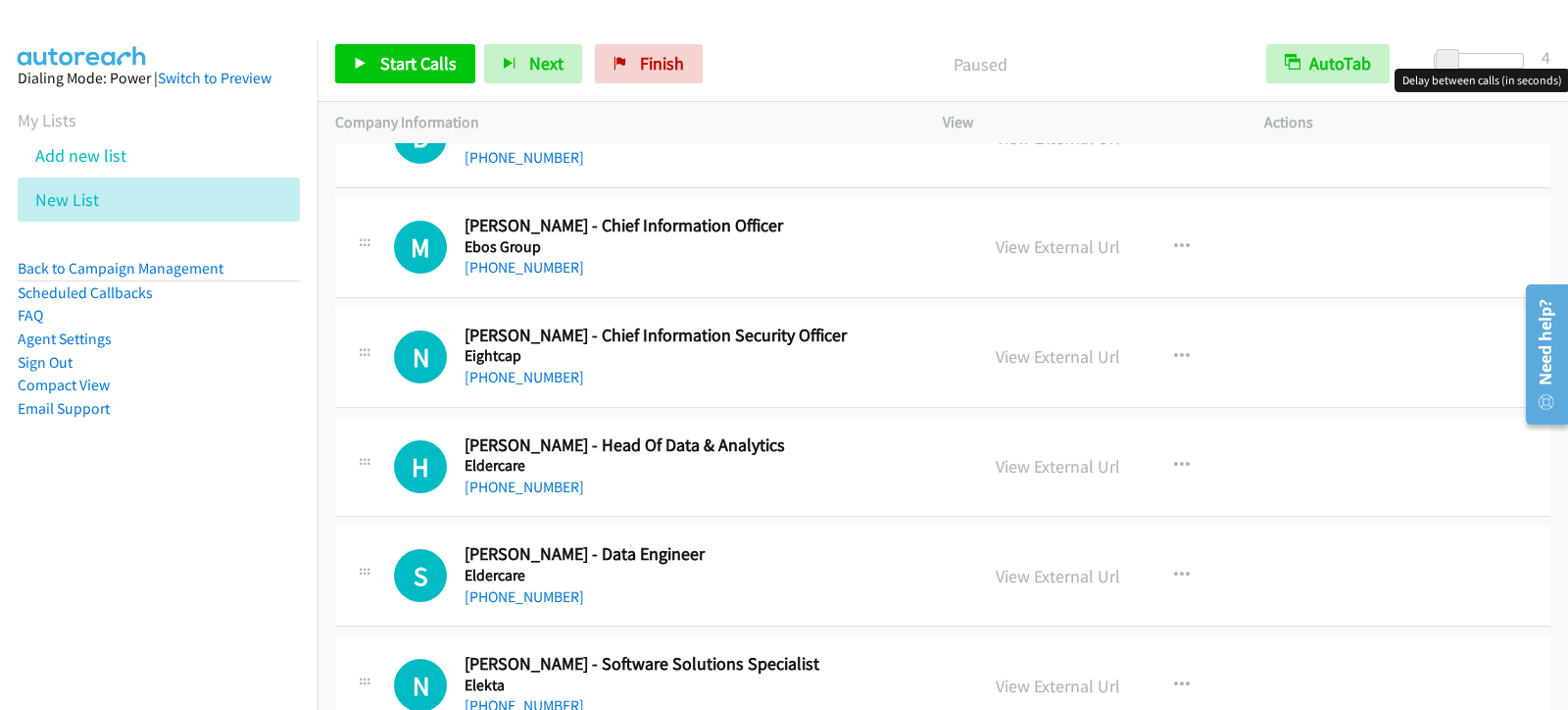
scroll to position [7939, 0]
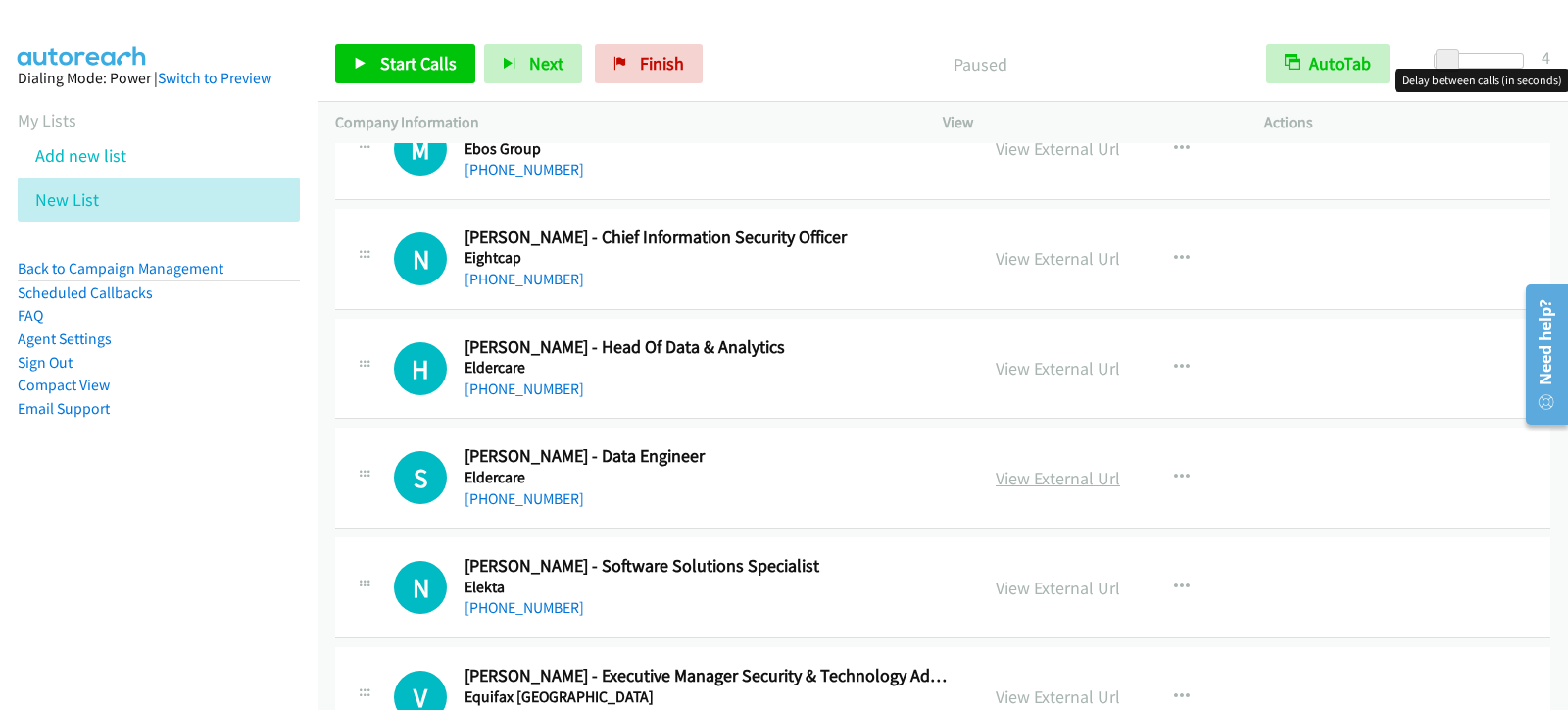
click at [1073, 486] on link "View External Url" at bounding box center [1057, 478] width 124 height 23
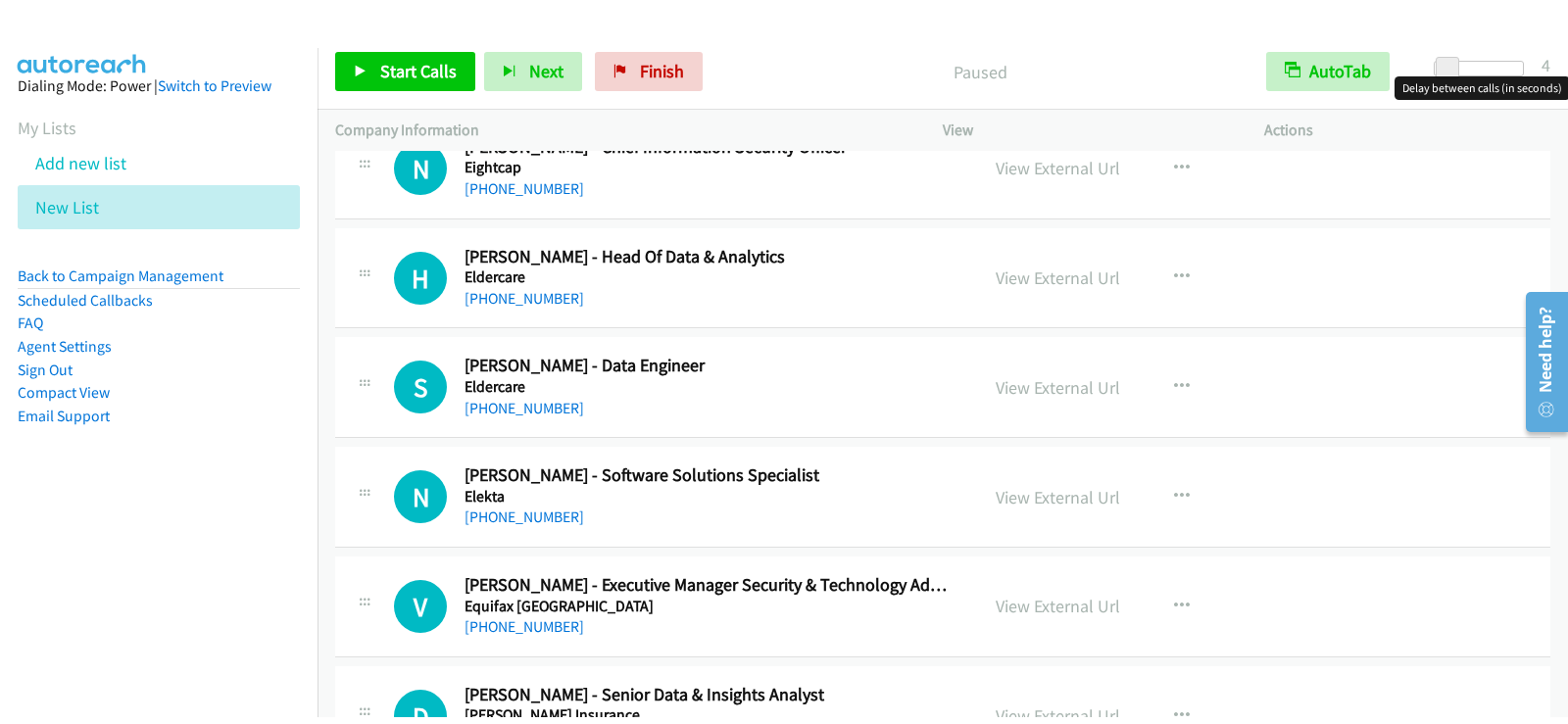
scroll to position [8127, 0]
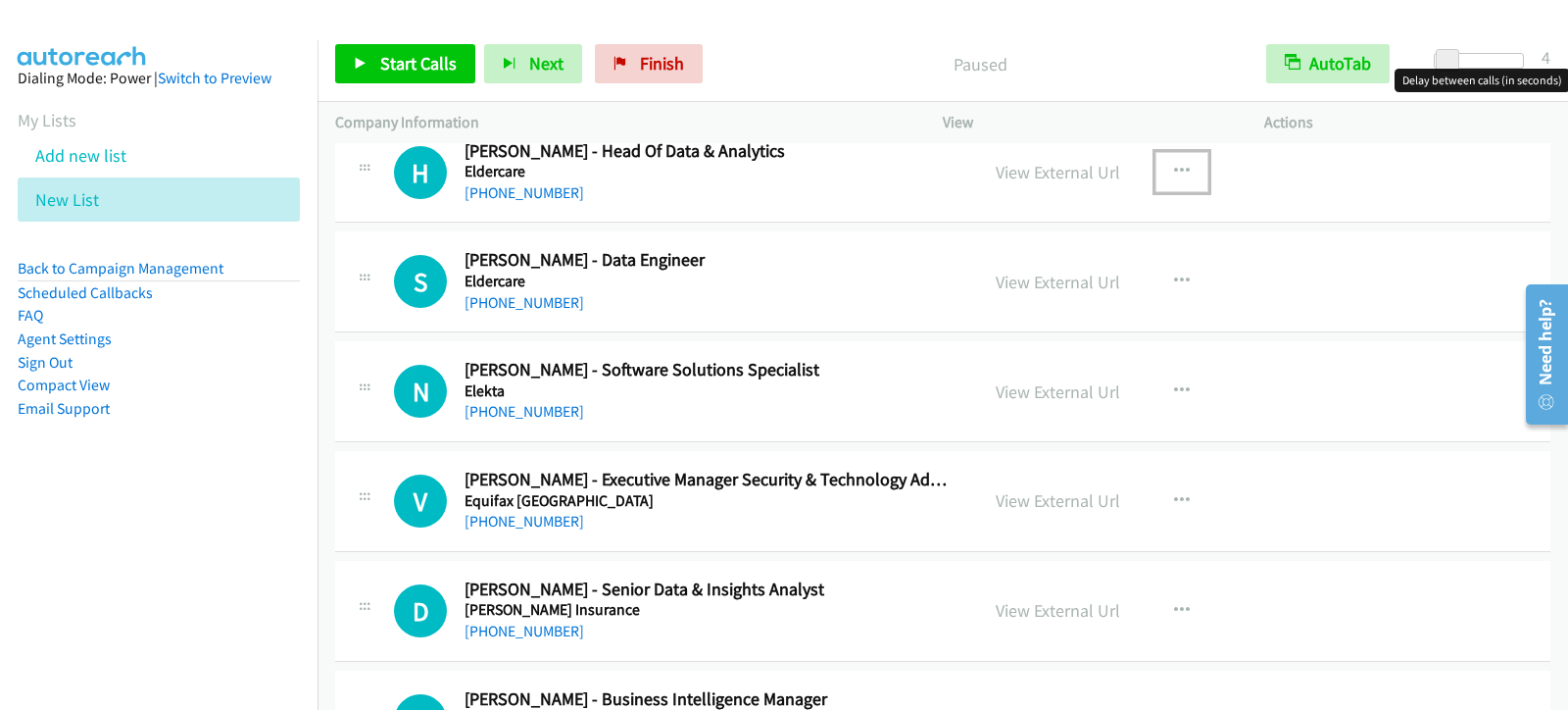
click at [1156, 166] on button "button" at bounding box center [1182, 171] width 53 height 39
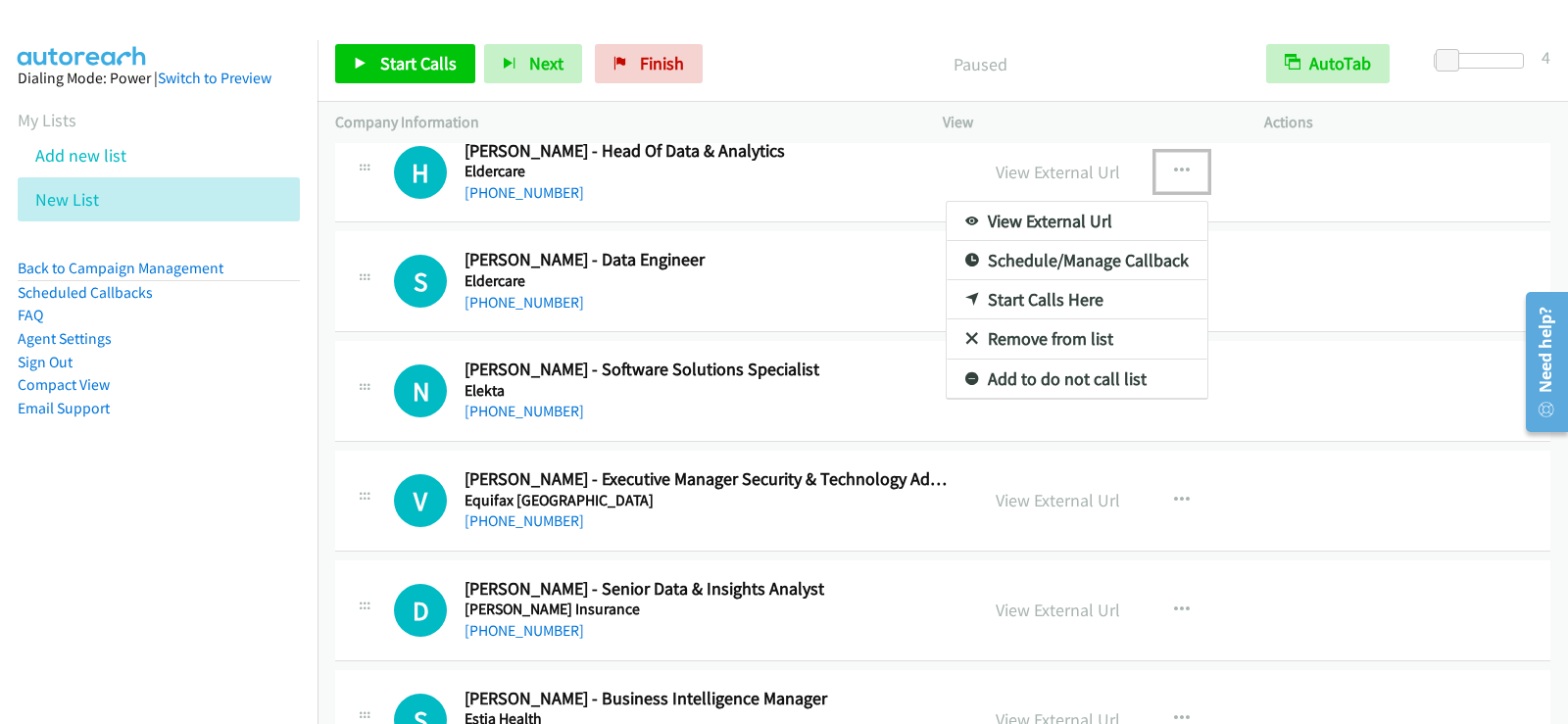
click at [994, 298] on link "Start Calls Here" at bounding box center [1077, 300] width 261 height 39
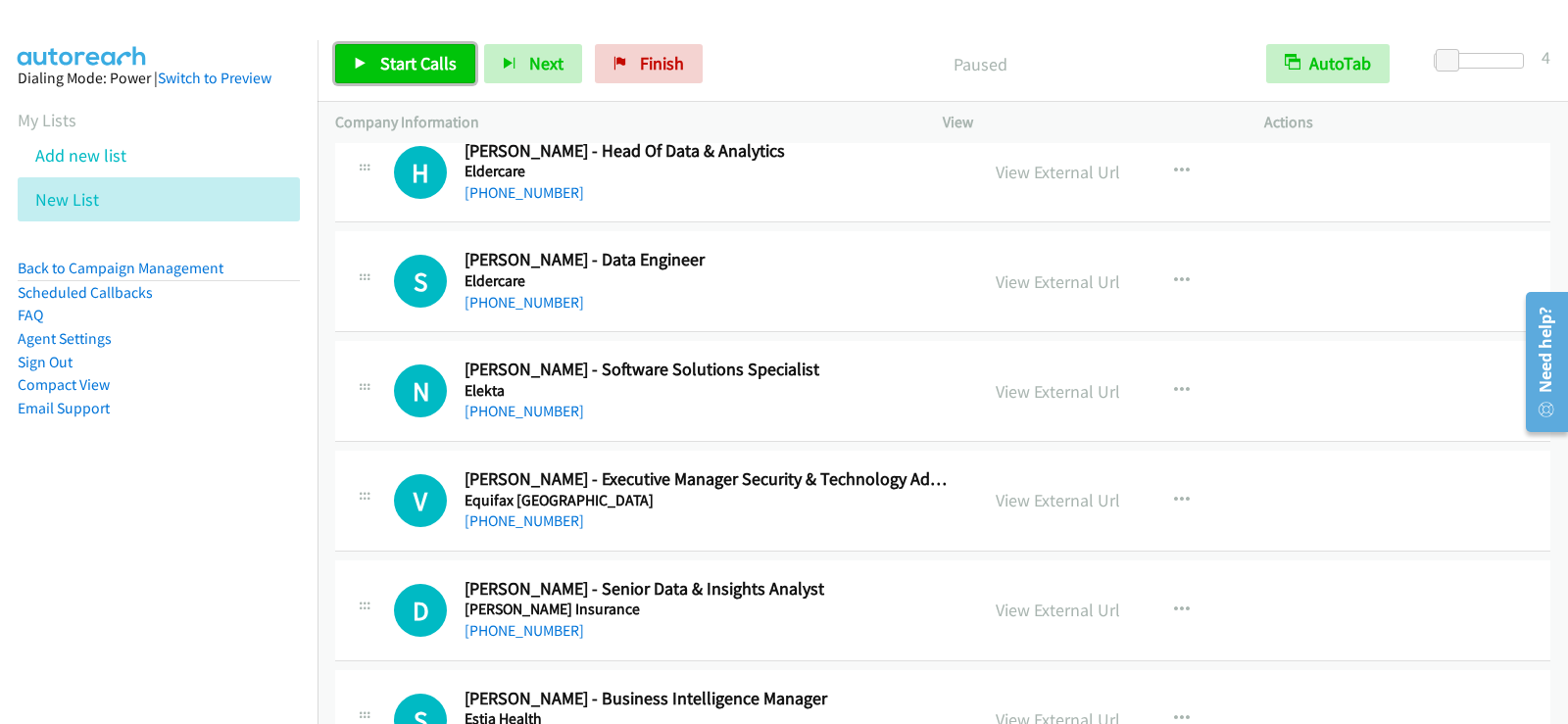
click at [386, 70] on span "Start Calls" at bounding box center [418, 63] width 77 height 23
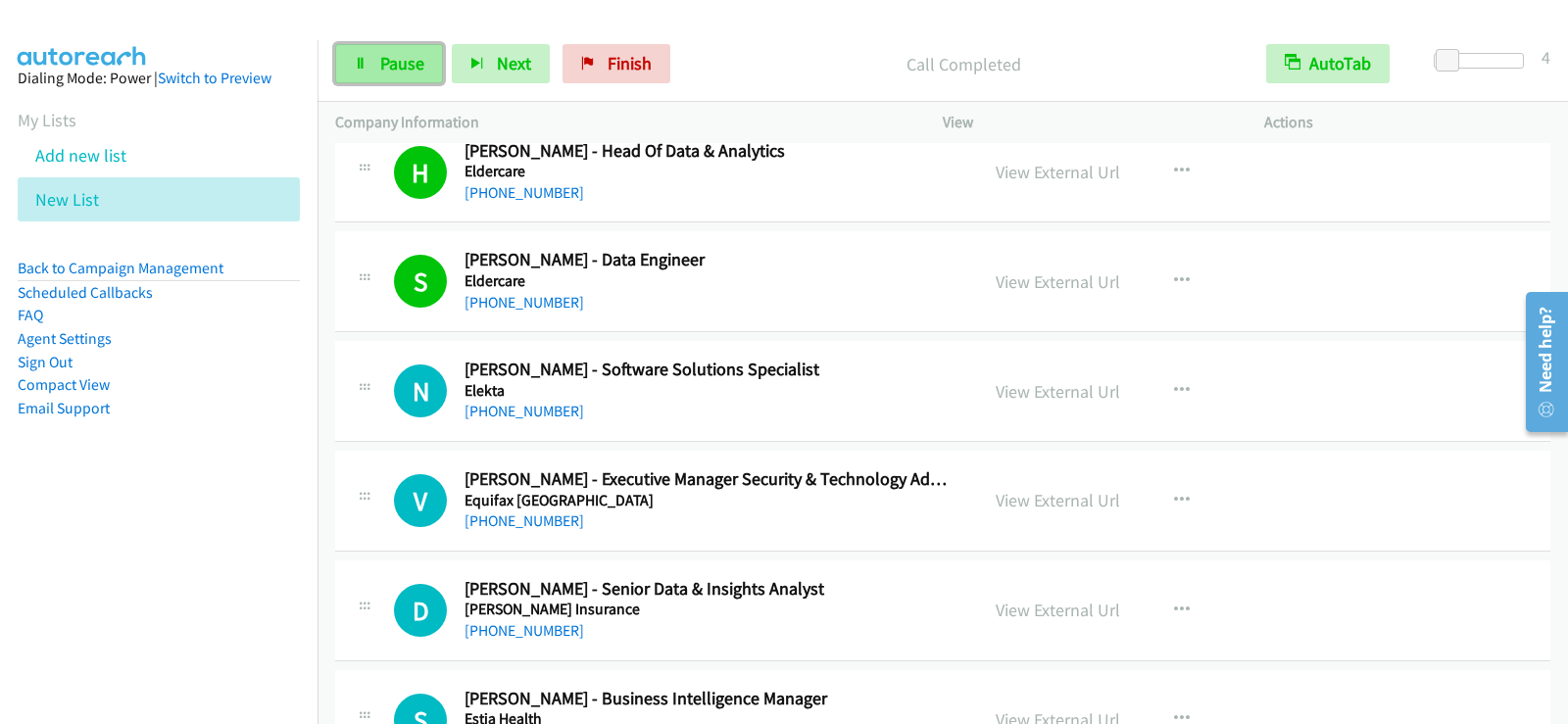
click at [386, 61] on span "Pause" at bounding box center [402, 63] width 44 height 23
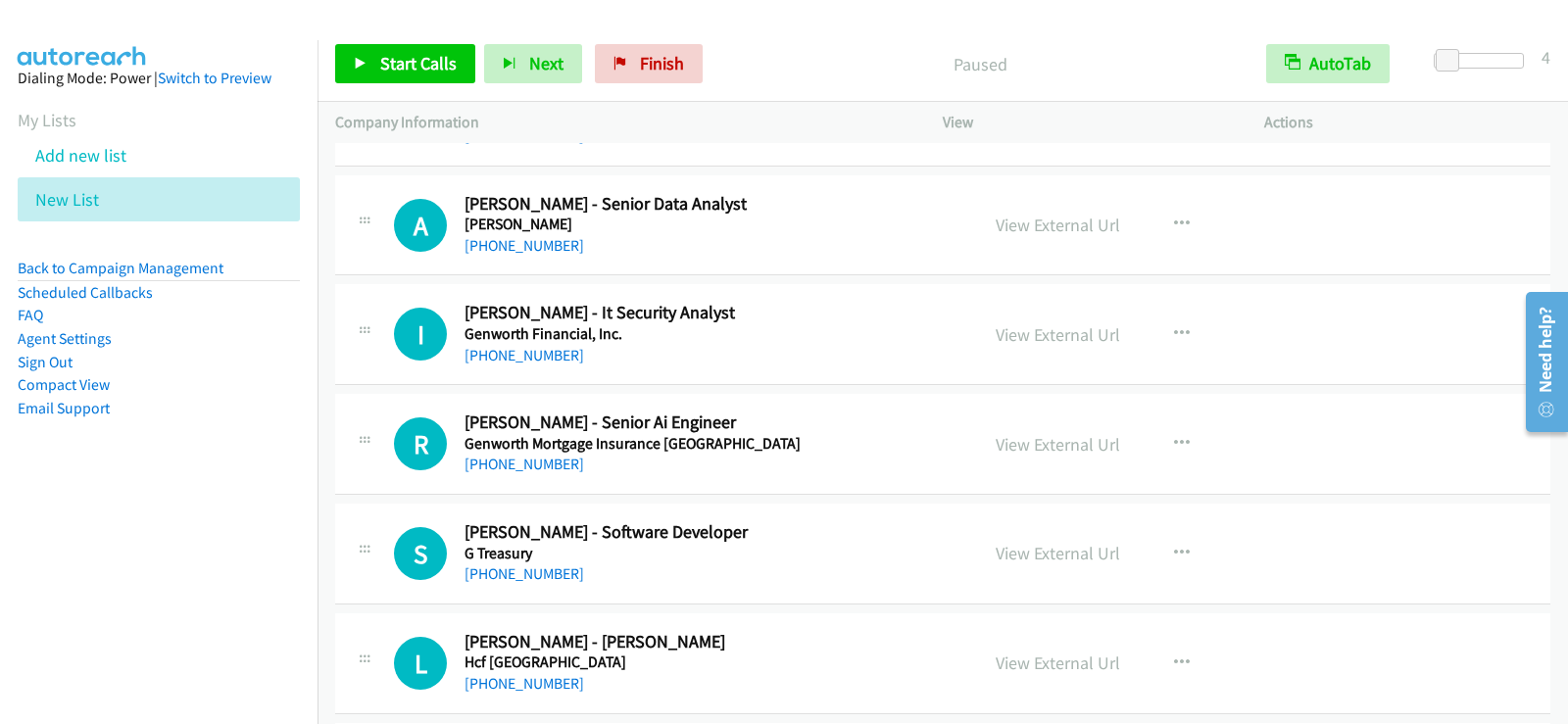
scroll to position [9792, 0]
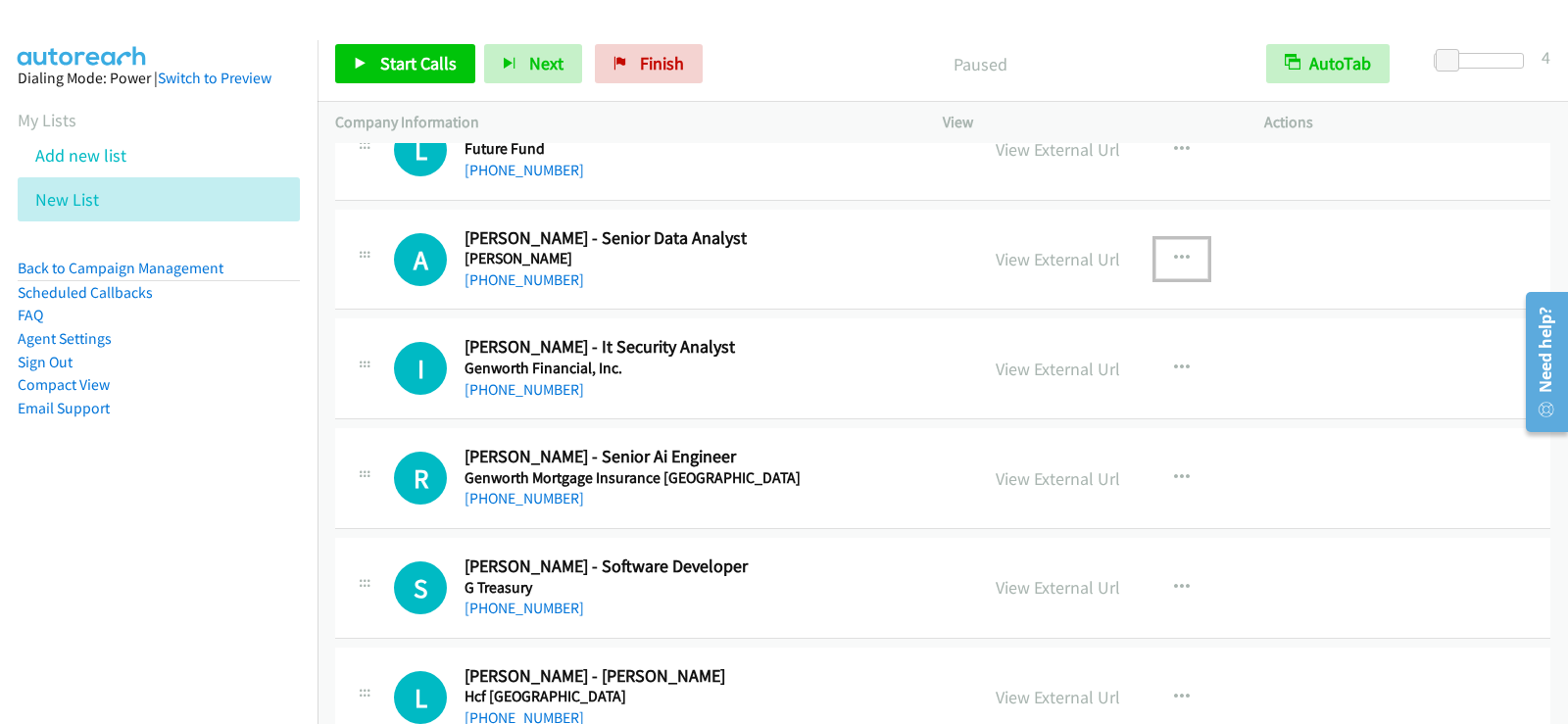
click at [1176, 256] on icon "button" at bounding box center [1181, 259] width 16 height 16
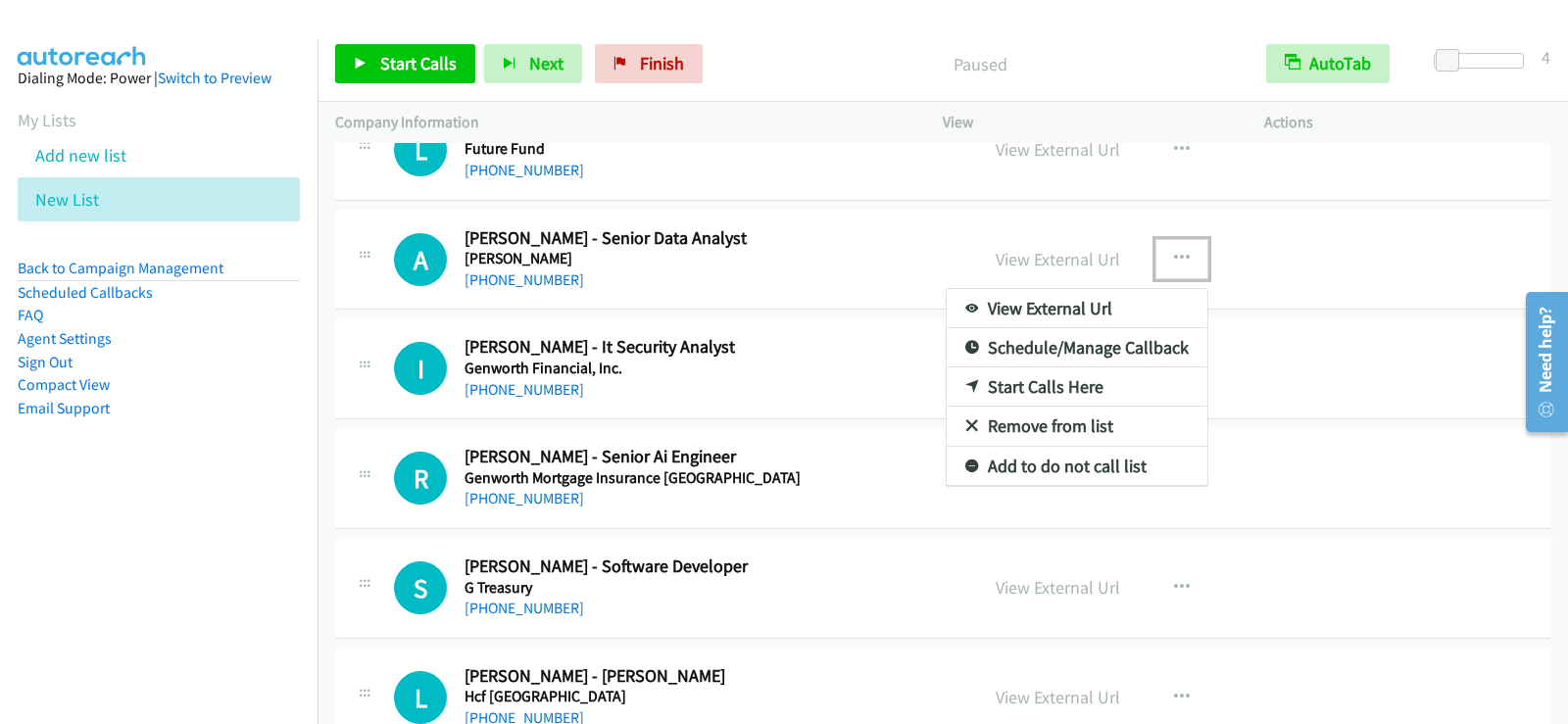
click at [1079, 388] on link "Start Calls Here" at bounding box center [1077, 387] width 261 height 39
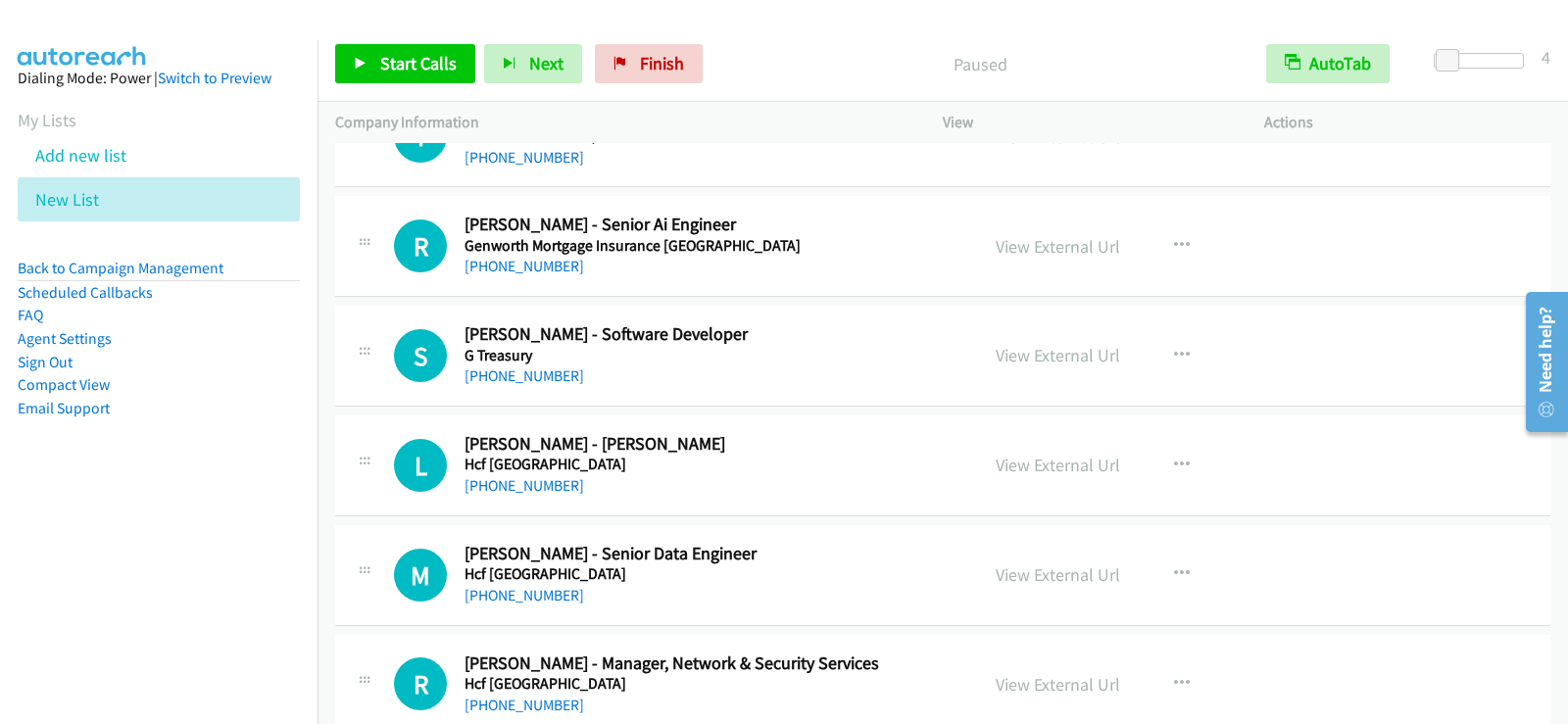
scroll to position [10027, 0]
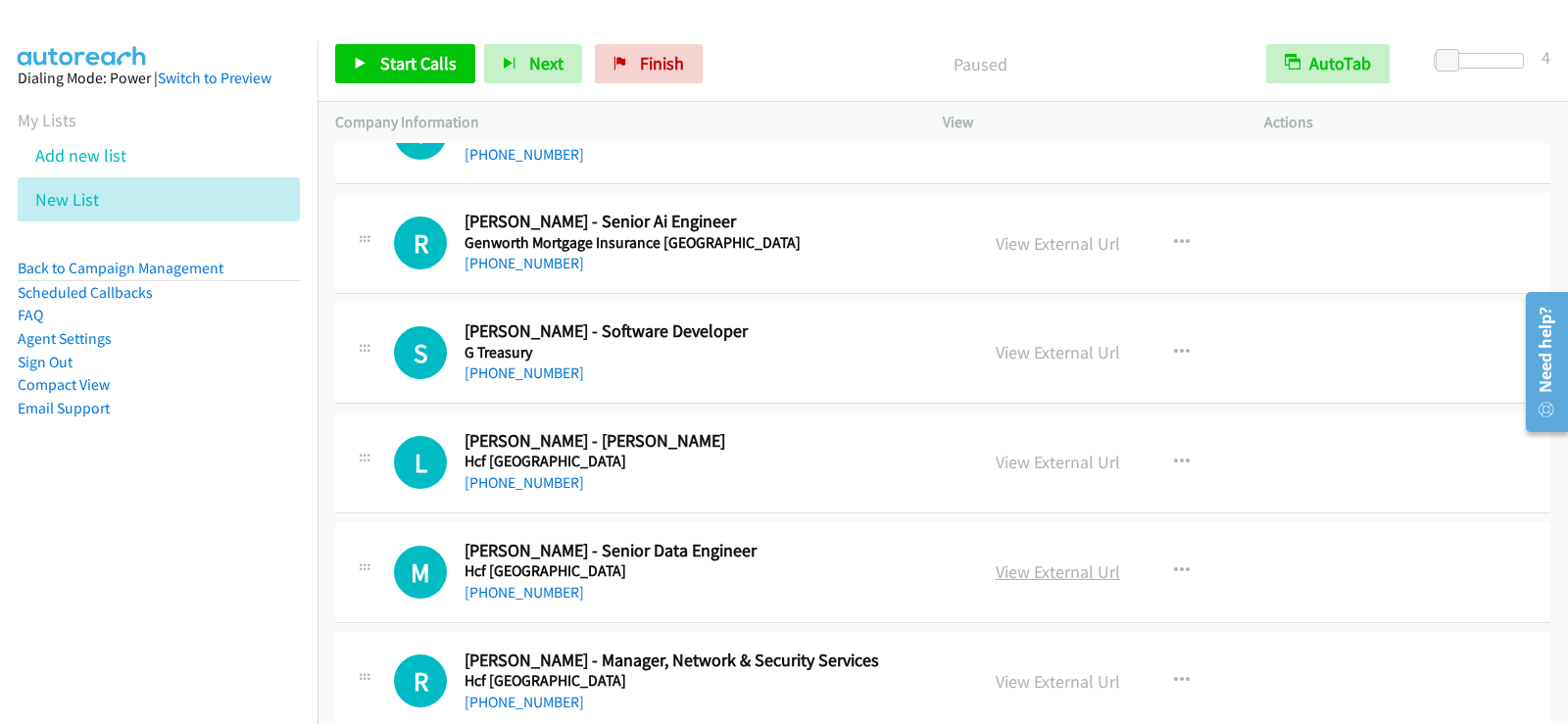
click at [1046, 571] on link "View External Url" at bounding box center [1057, 571] width 124 height 23
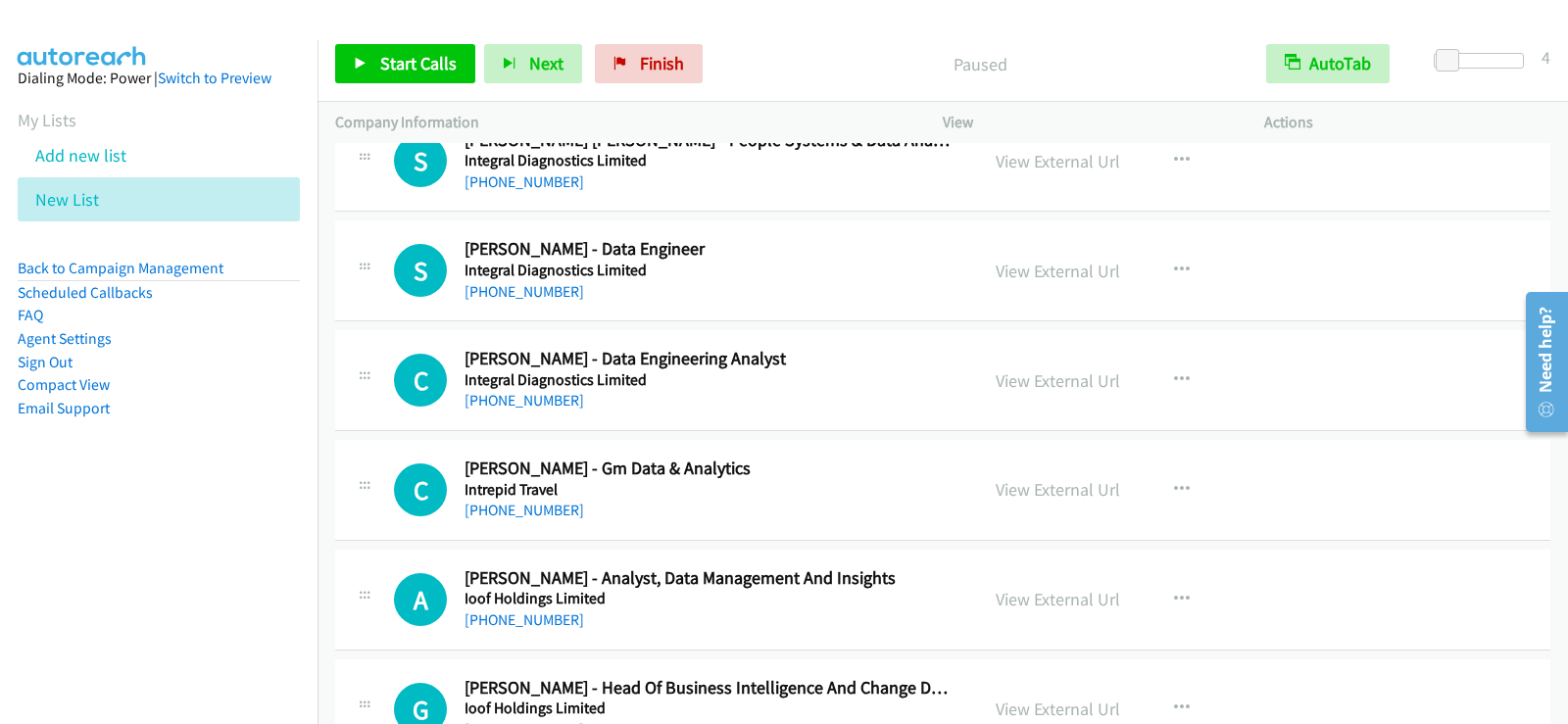
scroll to position [14629, 0]
